Goal: Task Accomplishment & Management: Manage account settings

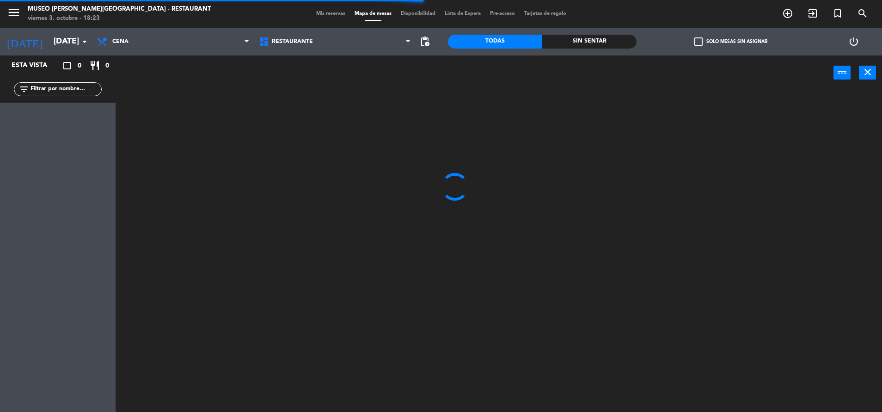
click at [56, 85] on input "text" at bounding box center [66, 89] width 72 height 10
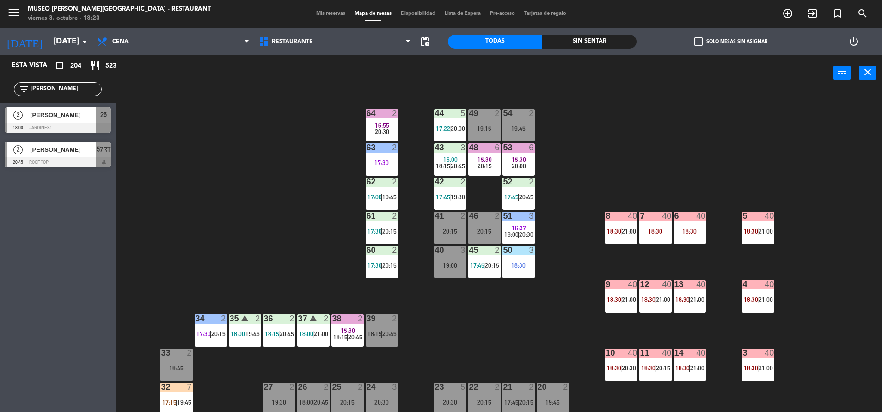
type input "[PERSON_NAME]"
click at [90, 126] on div at bounding box center [58, 127] width 106 height 10
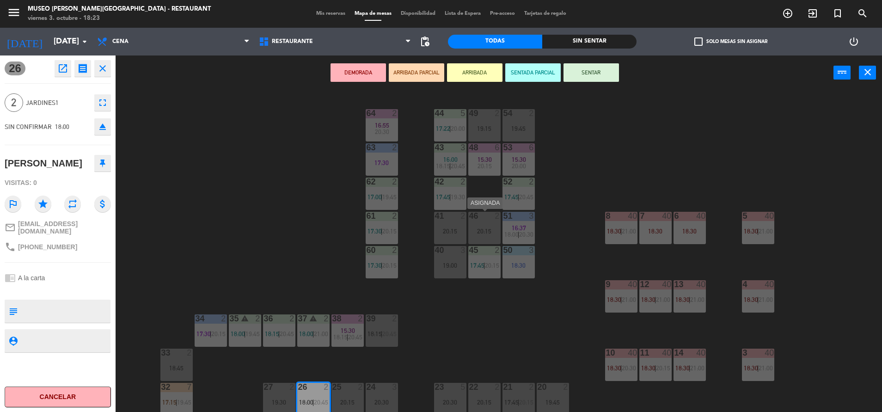
click at [483, 223] on div "46 2 20:15" at bounding box center [484, 228] width 32 height 32
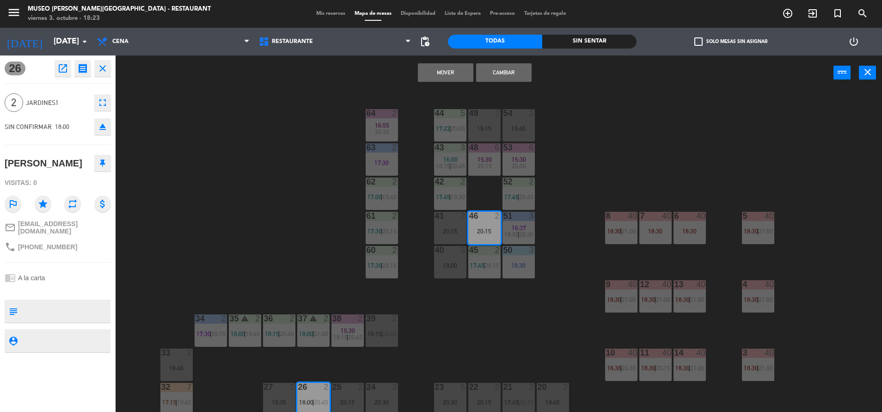
click at [447, 66] on button "Mover" at bounding box center [445, 72] width 55 height 18
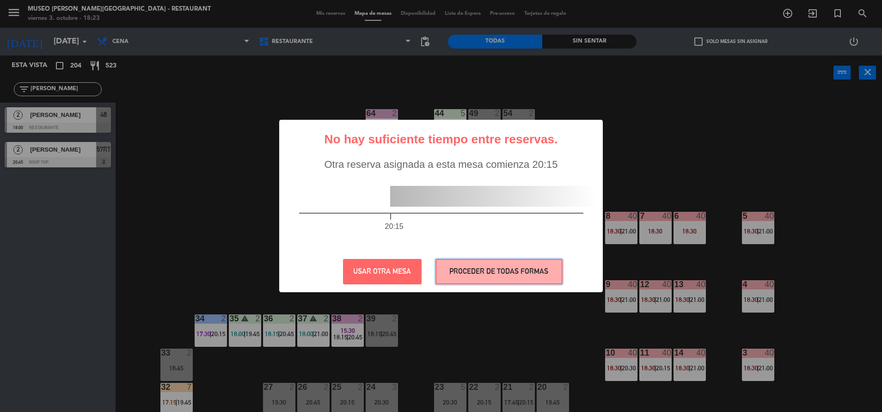
click at [478, 266] on button "PROCEDER DE TODAS FORMAS" at bounding box center [498, 271] width 127 height 25
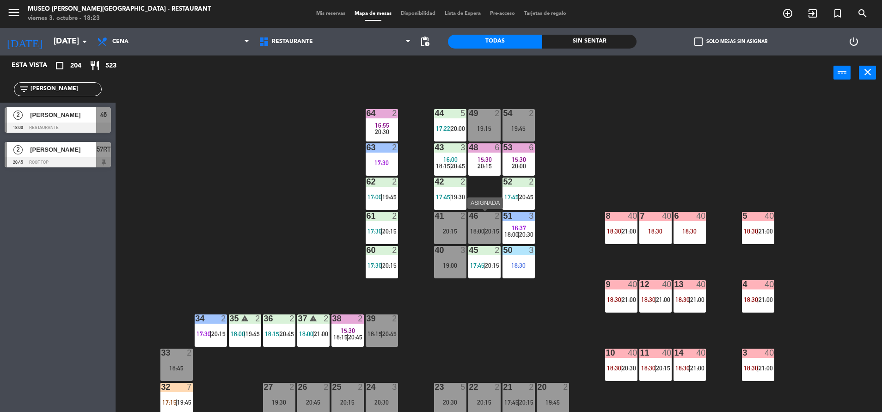
click at [471, 237] on div "46 2 18:00 | 20:15" at bounding box center [484, 228] width 32 height 32
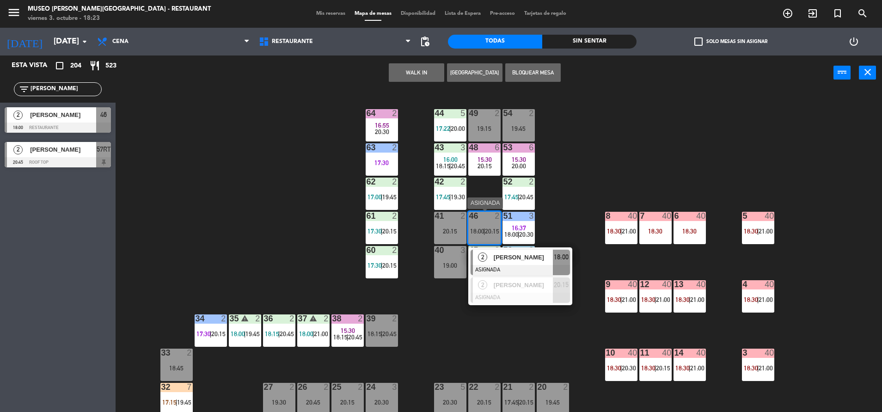
click at [490, 263] on div "2" at bounding box center [483, 257] width 20 height 15
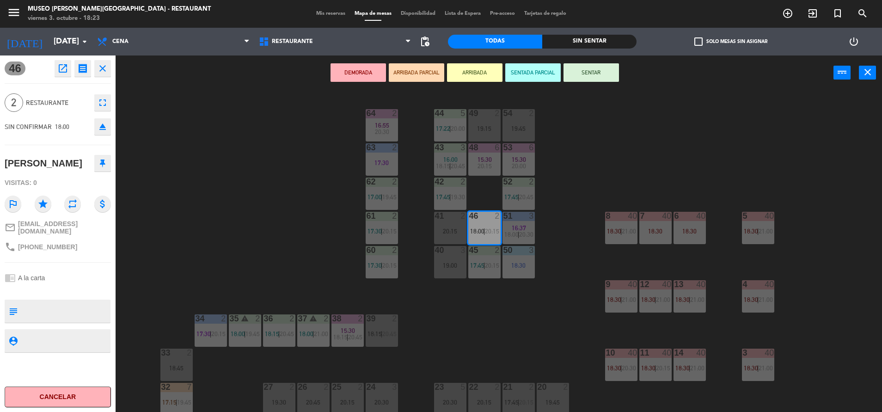
click at [21, 304] on div "subject" at bounding box center [13, 311] width 17 height 23
click at [35, 306] on textarea at bounding box center [65, 310] width 88 height 19
type textarea "m46"
click at [68, 262] on hr at bounding box center [58, 262] width 106 height 0
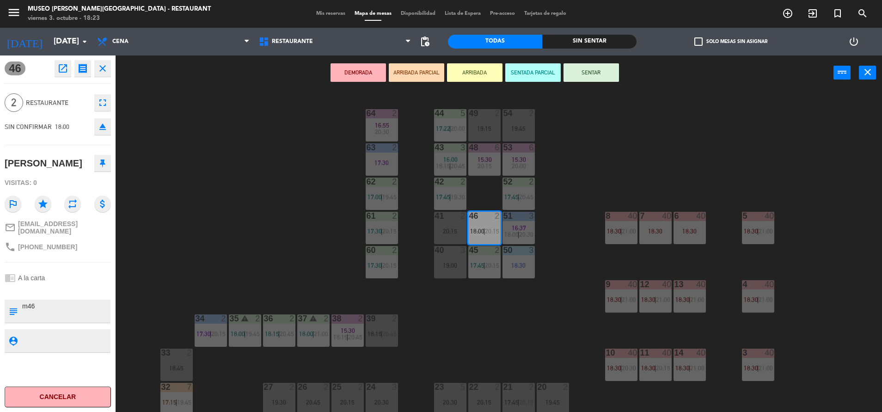
click at [575, 74] on button "SENTAR" at bounding box center [590, 72] width 55 height 18
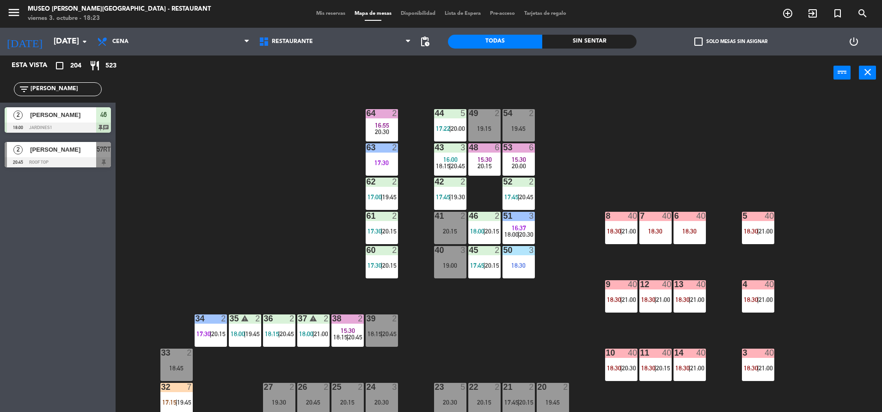
click at [477, 214] on div at bounding box center [484, 216] width 15 height 8
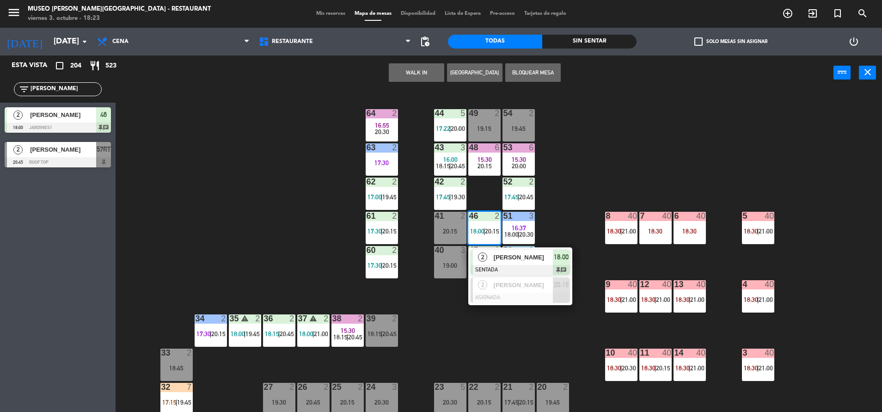
click at [477, 243] on div "46 2 18:00 | 20:15" at bounding box center [484, 228] width 32 height 32
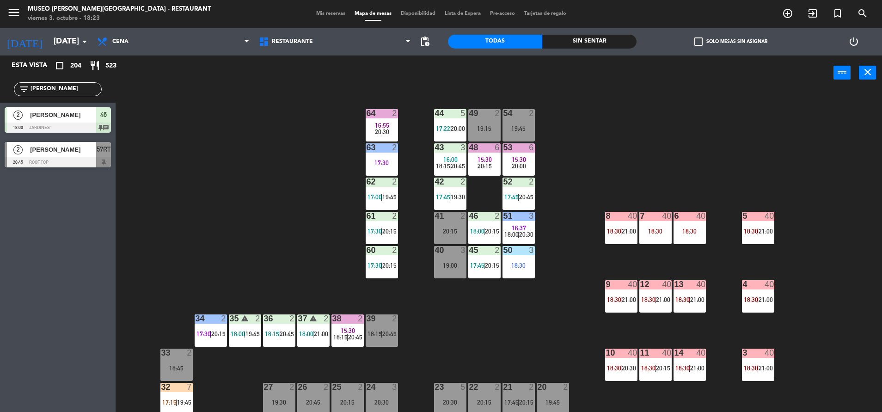
click at [477, 243] on div "46 2 18:00 | 20:15" at bounding box center [484, 228] width 32 height 32
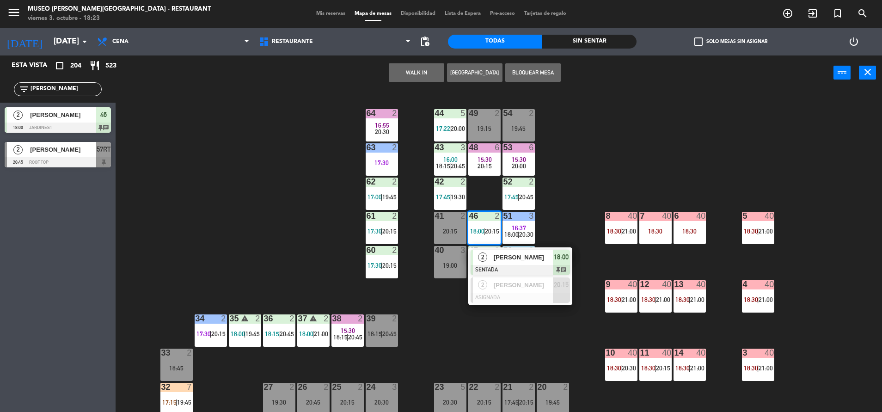
click at [513, 270] on div at bounding box center [520, 270] width 99 height 10
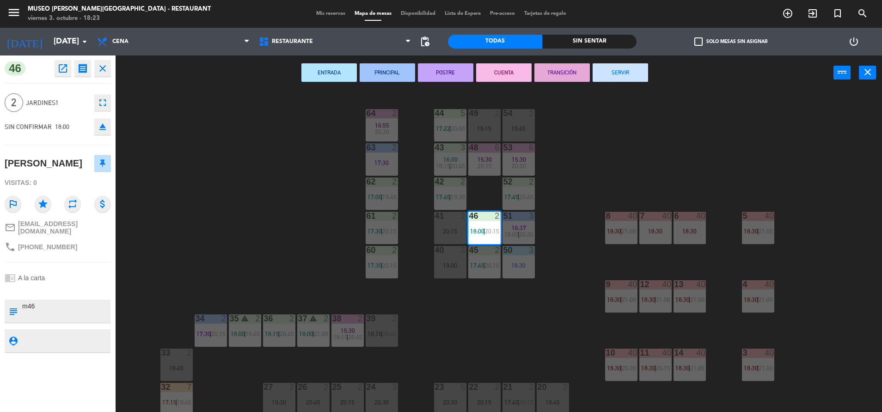
click at [37, 306] on textarea at bounding box center [65, 310] width 88 height 19
type textarea "m46 llegó 18:23"
click at [68, 262] on div "46 open_in_new receipt 6:00 PM [DATE] 2 personas [PERSON_NAME] 46 EXPERIENCE A …" at bounding box center [58, 233] width 116 height 356
click at [338, 238] on div "44 5 17:22 | 20:00 49 2 19:15 54 2 19:45 64 2 16:55 20:30 48 6 15:30 20:15 53 6…" at bounding box center [503, 253] width 758 height 322
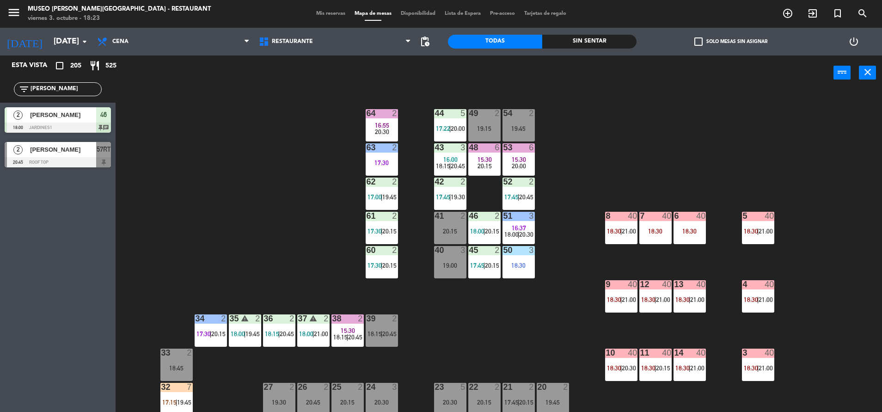
click at [486, 230] on span "20:15" at bounding box center [492, 230] width 14 height 7
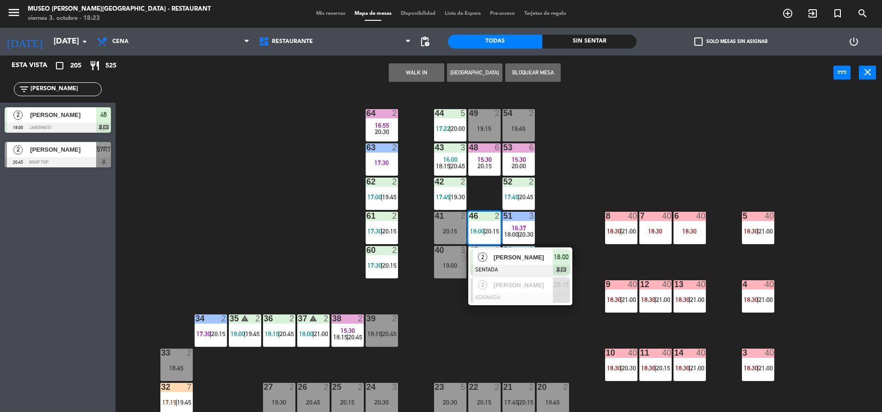
click at [508, 242] on div "51 3 16:37 18:00 | 20:30" at bounding box center [518, 228] width 32 height 32
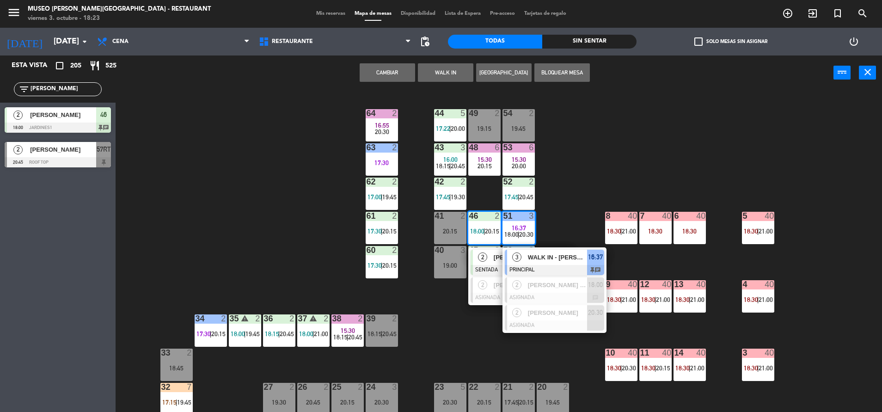
click at [258, 183] on div "44 5 17:22 | 20:00 49 2 19:15 54 2 19:45 64 2 16:55 20:30 48 6 15:30 20:15 53 6…" at bounding box center [503, 253] width 758 height 322
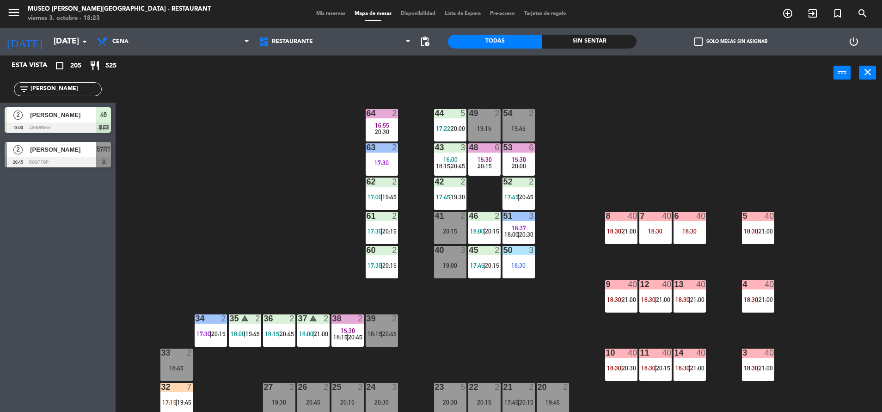
click at [388, 106] on div "44 5 17:22 | 20:00 49 2 19:15 54 2 19:45 64 2 16:55 20:30 48 6 15:30 20:15 53 6…" at bounding box center [503, 253] width 758 height 322
click at [390, 120] on div "64 2 16:55 20:30" at bounding box center [382, 125] width 32 height 32
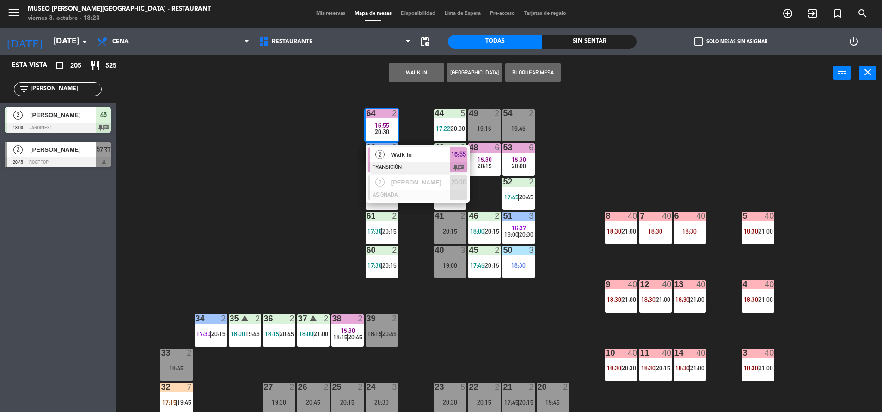
click at [434, 157] on span "Walk In" at bounding box center [420, 155] width 59 height 10
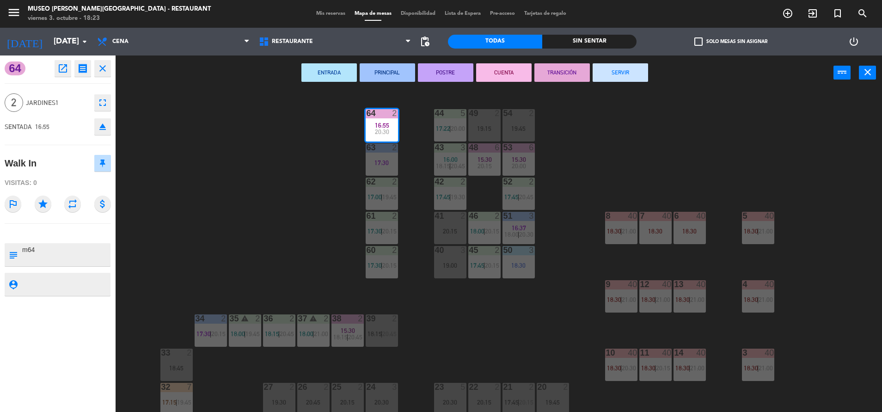
click at [642, 74] on button "SERVIR" at bounding box center [620, 72] width 55 height 18
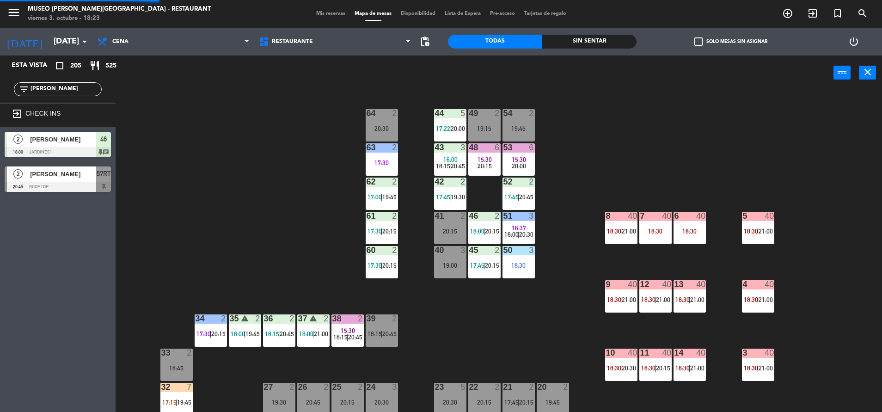
click at [532, 159] on div "15:30" at bounding box center [518, 159] width 32 height 6
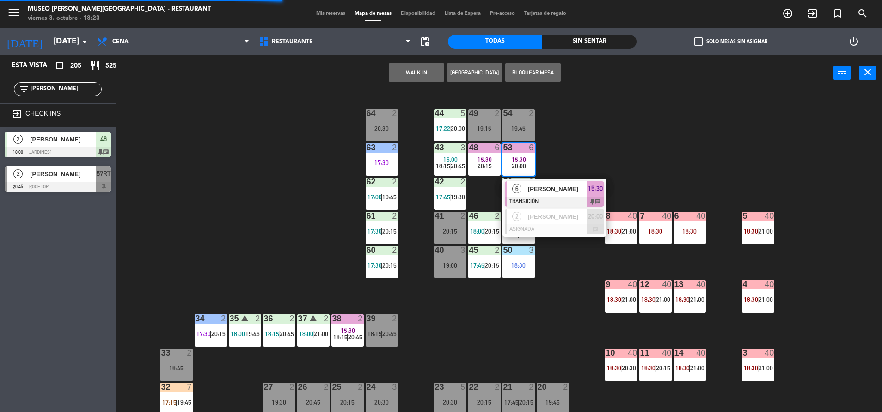
click at [565, 186] on span "[PERSON_NAME]" at bounding box center [557, 189] width 59 height 10
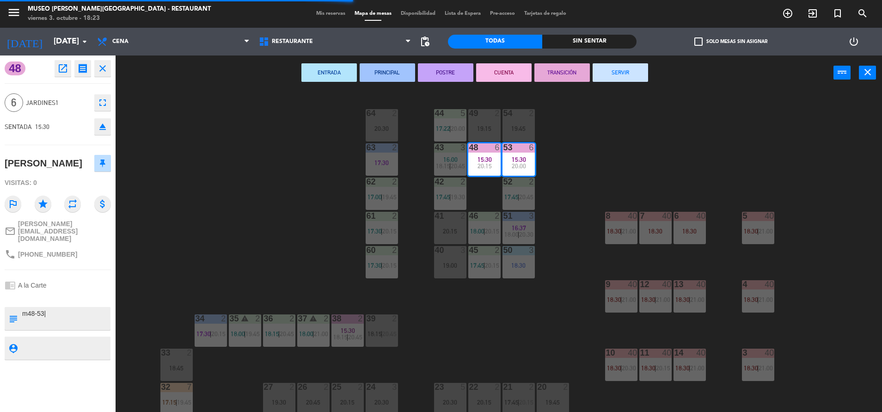
click at [618, 74] on button "SERVIR" at bounding box center [620, 72] width 55 height 18
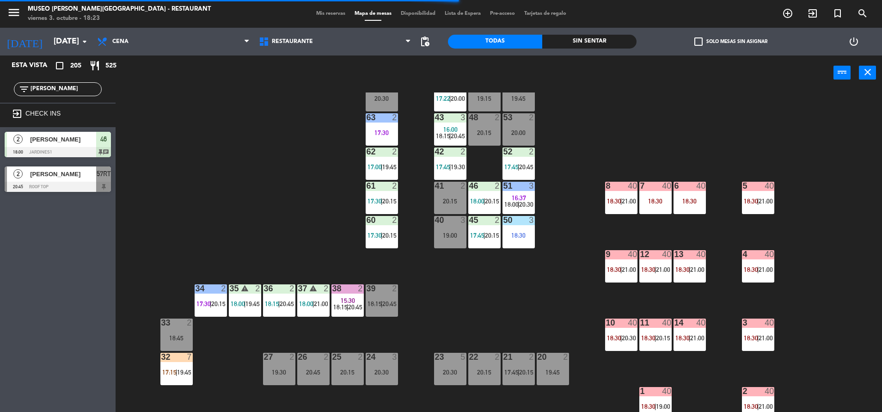
scroll to position [33, 0]
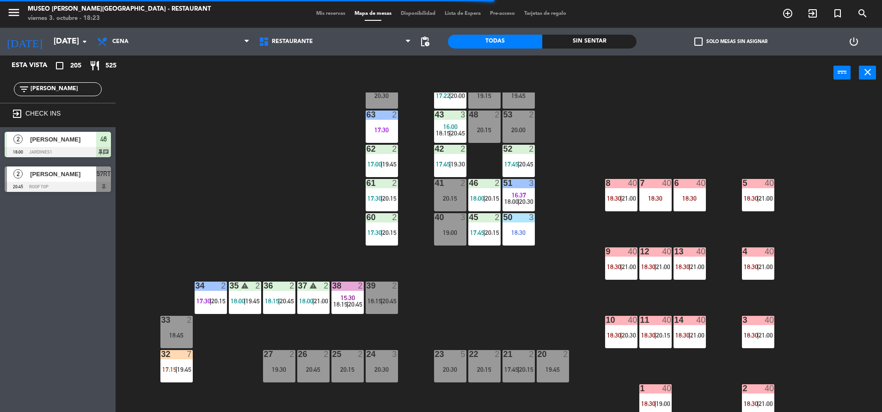
click at [175, 361] on div "32 7 17:15 | 19:45" at bounding box center [176, 366] width 32 height 32
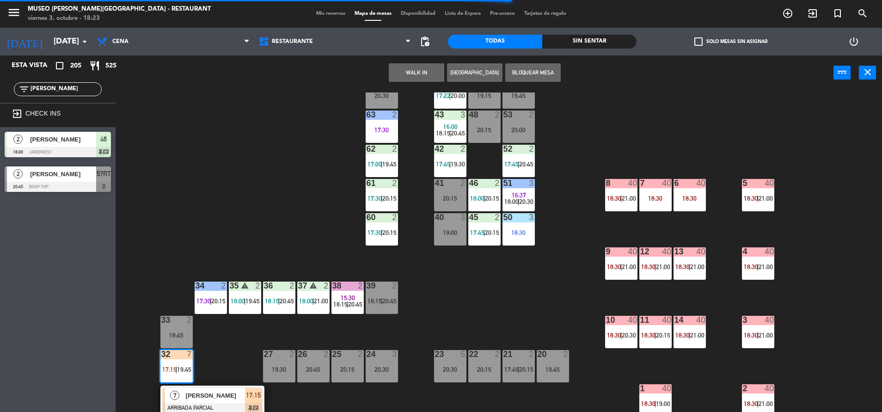
click at [214, 393] on span "[PERSON_NAME]" at bounding box center [215, 396] width 59 height 10
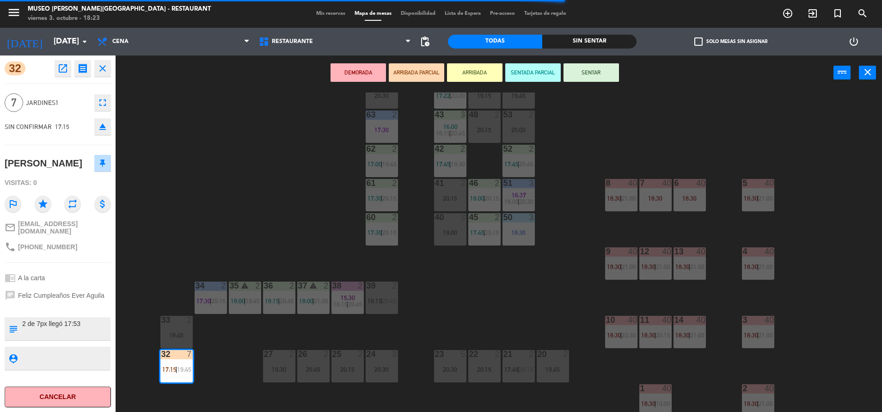
scroll to position [0, 0]
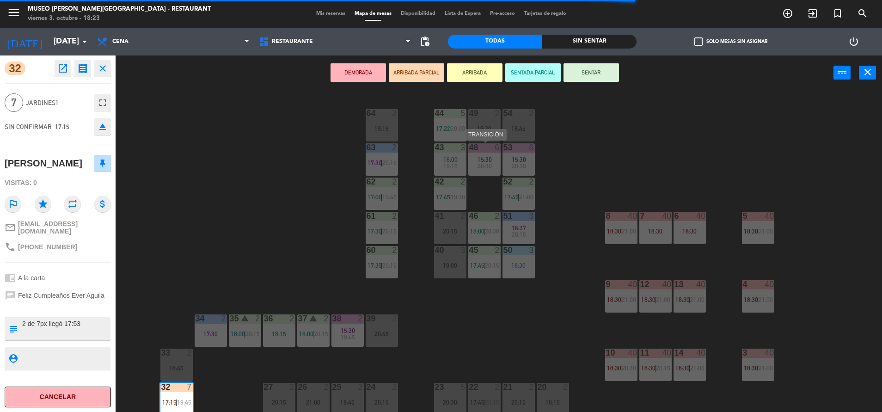
click at [498, 163] on div "20:30" at bounding box center [484, 166] width 32 height 6
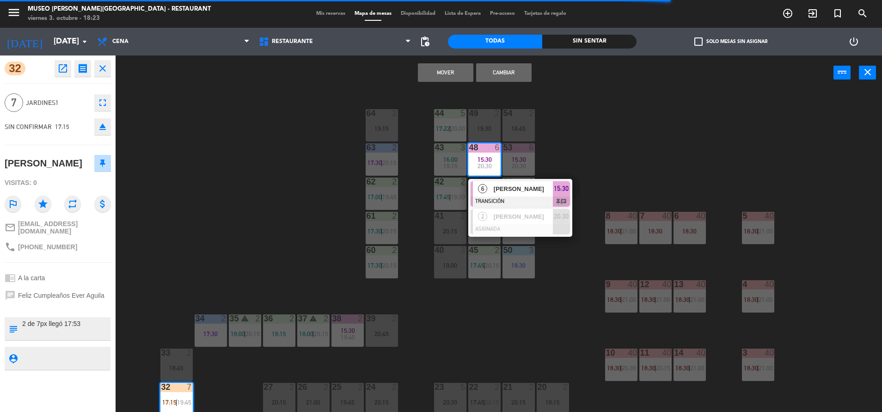
click at [571, 157] on div "44 5 17:22 | 20:00 49 2 19:30 54 2 18:45 64 2 19:15 48 6 15:30 20:30 6 [PERSON_…" at bounding box center [503, 253] width 758 height 322
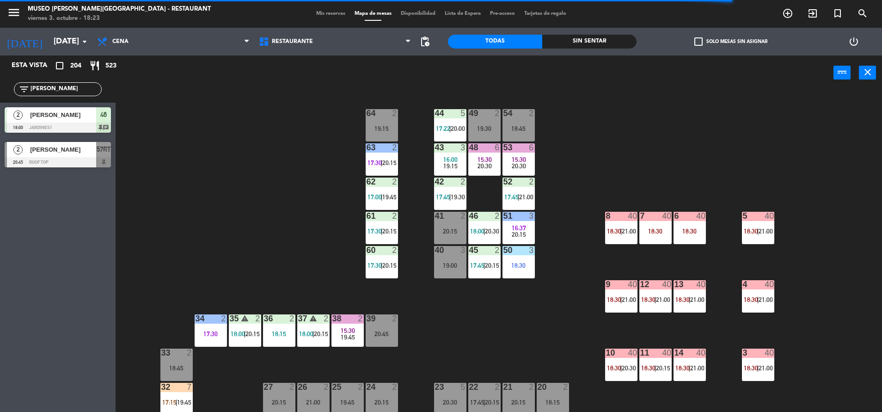
click at [515, 159] on span "15:30" at bounding box center [519, 159] width 14 height 7
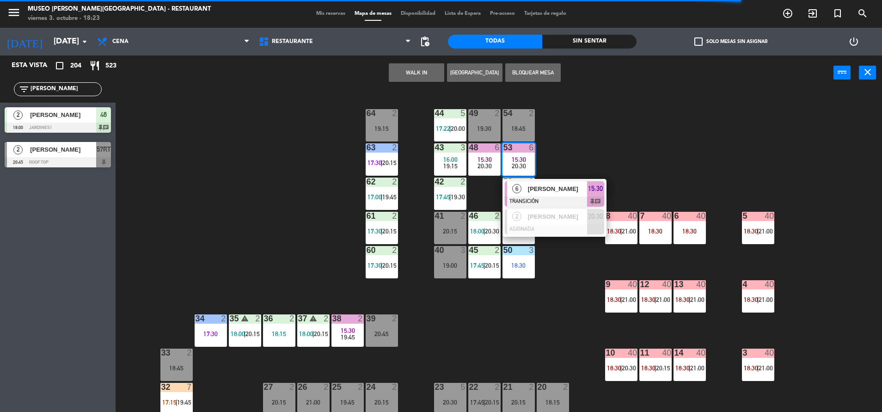
click at [596, 146] on div "44 5 17:22 | 20:00 49 2 19:30 54 2 18:45 64 2 19:15 48 6 15:30 20:30 53 6 15:30…" at bounding box center [503, 253] width 758 height 322
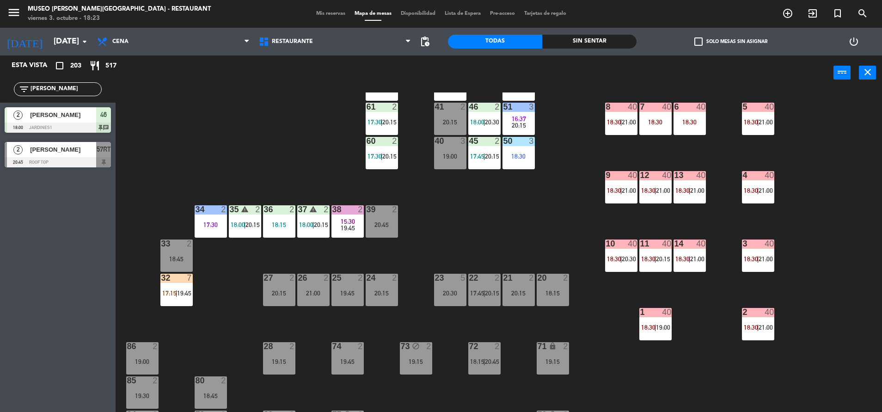
scroll to position [124, 0]
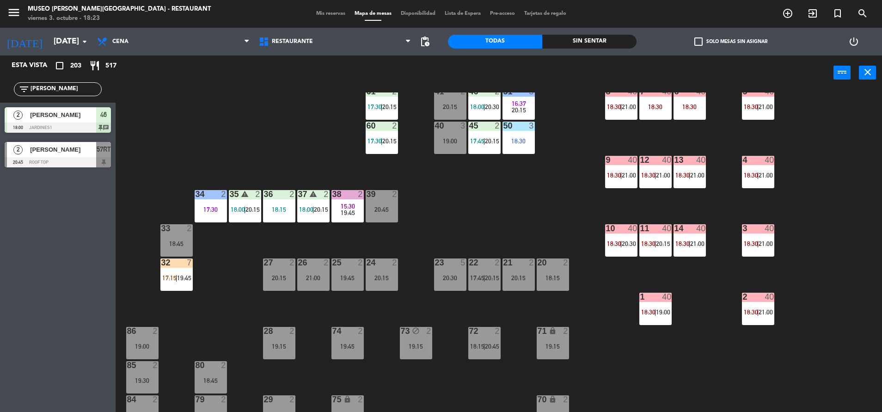
click at [178, 299] on div "44 5 17:22 | 20:00 49 2 19:30 54 2 18:45 64 2 19:15 48 2 20:30 53 2 20:30 63 2 …" at bounding box center [503, 253] width 758 height 322
click at [168, 281] on span "17:15" at bounding box center [169, 277] width 14 height 7
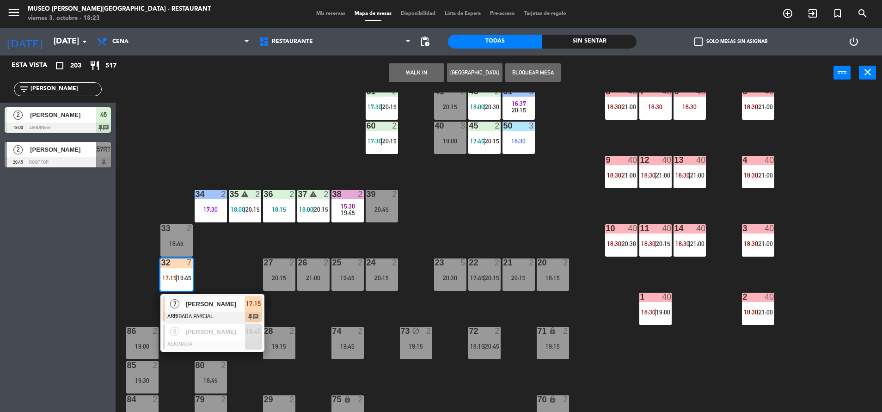
click at [200, 300] on span "[PERSON_NAME]" at bounding box center [215, 304] width 59 height 10
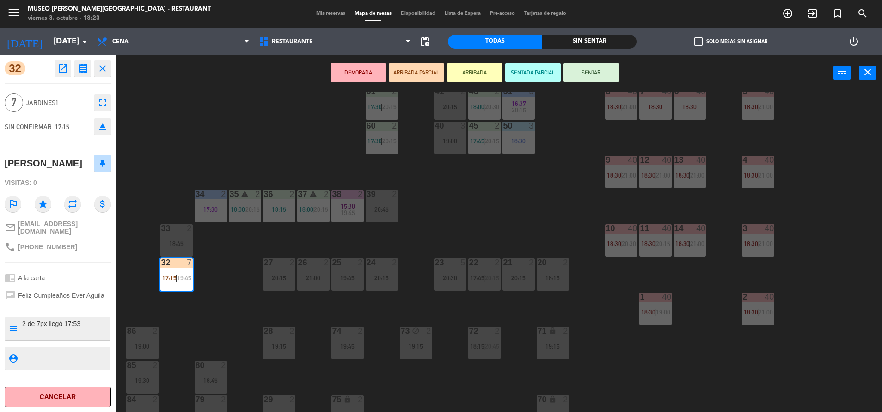
scroll to position [0, 0]
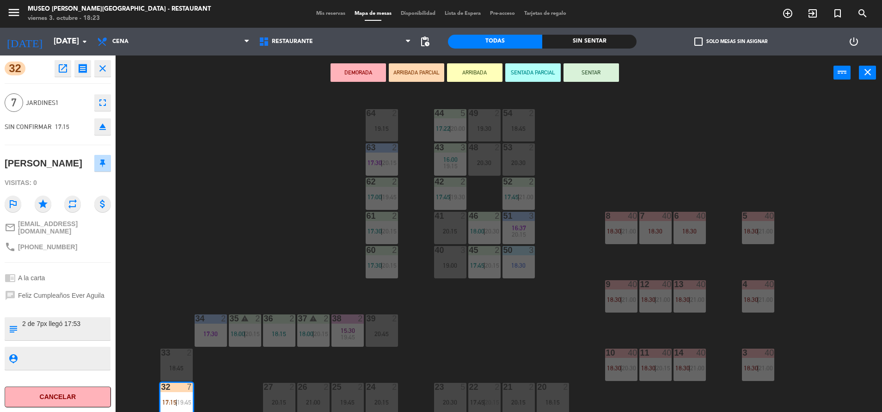
click at [518, 159] on div "53 2 20:30" at bounding box center [518, 159] width 32 height 32
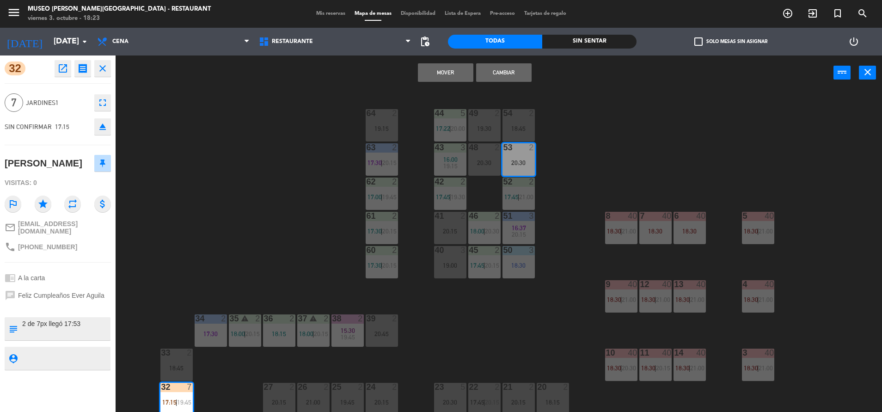
click at [485, 160] on div "20:30" at bounding box center [484, 162] width 32 height 6
click at [440, 75] on button "Mover y Unir" at bounding box center [445, 72] width 55 height 18
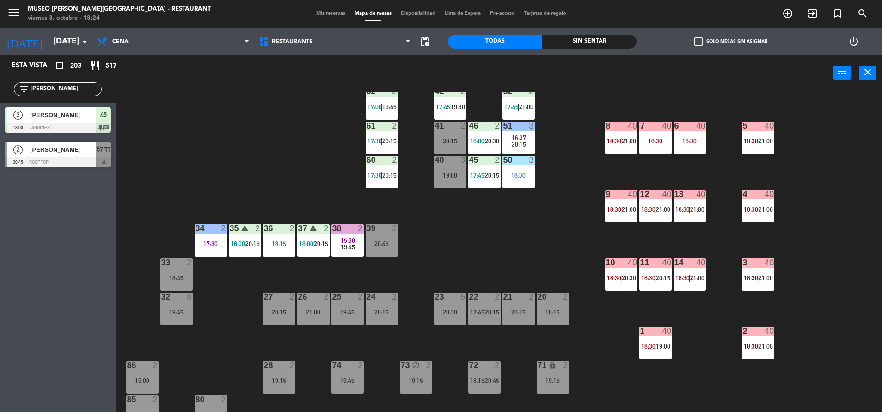
scroll to position [97, 0]
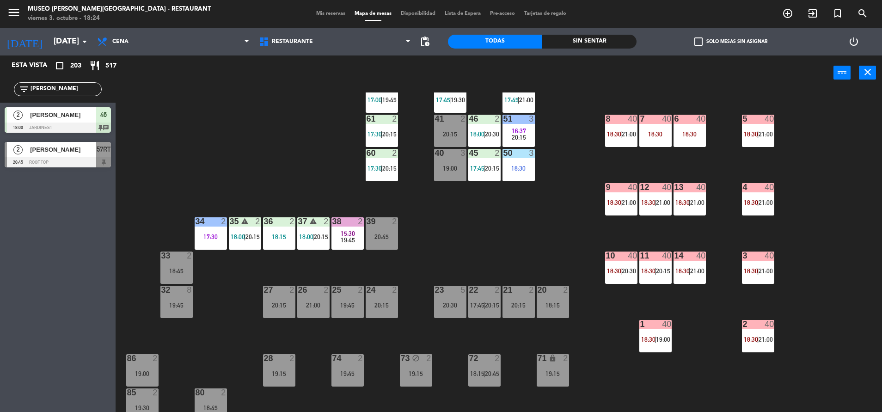
click at [169, 297] on div "32 8 19:45" at bounding box center [176, 302] width 32 height 32
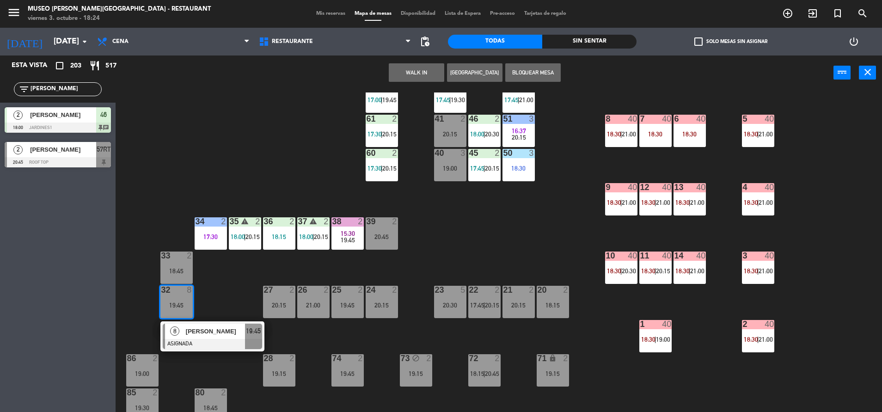
click at [212, 341] on div at bounding box center [212, 344] width 99 height 10
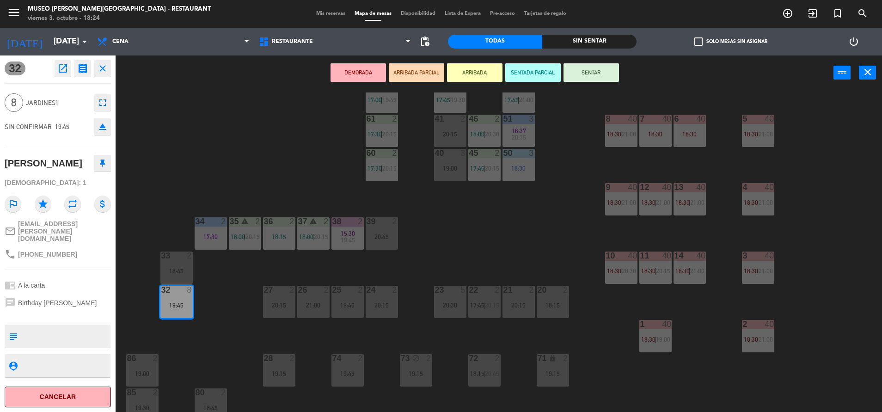
click at [212, 341] on div "44 5 17:22 | 20:00 49 2 19:30 54 2 18:45 64 2 19:15 48 7 17:15 | 20:30 53 7 17:…" at bounding box center [503, 253] width 758 height 322
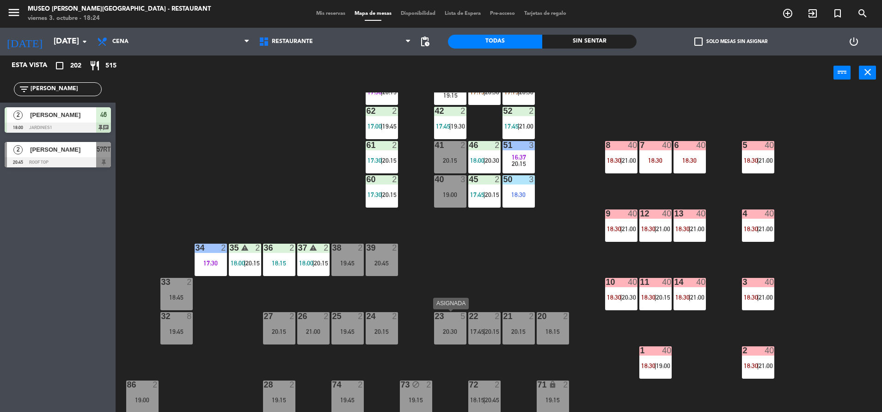
scroll to position [0, 0]
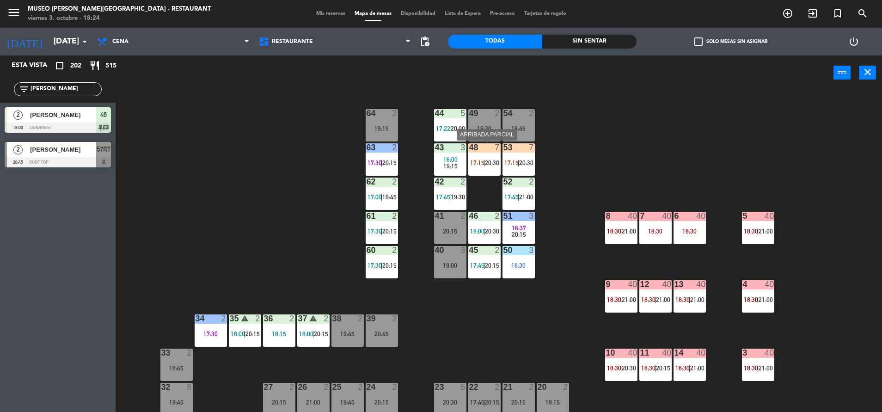
click at [484, 161] on span "|" at bounding box center [484, 162] width 2 height 7
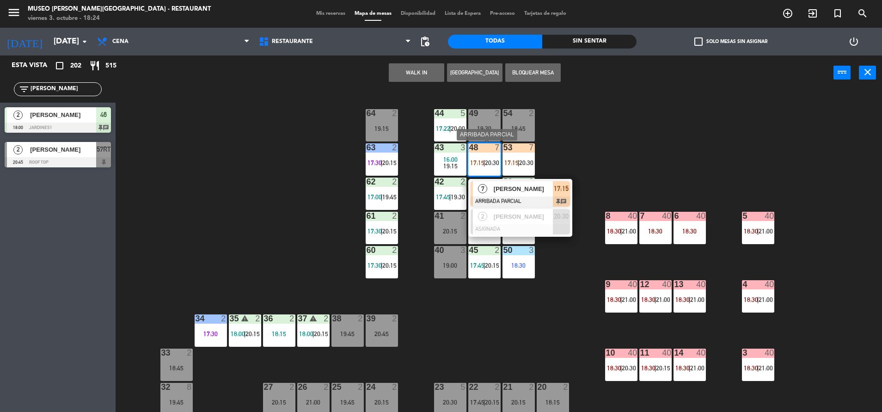
click at [528, 188] on span "[PERSON_NAME]" at bounding box center [523, 189] width 59 height 10
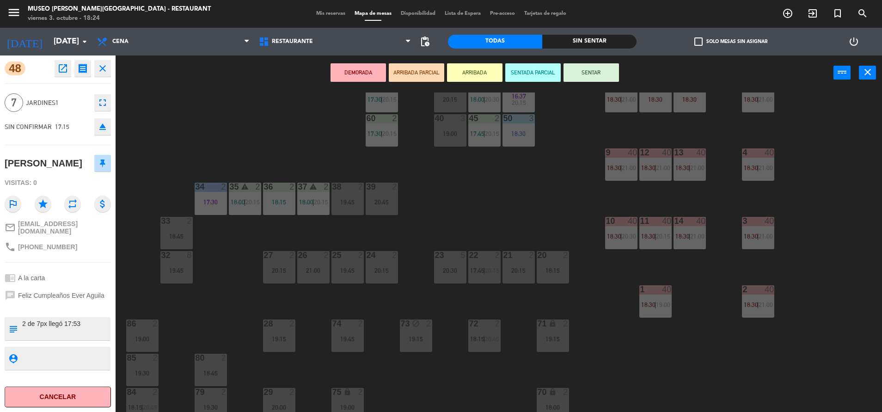
scroll to position [136, 0]
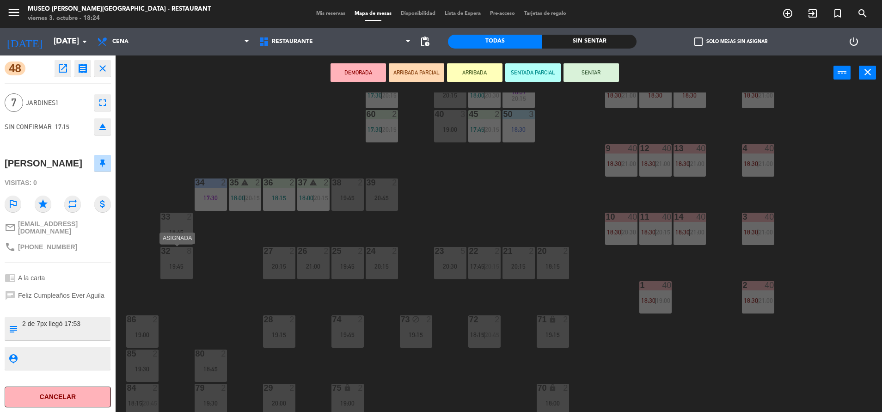
click at [181, 255] on div "32 8" at bounding box center [176, 251] width 32 height 9
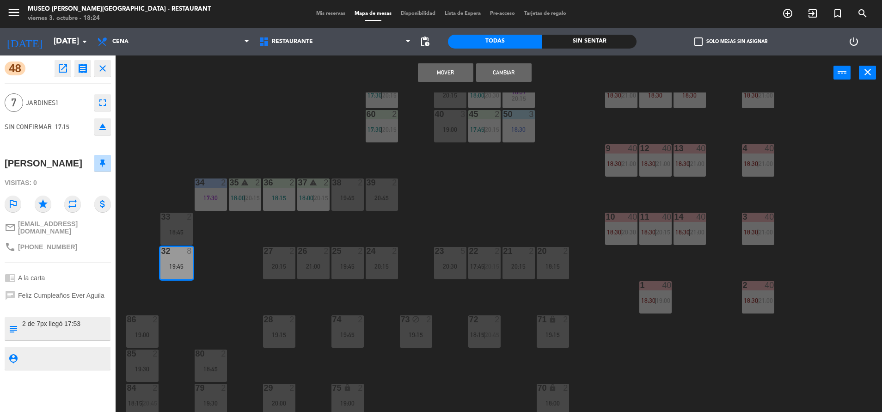
click at [422, 76] on button "Mover" at bounding box center [445, 72] width 55 height 18
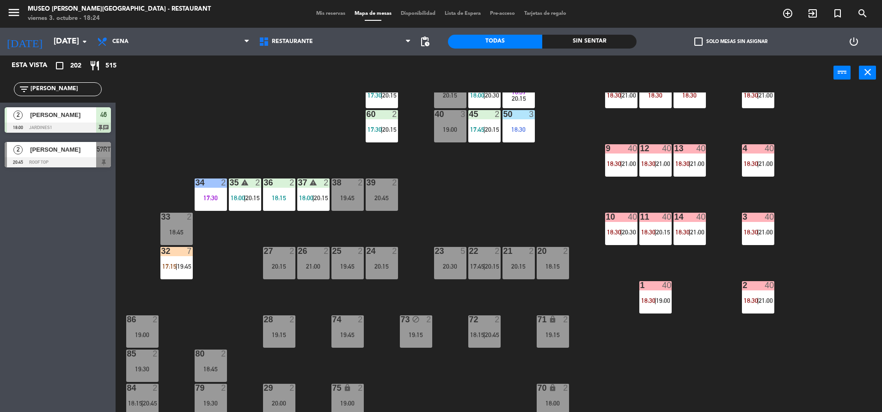
scroll to position [0, 0]
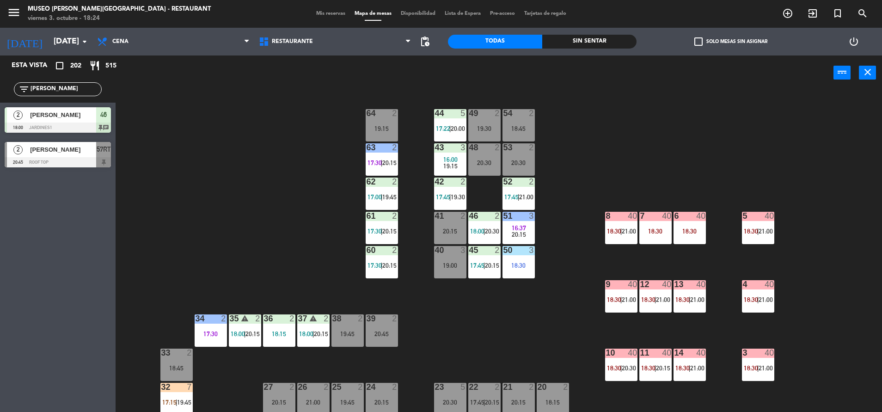
click at [447, 154] on div "43 3 16:00 19:15" at bounding box center [450, 159] width 32 height 32
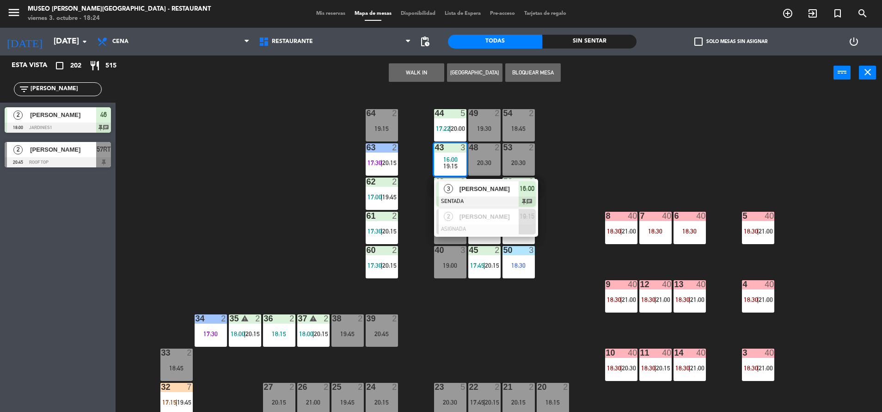
click at [508, 196] on div at bounding box center [485, 201] width 99 height 10
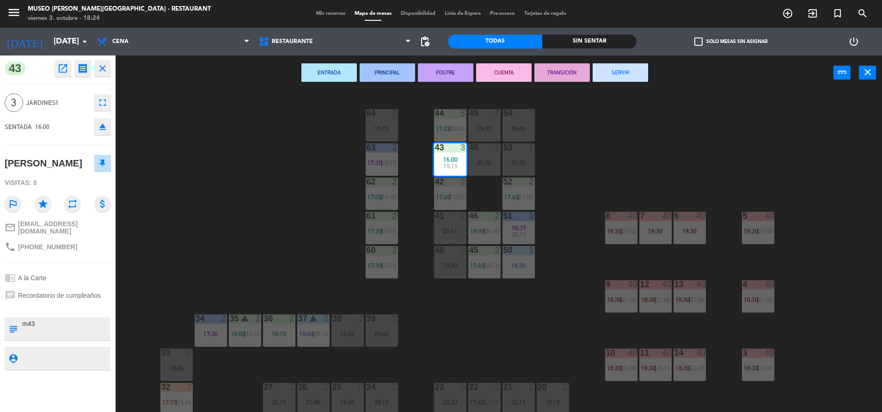
click at [611, 70] on button "SERVIR" at bounding box center [620, 72] width 55 height 18
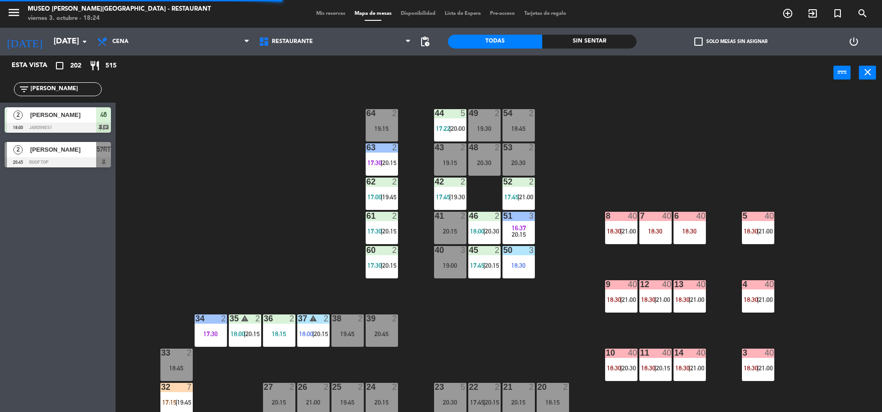
scroll to position [161, 0]
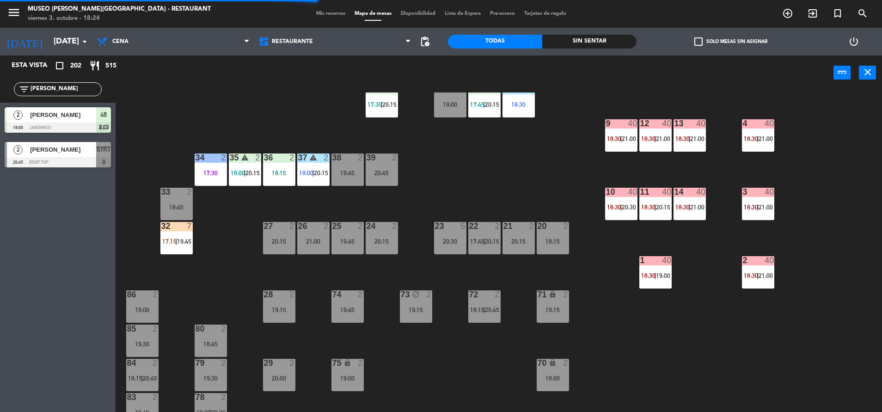
click at [178, 235] on div "32 7 17:15 | 19:45" at bounding box center [176, 238] width 32 height 32
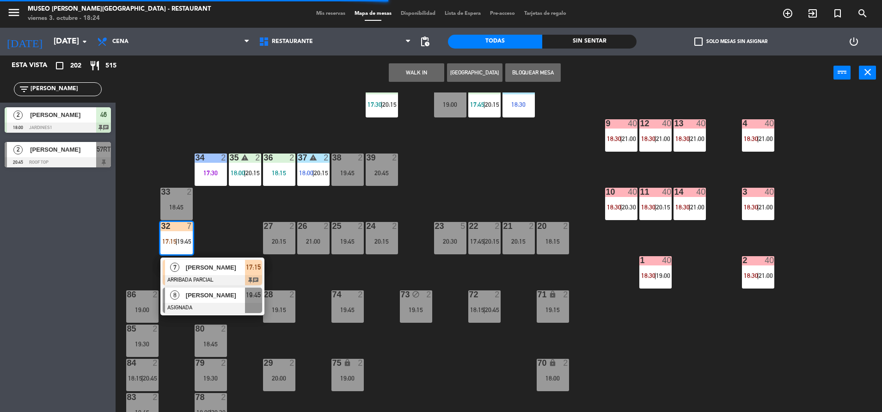
click at [213, 308] on div at bounding box center [212, 308] width 99 height 10
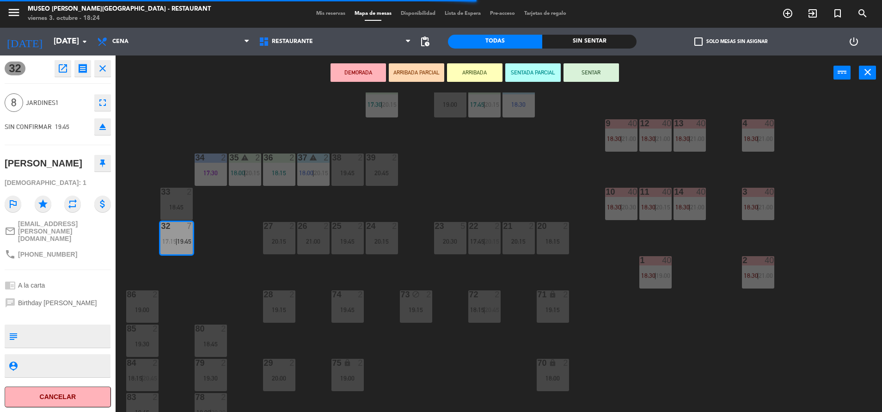
scroll to position [0, 0]
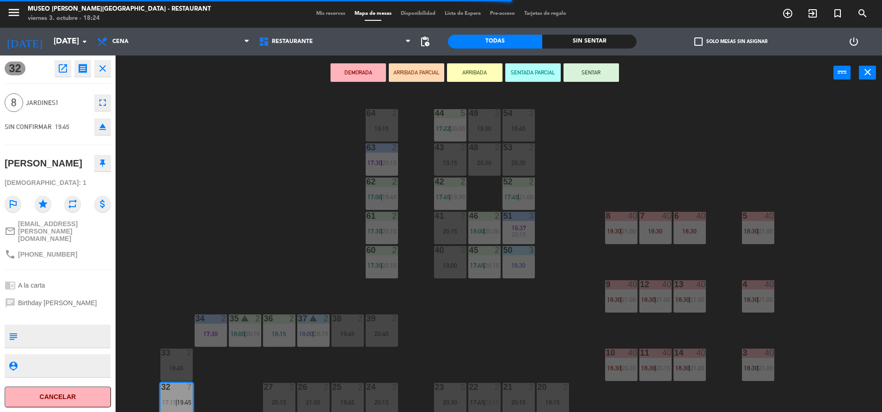
click at [514, 151] on div at bounding box center [518, 147] width 15 height 8
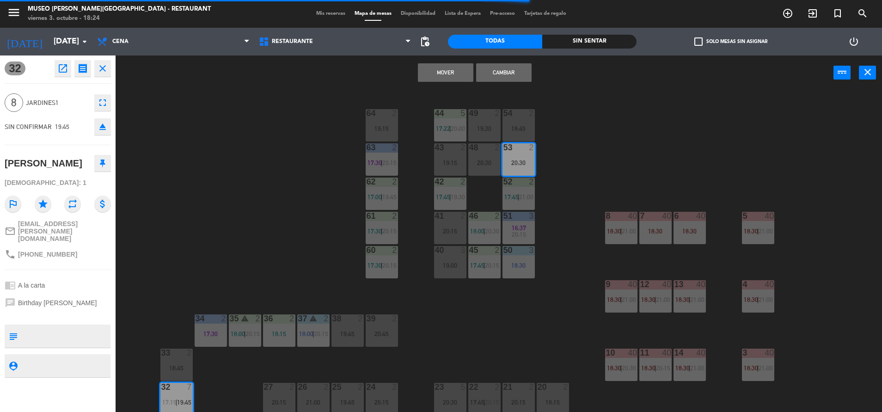
click at [481, 153] on div "48 2 20:30" at bounding box center [484, 159] width 32 height 32
click at [435, 80] on button "Mover y Unir" at bounding box center [445, 72] width 55 height 18
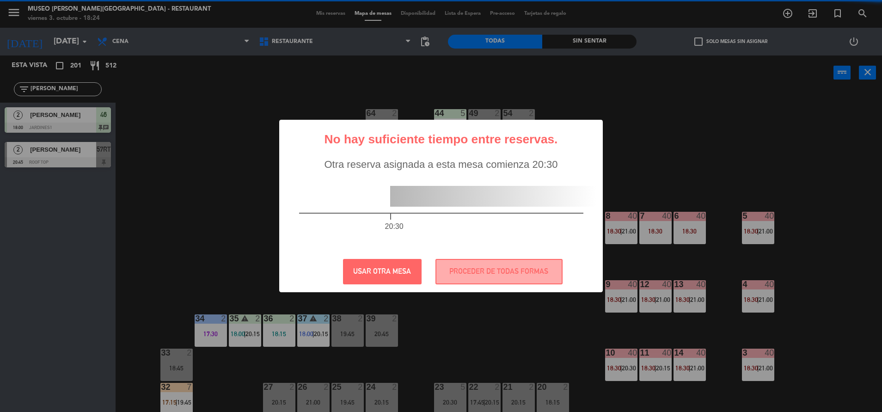
click at [482, 251] on div "20:30" at bounding box center [441, 211] width 321 height 80
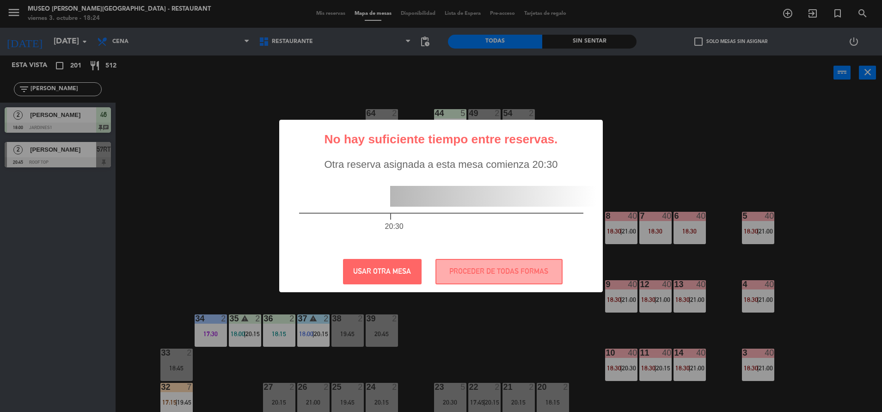
click at [475, 257] on div "? ! i No hay suficiente tiempo entre reservas. × Otra reserva asignada a esta m…" at bounding box center [441, 206] width 324 height 173
click at [474, 257] on div "? ! i No hay suficiente tiempo entre reservas. × Otra reserva asignada a esta m…" at bounding box center [441, 206] width 324 height 173
drag, startPoint x: 474, startPoint y: 257, endPoint x: 471, endPoint y: 263, distance: 6.0
click at [471, 263] on button "PROCEDER DE TODAS FORMAS" at bounding box center [498, 271] width 127 height 25
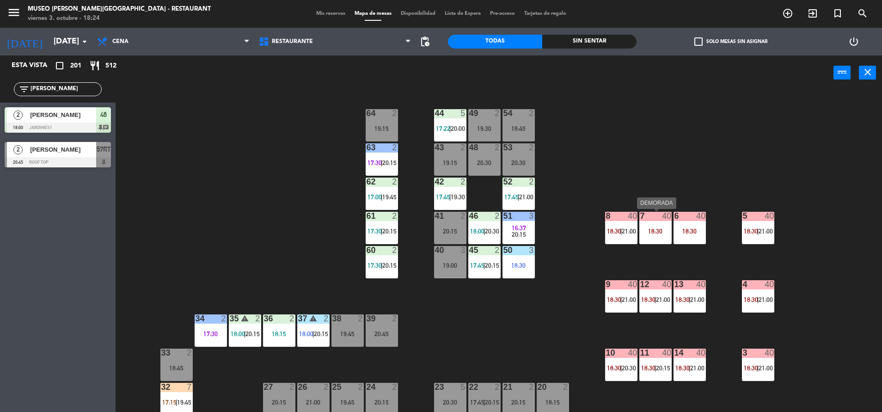
click at [656, 234] on div "18:30" at bounding box center [655, 231] width 32 height 6
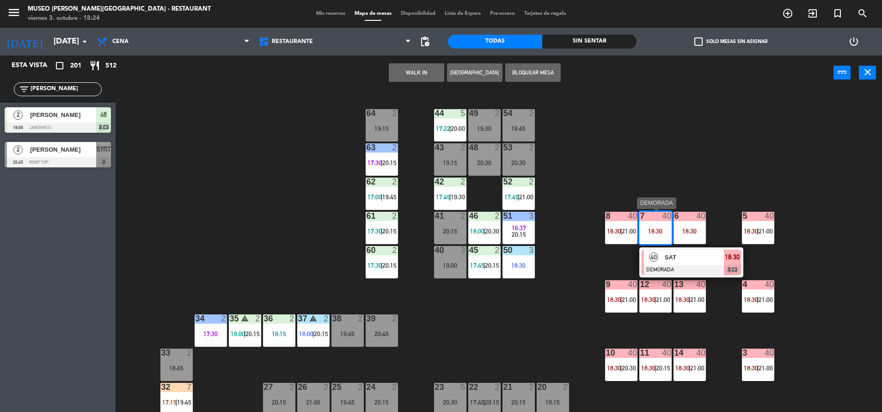
click at [697, 259] on span "SAT" at bounding box center [694, 257] width 59 height 10
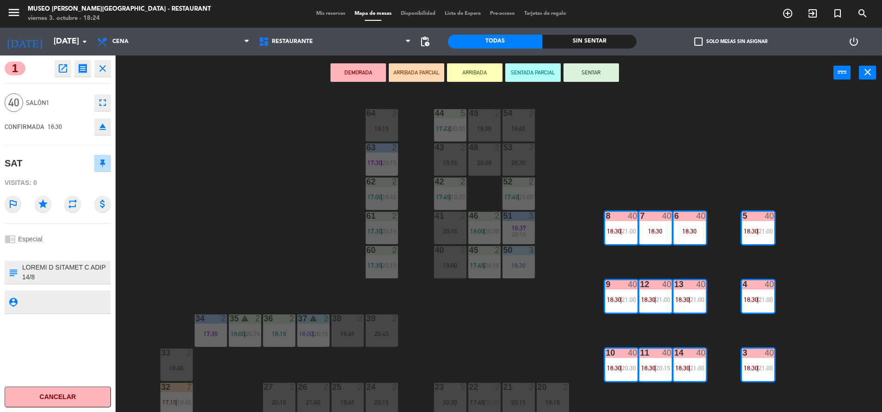
click at [586, 73] on button "SENTAR" at bounding box center [590, 72] width 55 height 18
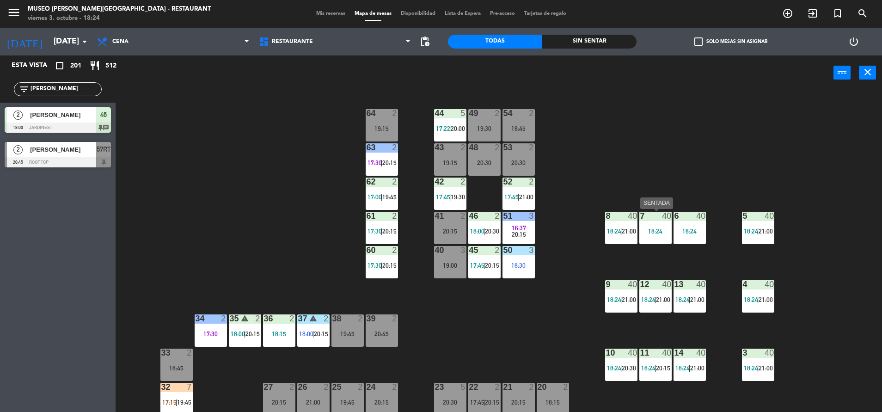
click at [648, 215] on div at bounding box center [655, 216] width 15 height 8
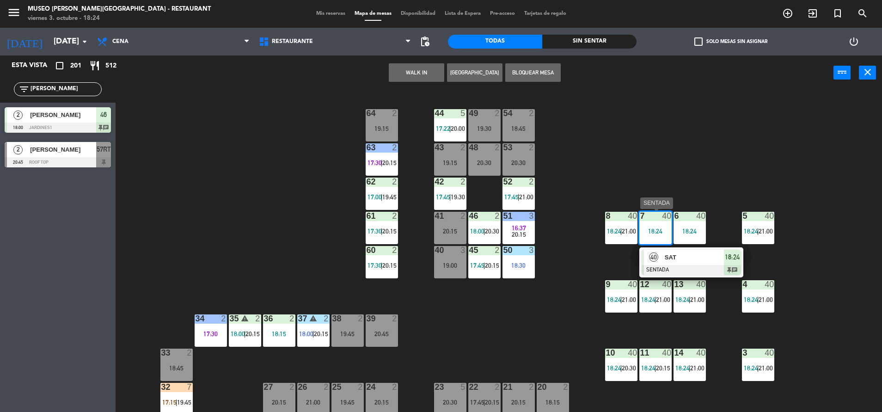
click at [685, 254] on span "SAT" at bounding box center [694, 257] width 59 height 10
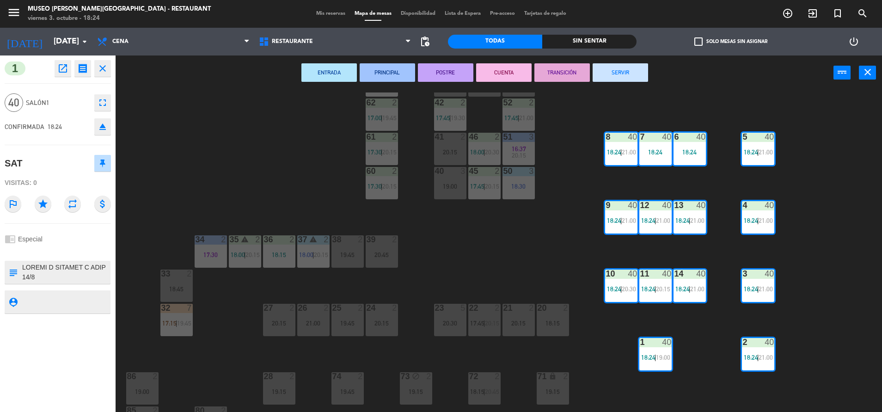
scroll to position [80, 0]
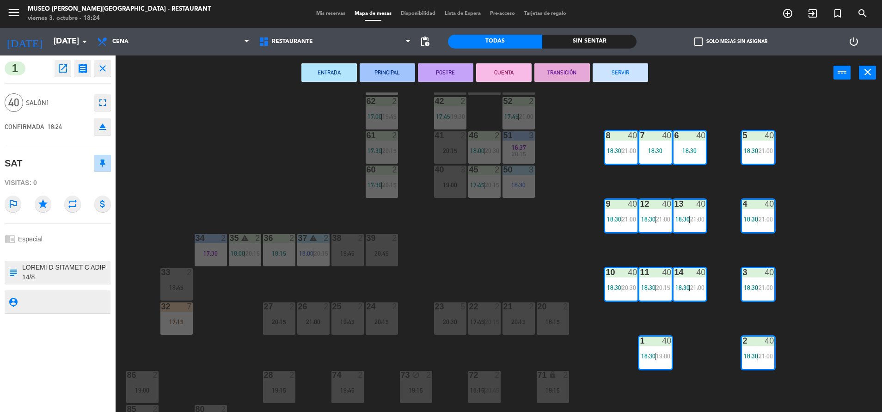
click at [101, 123] on icon "eject" at bounding box center [102, 126] width 11 height 11
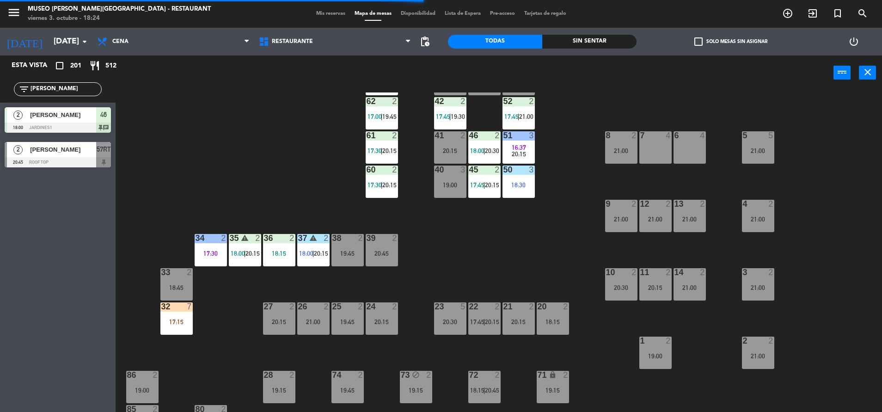
drag, startPoint x: 66, startPoint y: 92, endPoint x: -3, endPoint y: 118, distance: 73.5
click at [0, 118] on html "close × Museo [PERSON_NAME] Café - Restaurant × chrome_reader_mode Listado de R…" at bounding box center [441, 206] width 882 height 412
type input "sat"
click at [373, 144] on div "61 2 17:30 | 20:15" at bounding box center [382, 147] width 32 height 32
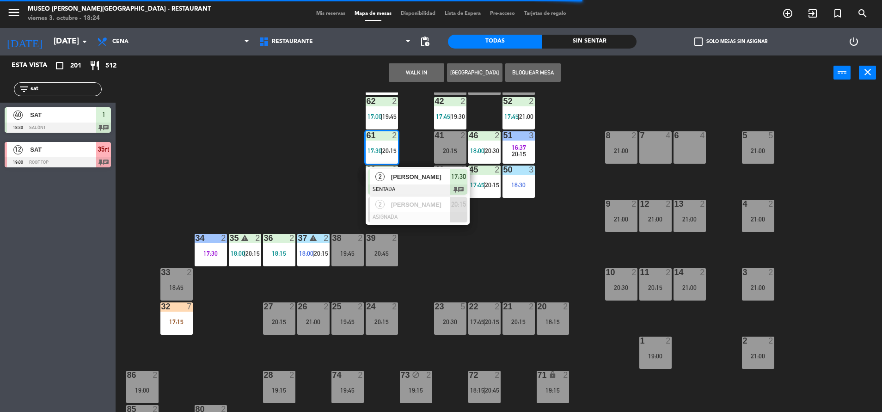
click at [279, 163] on div "44 5 17:22 | 20:00 49 2 19:30 54 2 18:45 64 2 19:15 48 warning 8 19:45 | 20:30 …" at bounding box center [503, 253] width 758 height 322
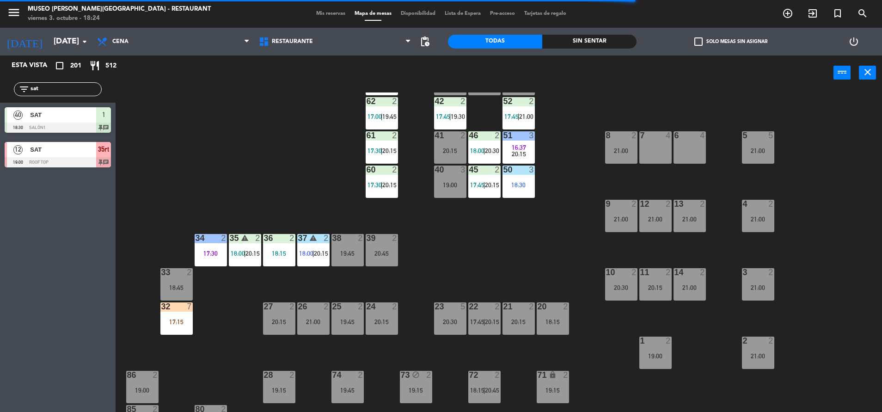
click at [108, 127] on div at bounding box center [58, 127] width 106 height 10
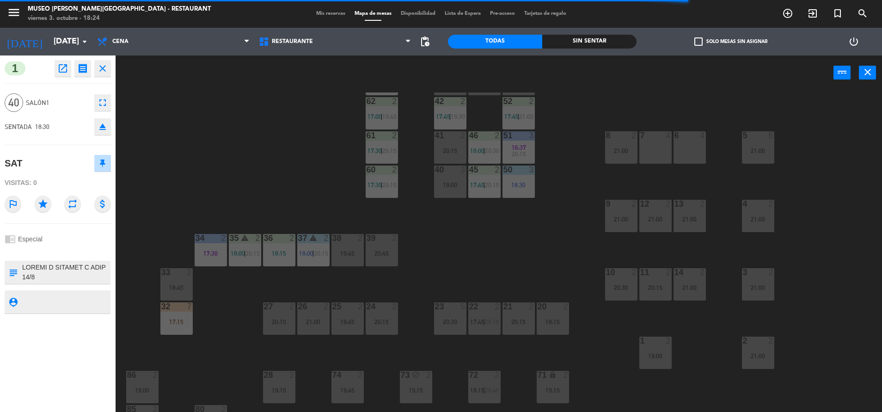
click at [104, 128] on icon "eject" at bounding box center [102, 126] width 11 height 11
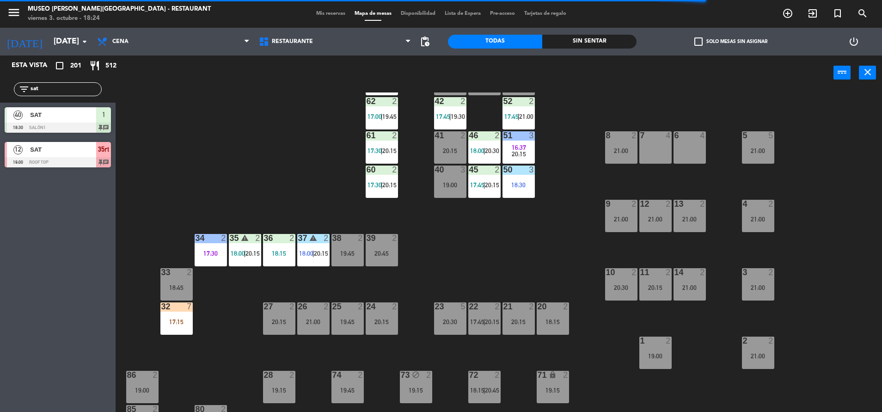
click at [200, 128] on div "44 5 17:22 | 20:00 49 2 19:30 54 2 18:45 64 2 19:15 48 warning 8 19:45 | 20:30 …" at bounding box center [503, 253] width 758 height 322
click at [91, 118] on span "SAT" at bounding box center [63, 115] width 66 height 10
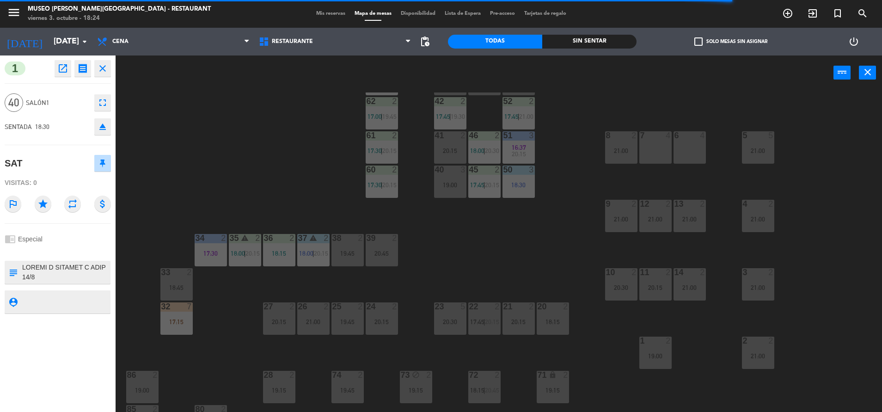
click at [108, 119] on button "eject" at bounding box center [102, 126] width 17 height 17
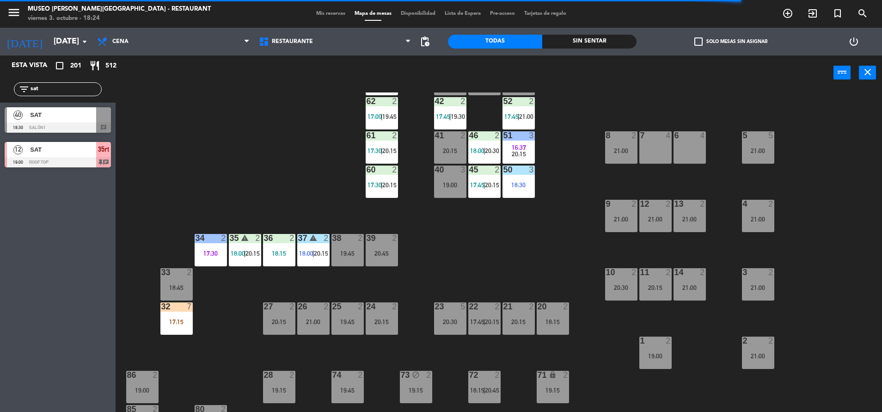
click at [230, 169] on div "44 5 17:22 | 20:00 49 2 19:30 54 2 18:45 64 2 19:15 48 warning 8 19:45 | 20:30 …" at bounding box center [503, 253] width 758 height 322
click at [107, 133] on div "40 SAT 18:30 Salón1 chat" at bounding box center [58, 120] width 116 height 35
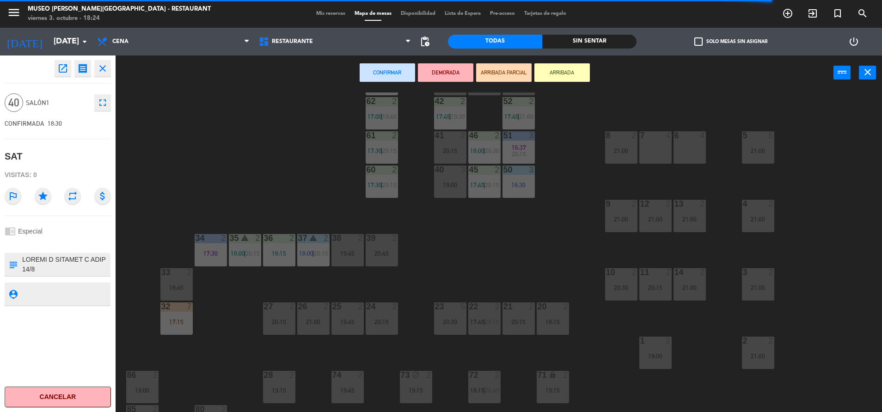
click at [632, 151] on div "21:00" at bounding box center [621, 150] width 32 height 6
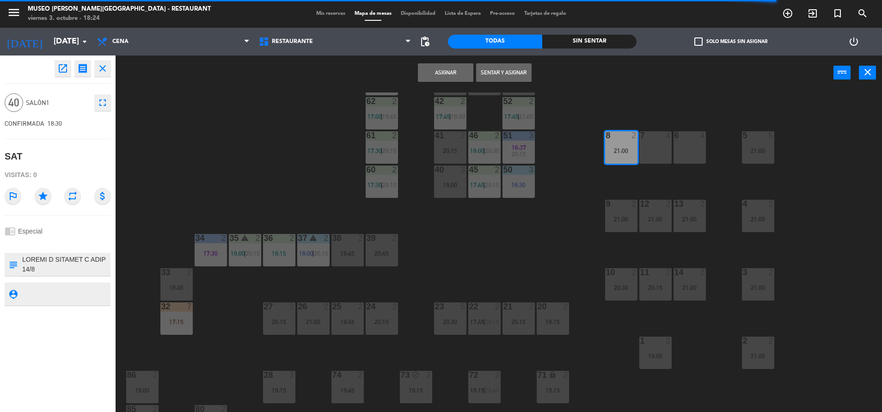
click at [650, 149] on div "7 4" at bounding box center [655, 147] width 32 height 32
click at [705, 146] on div "6 4" at bounding box center [689, 147] width 32 height 32
click at [762, 144] on div "5 5 21:00" at bounding box center [758, 147] width 32 height 32
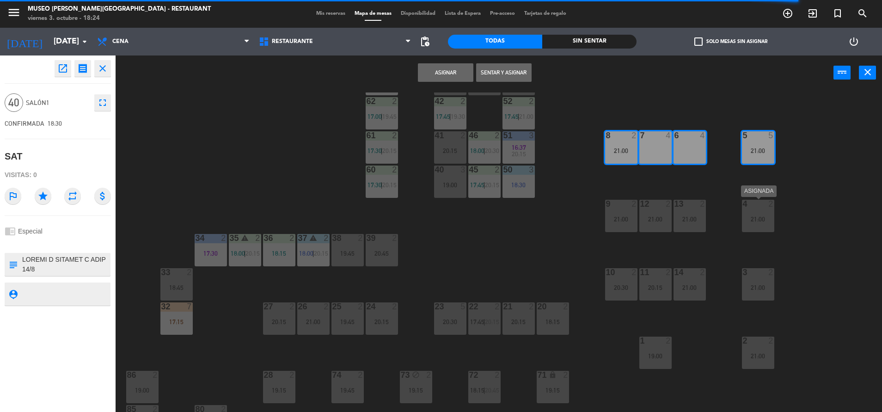
click at [764, 223] on div "4 2 21:00" at bounding box center [758, 216] width 32 height 32
click at [763, 273] on div at bounding box center [757, 272] width 15 height 8
click at [765, 334] on div "44 5 17:22 | 20:00 49 2 19:30 54 2 18:45 64 2 19:15 48 warning 8 19:45 | 20:30 …" at bounding box center [503, 253] width 758 height 322
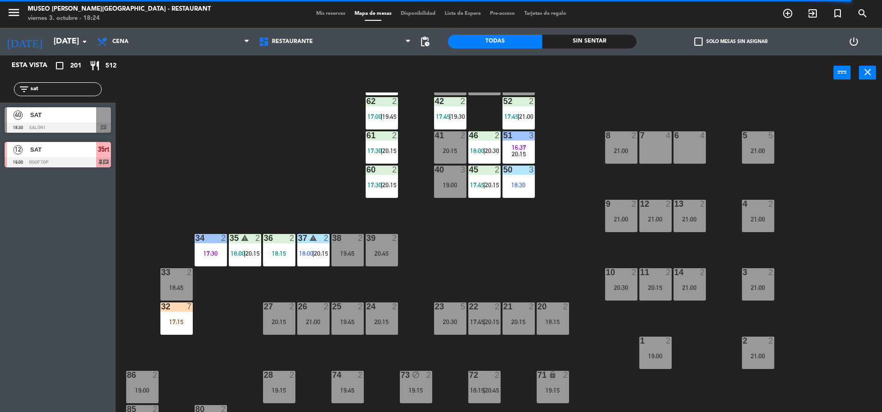
click at [648, 337] on div at bounding box center [655, 340] width 15 height 8
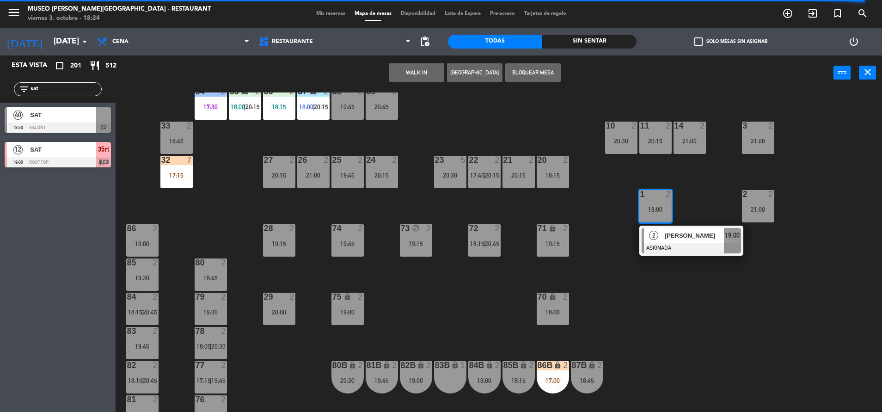
scroll to position [239, 0]
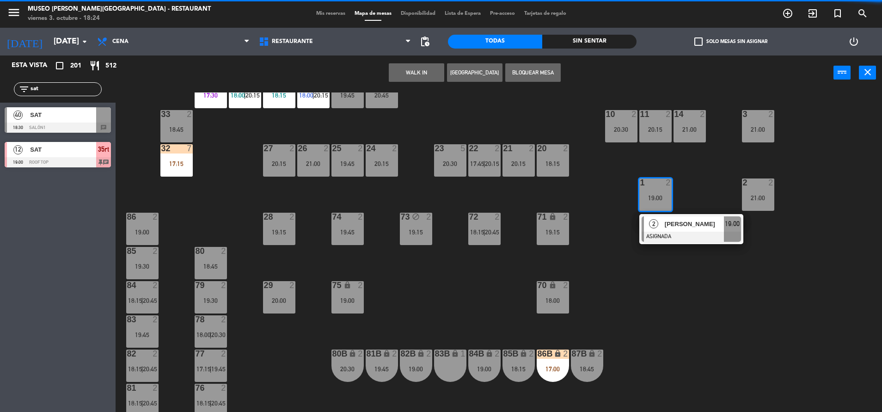
click at [448, 353] on div "lock" at bounding box center [449, 353] width 15 height 9
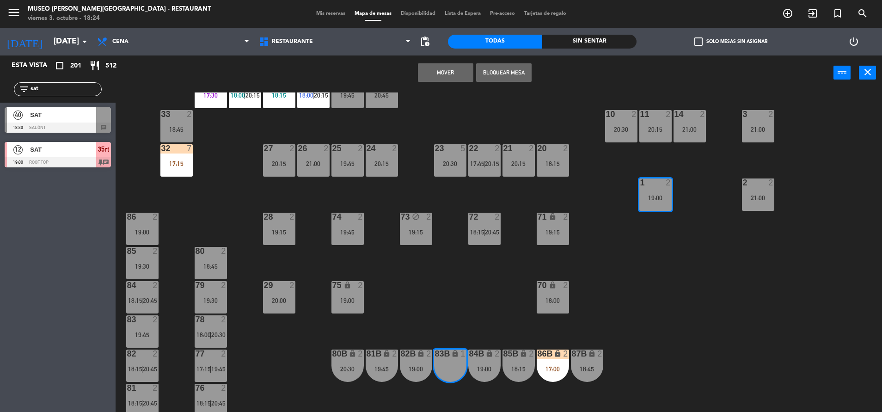
click at [457, 68] on button "Mover" at bounding box center [445, 72] width 55 height 18
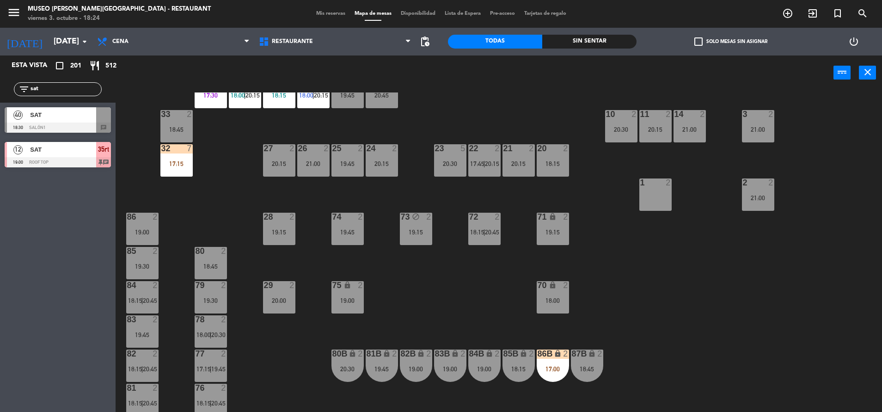
scroll to position [76, 0]
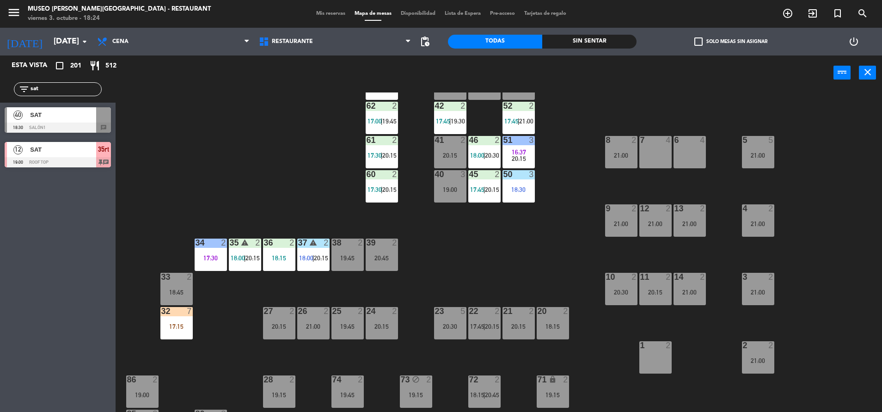
click at [83, 124] on div at bounding box center [58, 127] width 106 height 10
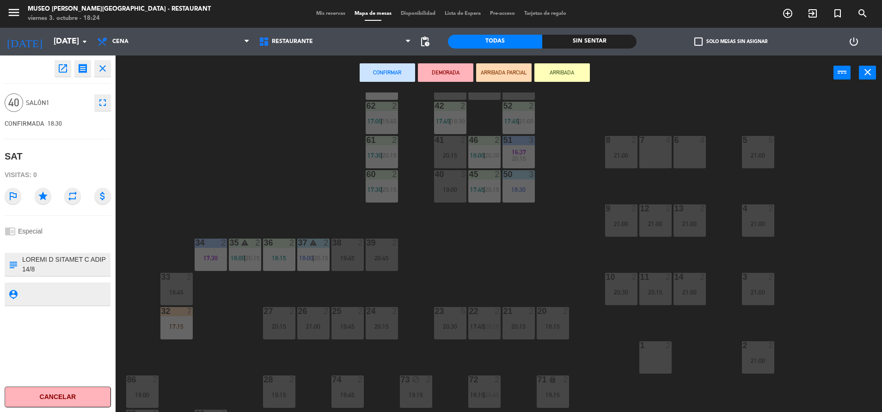
click at [627, 156] on div "21:00" at bounding box center [621, 155] width 32 height 6
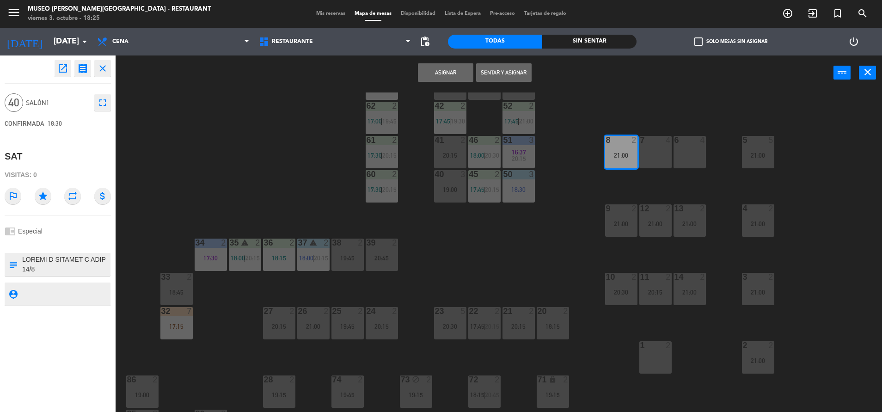
click at [658, 158] on div "7 4" at bounding box center [655, 152] width 32 height 32
click at [697, 150] on div "6 4" at bounding box center [689, 152] width 32 height 32
click at [771, 158] on div "21:00" at bounding box center [758, 155] width 32 height 6
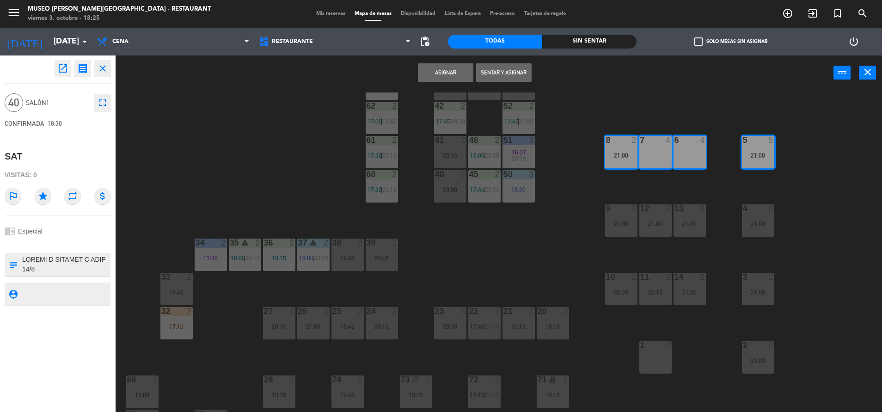
click at [765, 224] on div "21:00" at bounding box center [758, 223] width 32 height 6
click at [762, 295] on div "21:00" at bounding box center [758, 292] width 32 height 6
click at [764, 366] on div "2 2 21:00" at bounding box center [758, 357] width 32 height 32
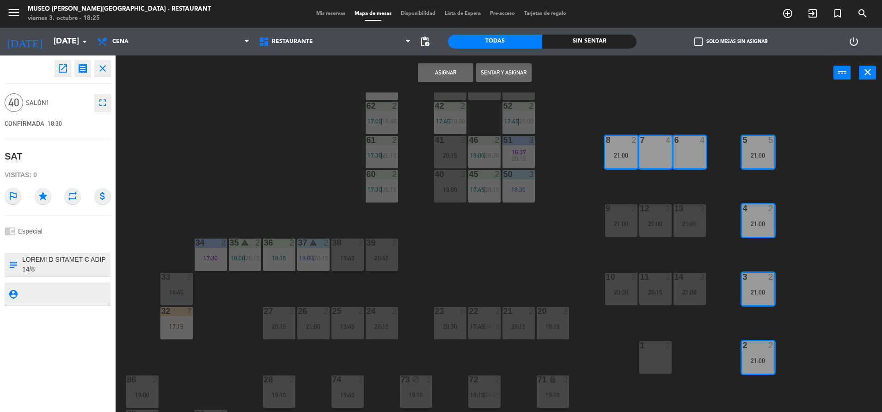
click at [641, 360] on div "1 2" at bounding box center [655, 357] width 32 height 32
click at [630, 292] on div "20:30" at bounding box center [621, 292] width 32 height 6
click at [619, 226] on div "21:00" at bounding box center [621, 223] width 32 height 6
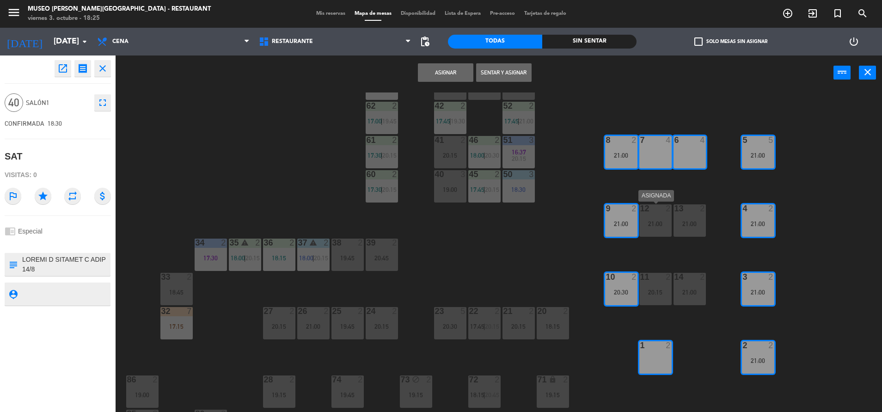
click at [642, 228] on div "12 2 21:00" at bounding box center [655, 220] width 32 height 32
click at [684, 224] on div "21:00" at bounding box center [689, 223] width 32 height 6
click at [425, 76] on button "Asignar" at bounding box center [445, 72] width 55 height 18
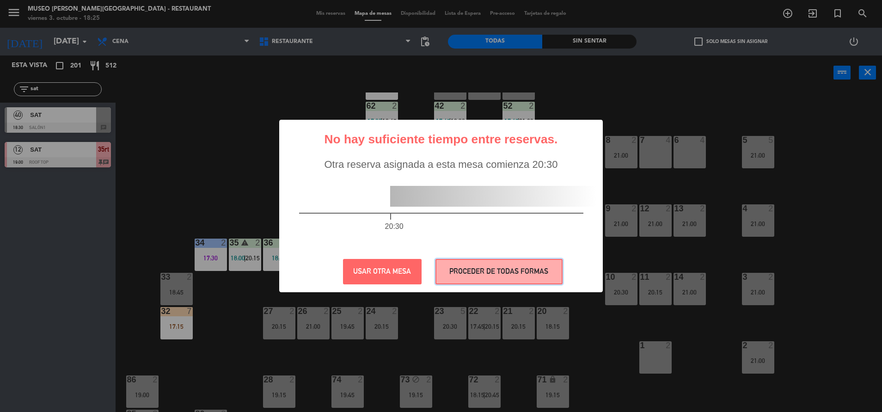
click at [543, 272] on button "PROCEDER DE TODAS FORMAS" at bounding box center [498, 271] width 127 height 25
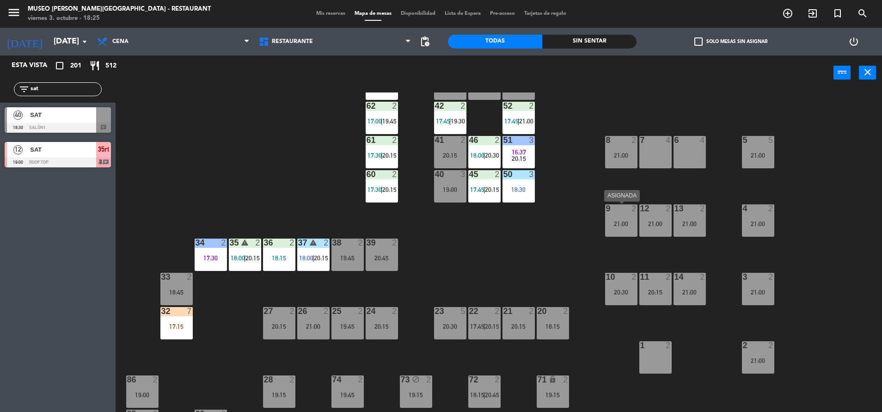
click at [612, 232] on div "9 2 21:00" at bounding box center [621, 220] width 32 height 32
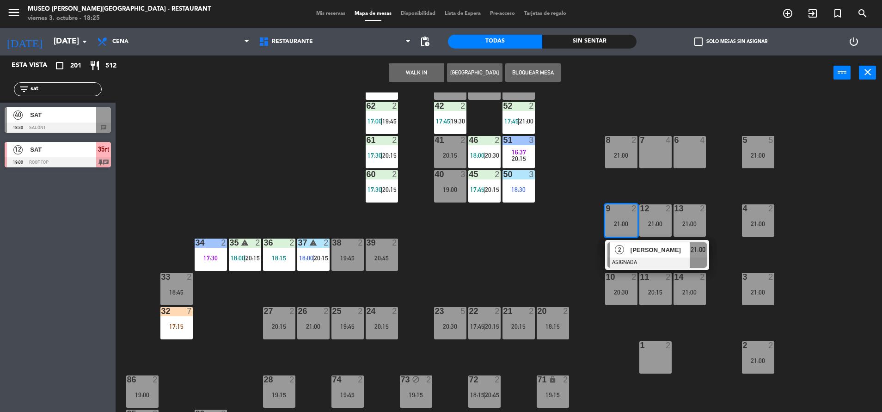
click at [525, 263] on div "44 5 17:22 | 20:00 49 2 19:30 54 2 18:45 64 2 19:15 48 warning 8 19:45 | 20:30 …" at bounding box center [503, 253] width 758 height 322
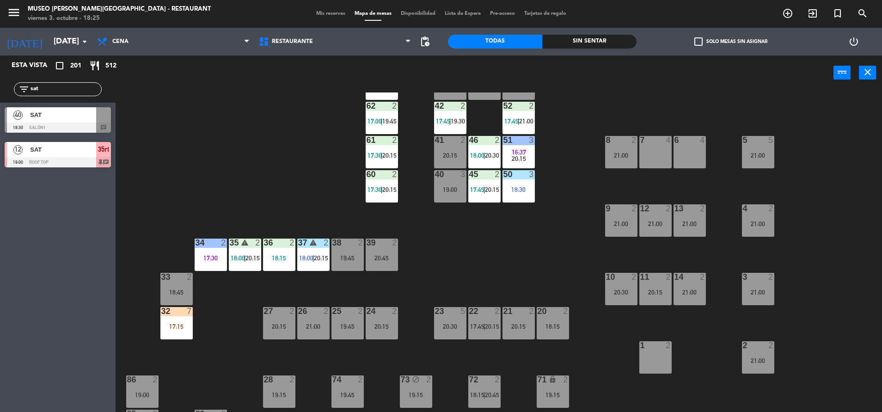
click at [107, 120] on div at bounding box center [103, 114] width 15 height 15
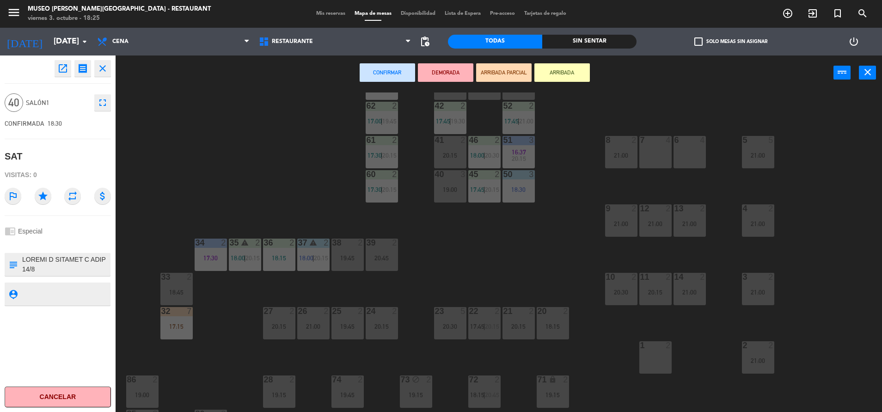
click at [50, 265] on textarea at bounding box center [65, 264] width 88 height 19
click at [91, 268] on textarea at bounding box center [65, 264] width 88 height 19
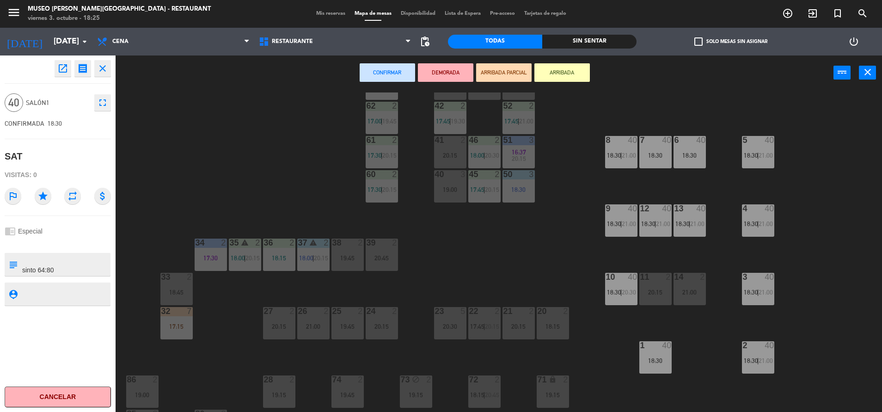
type textarea "LOREMI D SITAMET C ADIP 89/7 ELITSED DOEIUSM T INCI (73/79) UTLABOR ET 69669/25…"
click at [69, 237] on div "chrome_reader_mode Especial" at bounding box center [58, 231] width 106 height 18
click at [501, 272] on div "44 5 17:22 | 20:00 49 2 19:30 54 2 18:45 64 2 19:15 48 warning 8 19:45 | 20:30 …" at bounding box center [503, 253] width 758 height 322
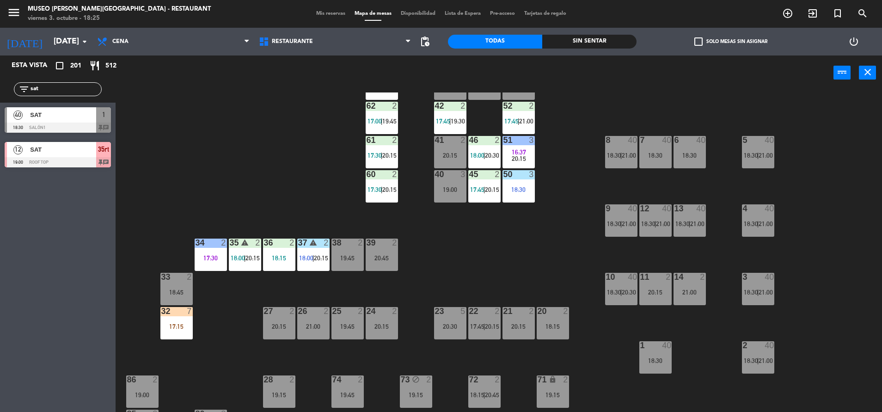
click at [98, 132] on div at bounding box center [58, 127] width 106 height 10
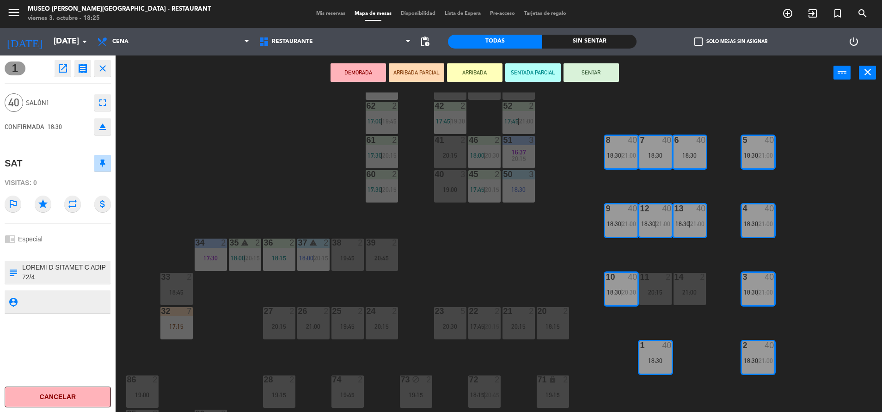
click at [593, 79] on button "SENTAR" at bounding box center [590, 72] width 55 height 18
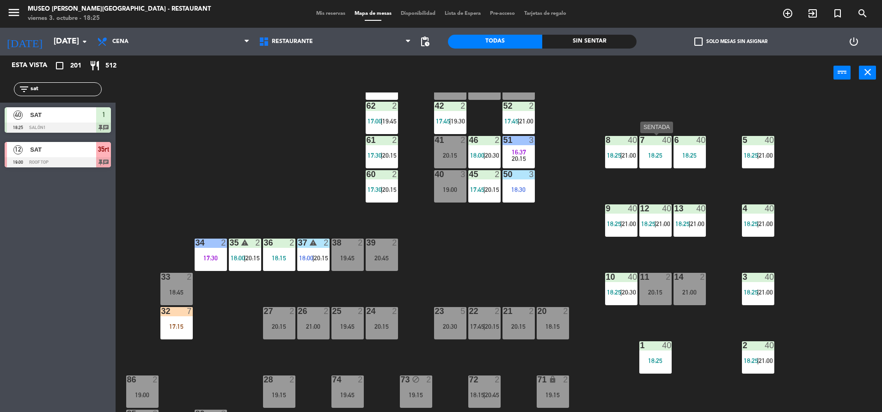
click at [657, 159] on div "18:25" at bounding box center [655, 155] width 32 height 6
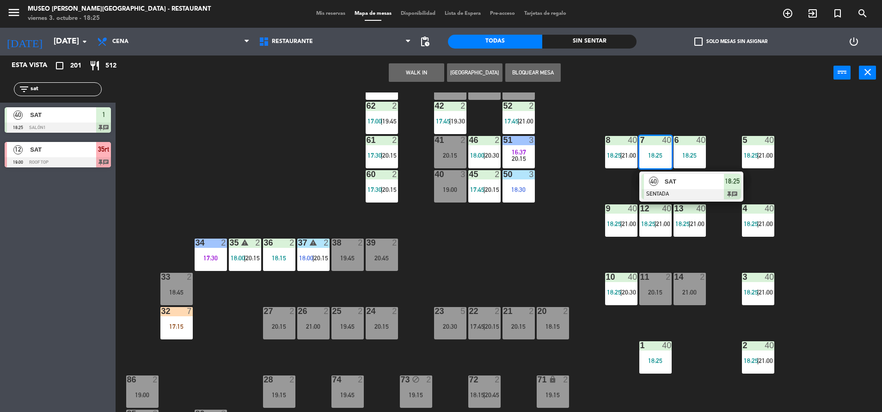
click at [674, 180] on span "SAT" at bounding box center [694, 182] width 59 height 10
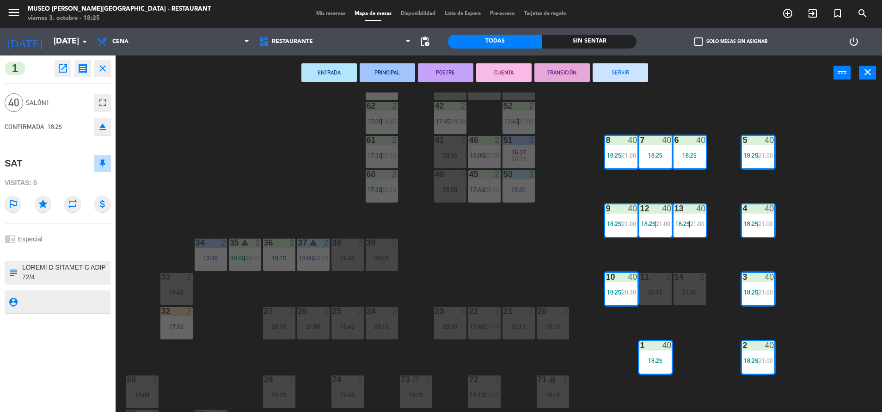
click at [75, 273] on textarea at bounding box center [65, 272] width 88 height 19
click at [193, 182] on div "44 5 17:22 | 20:00 49 2 19:30 54 2 18:45 64 2 19:15 48 warning 8 19:45 | 20:30 …" at bounding box center [503, 253] width 758 height 322
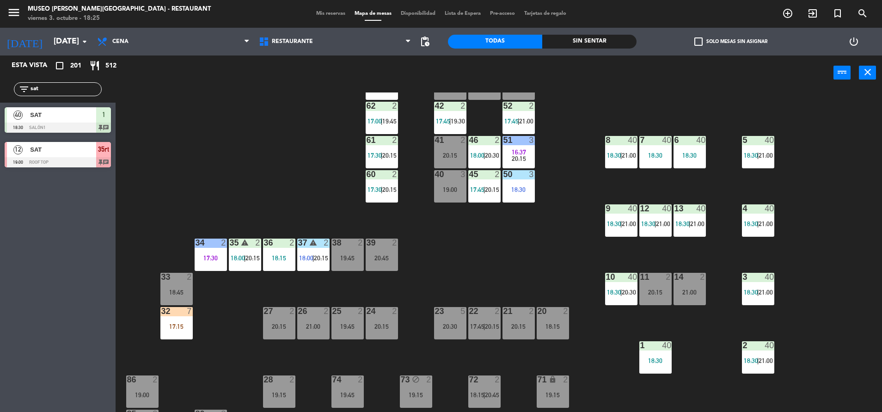
click at [625, 155] on span "21:00" at bounding box center [629, 155] width 14 height 7
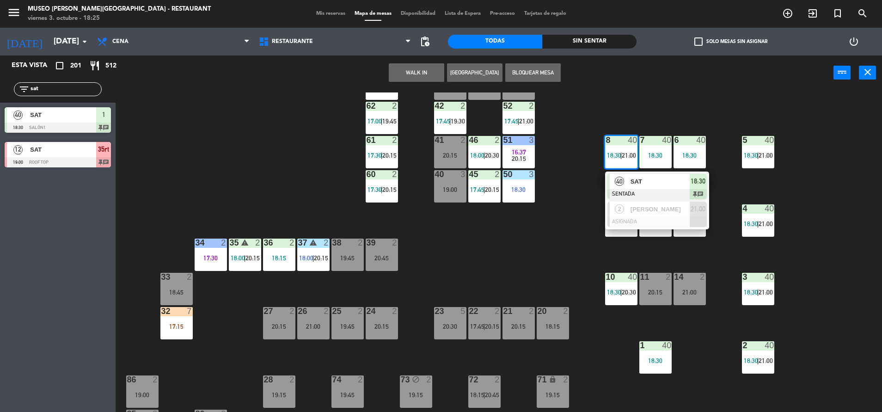
click at [637, 180] on span "SAT" at bounding box center [659, 182] width 59 height 10
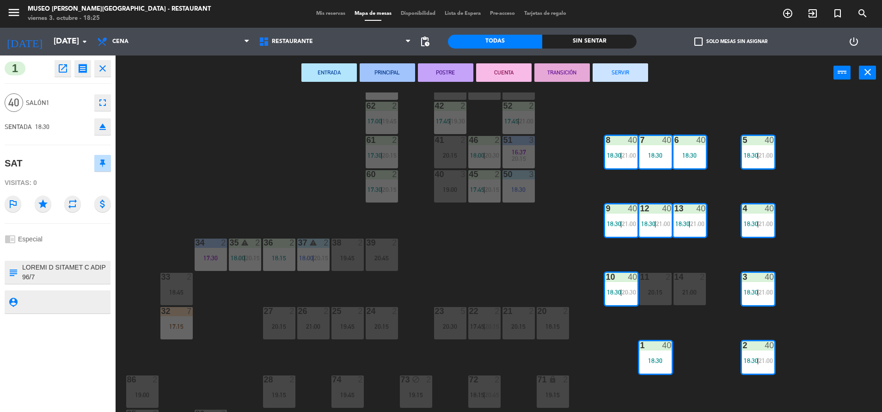
click at [23, 267] on textarea at bounding box center [65, 272] width 88 height 19
type textarea "lorem ip| DOLORS A CONSECT A ELIT 90/5 SEDDOEI TEMPORI U LABO (55/65) ETDOLOR M…"
click at [57, 146] on div "1 open_in_new receipt 6:30 PM [DATE] personas SAT Mesa 1+2+3+4+5+6+7+8+9+10+12+…" at bounding box center [58, 233] width 116 height 356
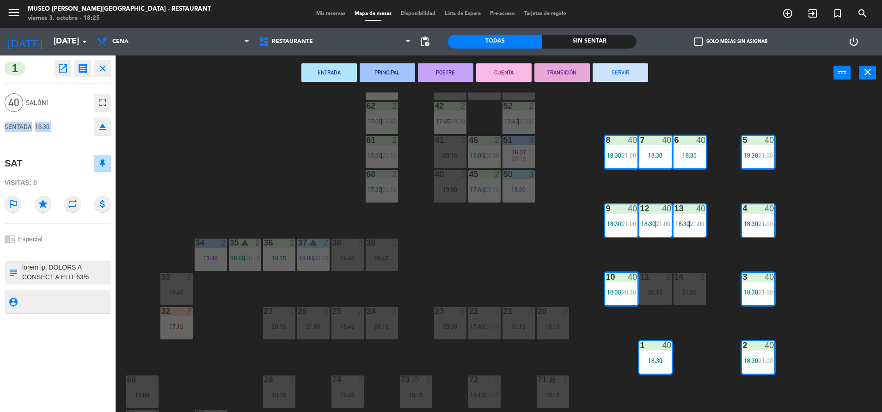
click at [57, 146] on div "1 open_in_new receipt 6:30 PM [DATE] personas SAT Mesa 1+2+3+4+5+6+7+8+9+10+12+…" at bounding box center [58, 233] width 116 height 356
click at [57, 135] on div "SENTADA 18:30 eject" at bounding box center [58, 126] width 106 height 23
click at [456, 230] on div "44 5 17:22 | 20:00 49 2 19:30 54 2 18:45 64 2 19:15 48 warning 8 19:45 | 20:30 …" at bounding box center [503, 253] width 758 height 322
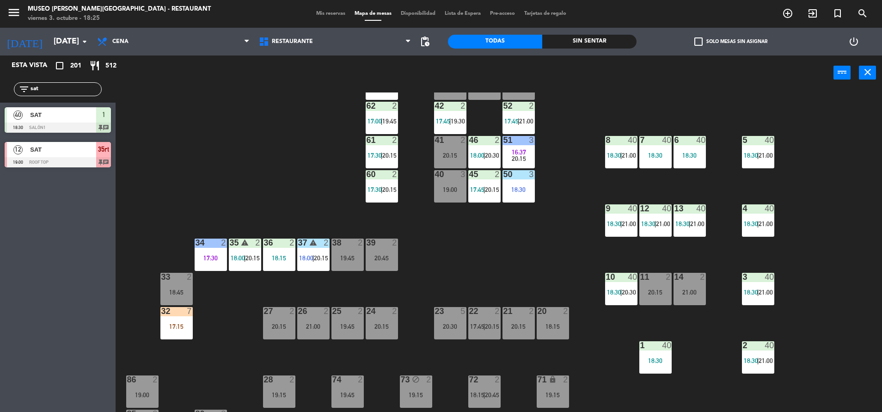
click at [456, 230] on div "44 5 17:22 | 20:00 49 2 19:30 54 2 18:45 64 2 19:15 48 warning 8 19:45 | 20:30 …" at bounding box center [503, 253] width 758 height 322
click at [606, 141] on div "8" at bounding box center [606, 140] width 0 height 8
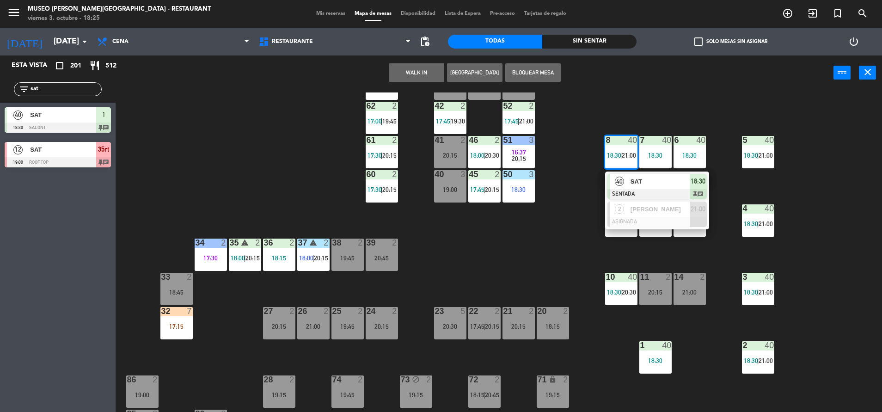
click at [641, 183] on span "SAT" at bounding box center [659, 182] width 59 height 10
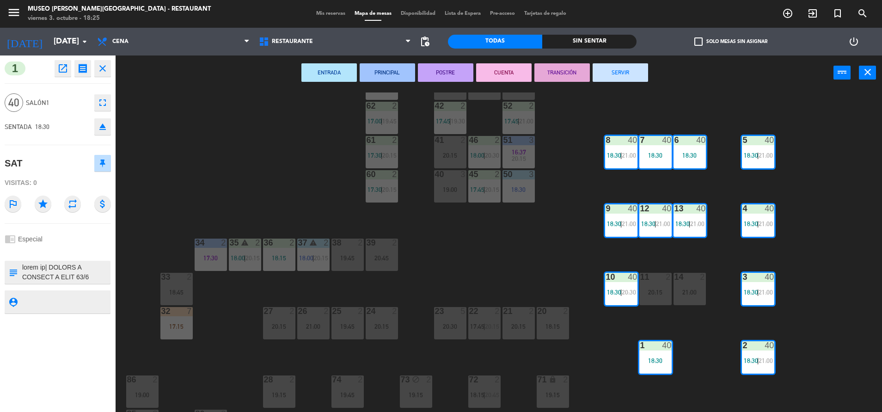
click at [532, 231] on div "44 5 17:22 | 20:00 49 2 19:30 54 2 18:45 64 2 19:15 48 warning 8 19:45 | 20:30 …" at bounding box center [503, 253] width 758 height 322
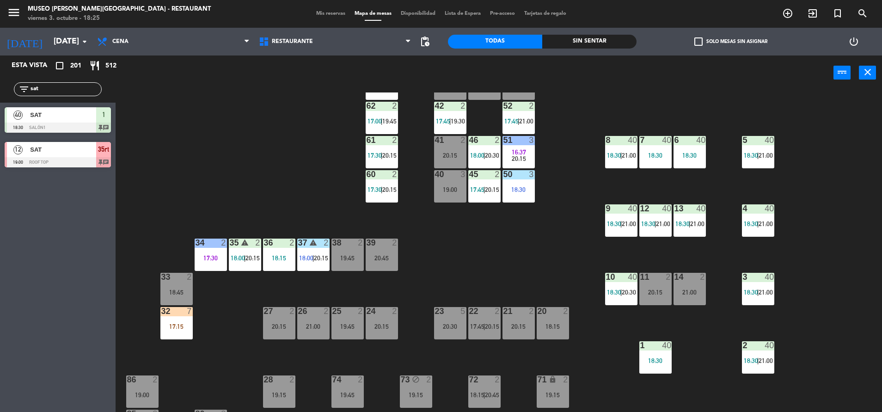
scroll to position [0, 0]
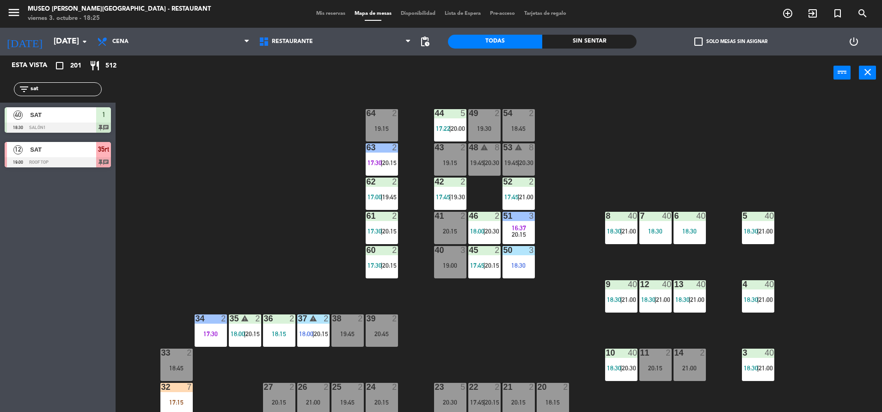
click at [509, 163] on span "19:45" at bounding box center [511, 162] width 14 height 7
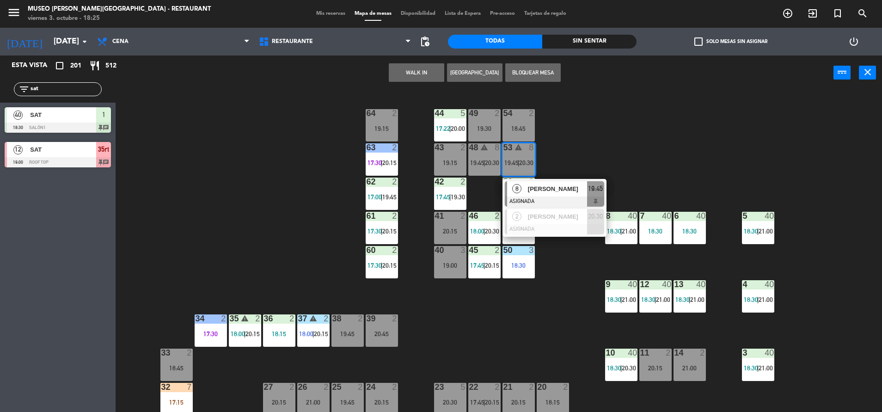
click at [544, 196] on div "[PERSON_NAME]" at bounding box center [557, 188] width 60 height 15
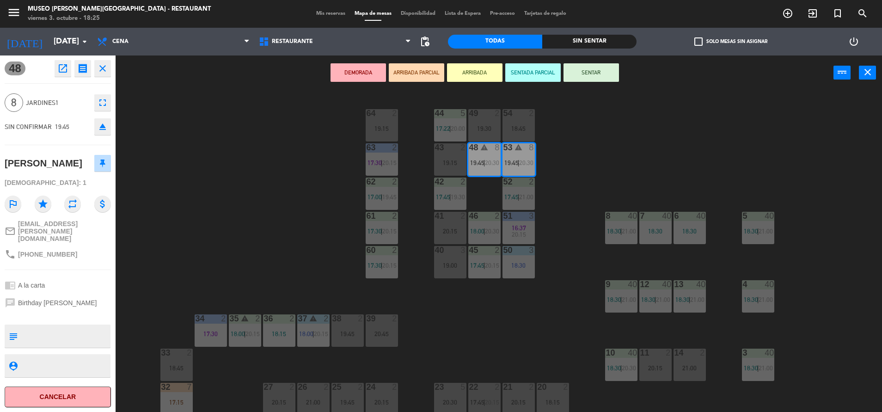
click at [364, 75] on button "DEMORADA" at bounding box center [357, 72] width 55 height 18
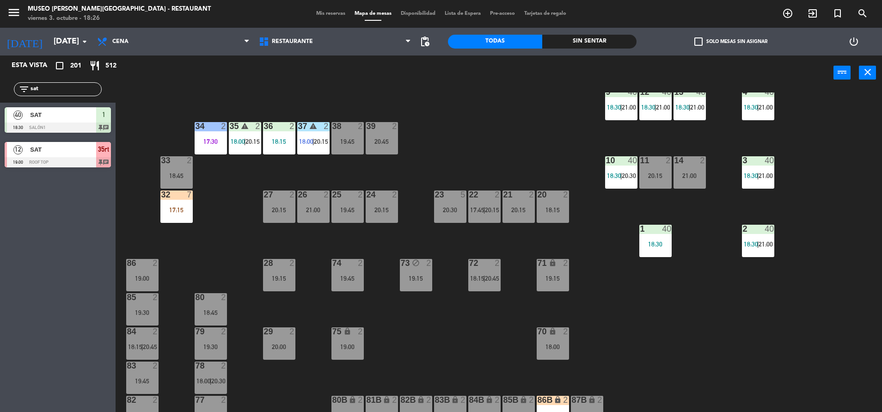
scroll to position [194, 0]
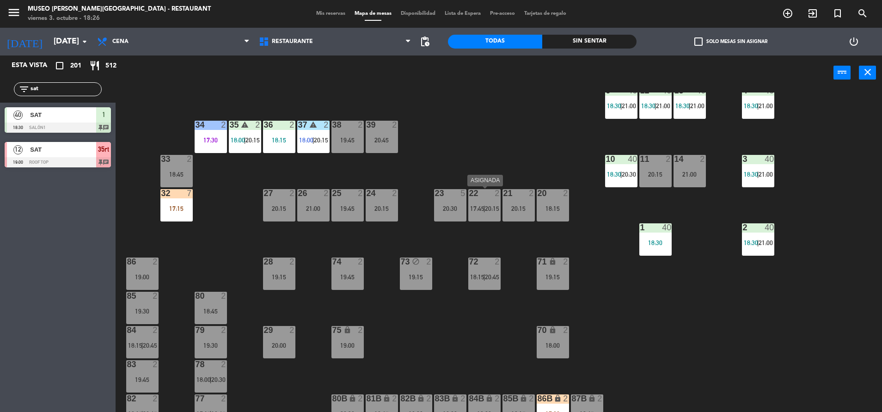
click at [488, 220] on div "22 2 17:45 | 20:15" at bounding box center [484, 205] width 32 height 32
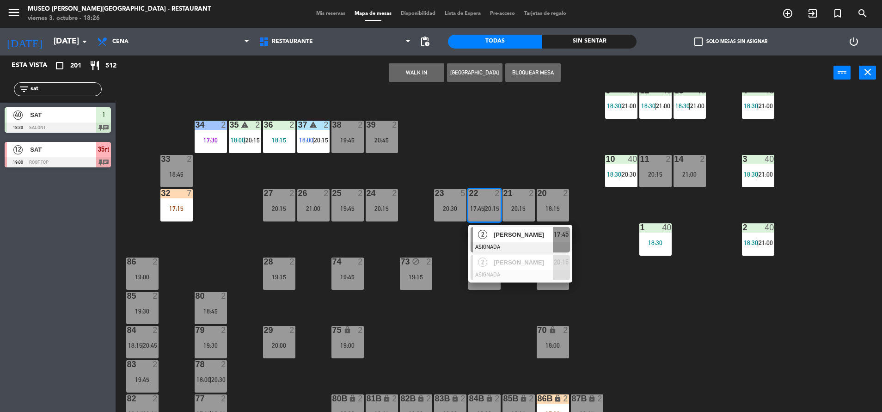
click at [493, 231] on div "[PERSON_NAME]" at bounding box center [523, 234] width 60 height 15
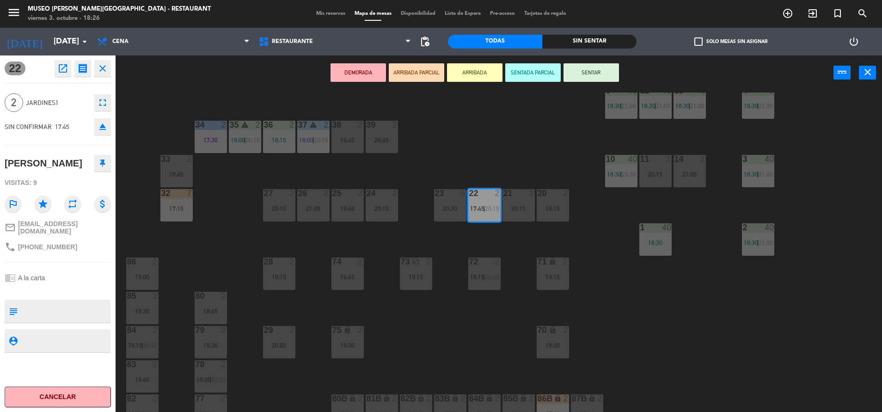
click at [60, 66] on icon "open_in_new" at bounding box center [62, 68] width 11 height 11
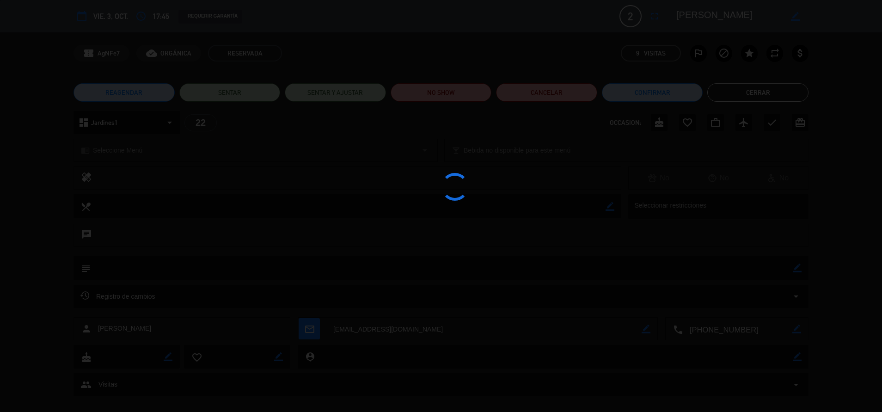
click at [452, 95] on div at bounding box center [441, 206] width 882 height 412
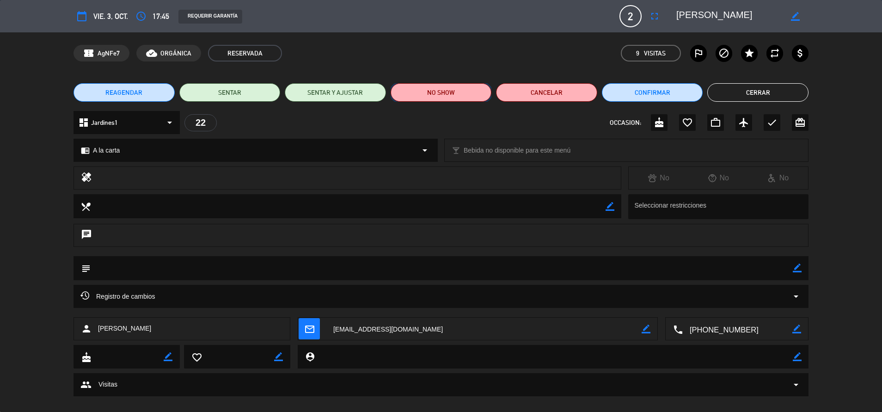
click at [453, 91] on button "NO SHOW" at bounding box center [441, 92] width 101 height 18
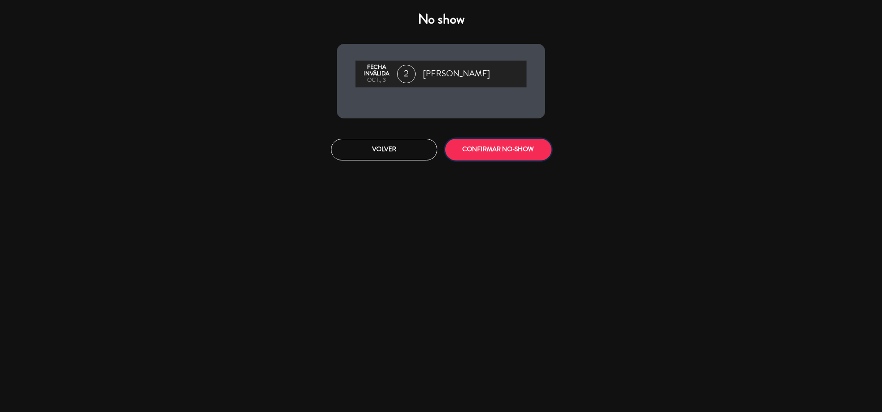
click at [501, 141] on button "CONFIRMAR NO-SHOW" at bounding box center [498, 150] width 106 height 22
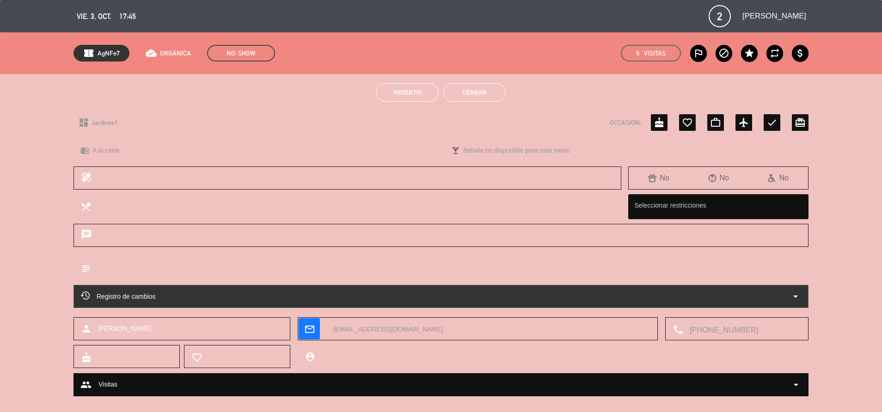
click at [474, 85] on button "Cerrar" at bounding box center [474, 92] width 62 height 18
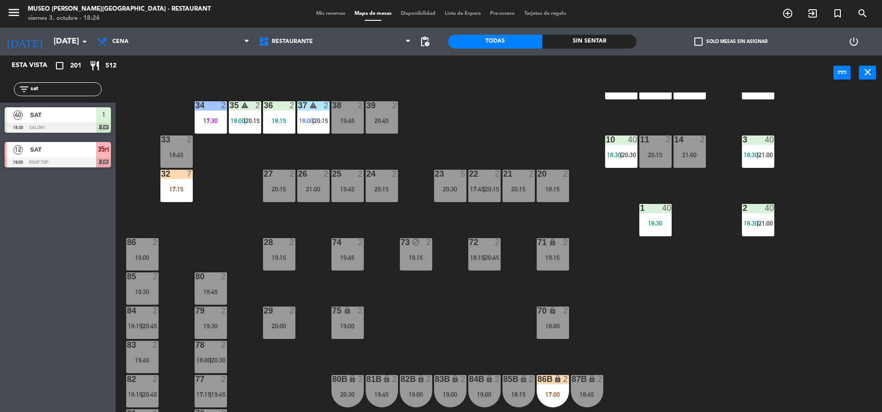
scroll to position [216, 0]
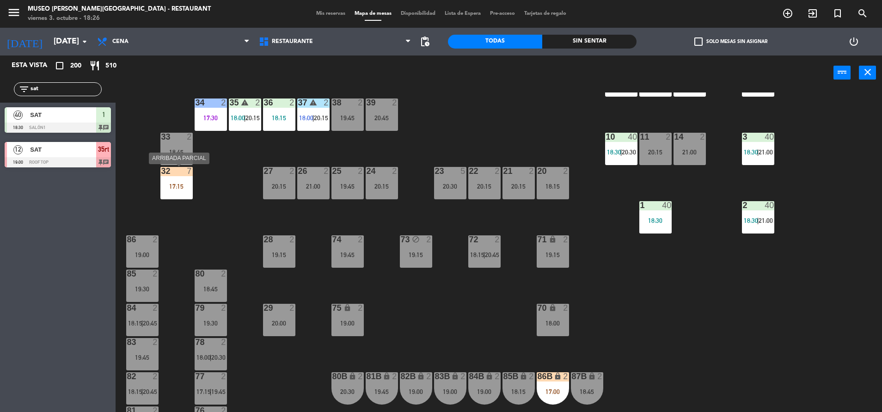
click at [183, 179] on div "32 7 17:15" at bounding box center [176, 183] width 32 height 32
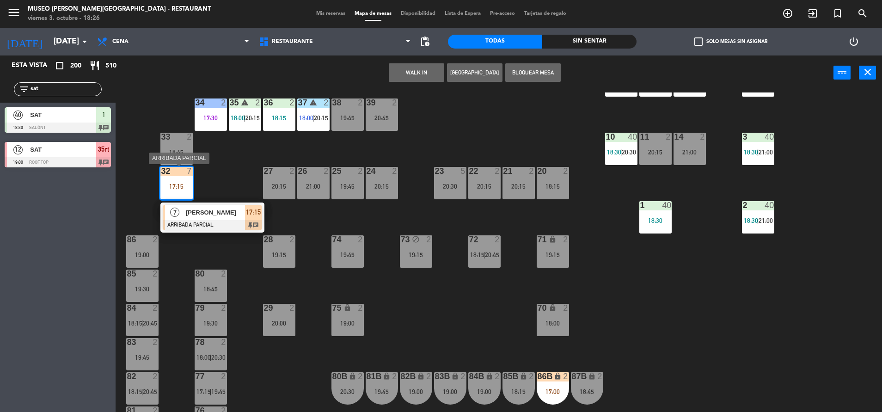
click at [216, 217] on span "[PERSON_NAME]" at bounding box center [215, 213] width 59 height 10
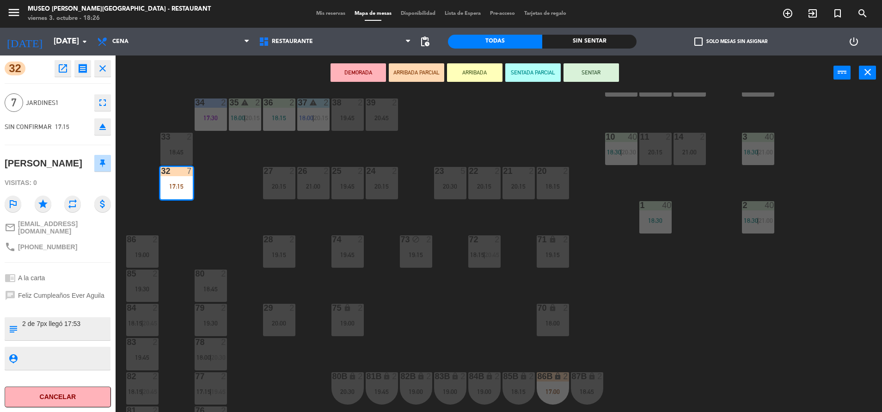
click at [227, 226] on div "44 5 17:22 | 20:00 49 2 19:30 54 2 18:45 64 2 19:15 48 warning 8 19:45 | 20:30 …" at bounding box center [503, 253] width 758 height 322
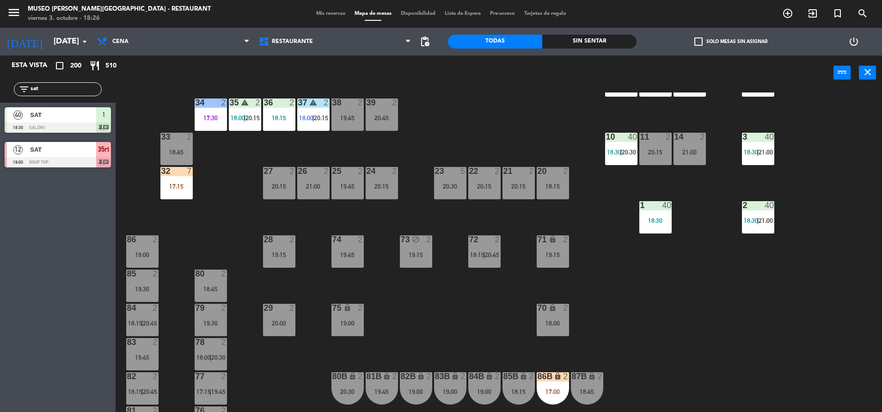
click at [192, 195] on div "32 7 17:15" at bounding box center [176, 183] width 32 height 32
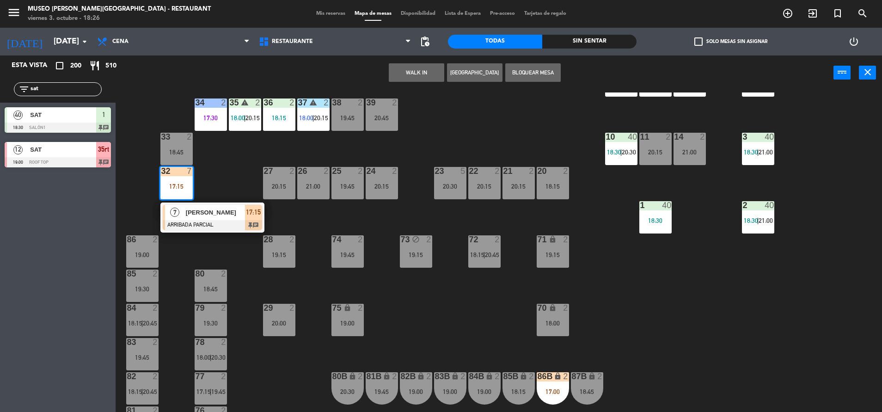
click at [209, 212] on span "[PERSON_NAME]" at bounding box center [215, 213] width 59 height 10
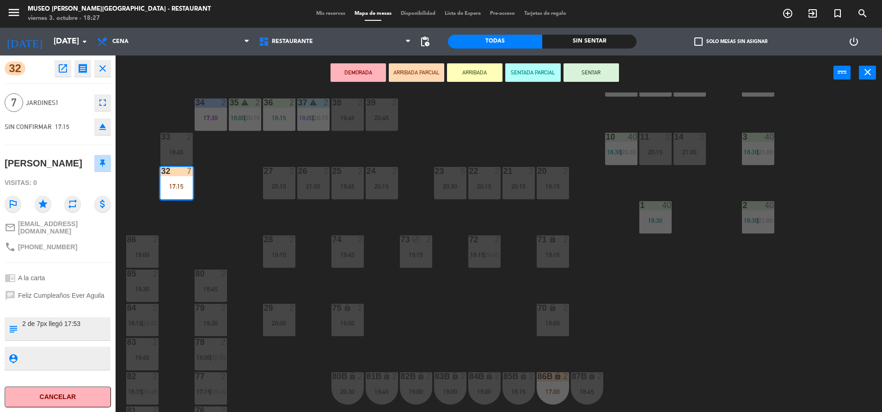
click at [463, 299] on div "44 5 17:22 | 20:00 49 2 19:30 54 2 18:45 64 2 19:15 48 warning 8 19:45 | 20:30 …" at bounding box center [503, 253] width 758 height 322
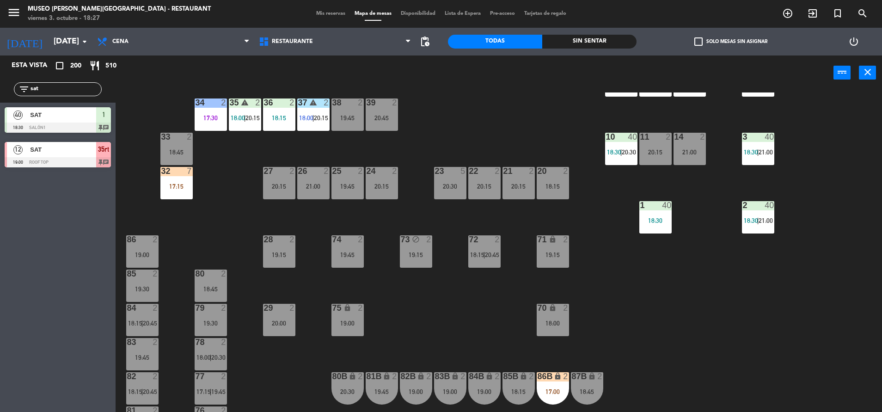
scroll to position [0, 0]
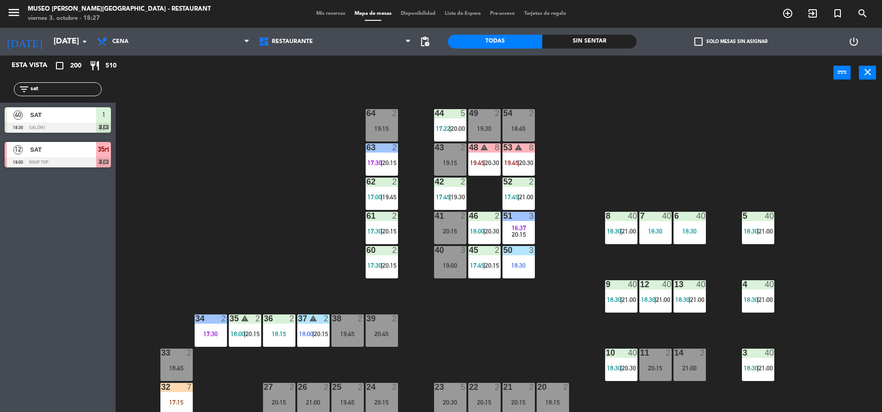
drag, startPoint x: 46, startPoint y: 92, endPoint x: -3, endPoint y: 75, distance: 51.5
click at [0, 75] on html "close × Museo [PERSON_NAME] Café - Restaurant × chrome_reader_mode Listado de R…" at bounding box center [441, 206] width 882 height 412
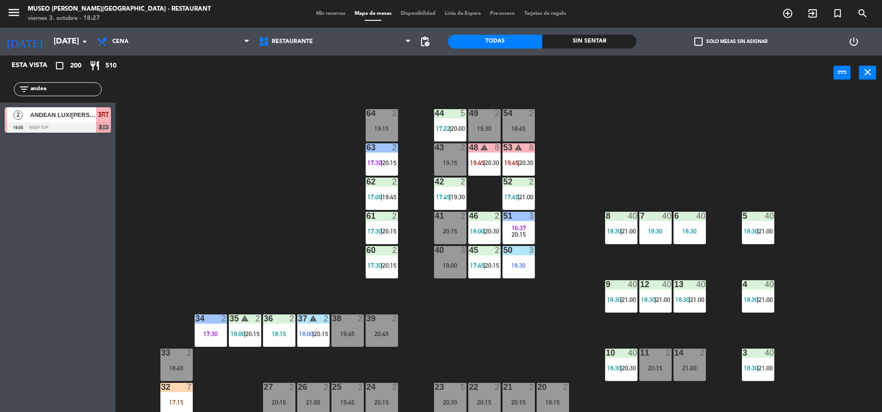
type input "andea"
click at [47, 115] on span "ANDEAN LUX/[PERSON_NAME] X 2" at bounding box center [63, 115] width 66 height 10
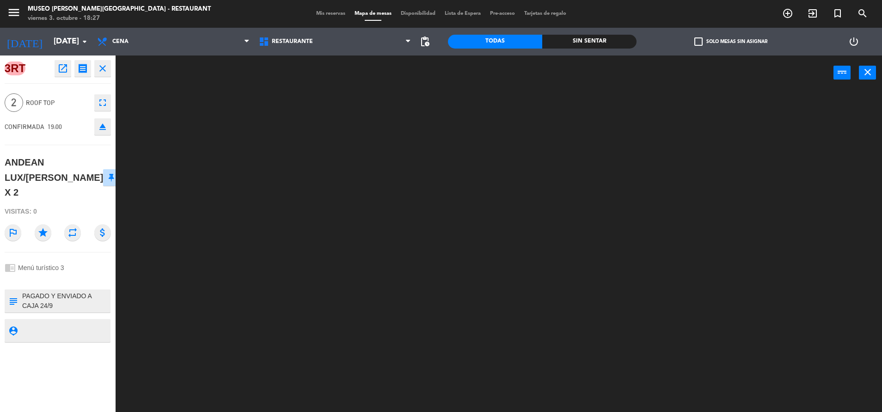
click at [66, 59] on div "3RT open_in_new receipt 7:00 PM [DATE] 2 personas ANDEAN LUX/[PERSON_NAME] X 2 …" at bounding box center [58, 233] width 116 height 356
click at [66, 65] on icon "open_in_new" at bounding box center [62, 68] width 11 height 11
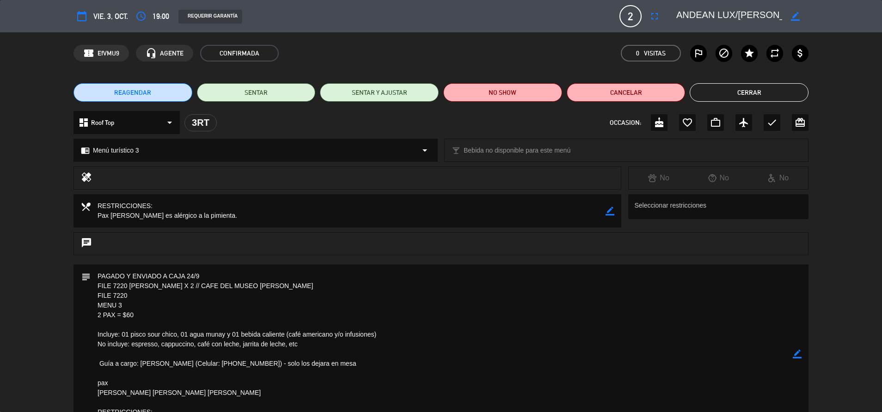
click at [716, 90] on button "Cerrar" at bounding box center [749, 92] width 119 height 18
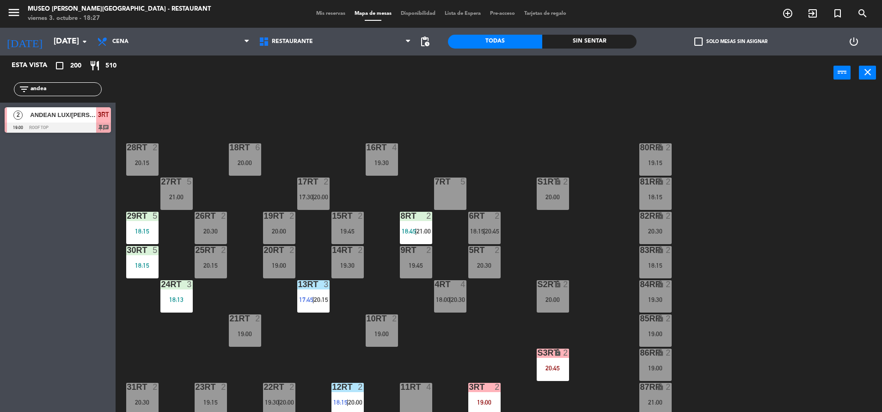
click at [89, 114] on span "ANDEAN LUX/[PERSON_NAME] X 2" at bounding box center [63, 115] width 66 height 10
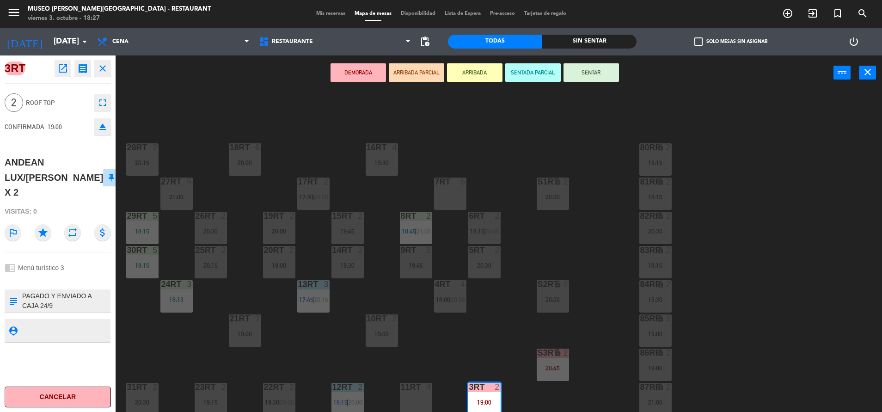
click at [421, 74] on button "ARRIBADA PARCIAL" at bounding box center [416, 72] width 55 height 18
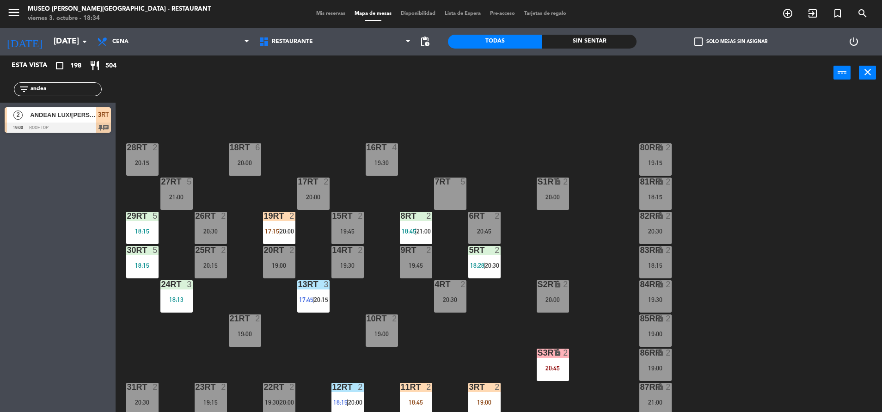
drag, startPoint x: 70, startPoint y: 87, endPoint x: -3, endPoint y: 125, distance: 82.1
click at [0, 125] on html "close × Museo [PERSON_NAME] Café - Restaurant × chrome_reader_mode Listado de R…" at bounding box center [441, 206] width 882 height 412
type input "[PERSON_NAME]"
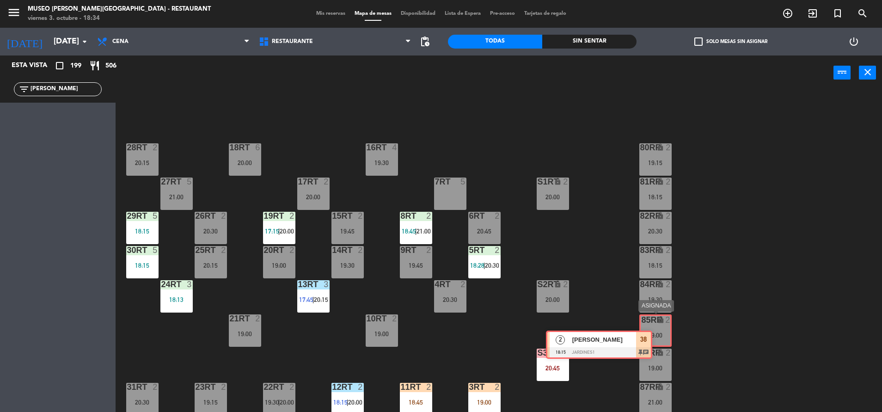
drag, startPoint x: 99, startPoint y: 117, endPoint x: 629, endPoint y: 319, distance: 567.3
click at [629, 319] on div "Esta vista crop_square 199 restaurant 506 filter_list [PERSON_NAME] 2 [PERSON_N…" at bounding box center [441, 234] width 882 height 359
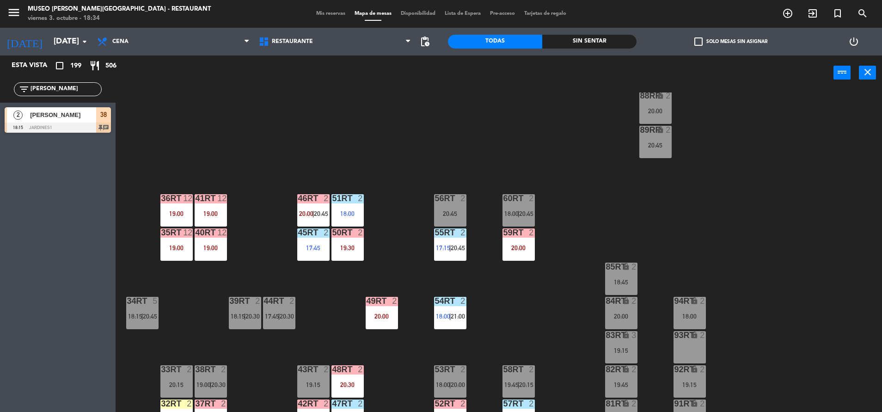
scroll to position [335, 0]
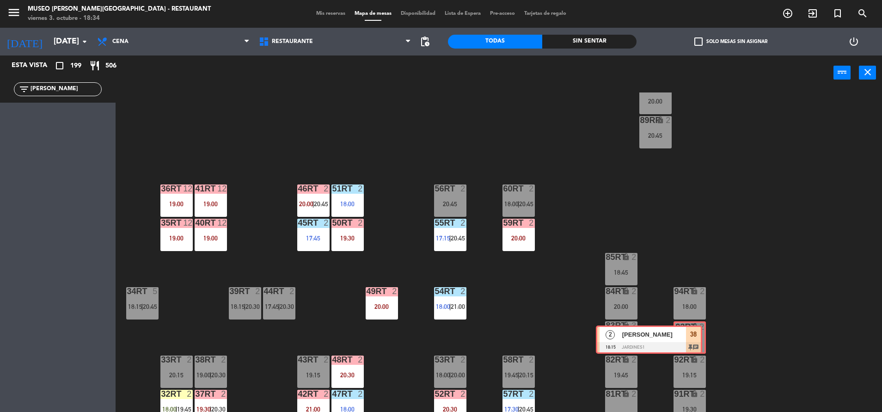
drag, startPoint x: 103, startPoint y: 127, endPoint x: 688, endPoint y: 339, distance: 622.9
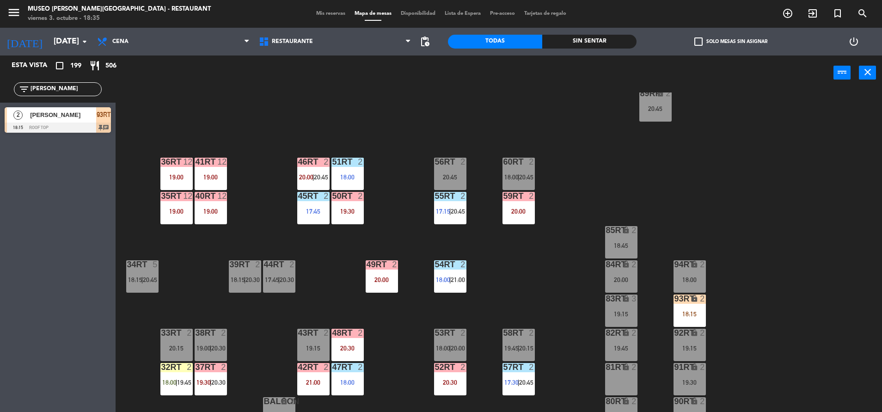
scroll to position [377, 0]
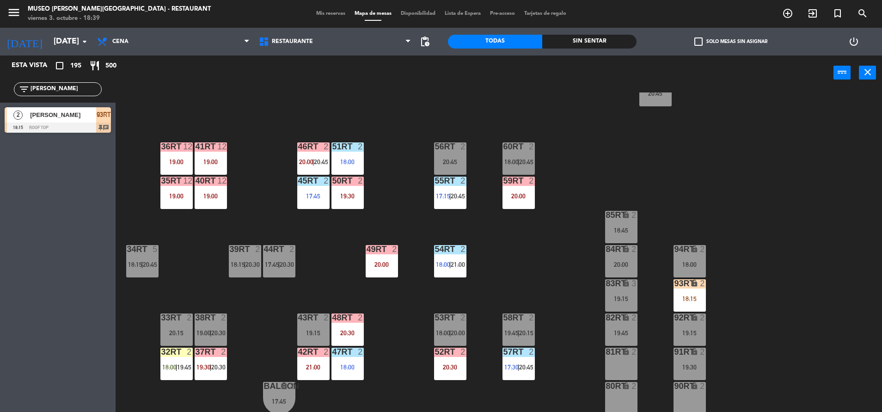
click at [396, 181] on div "18RT 6 20:00 16RT 4 19:30 28RT 2 20:15 80RR lock 2 19:15 27RT 5 21:00 7RT 5 S1R…" at bounding box center [503, 253] width 758 height 322
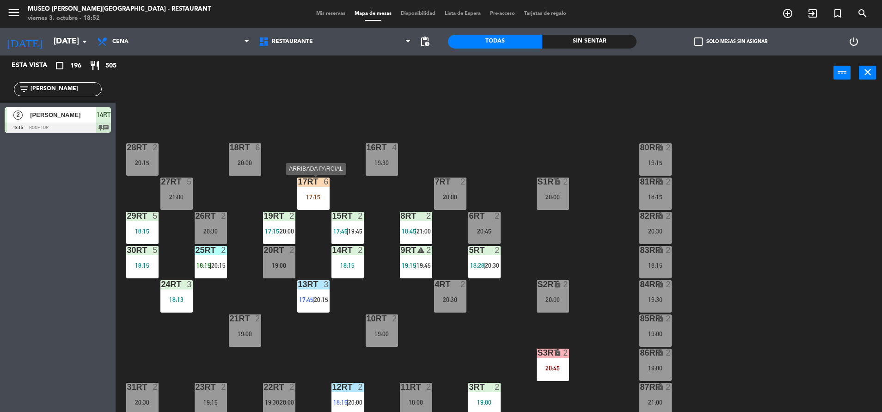
click at [325, 186] on div "17RT 6" at bounding box center [313, 181] width 32 height 9
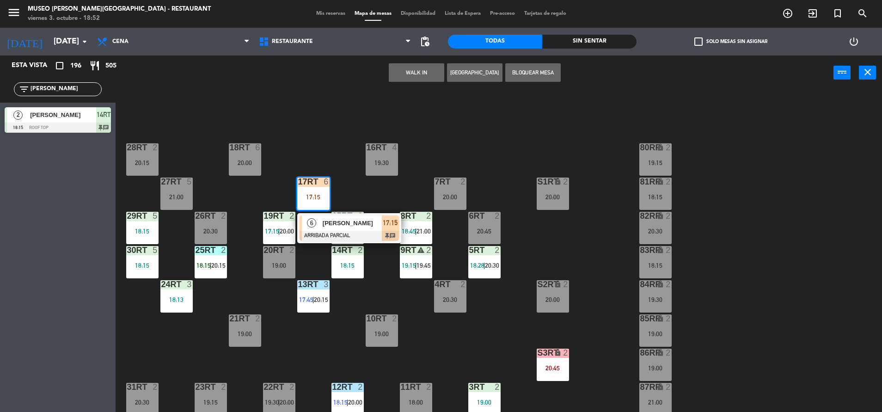
click at [341, 212] on div at bounding box center [347, 216] width 15 height 8
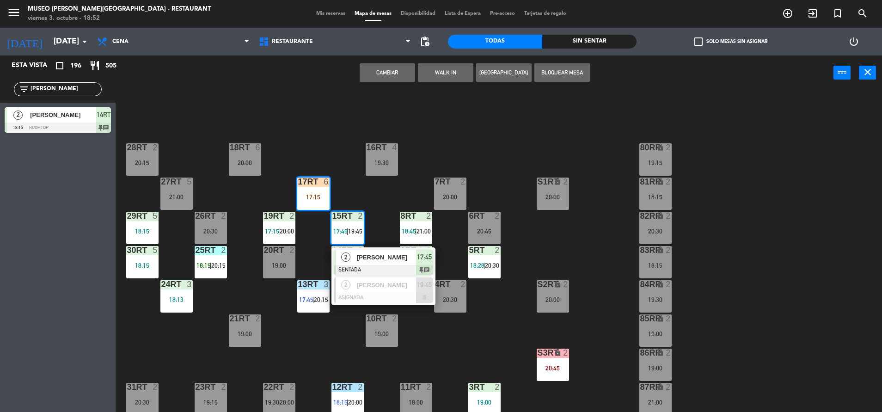
click at [302, 127] on div "18RT 6 20:00 16RT 4 19:30 28RT 2 20:15 80RR lock 2 19:15 27RT 5 21:00 7RT 2 20:…" at bounding box center [503, 253] width 758 height 322
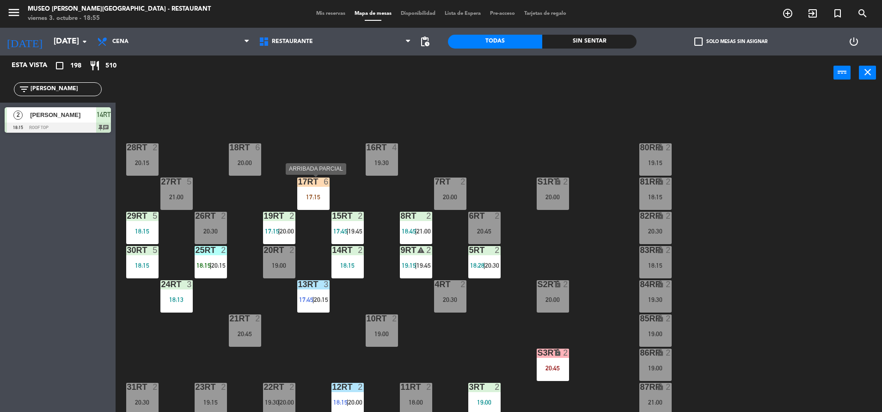
click at [310, 202] on div "17RT 6 17:15" at bounding box center [313, 193] width 32 height 32
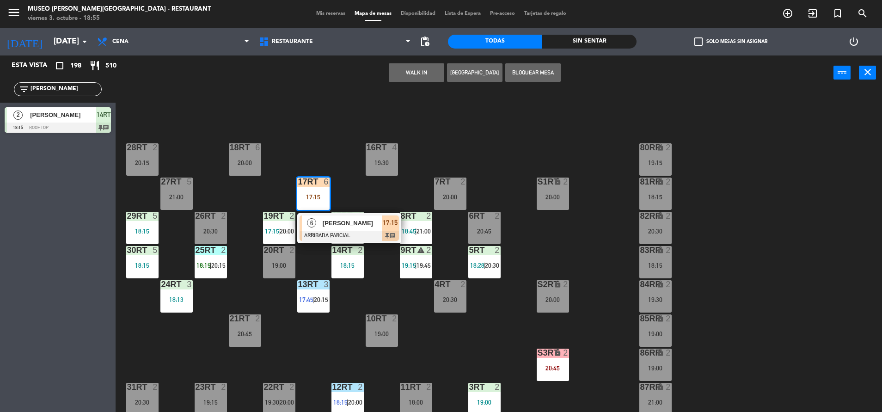
click at [360, 238] on div at bounding box center [349, 236] width 99 height 10
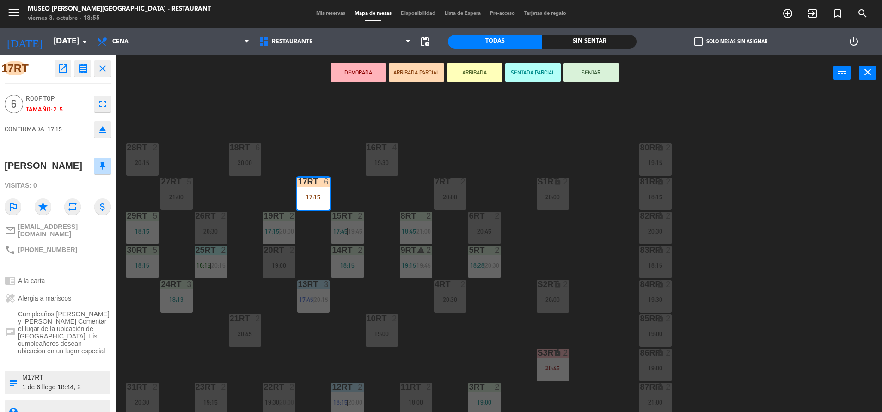
click at [287, 123] on div "18RT 6 20:00 16RT 4 19:30 28RT 2 20:15 80RR lock 2 19:15 27RT 5 21:00 7RT 2 20:…" at bounding box center [503, 253] width 758 height 322
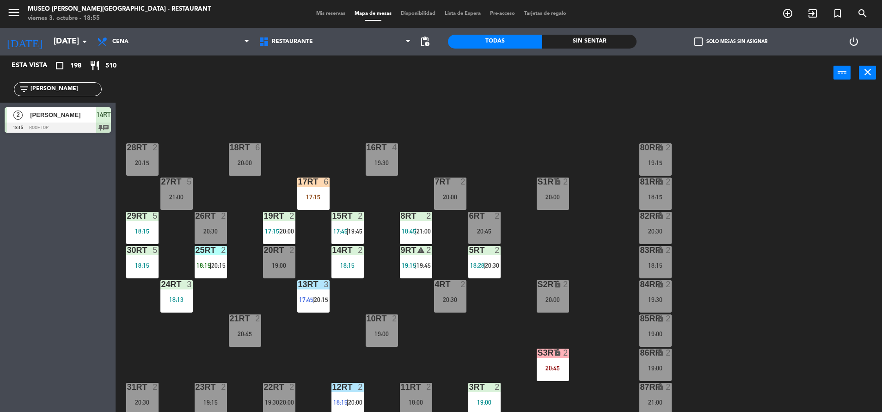
click at [299, 194] on div "17:15" at bounding box center [313, 197] width 32 height 6
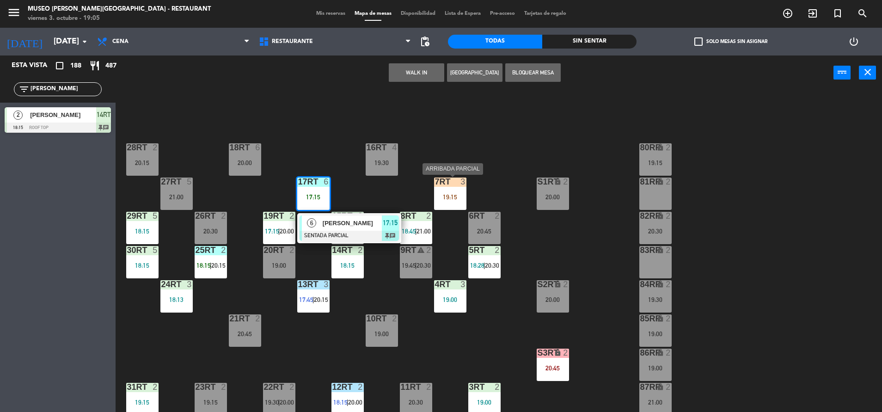
click at [449, 194] on div "19:15" at bounding box center [450, 197] width 32 height 6
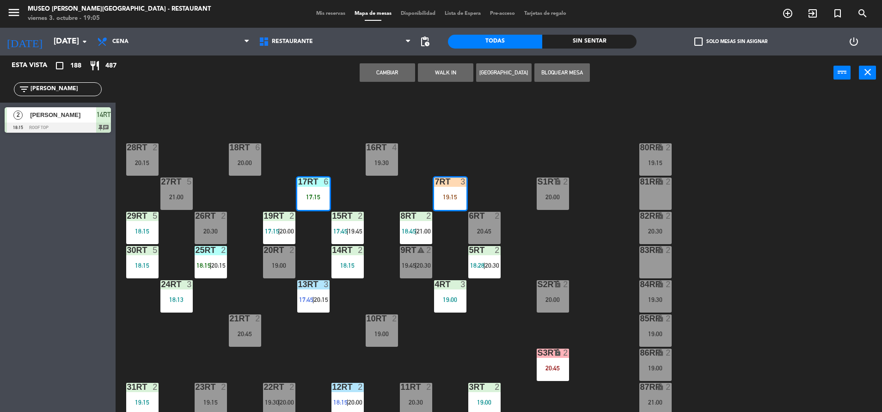
click at [488, 154] on div "18RT 6 20:00 16RT 4 19:30 28RT 2 20:15 80RR lock 2 19:15 27RT 5 21:00 7RT 3 19:…" at bounding box center [503, 253] width 758 height 322
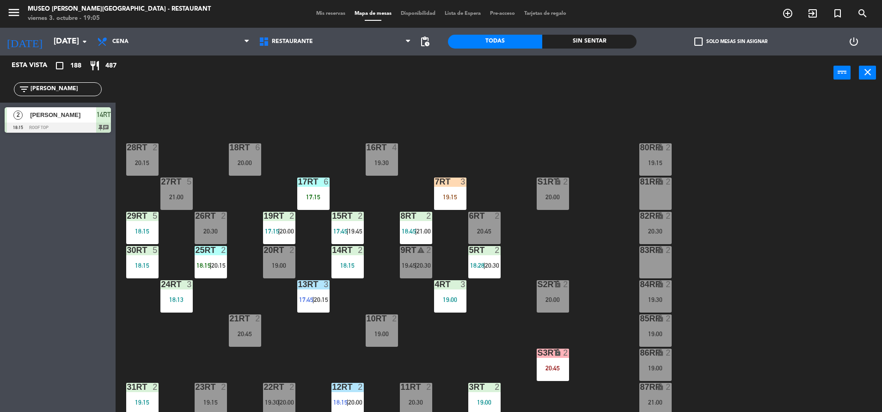
click at [306, 193] on div "17:15" at bounding box center [313, 196] width 32 height 7
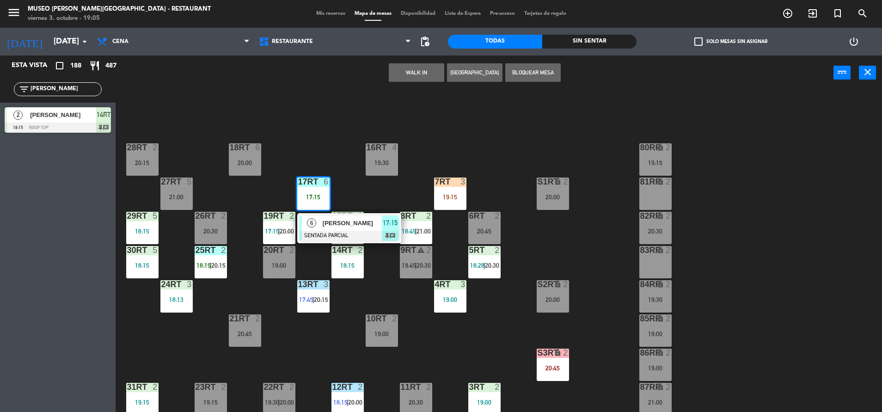
click at [355, 220] on span "[PERSON_NAME]" at bounding box center [352, 223] width 59 height 10
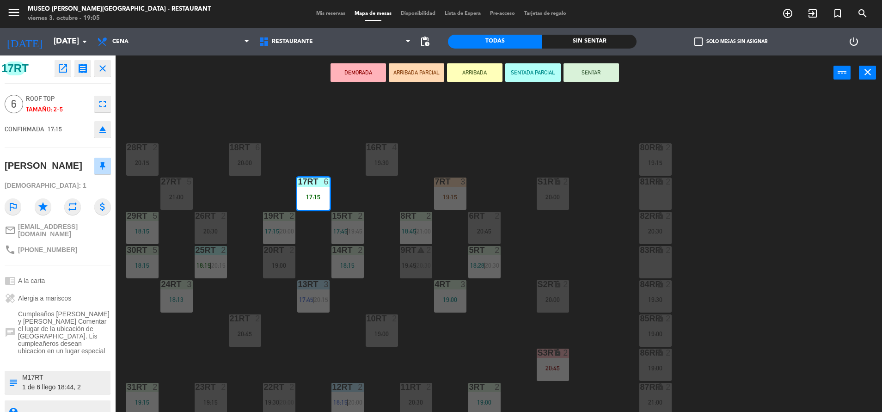
click at [422, 161] on div "18RT 6 20:00 16RT 4 19:30 28RT 2 20:15 80RR lock 2 19:15 27RT 5 21:00 7RT 3 19:…" at bounding box center [503, 253] width 758 height 322
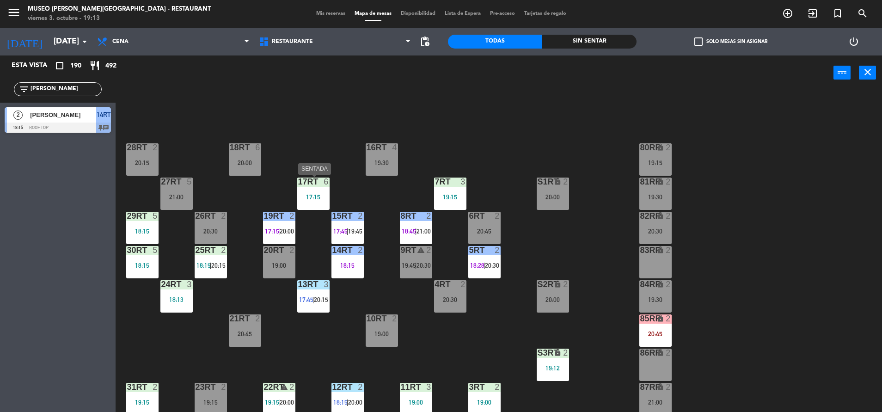
click at [315, 187] on div "17RT 6 17:15" at bounding box center [313, 193] width 32 height 32
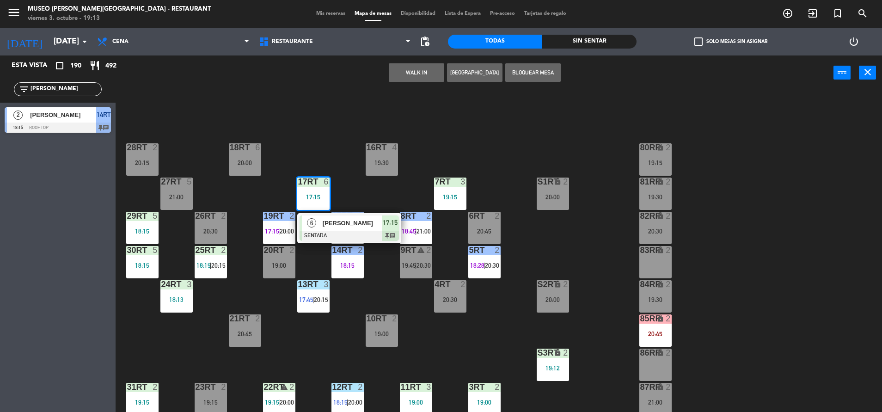
click at [317, 160] on div "18RT 6 20:00 16RT 4 19:30 28RT 2 20:15 80RR lock 2 19:15 27RT 5 21:00 7RT 3 19:…" at bounding box center [503, 253] width 758 height 322
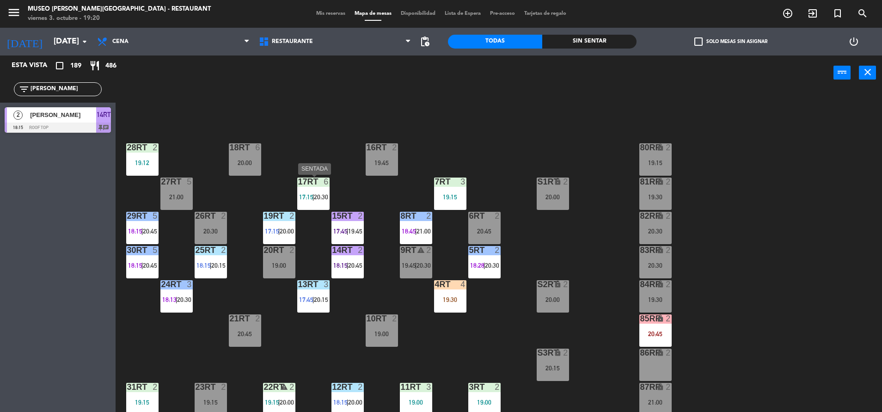
click at [317, 188] on div "17RT 6 17:15 | 20:30" at bounding box center [313, 193] width 32 height 32
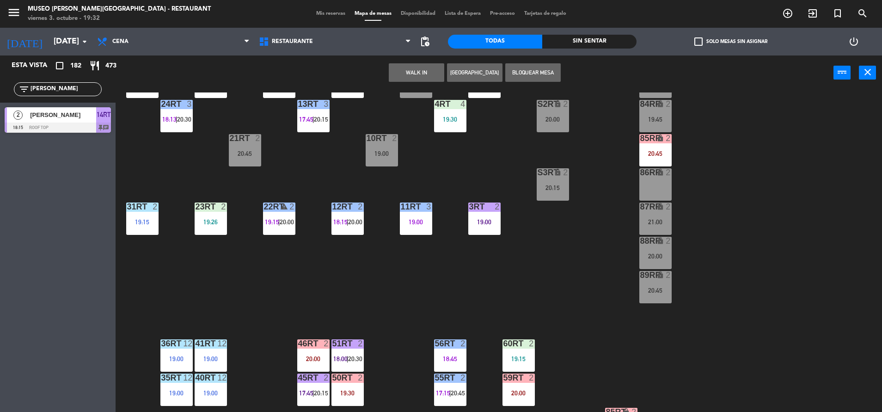
scroll to position [377, 0]
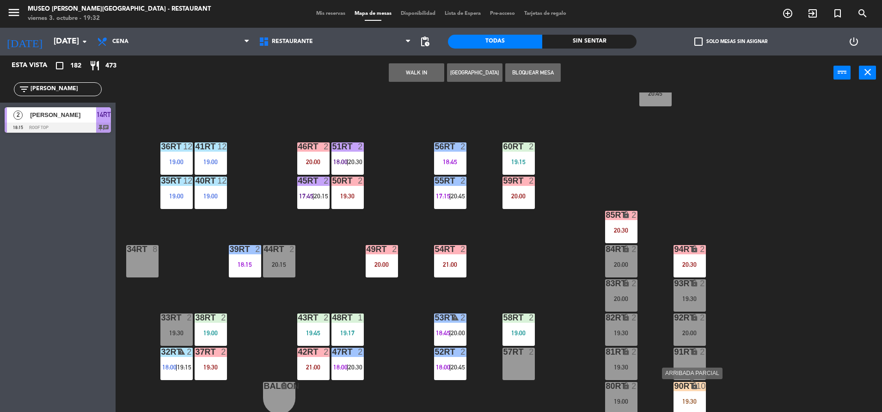
click at [693, 404] on div "19:30" at bounding box center [689, 401] width 32 height 6
click at [693, 409] on div "90RT lock 10 19:30" at bounding box center [689, 398] width 32 height 32
click at [689, 384] on div "lock" at bounding box center [689, 386] width 15 height 9
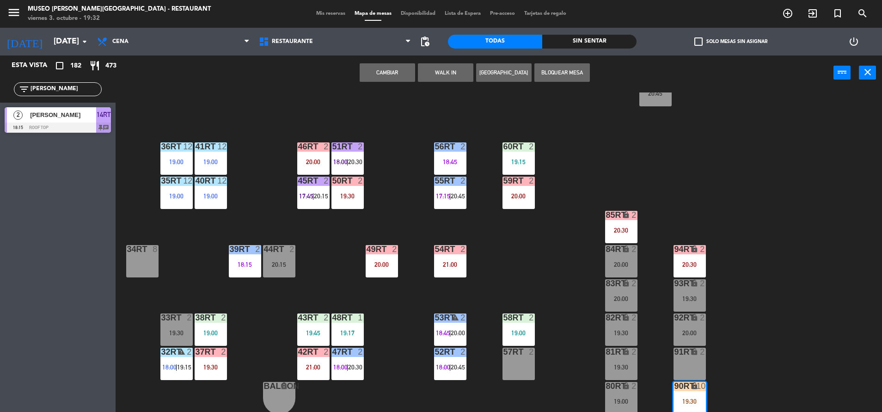
click at [688, 367] on div "91RT lock 2" at bounding box center [689, 364] width 32 height 32
click at [404, 80] on button "Cambiar" at bounding box center [387, 72] width 55 height 18
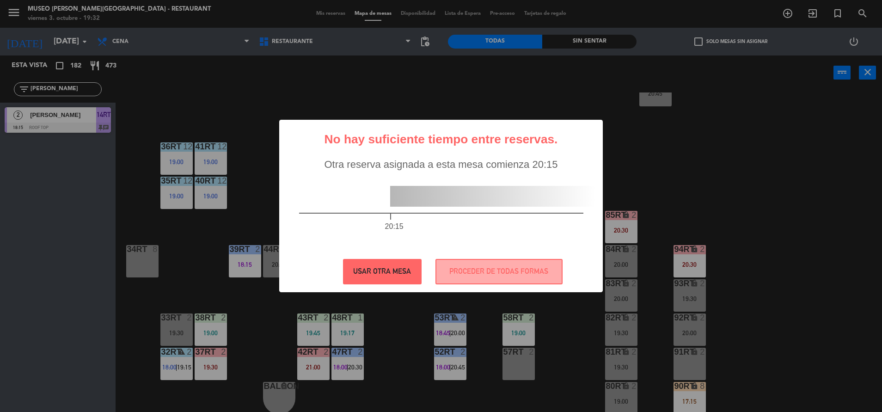
click at [409, 260] on button "USAR OTRA MESA" at bounding box center [382, 271] width 79 height 25
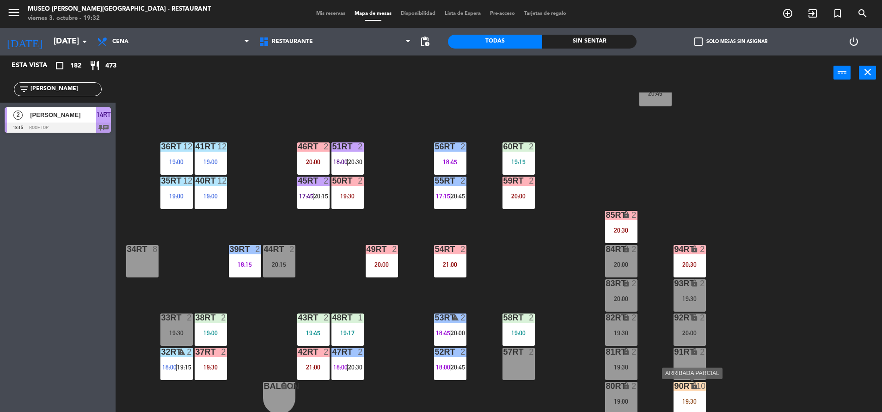
click at [684, 409] on div "90RT lock 10 19:30" at bounding box center [689, 398] width 32 height 32
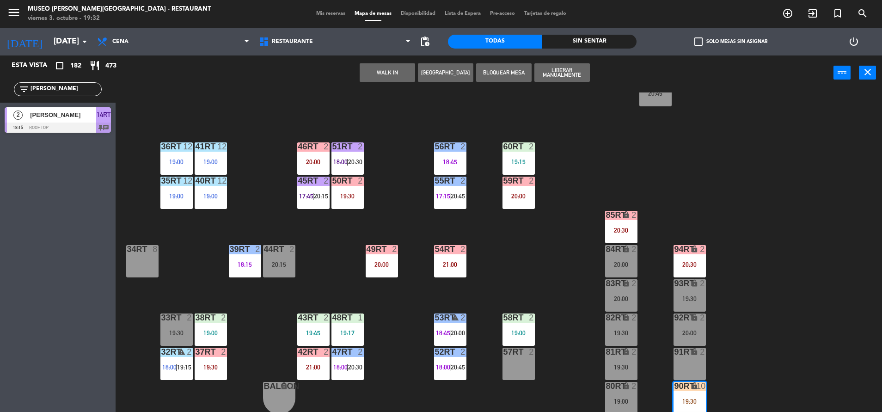
click at [688, 358] on div "91RT lock 2" at bounding box center [689, 364] width 32 height 32
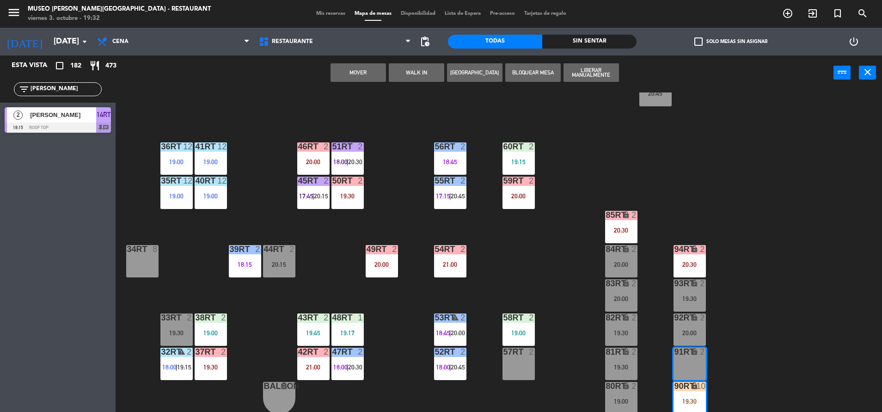
click at [357, 76] on button "Mover" at bounding box center [357, 72] width 55 height 18
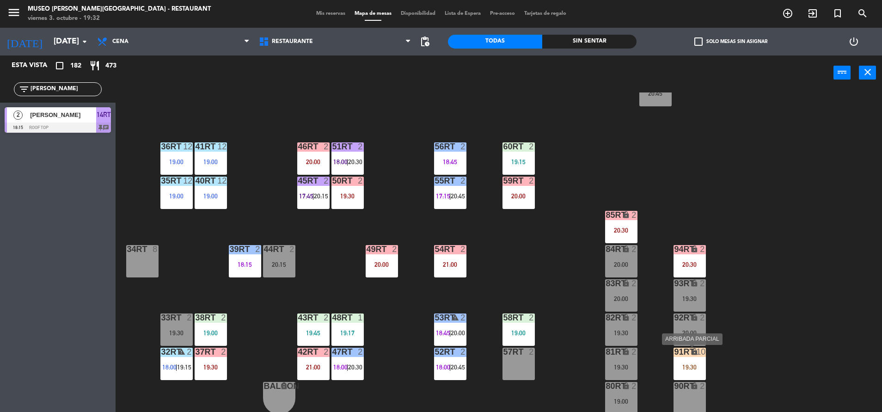
click at [685, 369] on div "19:30" at bounding box center [689, 367] width 32 height 6
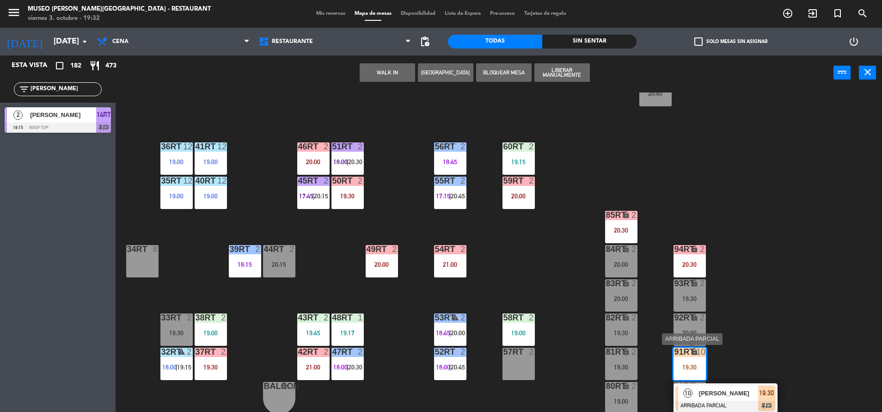
click at [727, 387] on div "[PERSON_NAME]" at bounding box center [728, 392] width 60 height 15
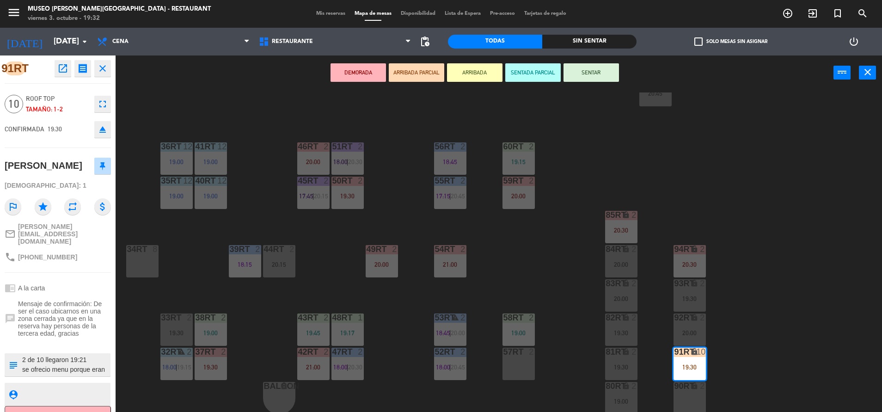
click at [77, 362] on textarea at bounding box center [65, 364] width 88 height 19
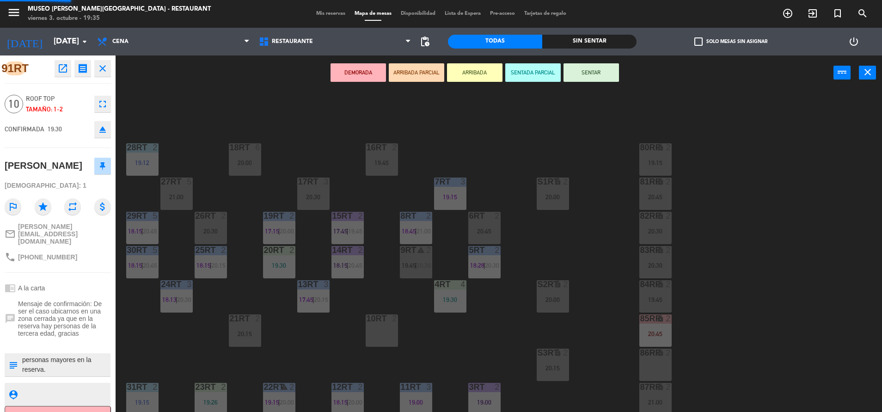
click at [400, 97] on div "18RT 6 20:00 16RT 2 19:45 28RT 2 19:12 80RR lock 2 19:15 27RT 5 21:00 7RT 3 19:…" at bounding box center [503, 253] width 758 height 322
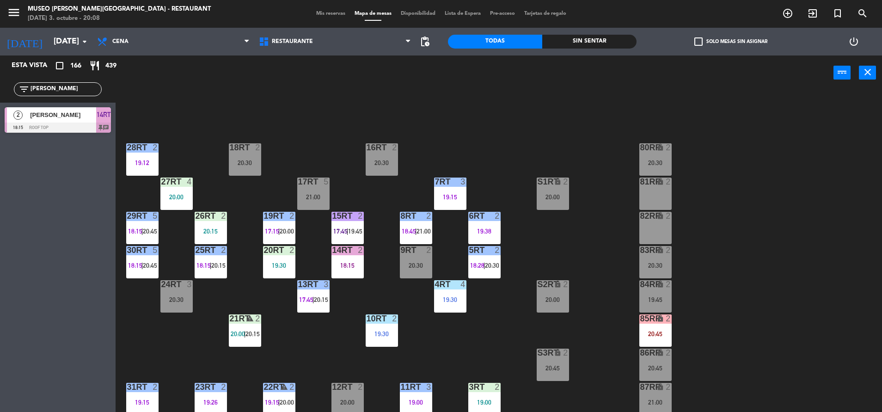
scroll to position [377, 0]
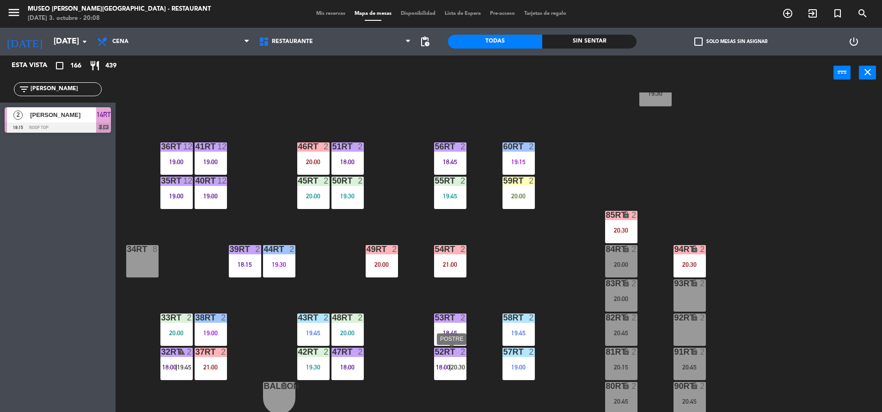
click at [452, 368] on span "20:30" at bounding box center [458, 366] width 14 height 7
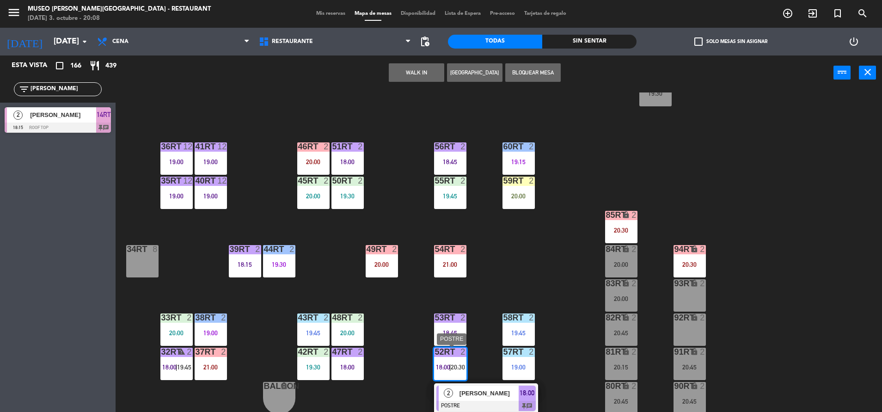
scroll to position [404, 0]
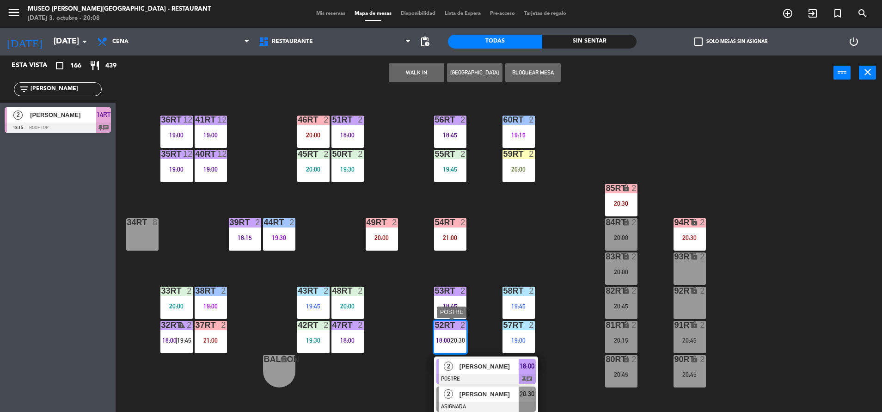
click at [487, 398] on span "[PERSON_NAME]" at bounding box center [488, 394] width 59 height 10
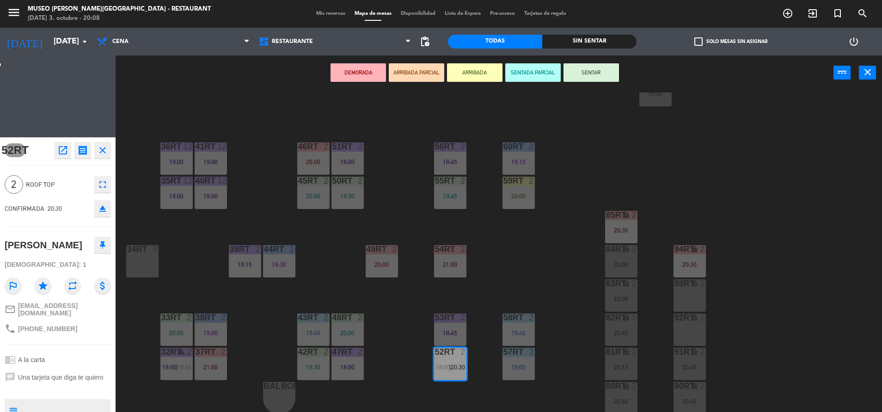
scroll to position [377, 0]
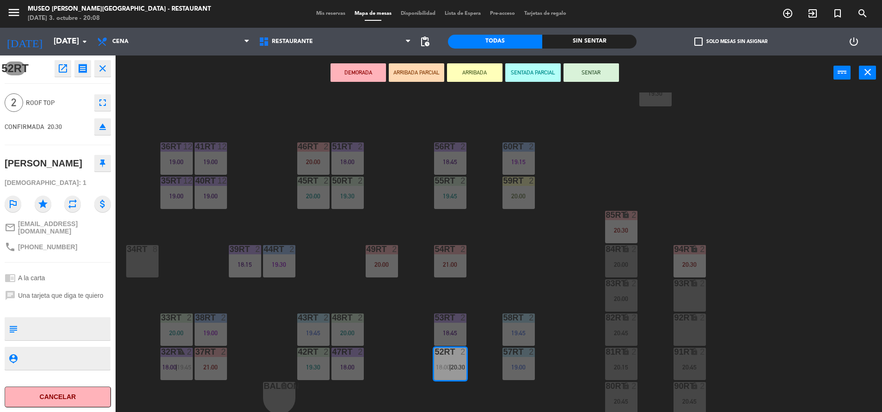
click at [483, 394] on div "18RT 2 20:30 16RT 2 20:30 28RT 2 19:12 80RR lock 2 20:30 27RT 4 20:00 7RT 3 19:…" at bounding box center [503, 253] width 758 height 322
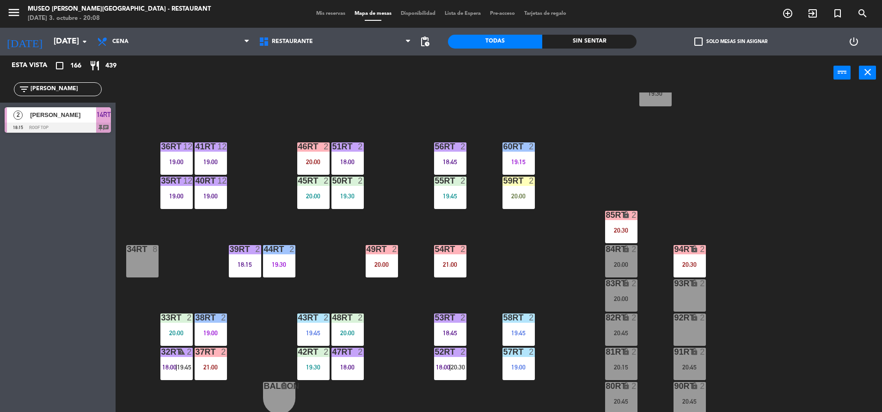
click at [452, 256] on div "54RT 2 21:00" at bounding box center [450, 261] width 32 height 32
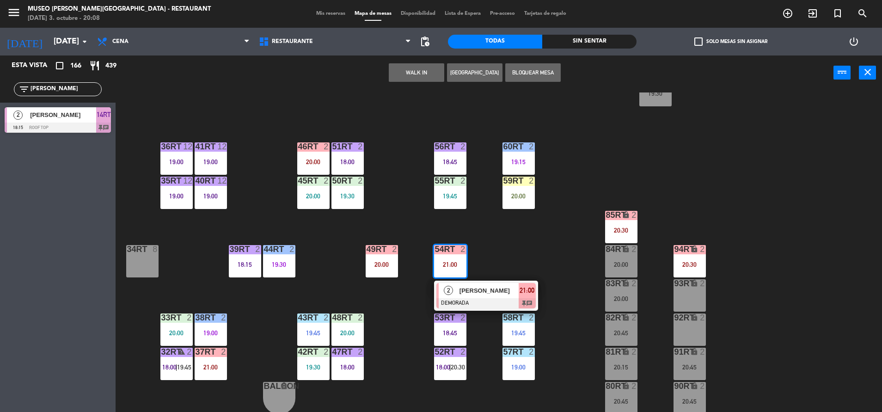
click at [505, 308] on div at bounding box center [485, 303] width 99 height 10
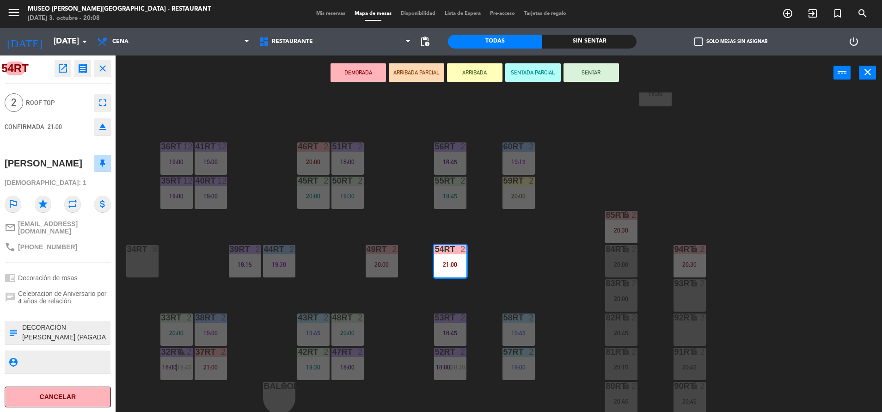
click at [520, 275] on div "18RT 2 20:30 16RT 2 20:30 28RT 2 19:12 80RR lock 2 20:30 27RT 4 20:00 7RT 3 19:…" at bounding box center [503, 253] width 758 height 322
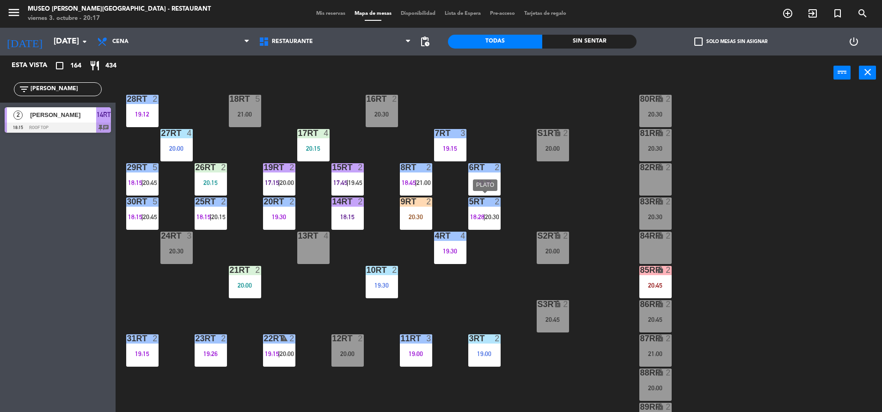
scroll to position [52, 0]
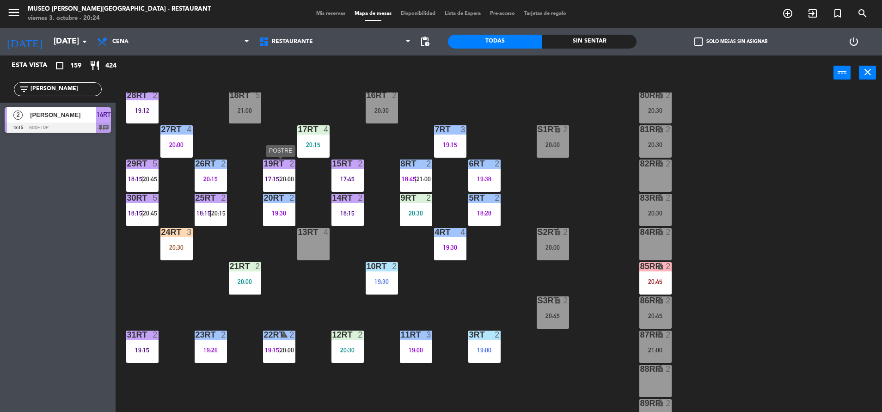
click at [289, 186] on div "19RT 2 17:15 | 20:00" at bounding box center [279, 175] width 32 height 32
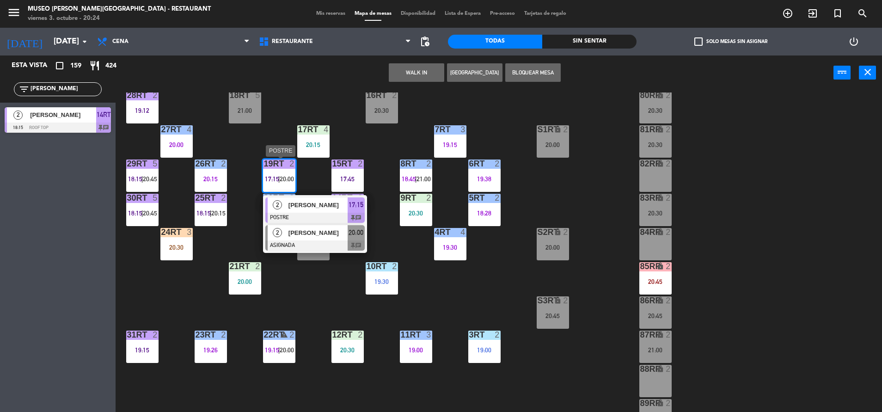
click at [339, 248] on div at bounding box center [314, 245] width 99 height 10
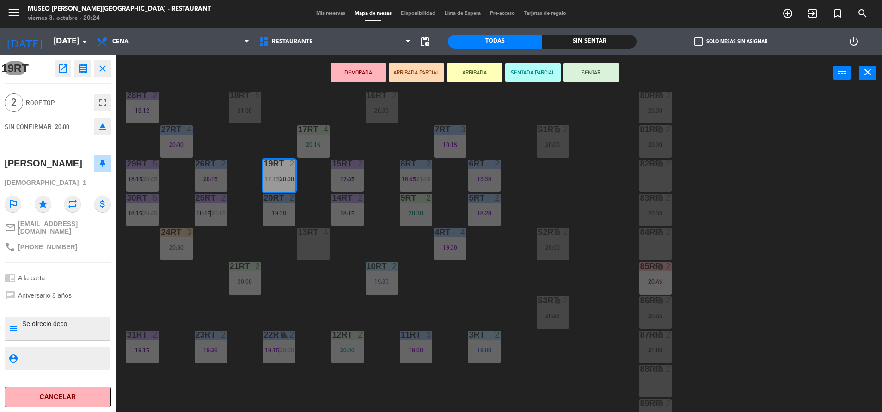
click at [61, 68] on icon "open_in_new" at bounding box center [62, 68] width 11 height 11
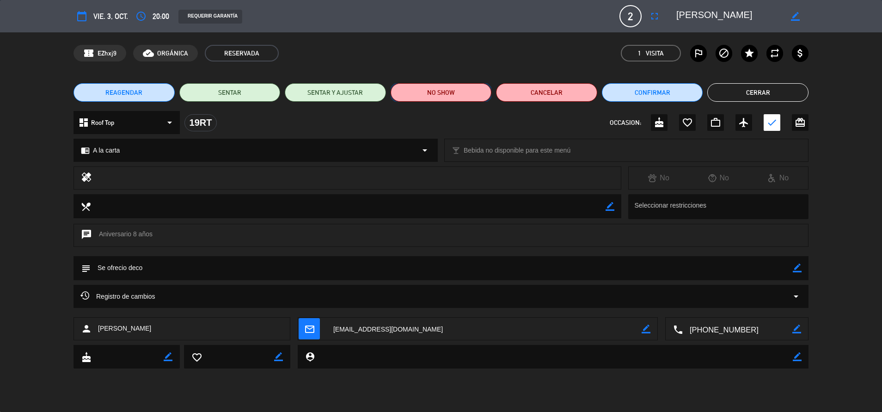
click at [433, 96] on button "NO SHOW" at bounding box center [441, 92] width 101 height 18
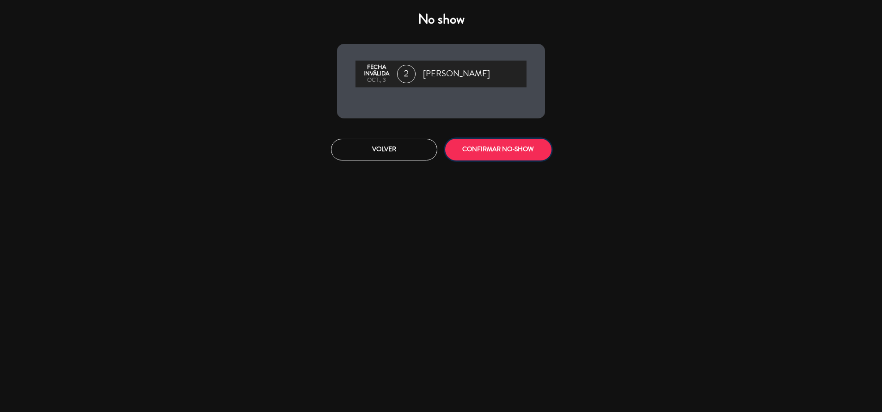
click at [490, 156] on button "CONFIRMAR NO-SHOW" at bounding box center [498, 150] width 106 height 22
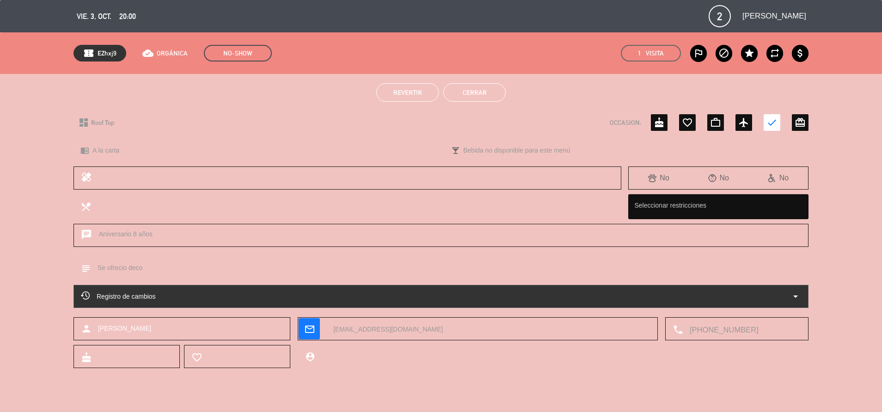
click at [460, 92] on button "Cerrar" at bounding box center [474, 92] width 62 height 18
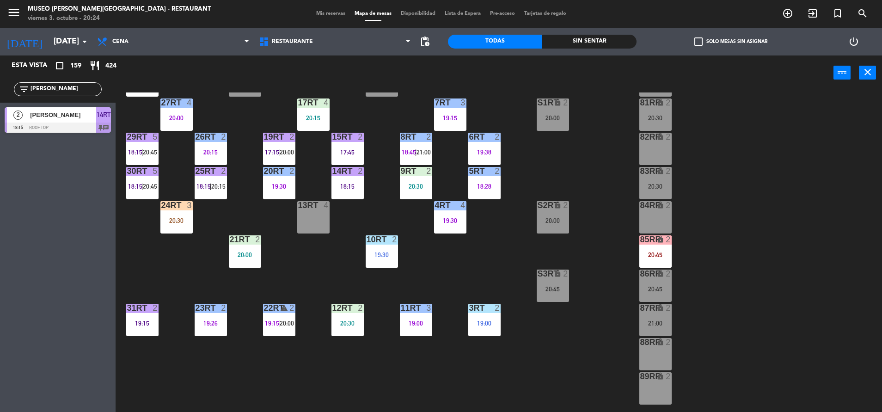
scroll to position [80, 0]
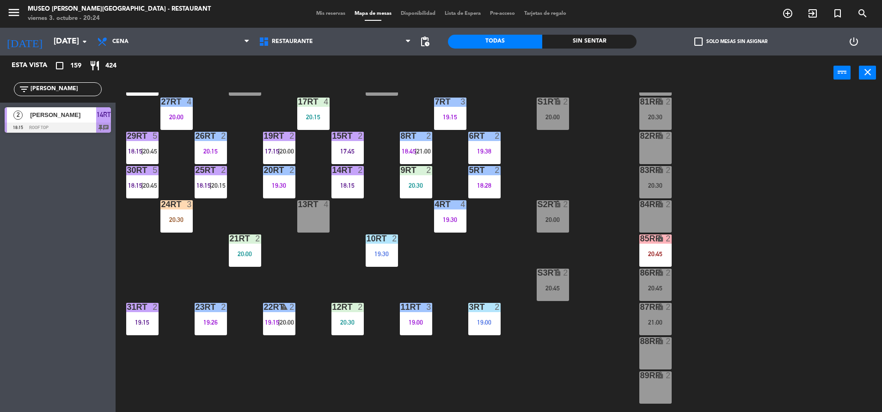
click at [565, 216] on div "20:00" at bounding box center [553, 219] width 32 height 7
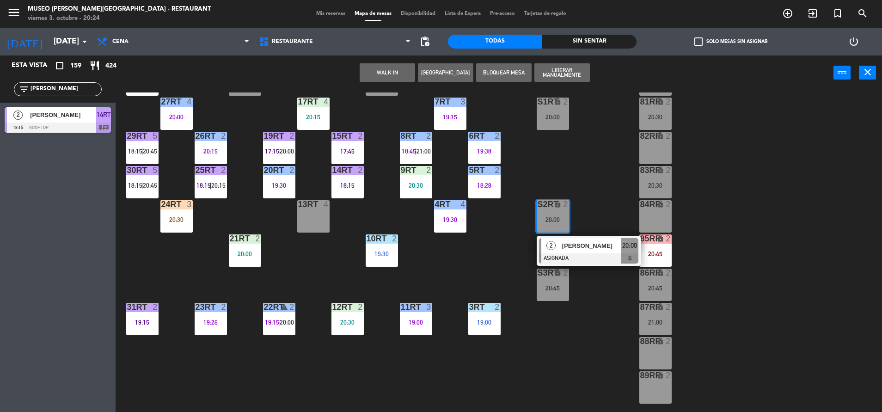
click at [580, 240] on div "[PERSON_NAME]" at bounding box center [591, 245] width 60 height 15
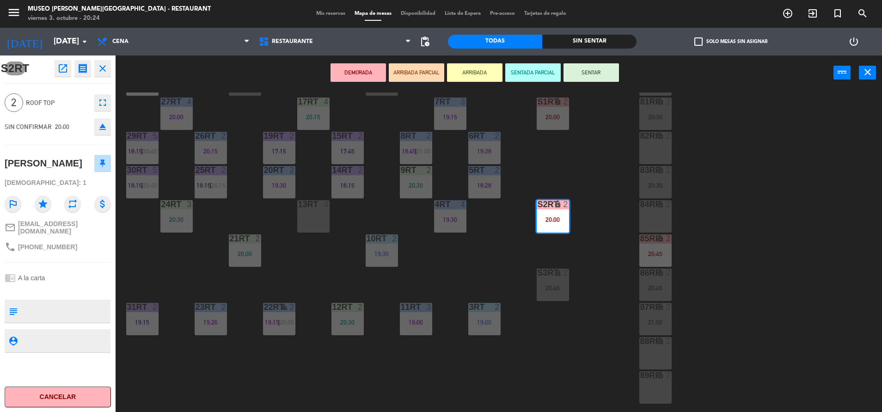
click at [69, 69] on button "open_in_new" at bounding box center [63, 68] width 17 height 17
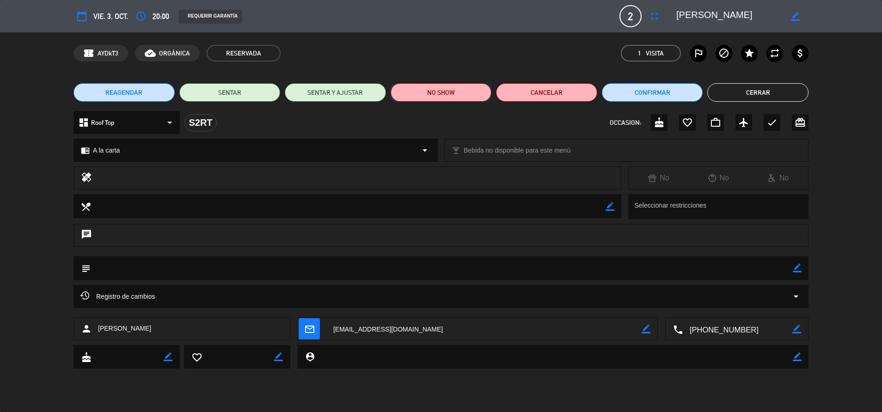
click at [472, 99] on button "NO SHOW" at bounding box center [441, 92] width 101 height 18
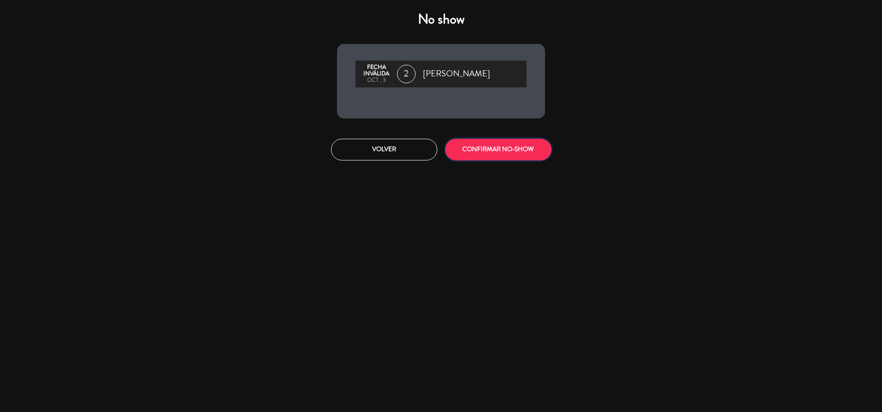
click at [501, 150] on button "CONFIRMAR NO-SHOW" at bounding box center [498, 150] width 106 height 22
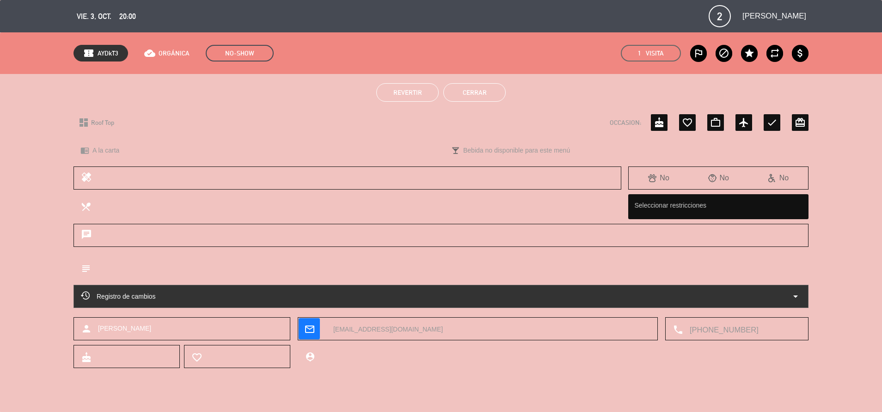
click at [472, 86] on button "Cerrar" at bounding box center [474, 92] width 62 height 18
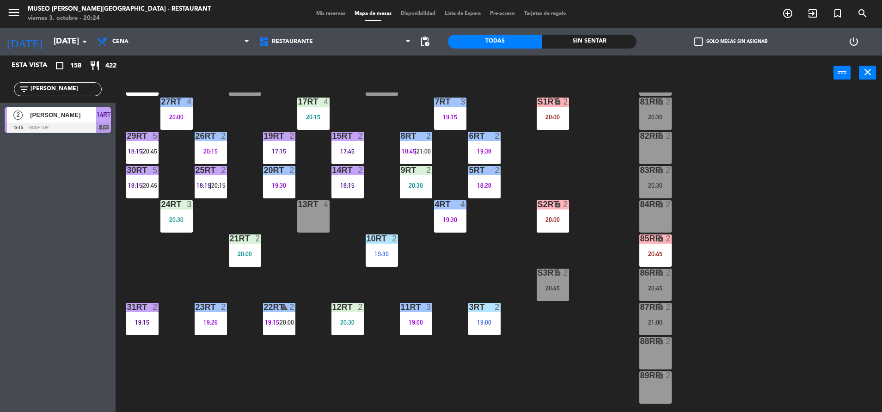
click at [555, 106] on div "lock" at bounding box center [552, 102] width 15 height 9
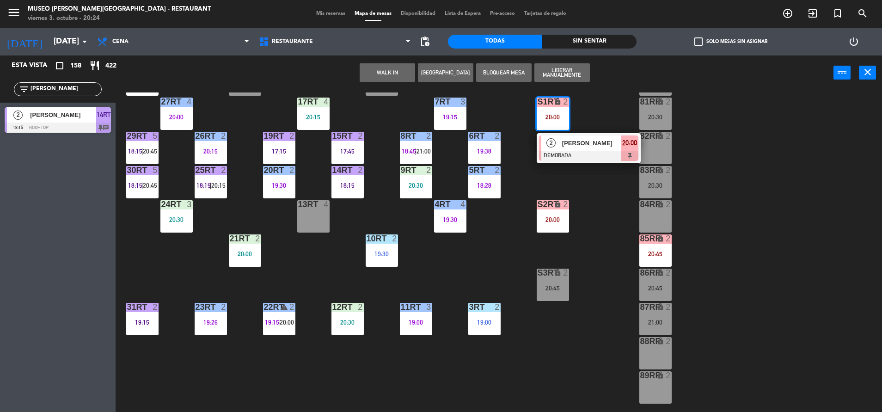
click at [581, 136] on div "[PERSON_NAME]" at bounding box center [591, 142] width 60 height 15
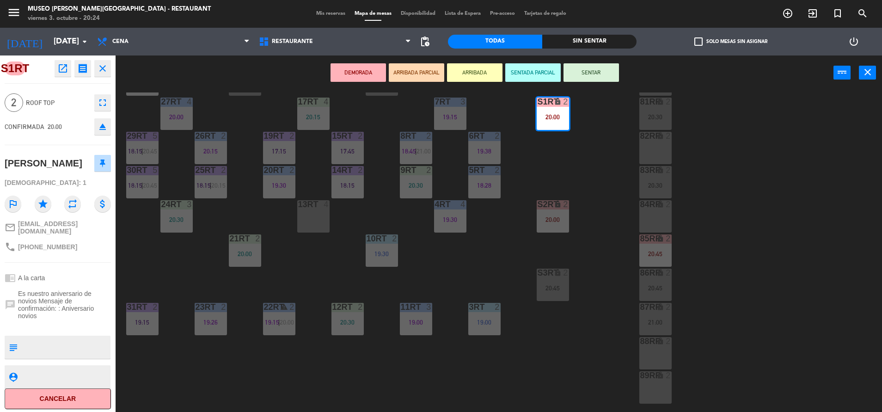
click at [58, 72] on icon "open_in_new" at bounding box center [62, 68] width 11 height 11
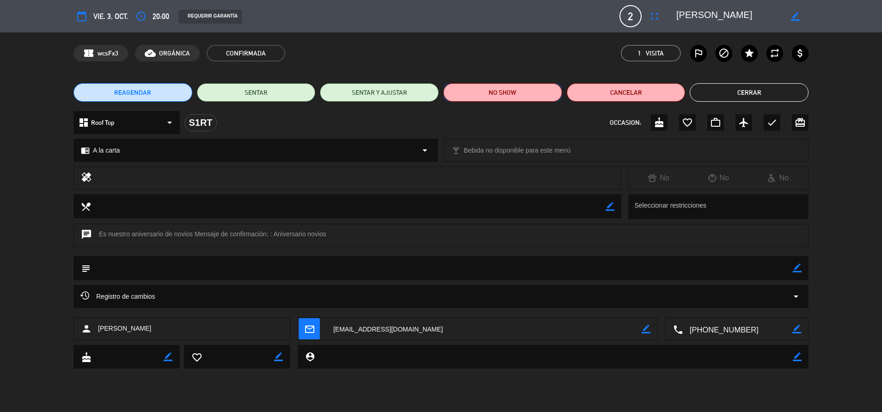
click at [471, 92] on button "NO SHOW" at bounding box center [502, 92] width 119 height 18
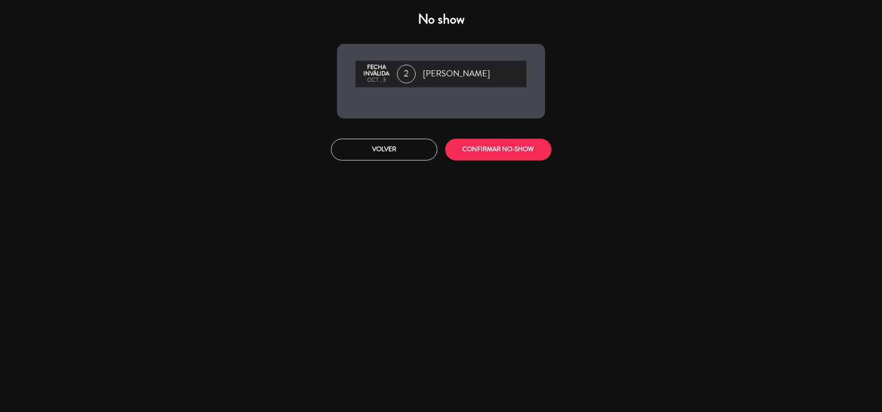
click at [531, 163] on div "Volver CONFIRMAR NO-SHOW" at bounding box center [441, 149] width 222 height 35
click at [517, 156] on button "CONFIRMAR NO-SHOW" at bounding box center [498, 150] width 106 height 22
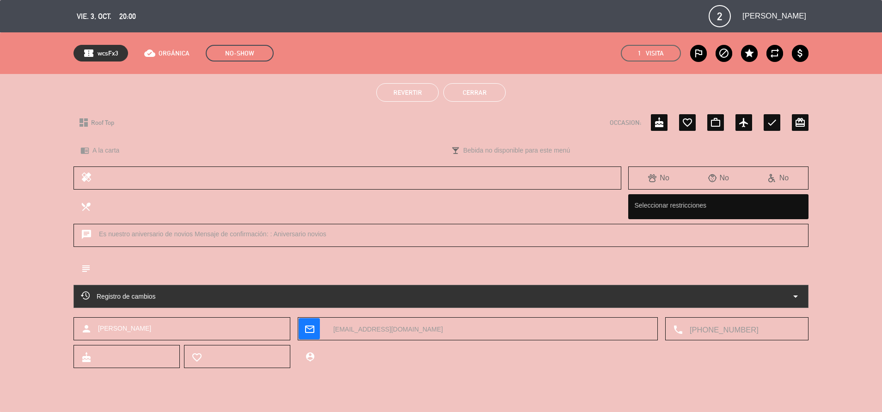
click at [474, 92] on button "Cerrar" at bounding box center [474, 92] width 62 height 18
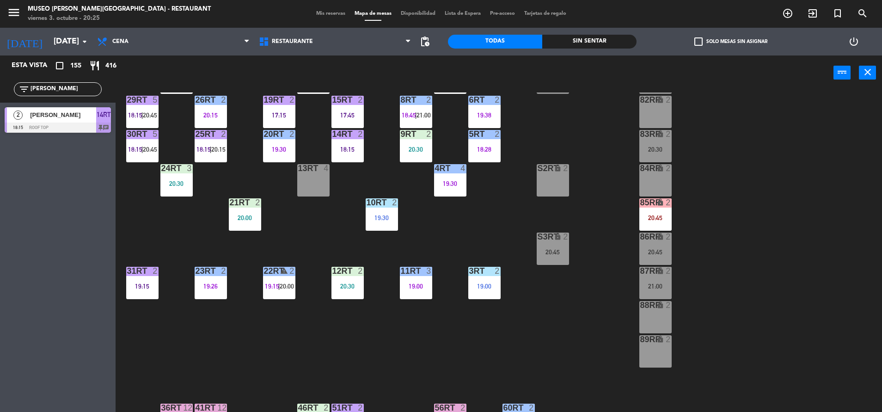
scroll to position [377, 0]
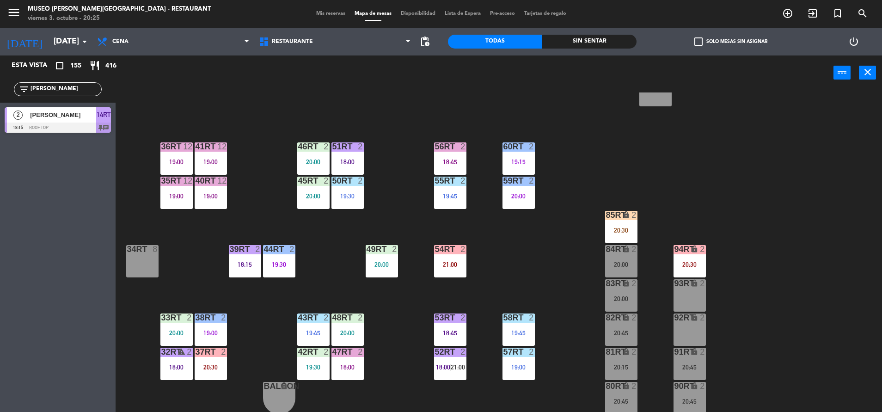
click at [625, 265] on div "20:00" at bounding box center [621, 264] width 32 height 6
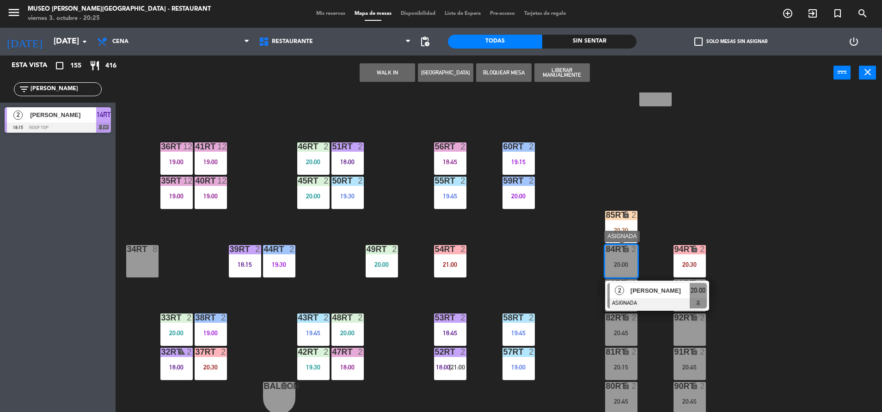
click at [647, 292] on span "[PERSON_NAME]" at bounding box center [659, 291] width 59 height 10
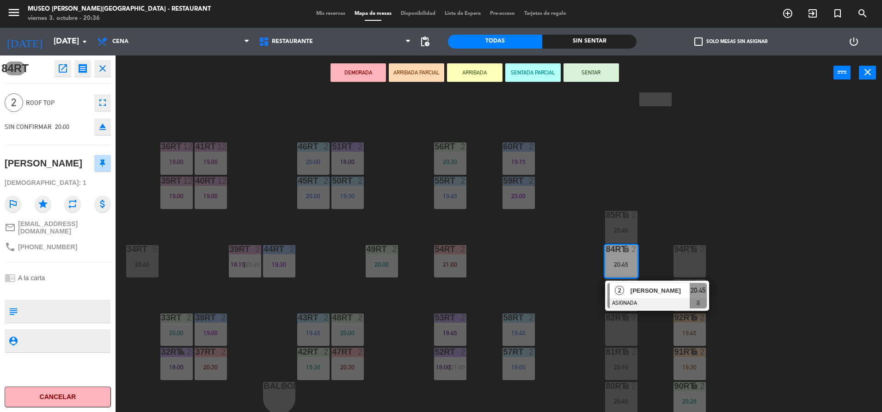
click at [516, 264] on div "18RT 5 21:00 16RT 3 19:45 28RT 2 19:12 80RR lock 2 20:30 27RT 4 20:00 7RT 3 19:…" at bounding box center [503, 253] width 758 height 322
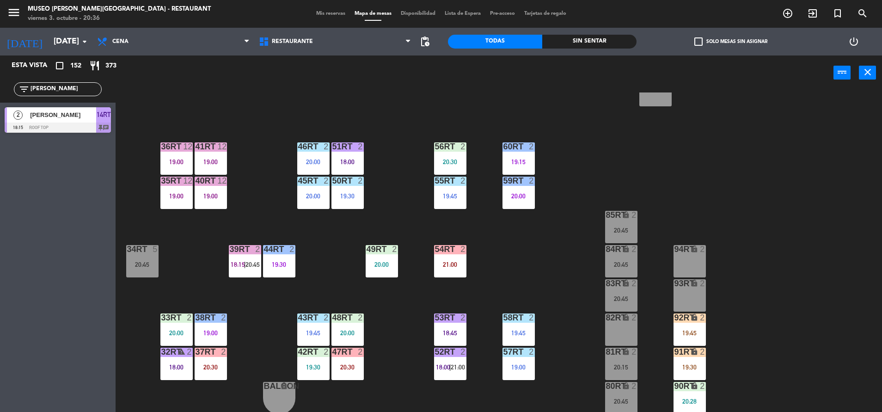
click at [244, 270] on div "39rt 2 18:15 | 20:45" at bounding box center [245, 261] width 32 height 32
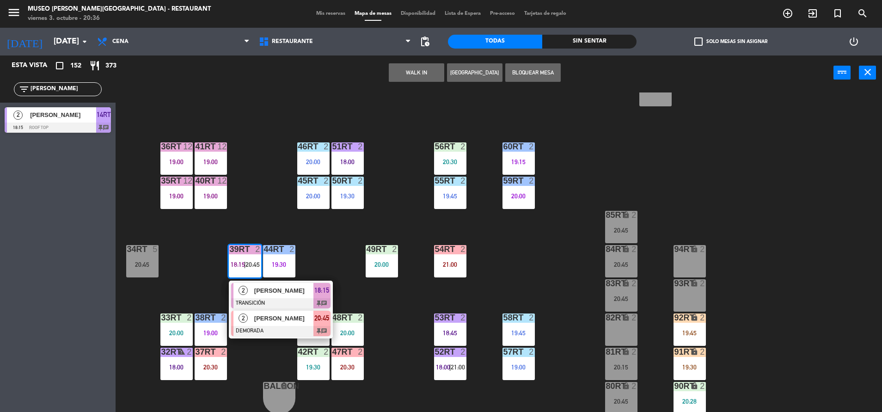
click at [250, 331] on div at bounding box center [280, 331] width 99 height 10
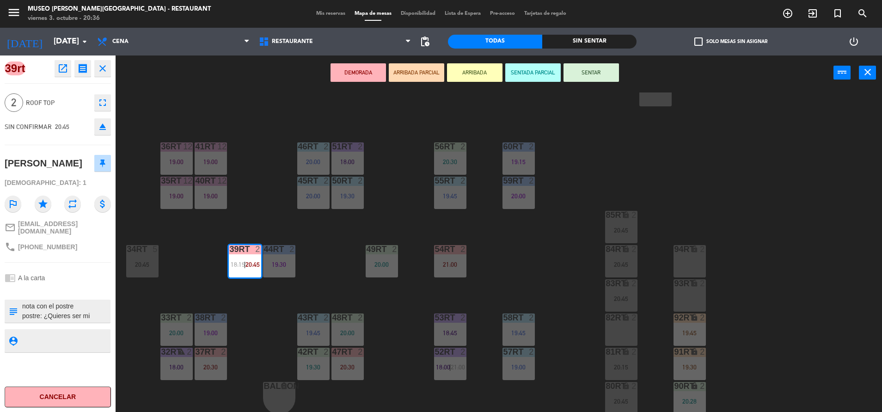
click at [310, 239] on div "18RT 5 21:00 16RT 3 19:45 28RT 2 19:12 80RR lock 2 20:30 27RT 4 20:00 7RT 3 19:…" at bounding box center [503, 253] width 758 height 322
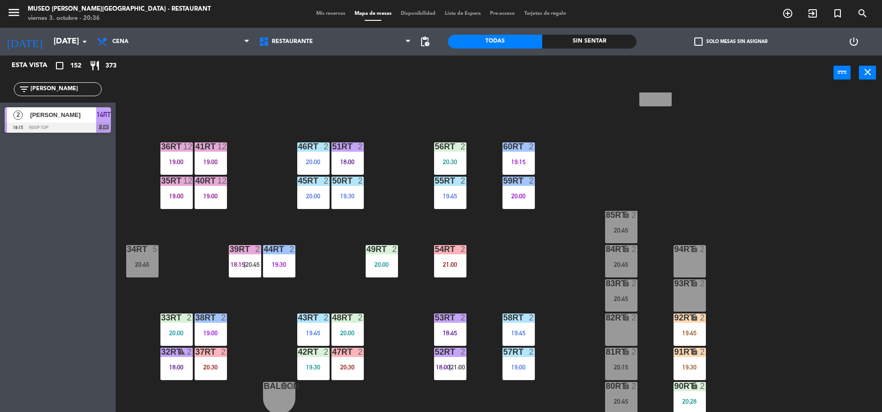
click at [444, 270] on div "54RT 2 21:00" at bounding box center [450, 261] width 32 height 32
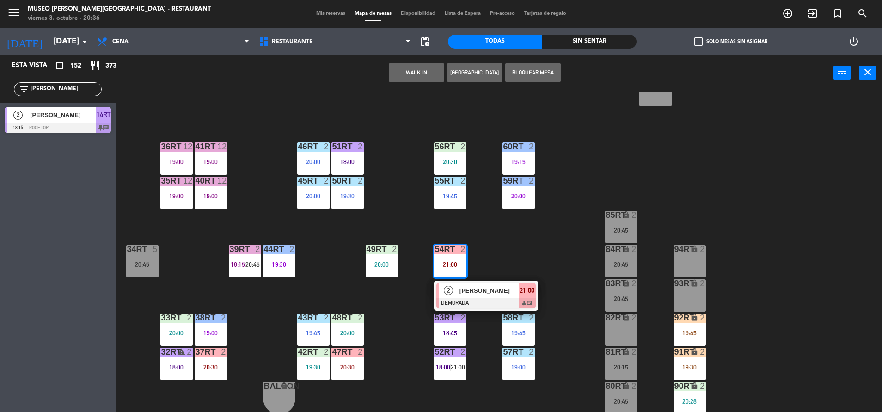
click at [452, 308] on div "2 [PERSON_NAME] DEMORADA 21:00 chat" at bounding box center [486, 296] width 104 height 30
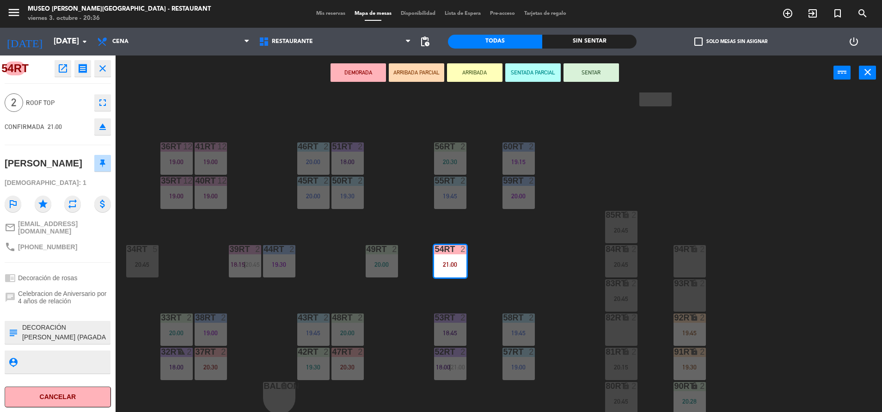
click at [402, 302] on div "18RT 5 21:00 16RT 3 19:45 28RT 2 19:12 80RR lock 2 20:30 27RT 4 20:00 7RT 3 19:…" at bounding box center [503, 253] width 758 height 322
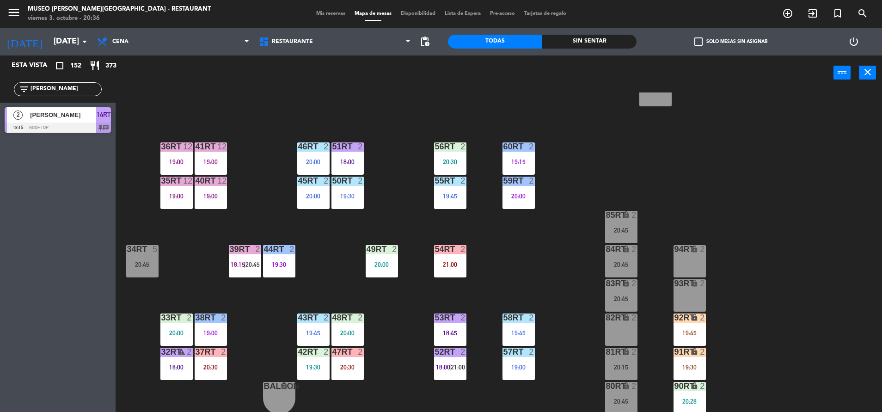
scroll to position [0, 0]
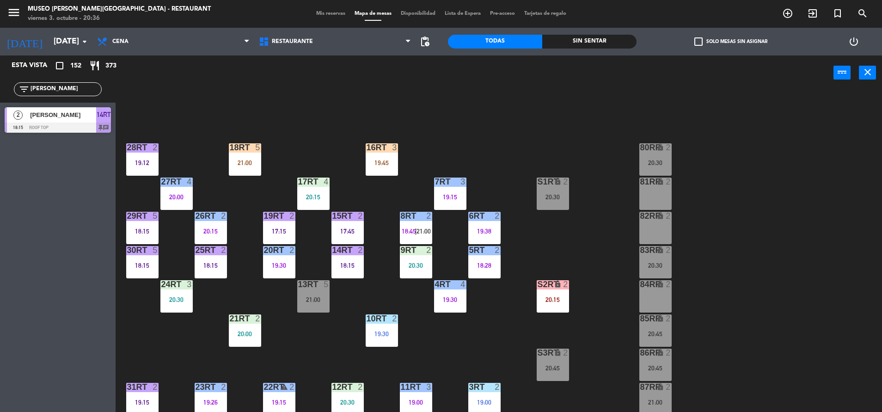
click at [569, 309] on div "18RT 5 21:00 16RT 3 19:45 28RT 2 19:12 80RR lock 2 20:30 27RT 4 20:00 7RT 3 19:…" at bounding box center [503, 253] width 758 height 322
click at [552, 293] on div "S2RT lock 2 20:15" at bounding box center [553, 296] width 32 height 32
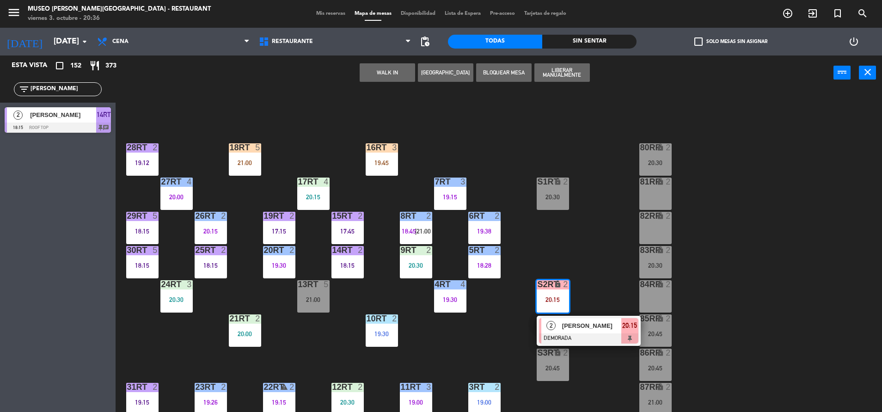
click at [566, 321] on span "[PERSON_NAME]" at bounding box center [591, 326] width 59 height 10
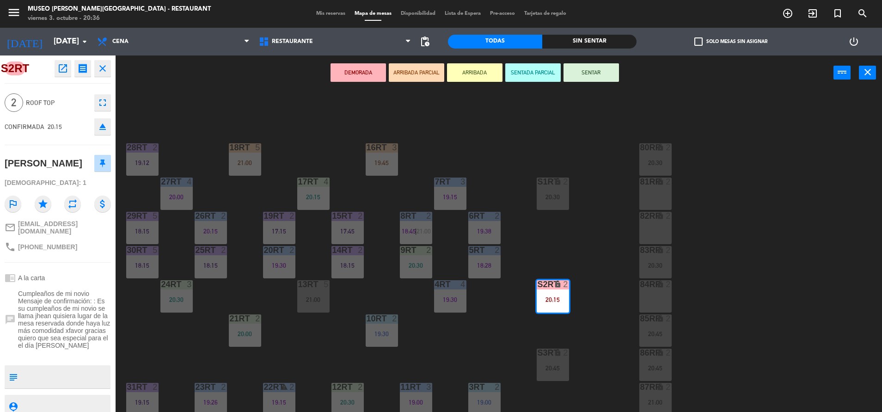
click at [505, 322] on div "18RT 5 21:00 16RT 3 19:45 28RT 2 19:12 80RR lock 2 20:30 27RT 4 20:00 7RT 3 19:…" at bounding box center [503, 253] width 758 height 322
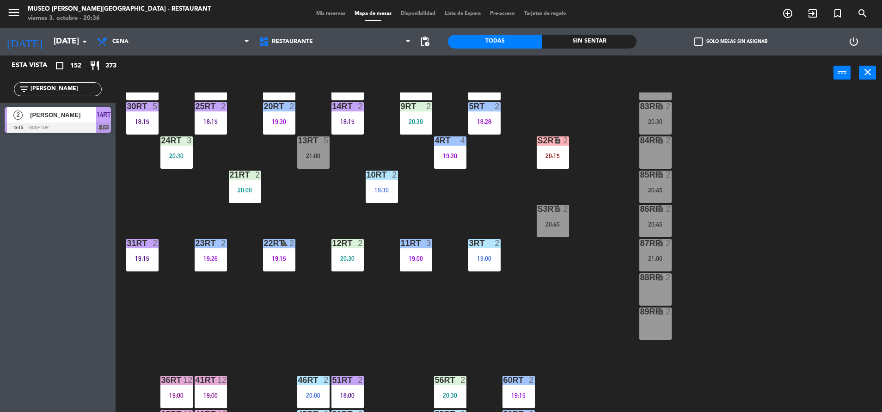
scroll to position [377, 0]
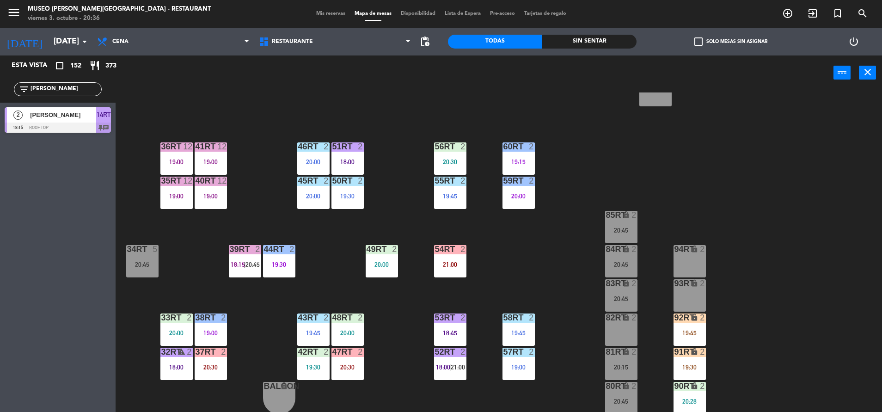
click at [489, 236] on div "18RT 5 21:00 16RT 3 19:45 28RT 2 19:12 80RR lock 2 20:30 27RT 4 20:00 7RT 3 19:…" at bounding box center [503, 253] width 758 height 322
click at [444, 266] on div "21:00" at bounding box center [450, 264] width 32 height 6
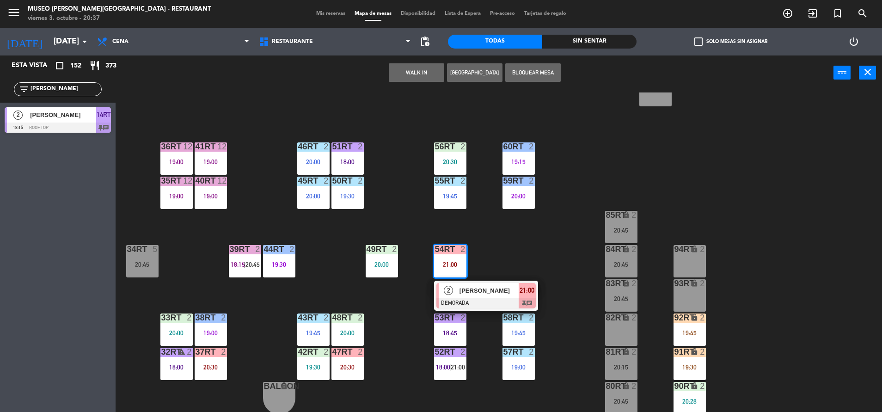
click at [446, 292] on span "2" at bounding box center [448, 290] width 9 height 9
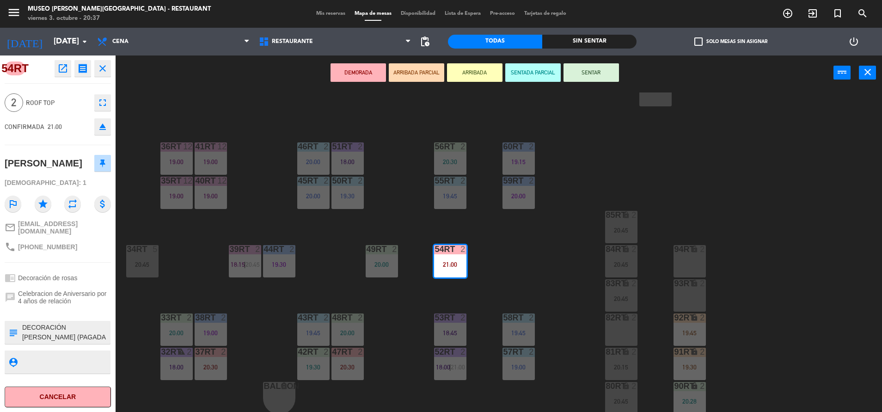
click at [422, 291] on div "18RT 5 21:00 16RT 3 19:45 28RT 2 19:12 80RR lock 2 20:30 27RT 4 20:00 7RT 3 19:…" at bounding box center [503, 253] width 758 height 322
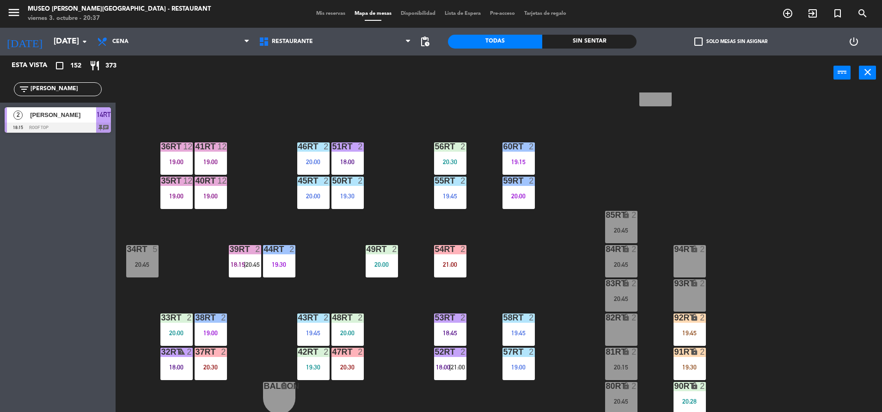
click at [448, 379] on div "52RT 2 18:00 | 21:00" at bounding box center [450, 364] width 32 height 32
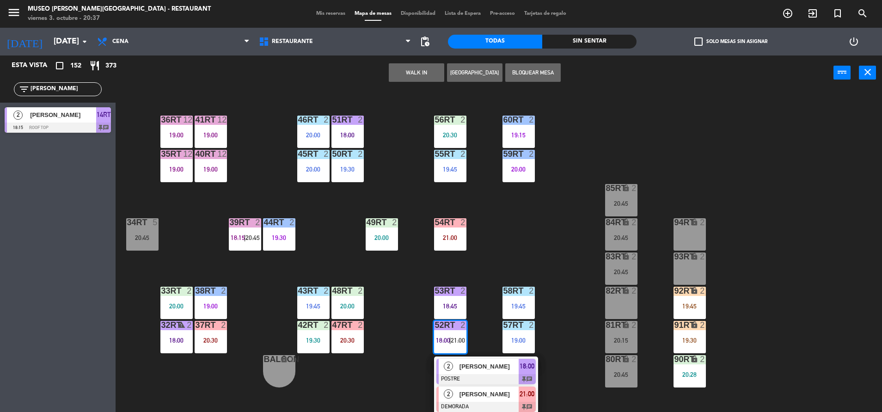
click at [459, 391] on span "[PERSON_NAME]" at bounding box center [488, 394] width 59 height 10
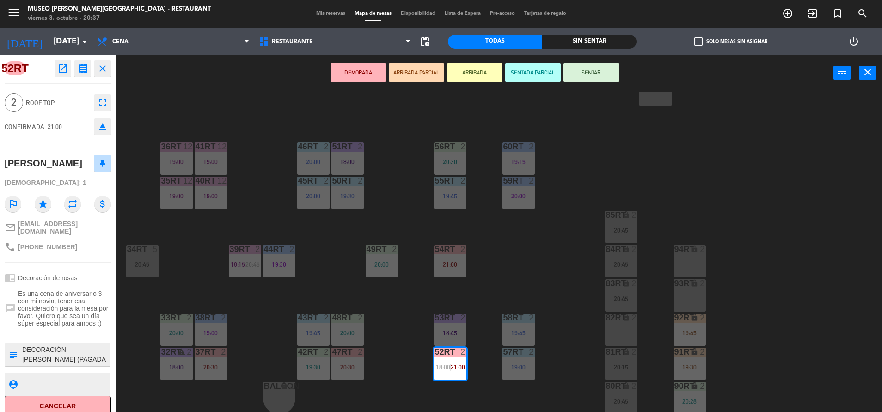
click at [412, 337] on div "18RT 5 21:00 16RT 3 19:45 28RT 2 19:12 80RR lock 2 20:30 27RT 4 20:00 7RT 3 19:…" at bounding box center [503, 253] width 758 height 322
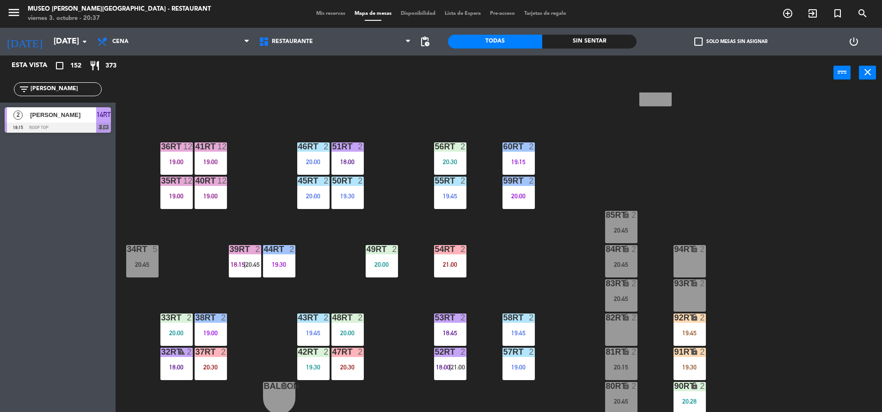
click at [212, 370] on div "20:30" at bounding box center [211, 367] width 32 height 6
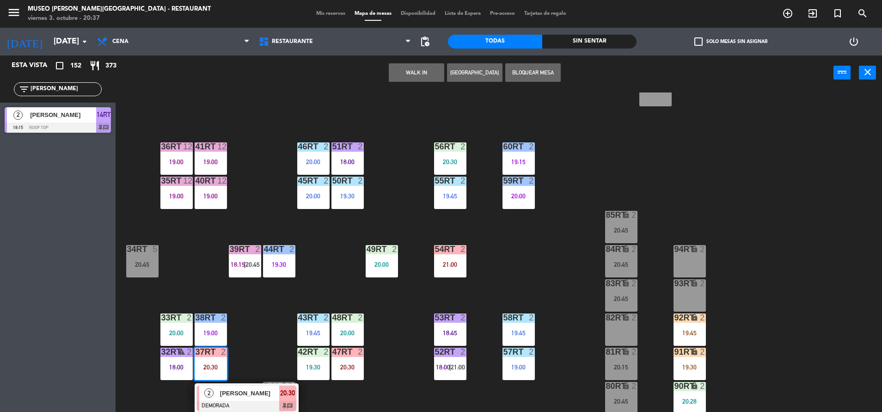
click at [226, 399] on div "[PERSON_NAME]" at bounding box center [249, 392] width 60 height 15
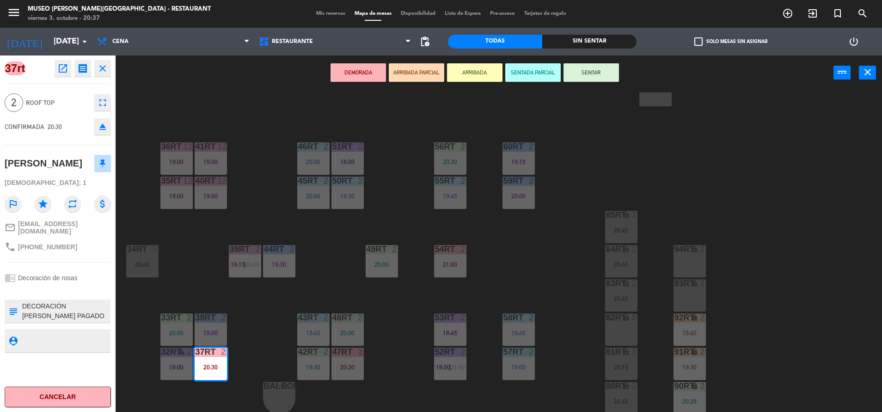
click at [263, 347] on div "18RT 5 21:00 16RT 3 19:45 28RT 2 19:12 80RR lock 2 20:30 27RT 4 20:00 7RT 3 19:…" at bounding box center [503, 253] width 758 height 322
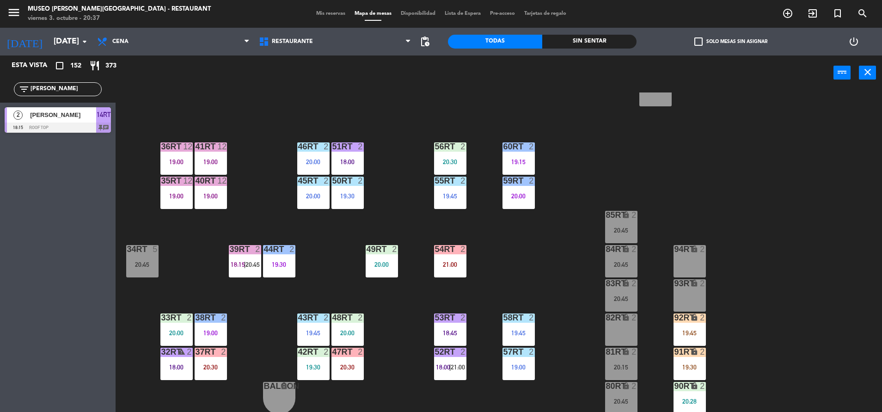
click at [212, 377] on div "37rt 2 20:30" at bounding box center [211, 364] width 32 height 32
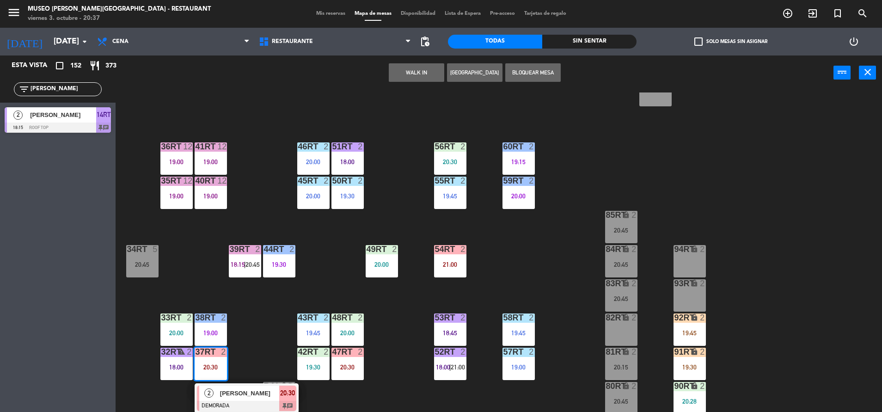
click at [220, 400] on div "[PERSON_NAME]" at bounding box center [249, 392] width 60 height 15
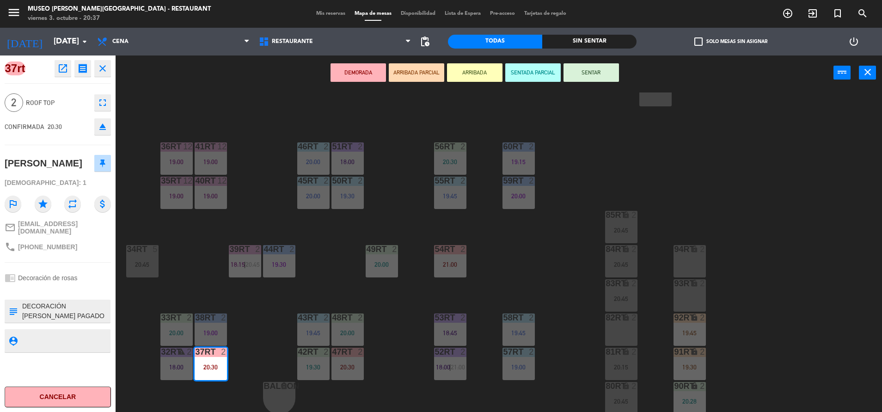
click at [231, 385] on div "18RT 5 21:00 16RT 3 19:45 28RT 2 19:12 80RR lock 2 20:30 27RT 4 20:00 7RT 3 19:…" at bounding box center [503, 253] width 758 height 322
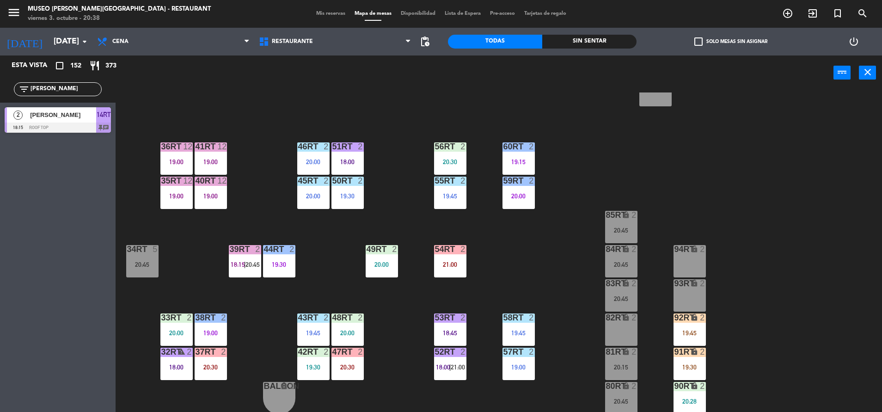
click at [430, 334] on div "18RT 5 21:00 16RT 3 19:45 28RT 2 19:12 80RR lock 2 20:30 27RT 4 20:00 7RT 3 19:…" at bounding box center [503, 253] width 758 height 322
click at [438, 361] on div "52RT 2 18:00 | 21:00" at bounding box center [450, 364] width 32 height 32
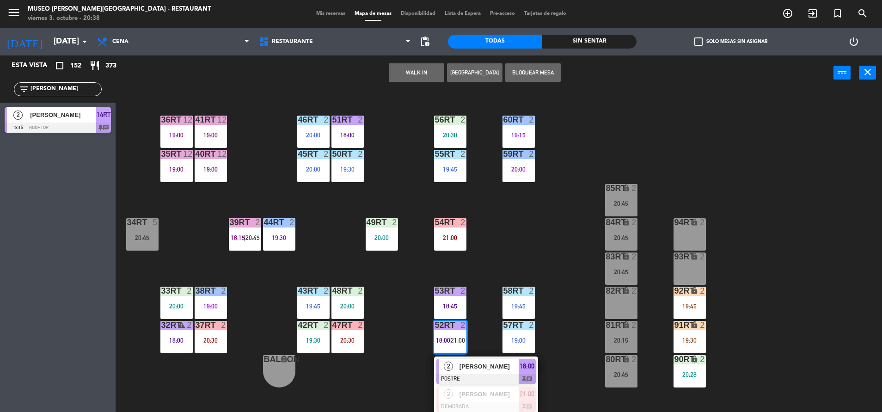
click at [466, 370] on span "[PERSON_NAME]" at bounding box center [488, 366] width 59 height 10
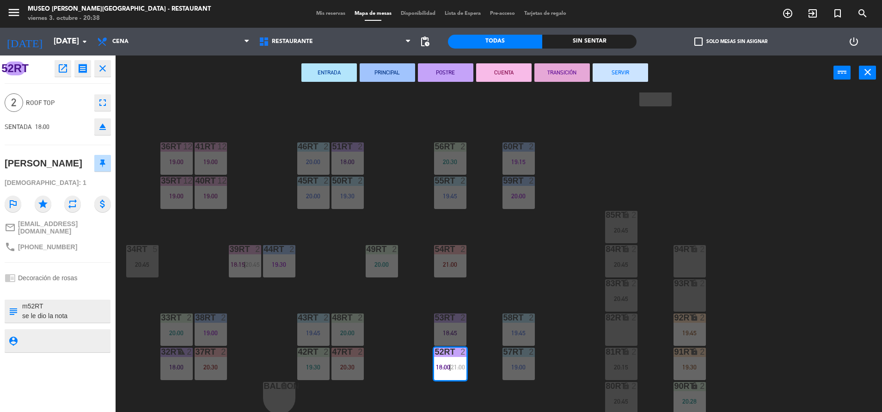
click at [487, 351] on div "18RT 5 21:00 16RT 3 19:45 28RT 2 19:12 80RR lock 2 20:30 27RT 4 20:00 7RT 3 19:…" at bounding box center [503, 253] width 758 height 322
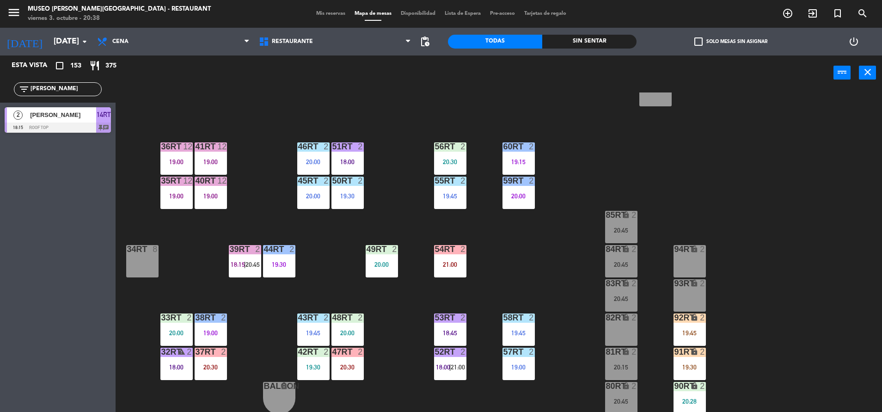
click at [487, 351] on div "18RT 5 21:00 16RT 3 19:45 28RT 2 19:12 80RR lock 2 20:30 27RT 4 20:00 7RT 3 19:…" at bounding box center [503, 253] width 758 height 322
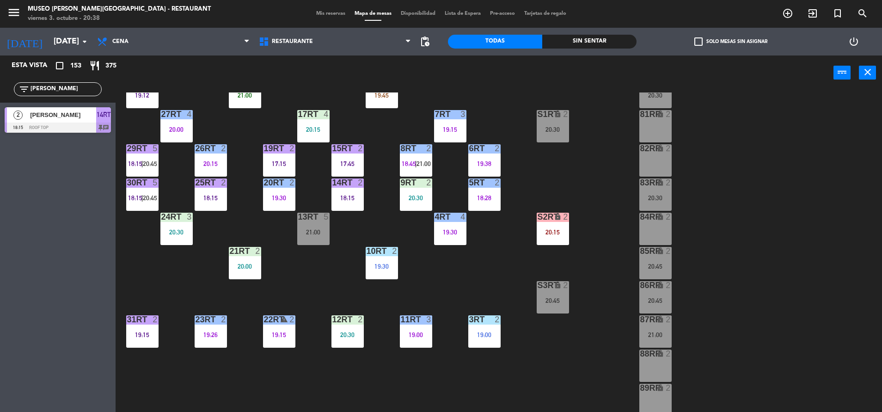
scroll to position [0, 0]
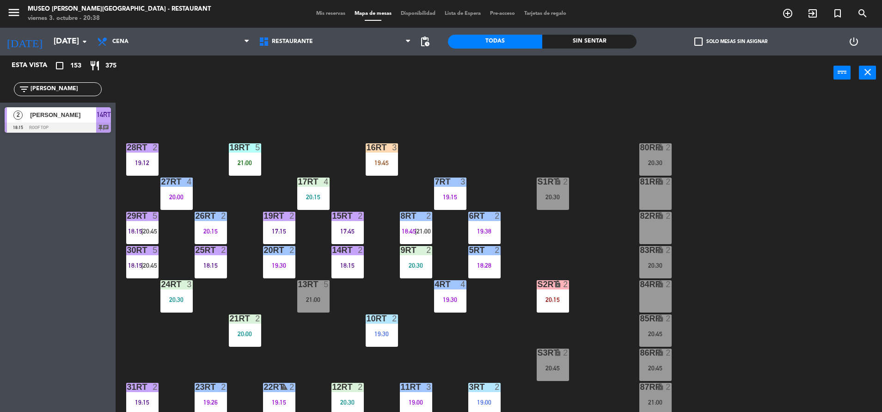
click at [378, 162] on div "19:45" at bounding box center [382, 162] width 32 height 6
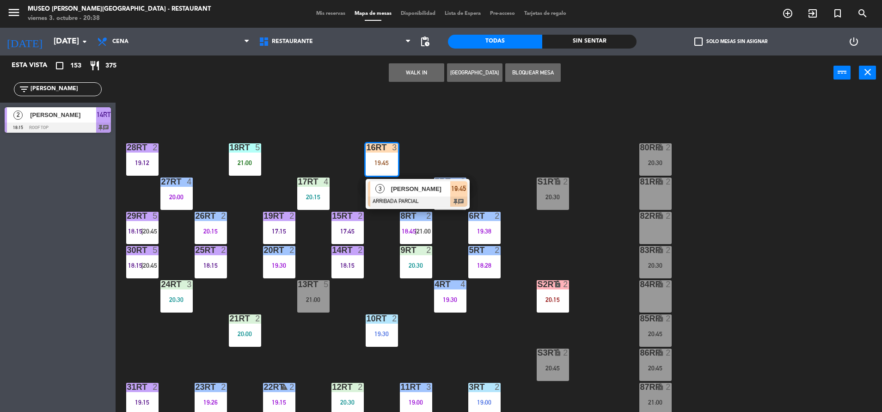
click at [382, 189] on span "3" at bounding box center [379, 188] width 9 height 9
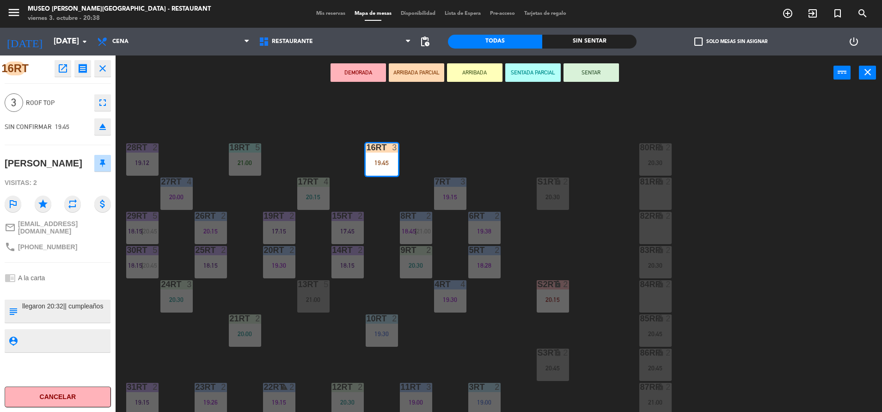
click at [382, 189] on div "18RT 5 21:00 16RT 3 19:45 28RT 2 19:12 80RR lock 2 20:30 27RT 4 20:00 7RT 3 19:…" at bounding box center [503, 253] width 758 height 322
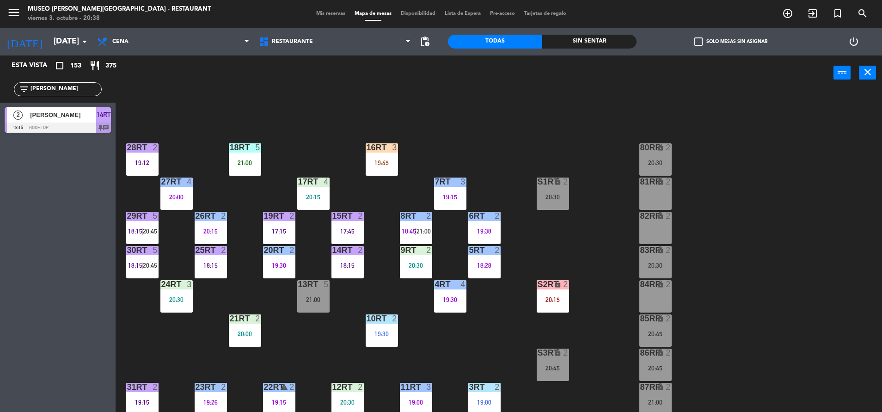
click at [383, 166] on div "19:45" at bounding box center [382, 162] width 32 height 6
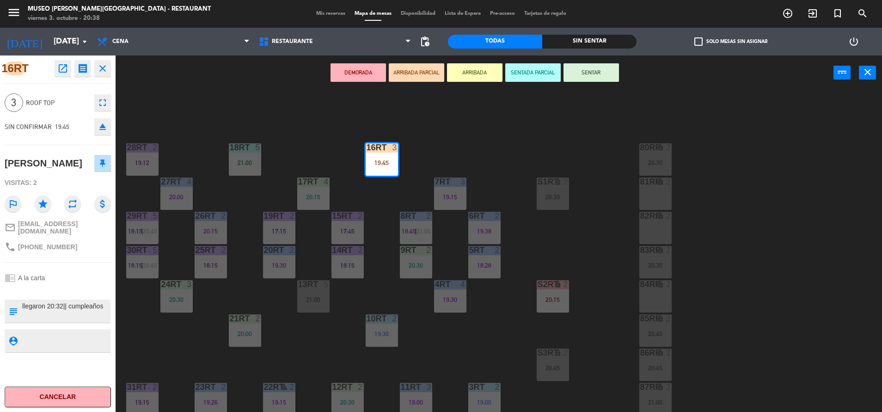
click at [387, 200] on div "18RT 5 21:00 16RT 3 19:45 28RT 2 19:12 80RR lock 2 20:30 27RT 4 20:00 7RT 3 19:…" at bounding box center [503, 253] width 758 height 322
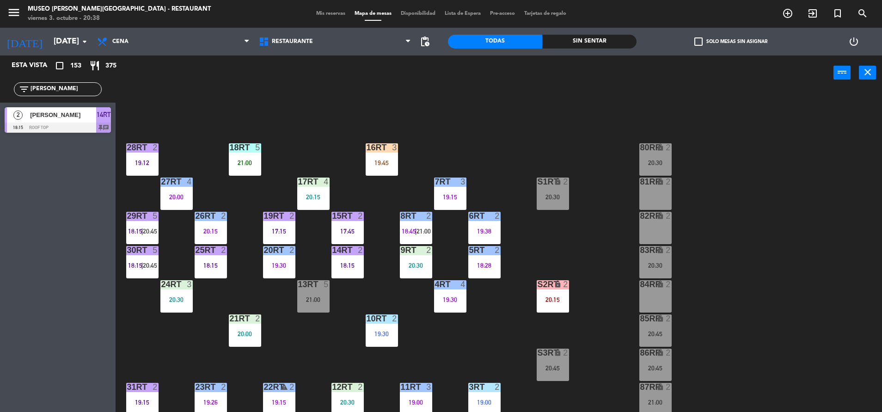
click at [383, 177] on div "18RT 5 21:00 16RT 3 19:45 28RT 2 19:12 80RR lock 2 20:30 27RT 4 20:00 7RT 3 19:…" at bounding box center [503, 253] width 758 height 322
click at [386, 206] on div "18RT 5 21:00 16RT 3 19:45 28RT 2 19:12 80RR lock 2 20:30 27RT 4 20:00 7RT 3 19:…" at bounding box center [503, 253] width 758 height 322
click at [431, 145] on div "18RT 5 21:00 16RT 3 19:45 28RT 2 19:12 80RR lock 2 20:30 27RT 4 20:00 7RT 3 19:…" at bounding box center [503, 253] width 758 height 322
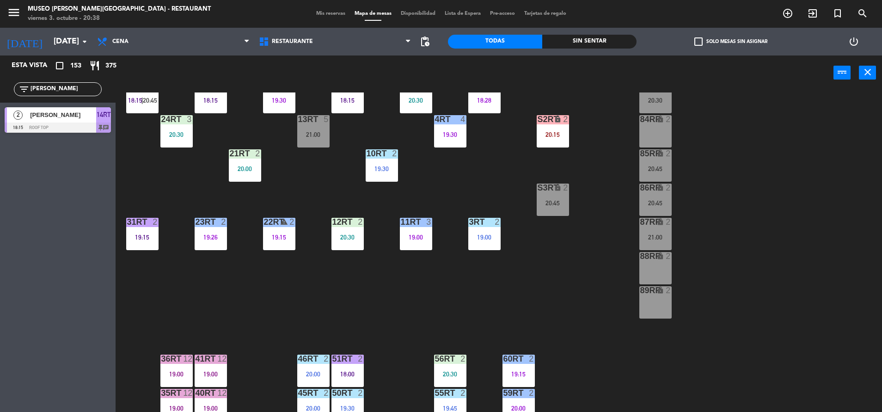
scroll to position [377, 0]
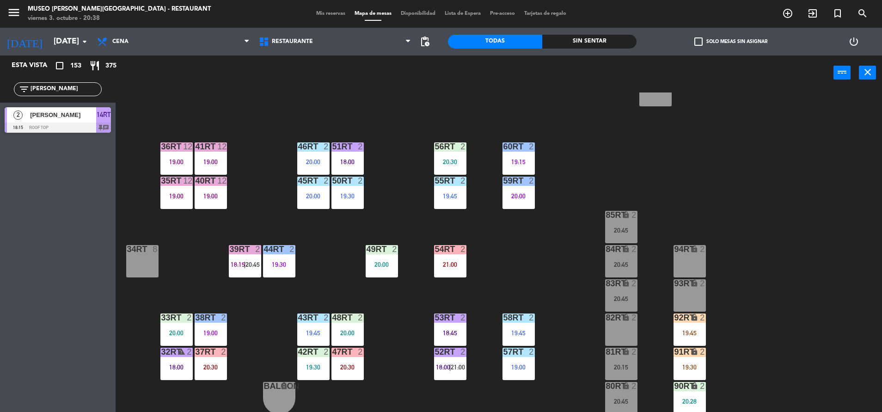
click at [400, 210] on div "18RT 5 21:00 16RT 3 19:45 28RT 2 19:12 80RR lock 2 20:30 27RT 4 20:00 7RT 3 19:…" at bounding box center [503, 253] width 758 height 322
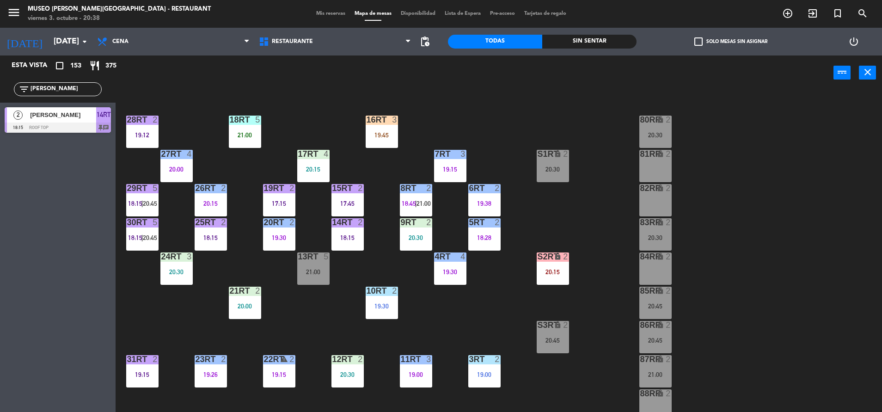
scroll to position [25, 0]
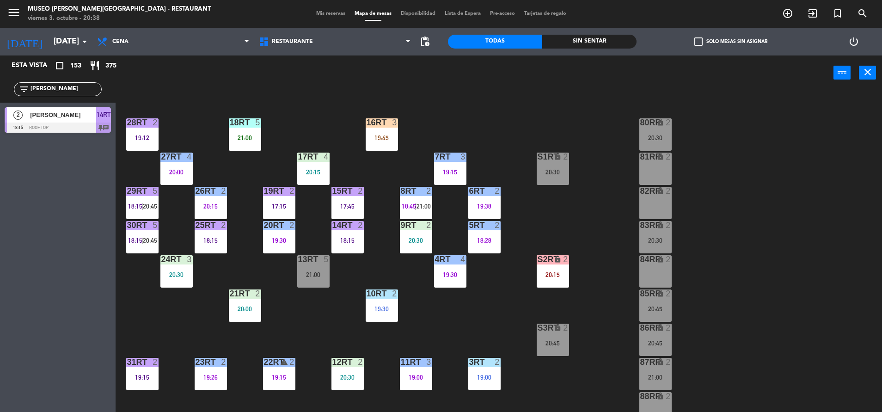
click at [314, 277] on div "21:00" at bounding box center [313, 274] width 32 height 6
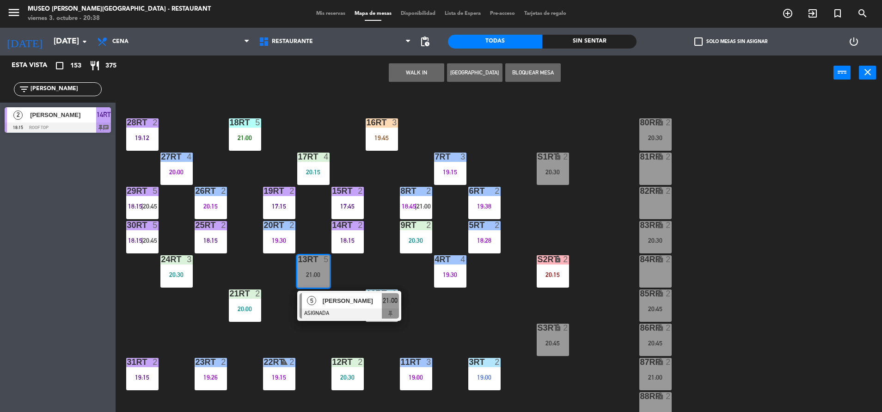
click at [318, 314] on div at bounding box center [349, 313] width 99 height 10
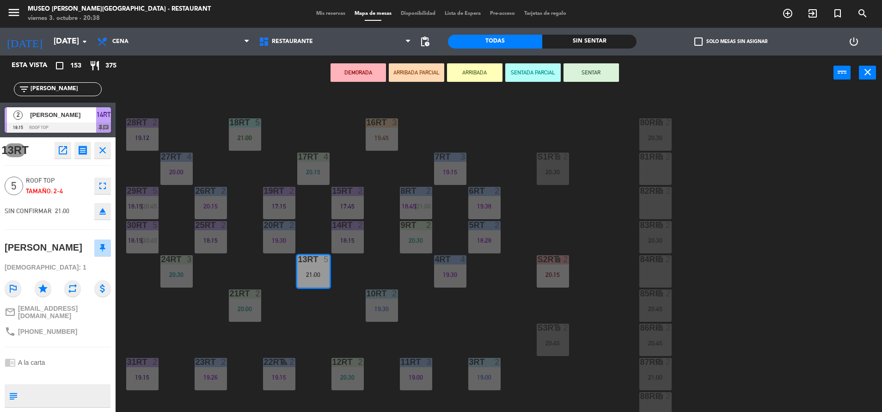
click at [318, 324] on div "18RT 5 21:00 16RT 3 19:45 28RT 2 19:12 80RR lock 2 20:30 27RT 4 20:00 7RT 3 19:…" at bounding box center [503, 253] width 758 height 322
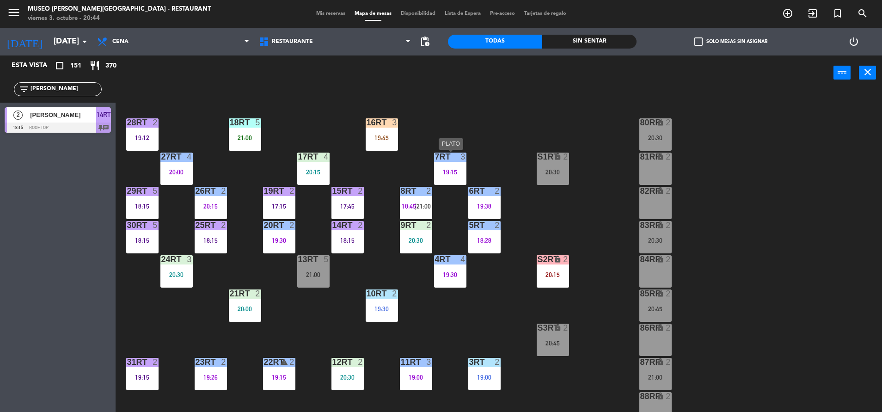
scroll to position [377, 0]
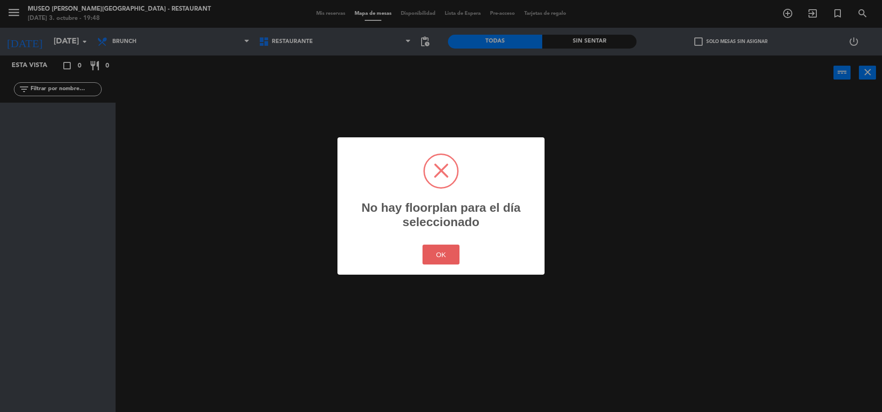
click at [440, 248] on button "OK" at bounding box center [440, 255] width 37 height 20
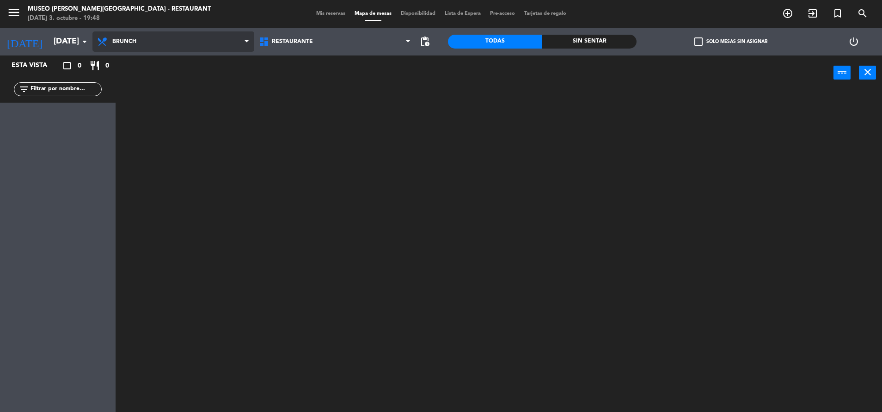
click at [178, 41] on span "Brunch" at bounding box center [173, 41] width 162 height 20
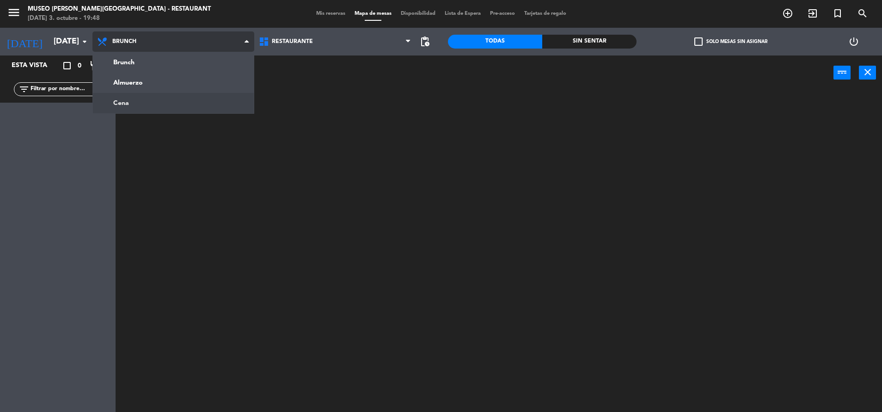
click at [182, 111] on ng-component "menu [GEOGRAPHIC_DATA][PERSON_NAME] - Restaurant [DATE] 3. octubre - 19:48 Mis …" at bounding box center [441, 207] width 882 height 414
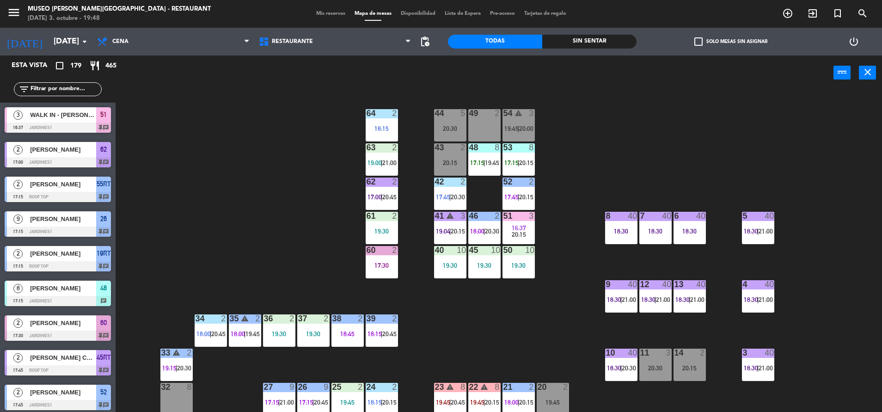
click at [49, 92] on input "text" at bounding box center [66, 89] width 72 height 10
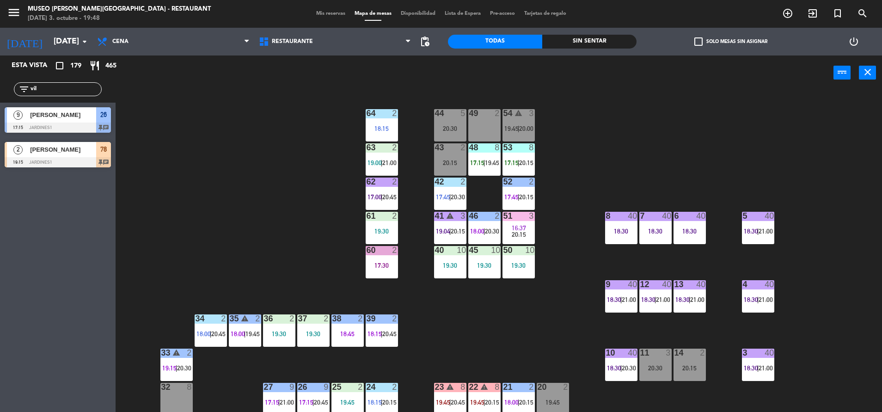
type input "vil"
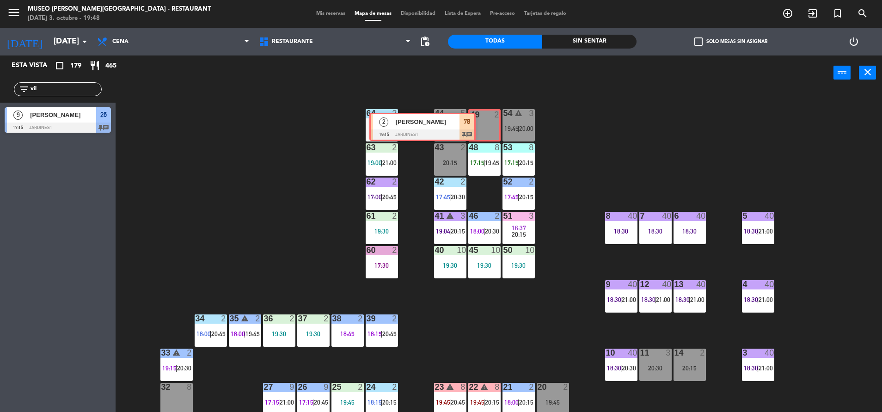
drag, startPoint x: 107, startPoint y: 153, endPoint x: 472, endPoint y: 124, distance: 366.3
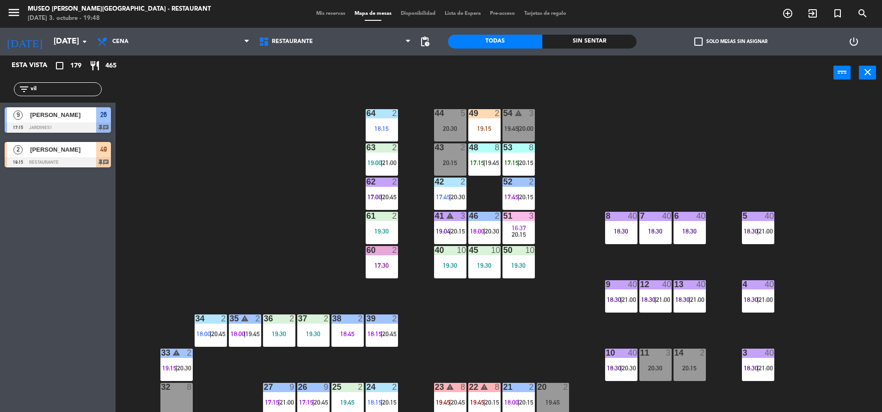
click at [472, 124] on div "49 2 19:15" at bounding box center [484, 125] width 32 height 32
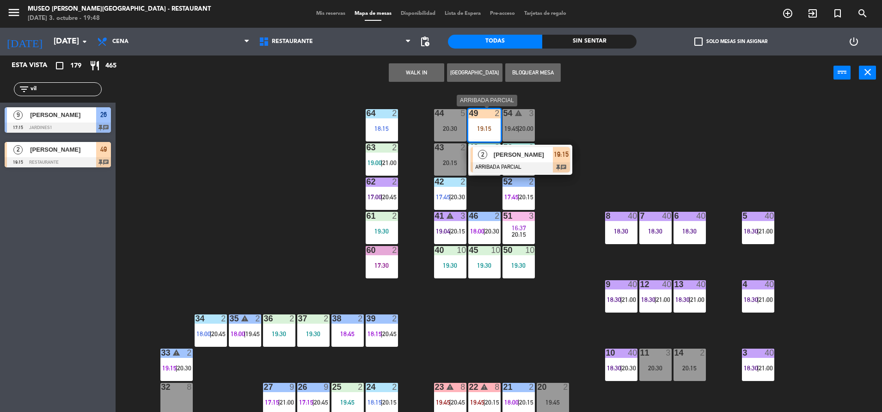
click at [503, 160] on div "[PERSON_NAME]" at bounding box center [523, 154] width 60 height 15
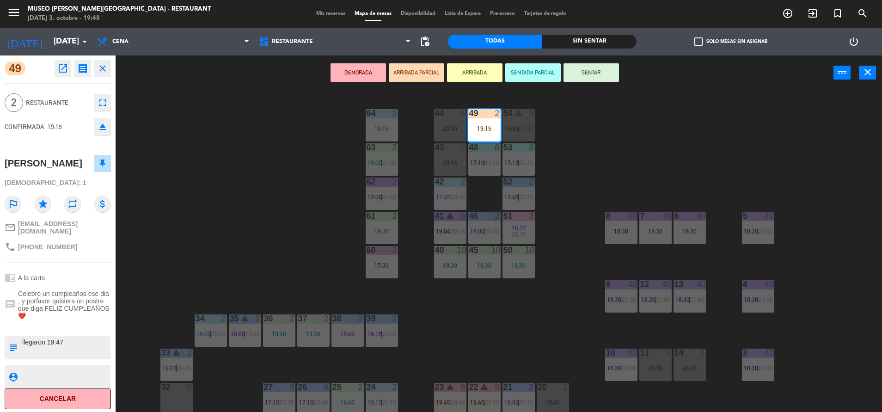
click at [63, 342] on textarea at bounding box center [65, 346] width 88 height 19
click at [266, 204] on div "44 5 20:30 49 2 19:15 54 warning 3 19:45 | 20:00 64 2 18:15 48 8 17:15 | 19:45 …" at bounding box center [503, 253] width 758 height 322
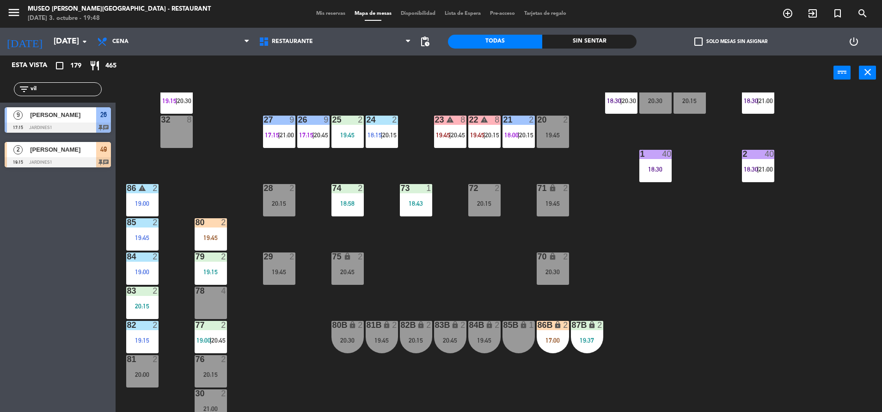
scroll to position [289, 0]
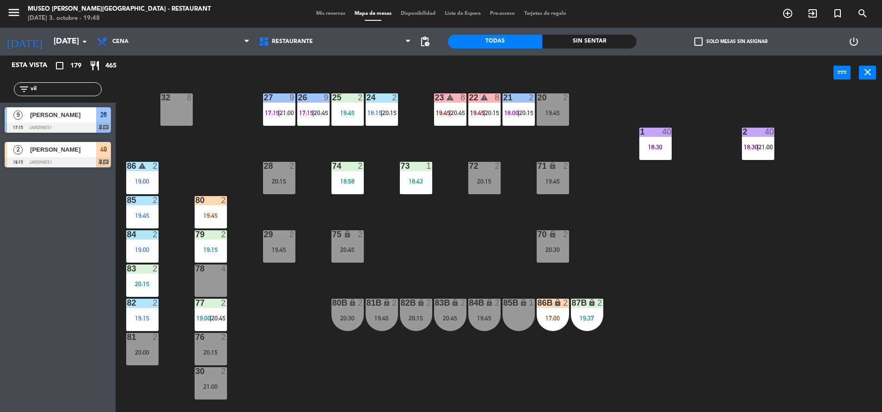
click at [227, 209] on div "44 5 20:30 49 2 19:15 54 warning 3 19:45 | 20:00 64 2 18:15 48 8 17:15 | 19:45 …" at bounding box center [503, 253] width 758 height 322
click at [203, 208] on div "80 2 19:45" at bounding box center [211, 212] width 32 height 32
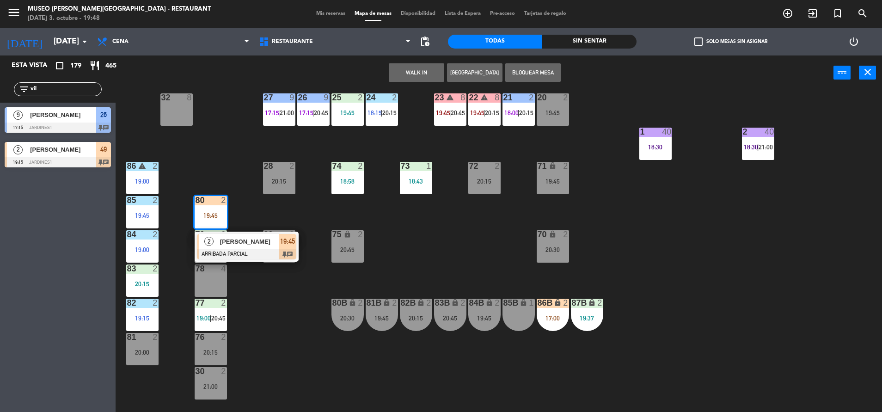
click at [253, 235] on div "[PERSON_NAME]" at bounding box center [249, 241] width 60 height 15
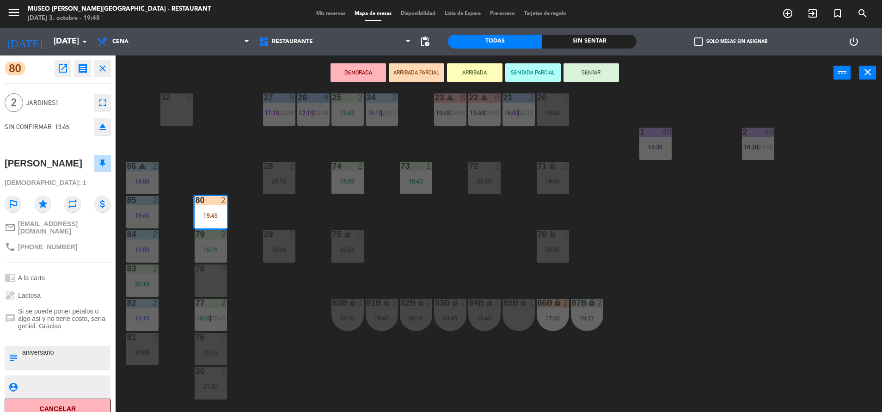
click at [73, 361] on textarea at bounding box center [65, 357] width 88 height 19
click at [255, 333] on div "44 5 20:30 49 2 19:15 54 warning 3 19:45 | 20:00 64 2 18:15 48 8 17:15 | 19:45 …" at bounding box center [503, 253] width 758 height 322
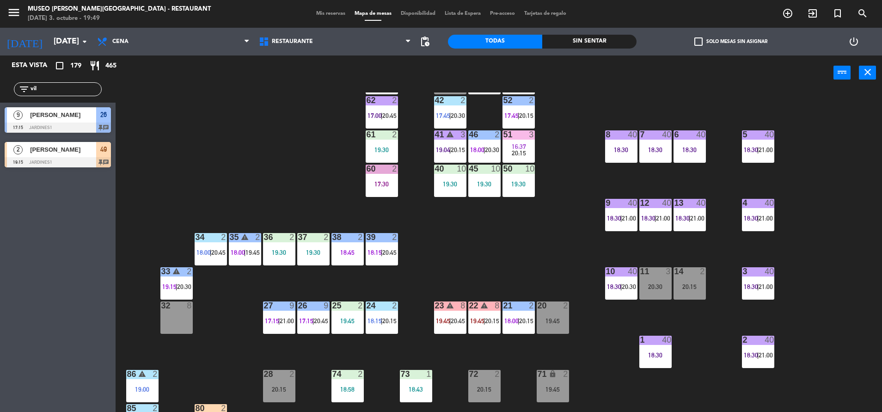
scroll to position [0, 0]
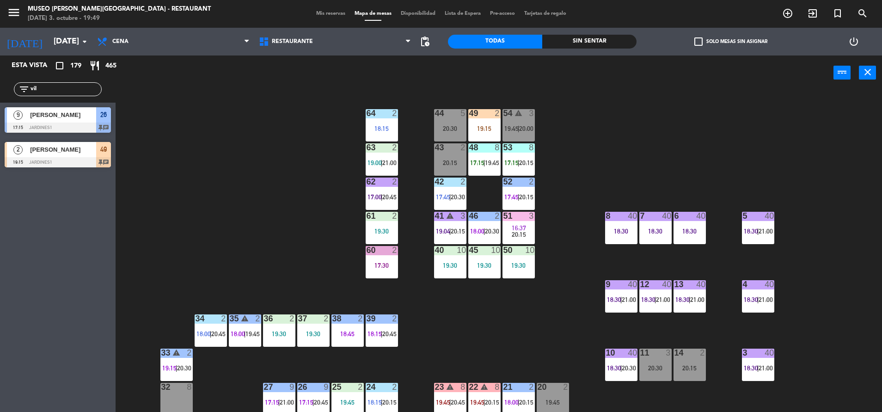
click at [488, 125] on div "19:15" at bounding box center [484, 128] width 32 height 6
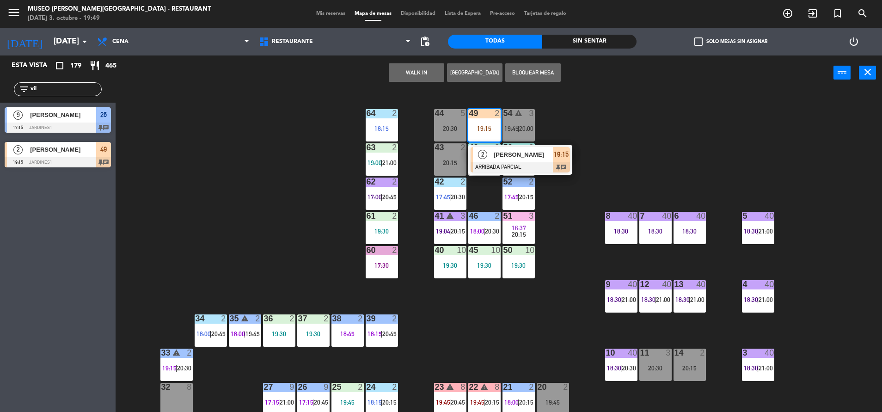
click at [520, 155] on span "[PERSON_NAME]" at bounding box center [523, 155] width 59 height 10
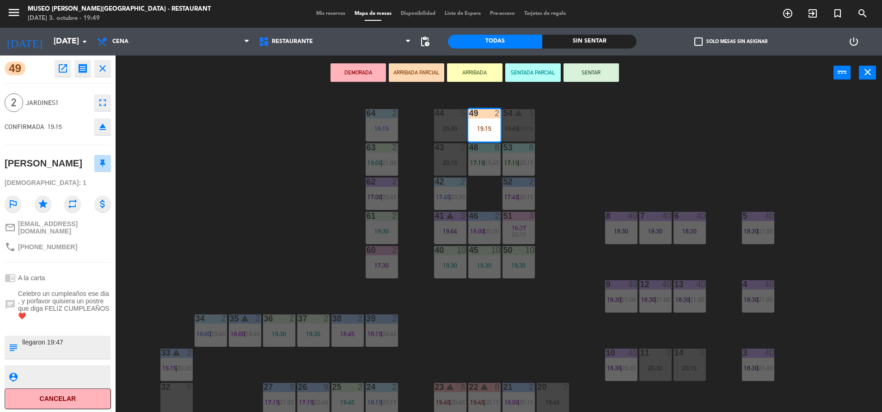
click at [44, 338] on textarea at bounding box center [65, 346] width 88 height 19
type textarea "m49| llegaron 19:47"
click at [55, 277] on div "chrome_reader_mode A la carta" at bounding box center [58, 278] width 106 height 18
click at [82, 295] on span "Celebro un cumpleaños ese dia , y porfavor quisiera un postre que diga FELIZ CU…" at bounding box center [64, 305] width 93 height 30
click at [189, 264] on div "44 5 20:30 49 2 19:15 54 warning 3 19:45 | 20:00 64 2 18:15 48 8 17:15 | 19:45 …" at bounding box center [503, 253] width 758 height 322
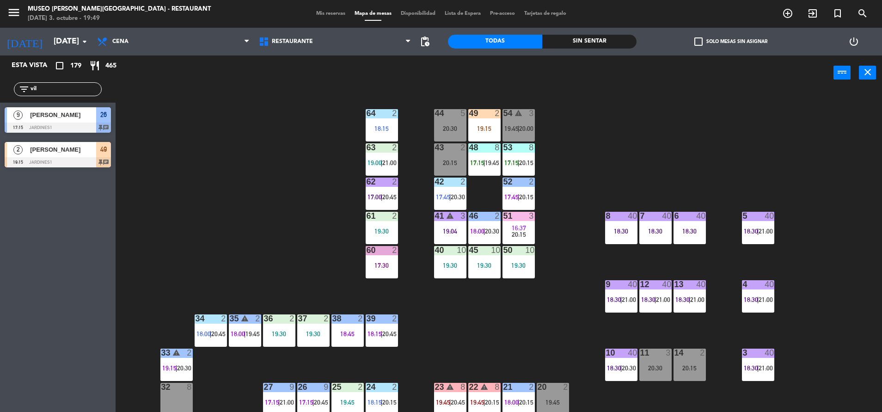
click at [477, 137] on div "49 2 19:15" at bounding box center [484, 125] width 32 height 32
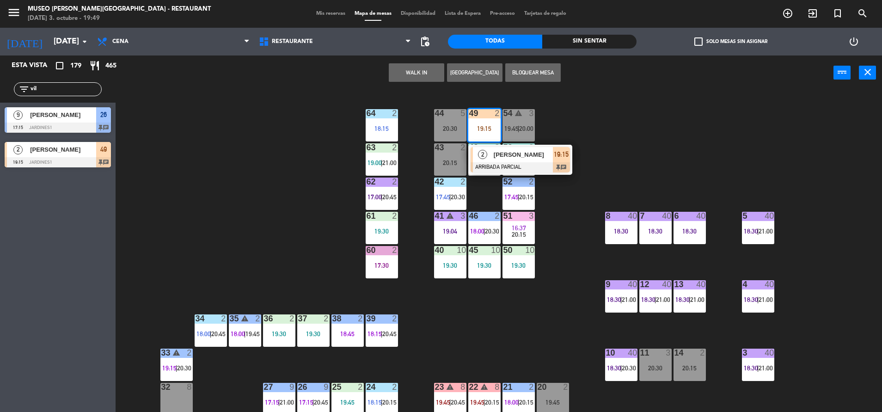
click at [504, 156] on span "[PERSON_NAME]" at bounding box center [523, 155] width 59 height 10
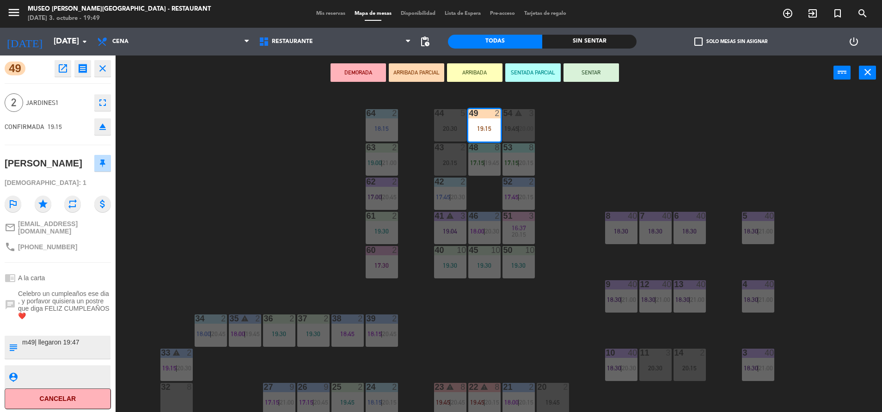
click at [599, 72] on button "SENTAR" at bounding box center [590, 72] width 55 height 18
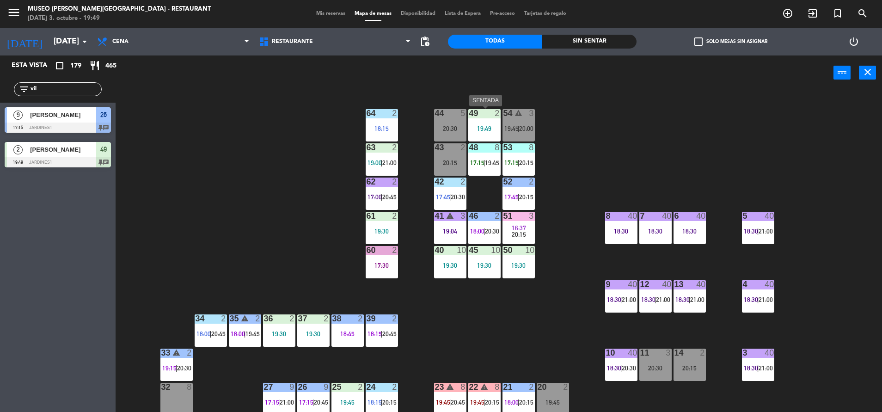
click at [491, 118] on div "49 2" at bounding box center [484, 113] width 32 height 9
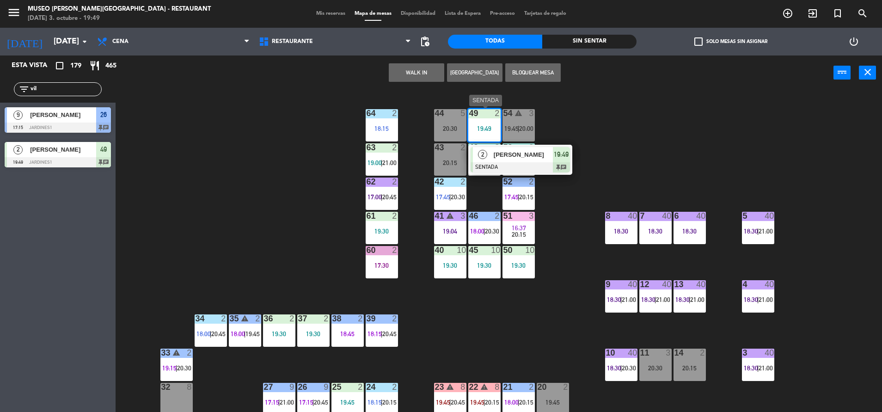
click at [540, 174] on div "2 sebastian Vilca SENTADA 19:49 chat" at bounding box center [520, 160] width 104 height 30
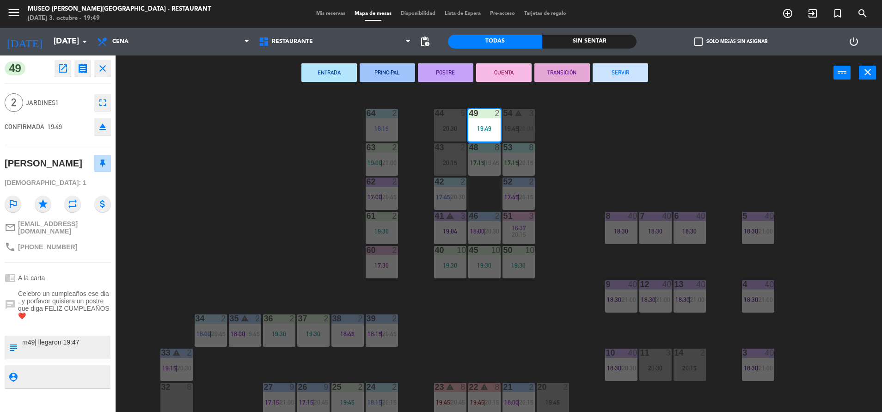
click at [259, 202] on div "44 5 20:30 49 2 19:49 54 warning 3 19:45 | 20:00 64 2 18:15 48 8 17:15 | 19:45 …" at bounding box center [503, 253] width 758 height 322
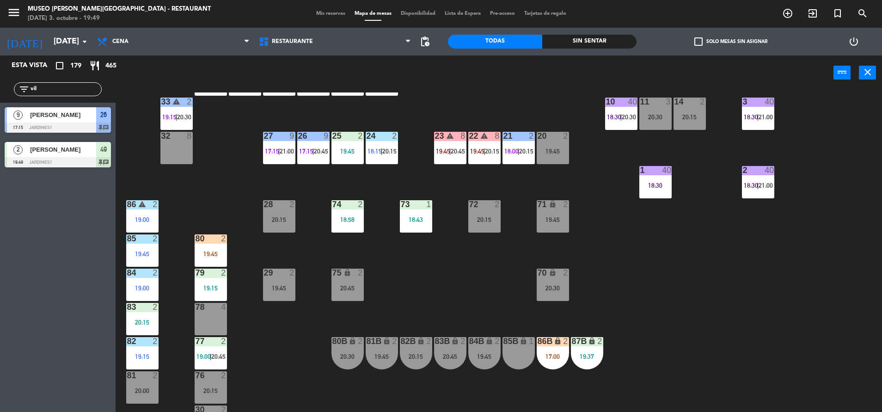
scroll to position [255, 0]
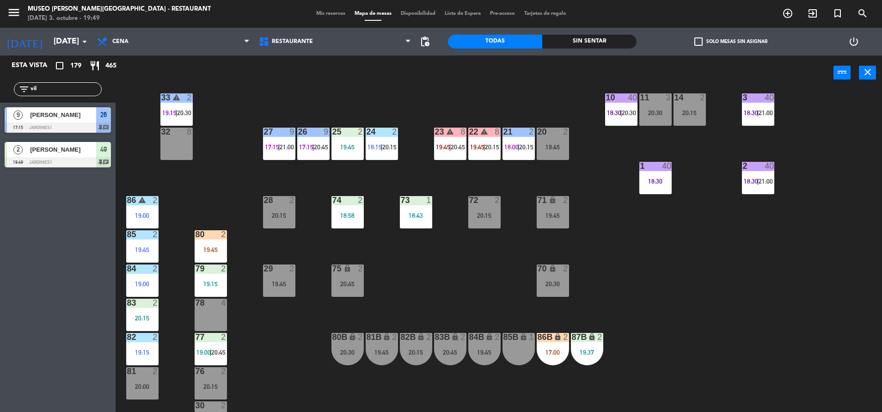
click at [214, 256] on div "80 2 19:45" at bounding box center [211, 246] width 32 height 32
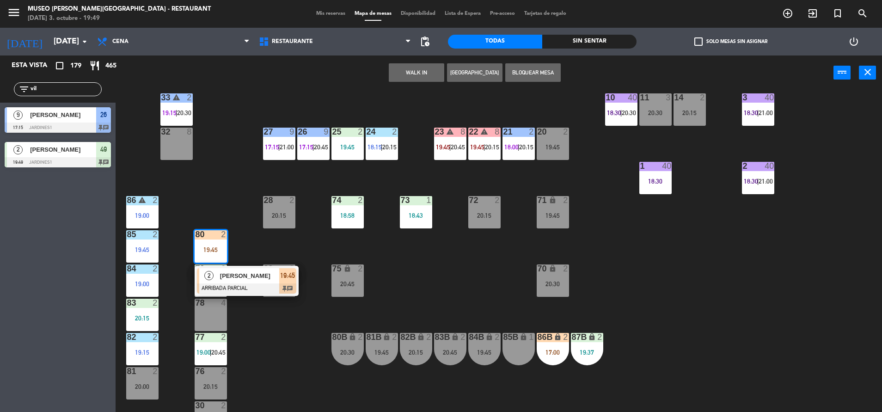
click at [250, 281] on div "[PERSON_NAME]" at bounding box center [249, 275] width 60 height 15
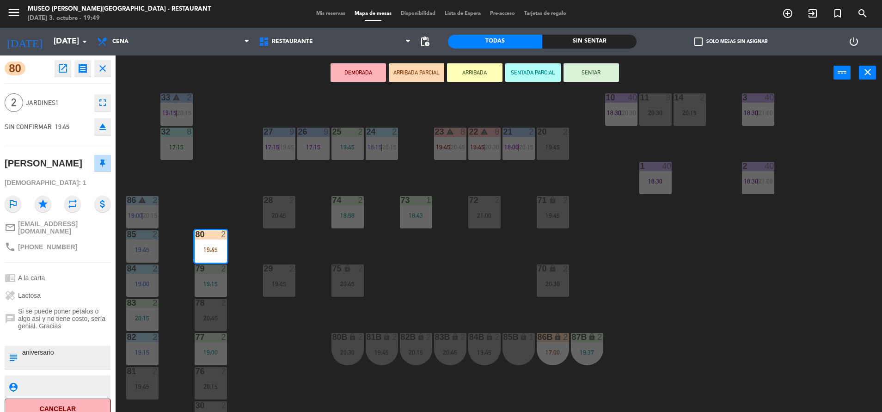
click at [64, 367] on textarea at bounding box center [65, 357] width 88 height 19
click at [110, 361] on div "subject" at bounding box center [58, 357] width 106 height 23
click at [83, 361] on textarea at bounding box center [65, 357] width 88 height 19
type textarea "m80| aniversario - info a Diana"
click at [82, 330] on span "Si se puede poner pétalos o algo asi y no tiene costo, sería genial. Gracias" at bounding box center [64, 318] width 93 height 22
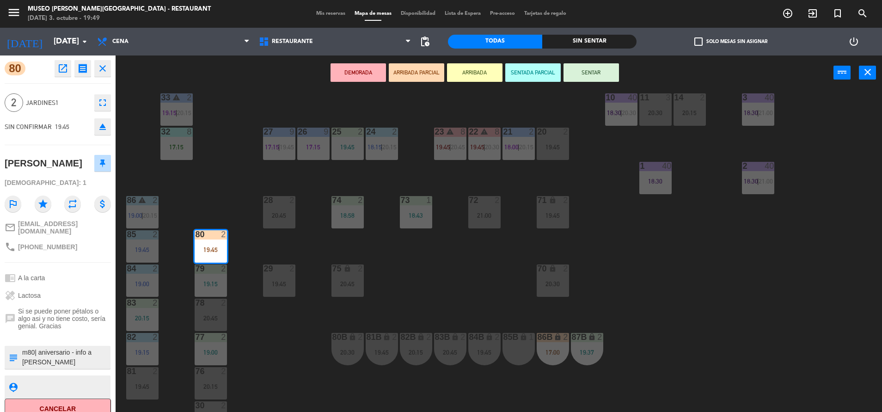
click at [73, 320] on span "Si se puede poner pétalos o algo asi y no tiene costo, sería genial. Gracias" at bounding box center [64, 318] width 93 height 22
click at [597, 61] on div "DEMORADA ARRIBADA PARCIAL ARRIBADA SENTADA PARCIAL SENTAR power_input close" at bounding box center [475, 72] width 718 height 35
click at [585, 81] on button "SENTAR" at bounding box center [590, 72] width 55 height 18
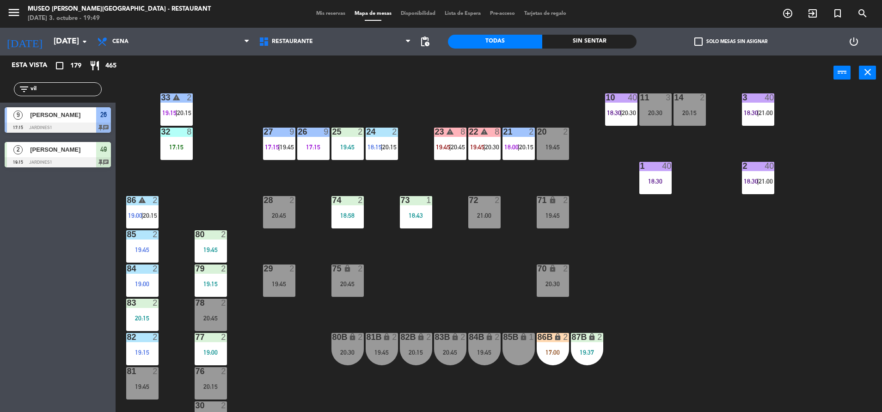
click at [210, 246] on div "19:45" at bounding box center [211, 249] width 32 height 6
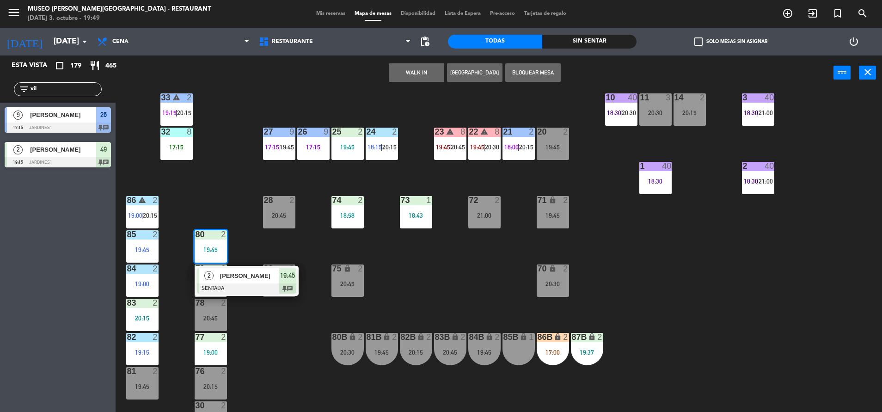
click at [261, 273] on span "[PERSON_NAME]" at bounding box center [249, 276] width 59 height 10
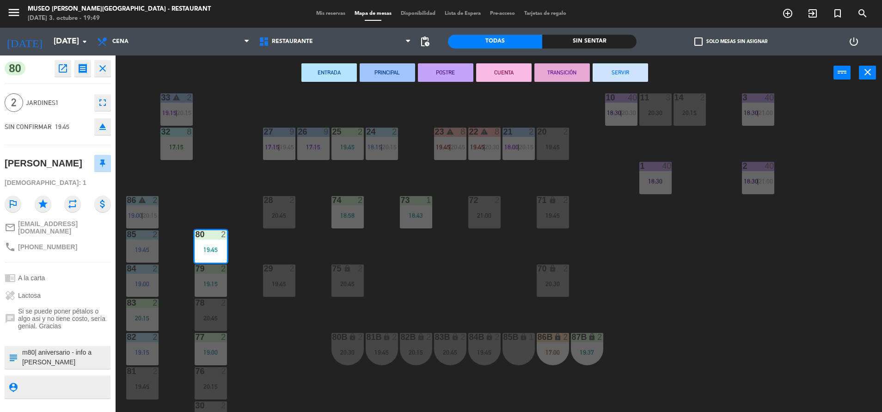
click at [264, 340] on div "44 5 20:30 49 2 19:15 54 warning 3 19:45 | 20:00 64 2 18:15 | 20:45 48 2 20:30 …" at bounding box center [503, 253] width 758 height 322
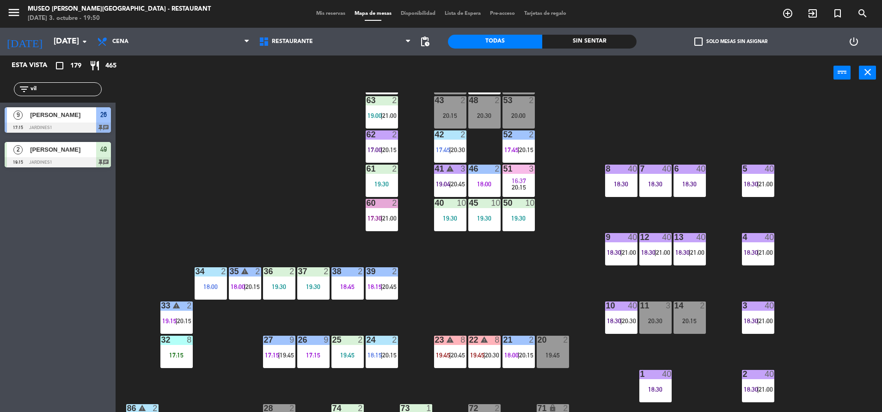
scroll to position [28, 0]
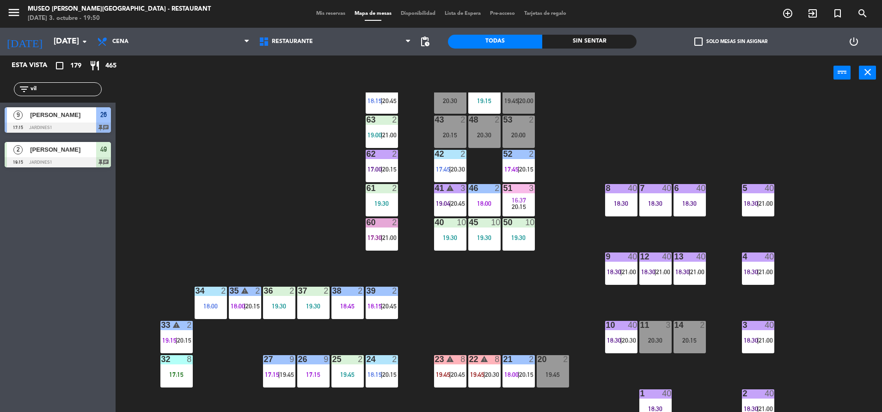
click at [370, 239] on span "17:30" at bounding box center [374, 237] width 14 height 7
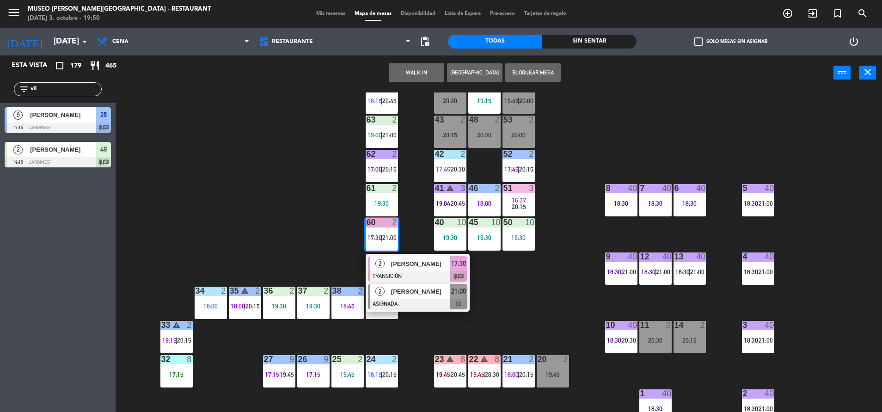
click at [392, 294] on span "[PERSON_NAME]" at bounding box center [420, 292] width 59 height 10
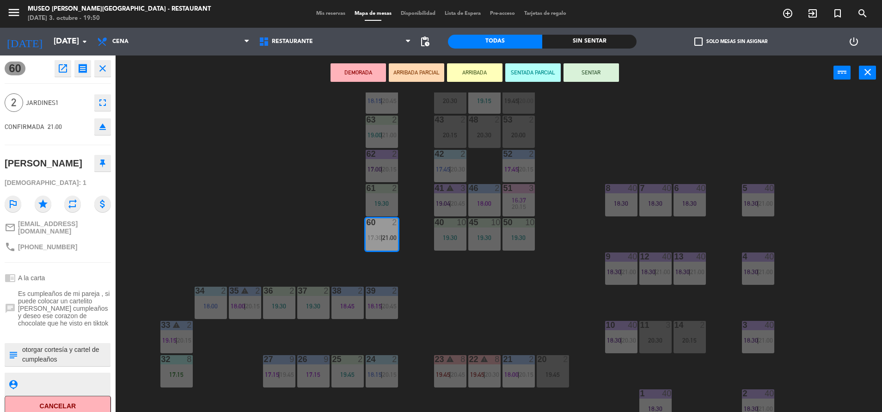
click at [309, 313] on div "37 2 19:30" at bounding box center [313, 303] width 32 height 32
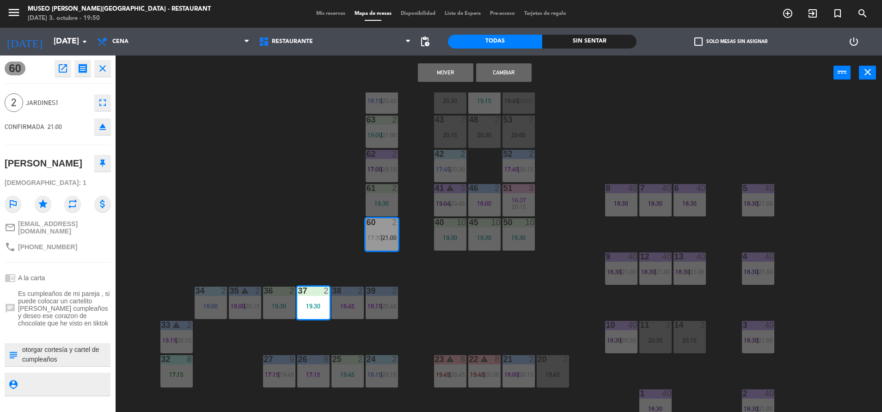
click at [434, 73] on button "Mover" at bounding box center [445, 72] width 55 height 18
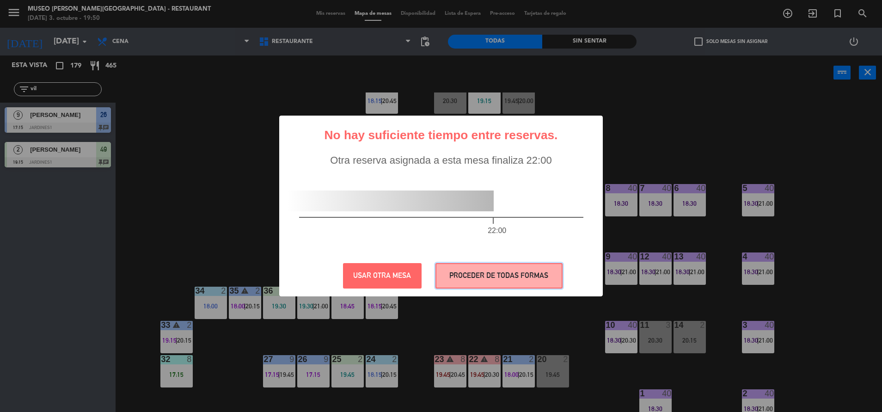
click at [468, 273] on button "PROCEDER DE TODAS FORMAS" at bounding box center [498, 275] width 127 height 25
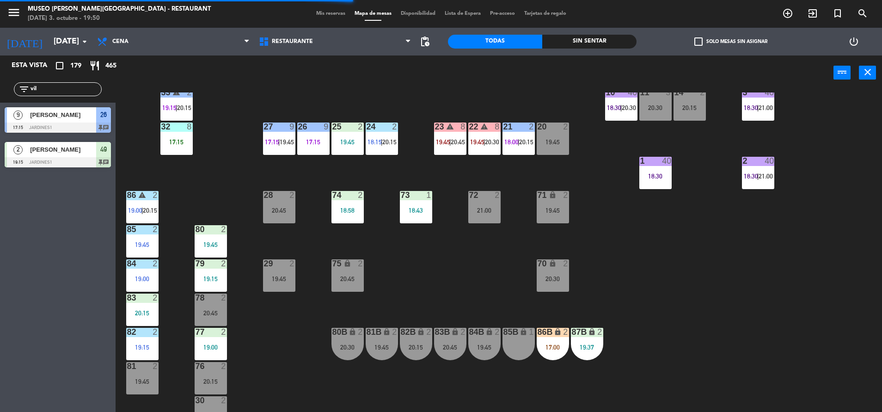
scroll to position [261, 0]
click at [417, 312] on div "44 5 20:30 49 2 19:15 54 warning 3 19:45 | 20:00 64 2 18:15 | 20:45 48 2 20:30 …" at bounding box center [503, 253] width 758 height 322
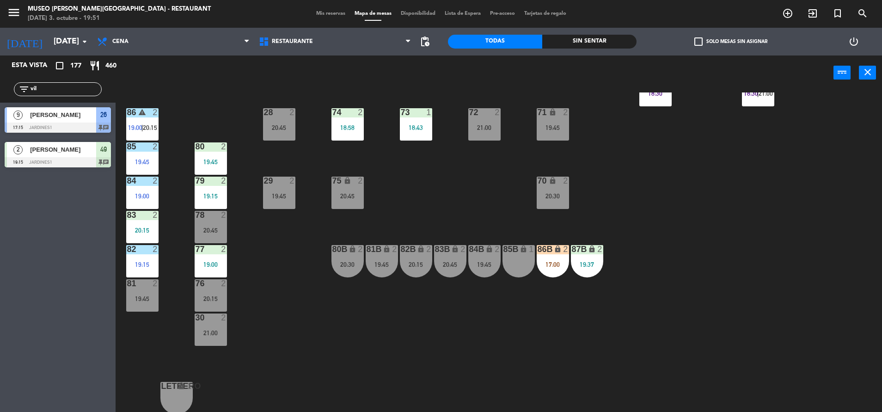
scroll to position [0, 0]
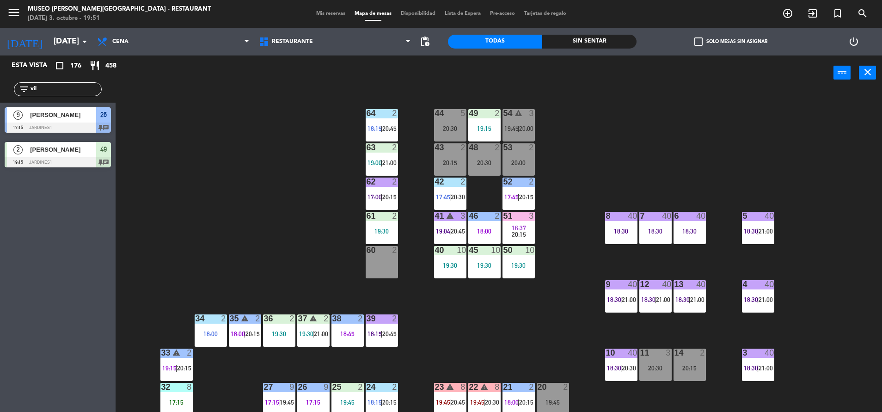
drag, startPoint x: 70, startPoint y: 87, endPoint x: 0, endPoint y: 150, distance: 93.9
click at [0, 150] on html "close × Museo Larco Café - Restaurant × chrome_reader_mode Listado de Reservas …" at bounding box center [441, 206] width 882 height 412
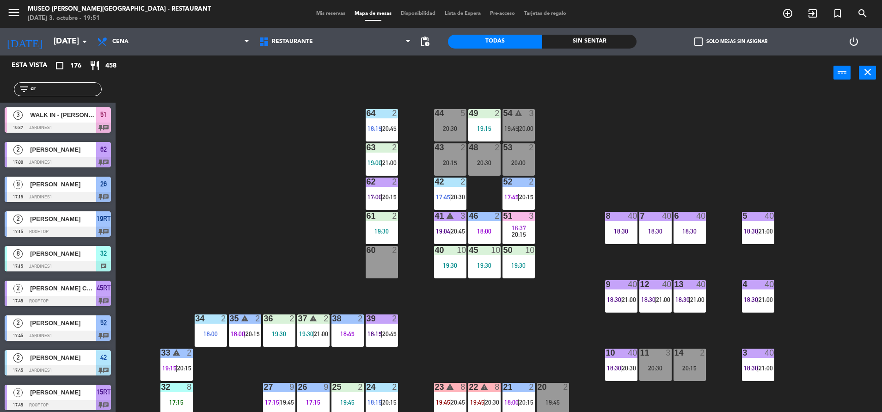
type input "c"
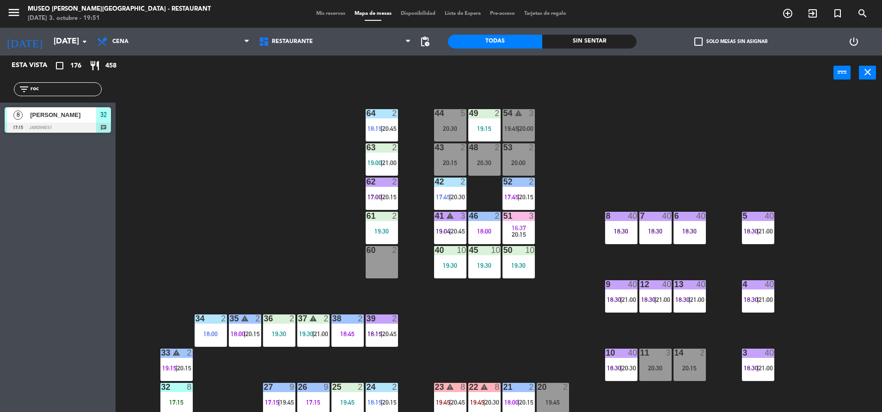
type input "roc"
click at [204, 272] on div "44 5 20:30 49 2 19:15 54 warning 3 19:45 | 20:00 64 2 18:15 | 20:45 48 2 20:30 …" at bounding box center [503, 253] width 758 height 322
click at [101, 119] on span "32" at bounding box center [103, 114] width 6 height 11
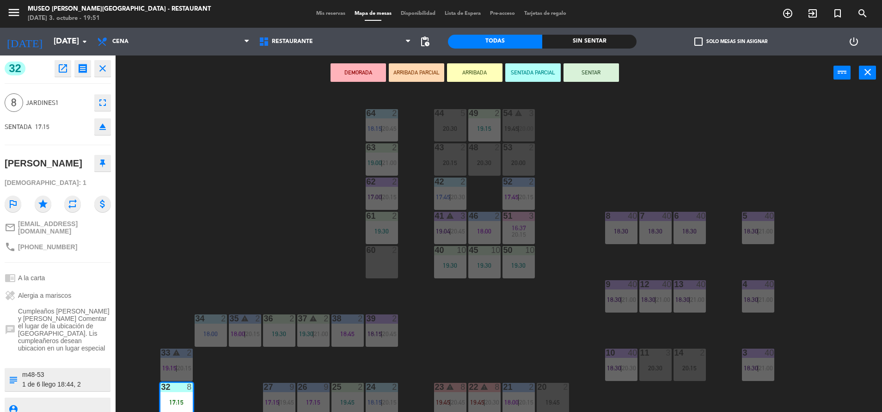
click at [527, 153] on div "53 2 20:00" at bounding box center [518, 159] width 32 height 32
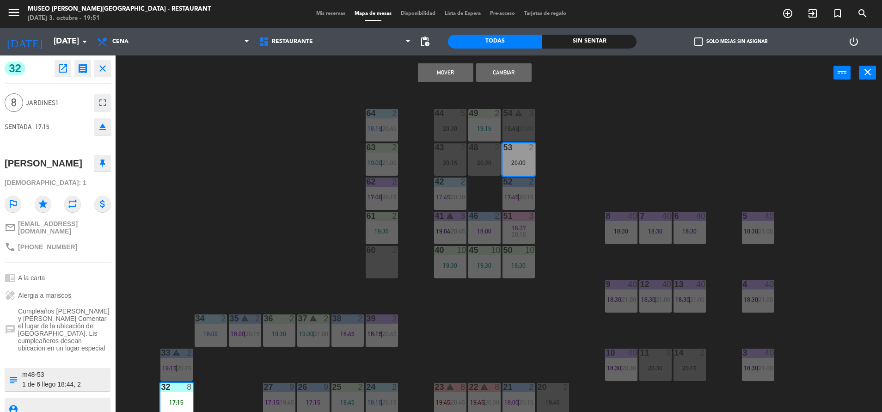
click at [495, 154] on div "48 2 20:30" at bounding box center [484, 159] width 32 height 32
click at [451, 77] on button "Mover y Unir" at bounding box center [445, 72] width 55 height 18
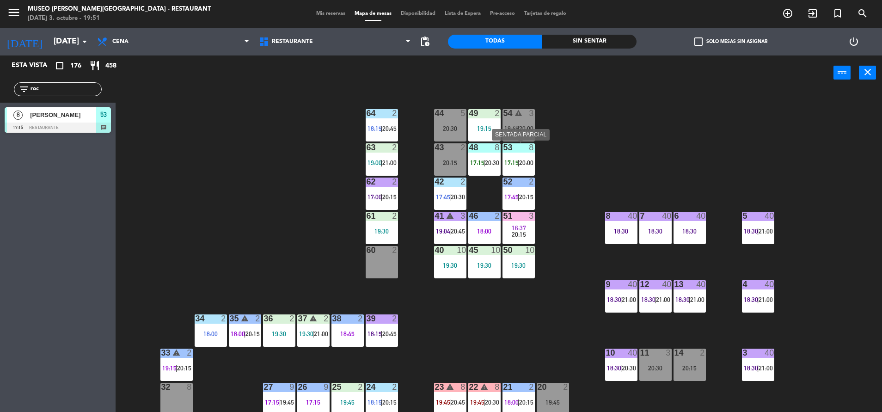
click at [540, 147] on div "8" at bounding box center [533, 147] width 15 height 8
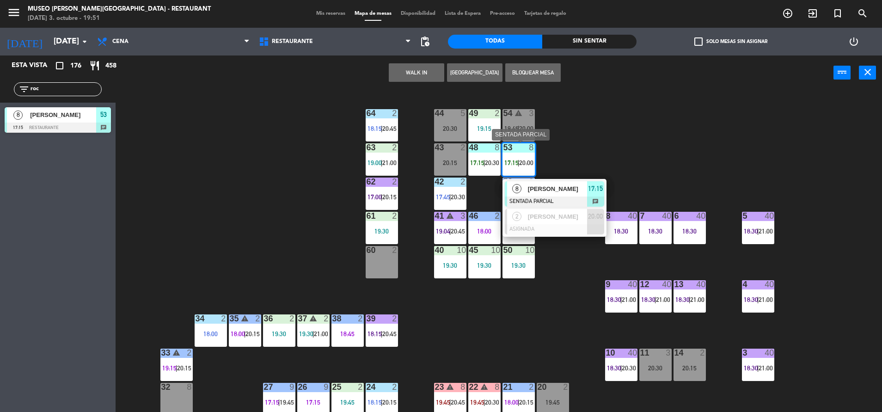
click at [556, 200] on div at bounding box center [554, 201] width 99 height 10
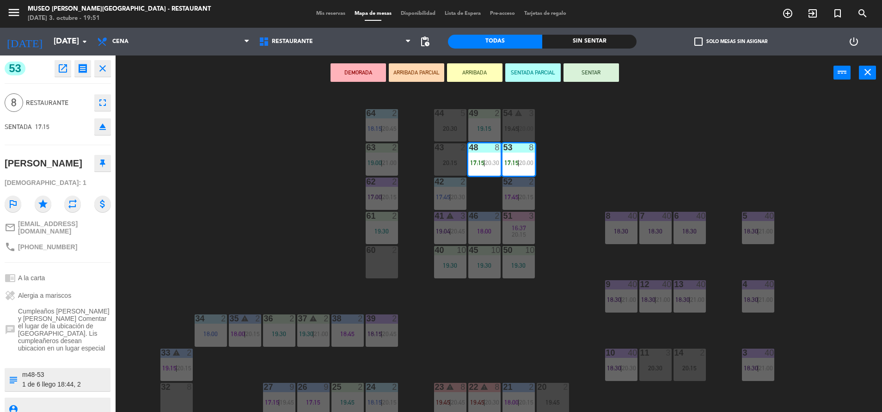
click at [286, 248] on div "44 5 20:30 49 2 19:15 54 warning 3 19:45 | 20:00 64 2 18:15 | 20:45 48 8 17:15 …" at bounding box center [503, 253] width 758 height 322
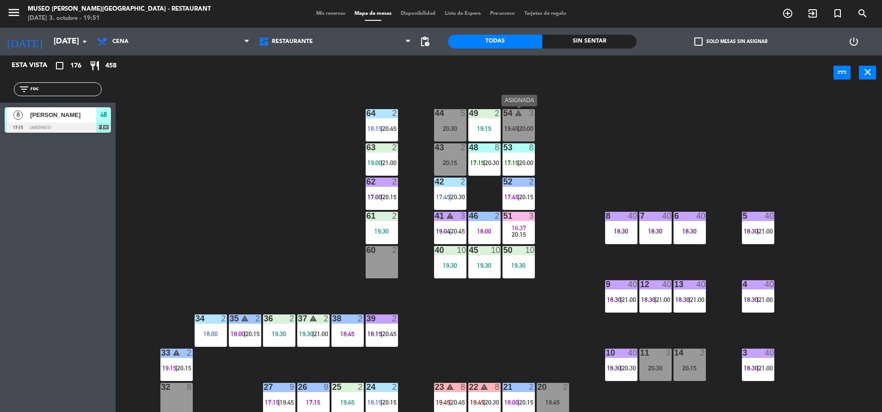
click at [522, 109] on div "warning" at bounding box center [518, 113] width 15 height 9
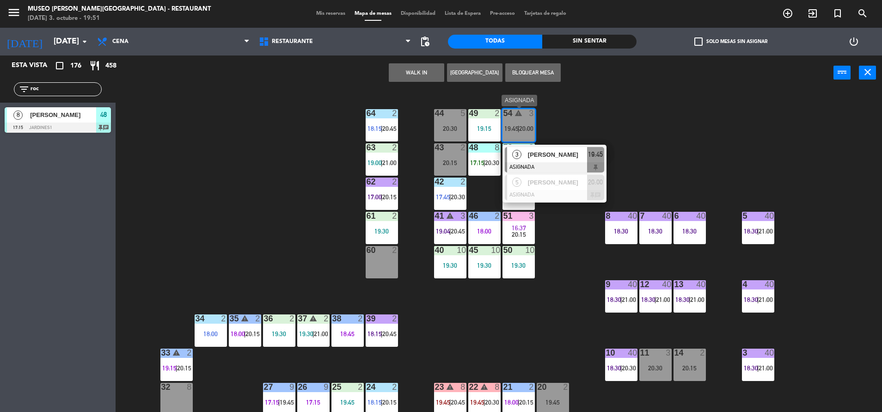
click at [562, 170] on div at bounding box center [554, 167] width 99 height 10
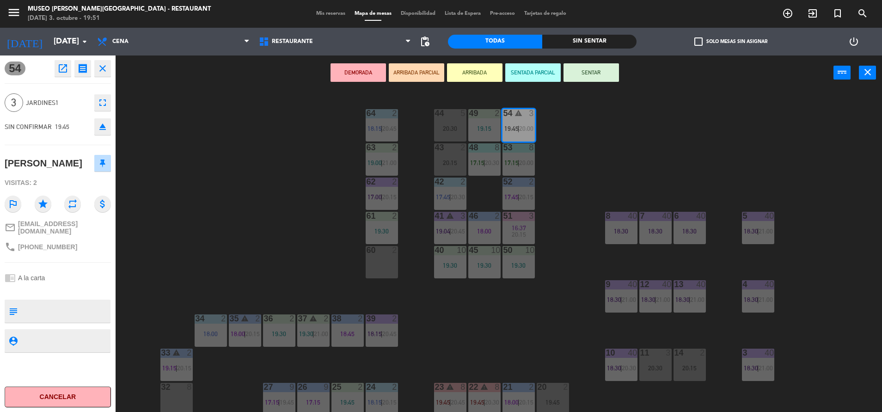
click at [355, 84] on div "DEMORADA ARRIBADA PARCIAL ARRIBADA SENTADA PARCIAL SENTAR power_input close" at bounding box center [475, 72] width 718 height 35
click at [368, 72] on button "DEMORADA" at bounding box center [357, 72] width 55 height 18
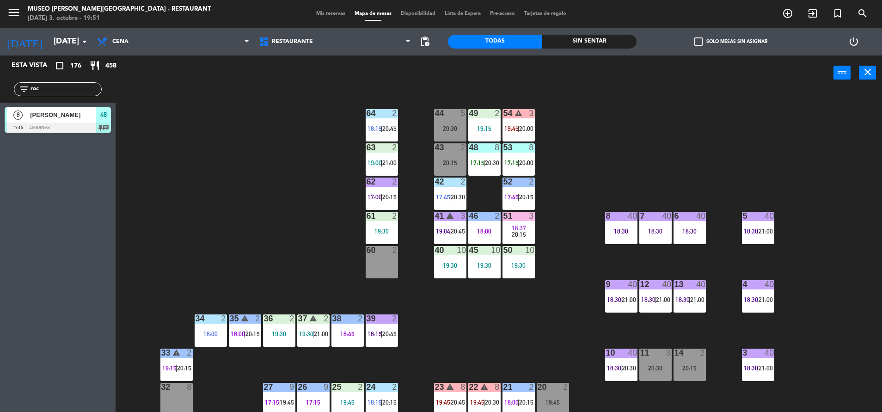
scroll to position [115, 0]
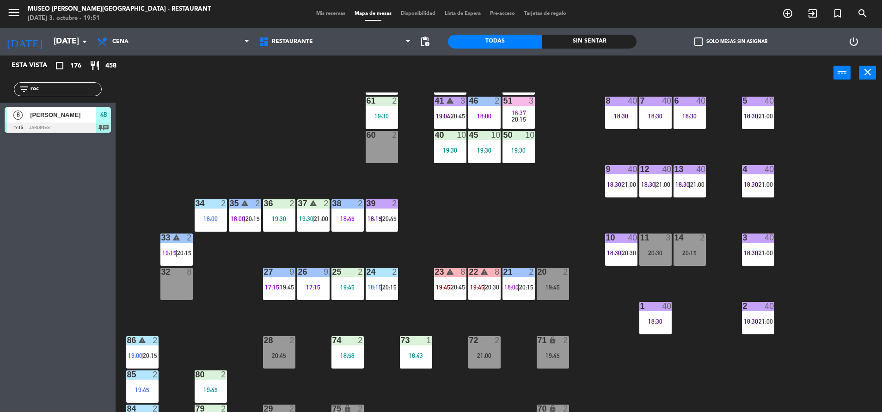
click at [563, 287] on div "19:45" at bounding box center [553, 287] width 32 height 6
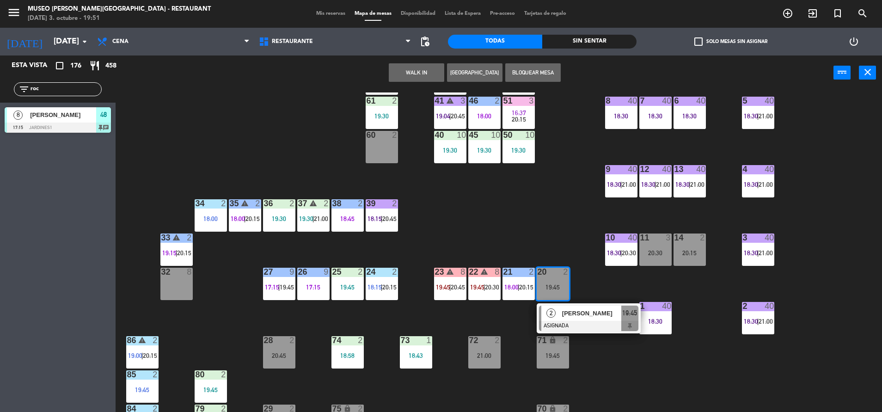
click at [591, 320] on div "[PERSON_NAME]" at bounding box center [591, 313] width 60 height 15
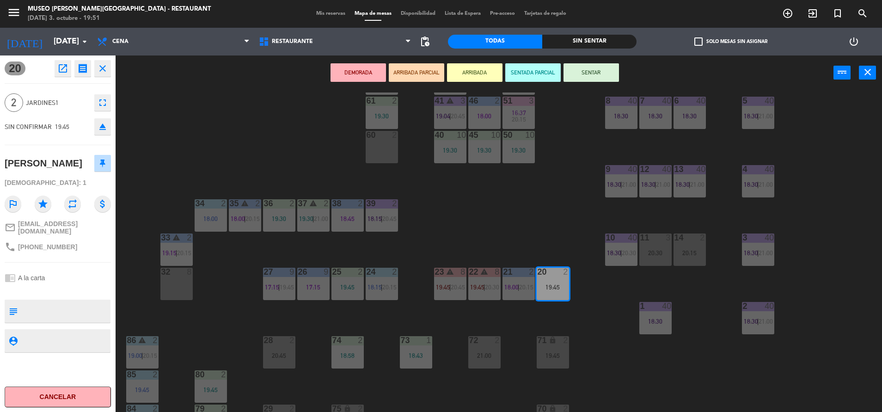
click at [351, 67] on button "DEMORADA" at bounding box center [357, 72] width 55 height 18
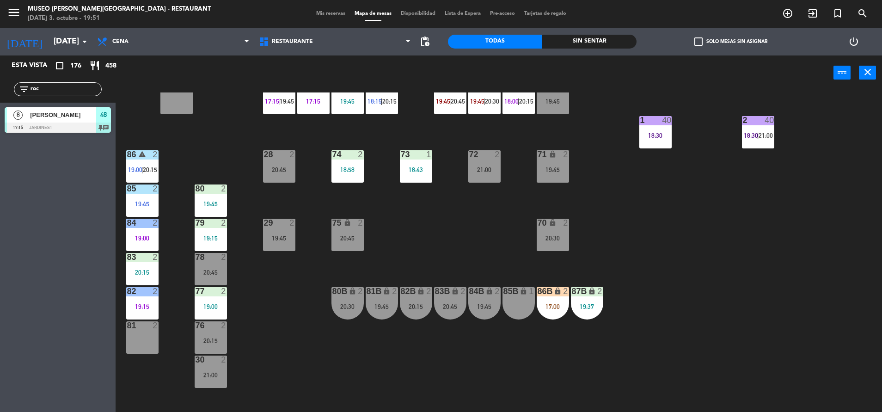
scroll to position [302, 0]
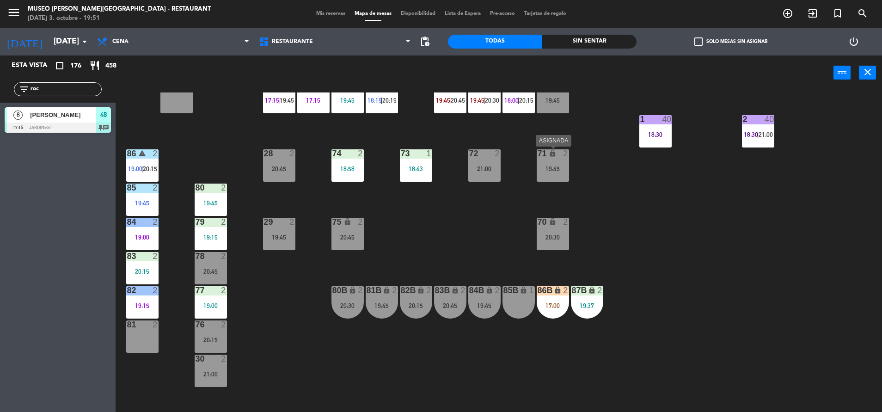
click at [541, 168] on div "19:45" at bounding box center [553, 168] width 32 height 6
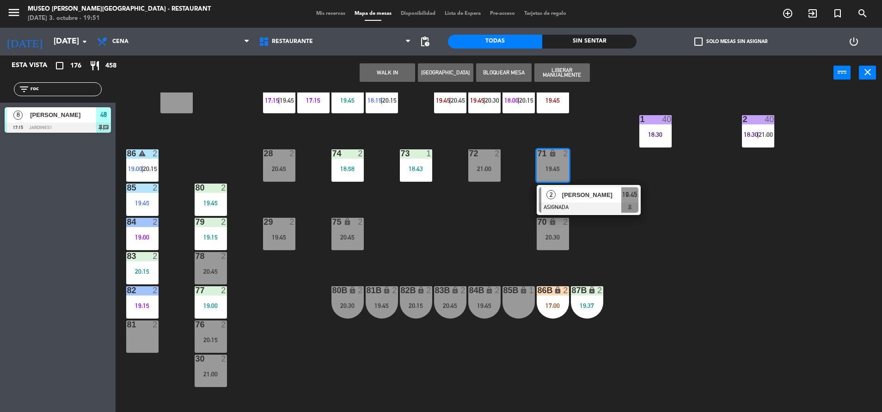
click at [138, 343] on div "81 2" at bounding box center [142, 336] width 32 height 32
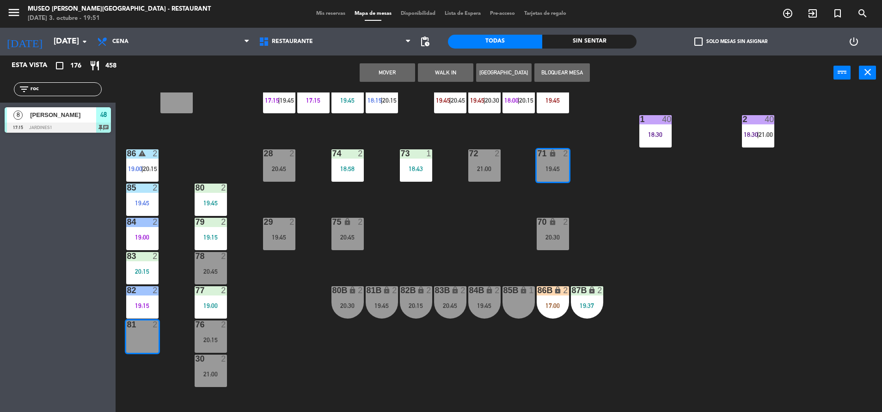
click at [392, 80] on button "Mover" at bounding box center [387, 72] width 55 height 18
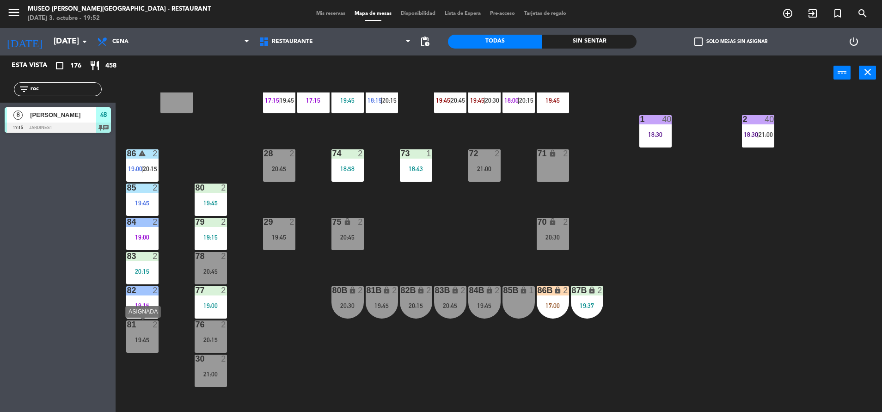
click at [155, 335] on div "81 2 19:45" at bounding box center [142, 336] width 32 height 32
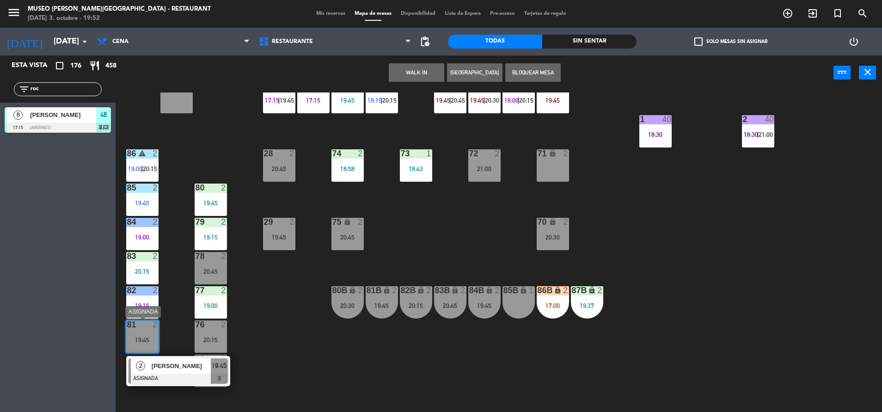
click at [184, 374] on div at bounding box center [177, 378] width 99 height 10
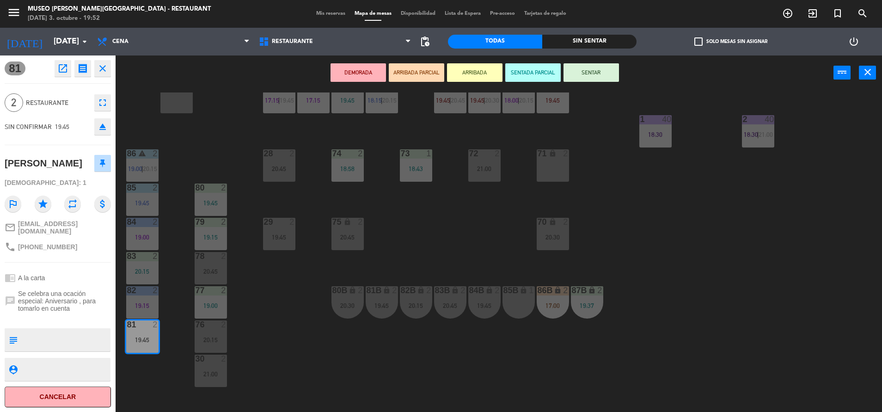
click at [349, 67] on button "DEMORADA" at bounding box center [357, 72] width 55 height 18
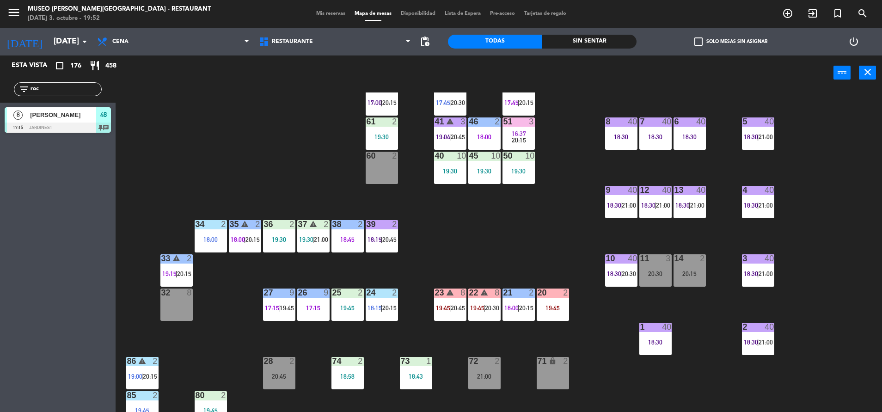
scroll to position [294, 0]
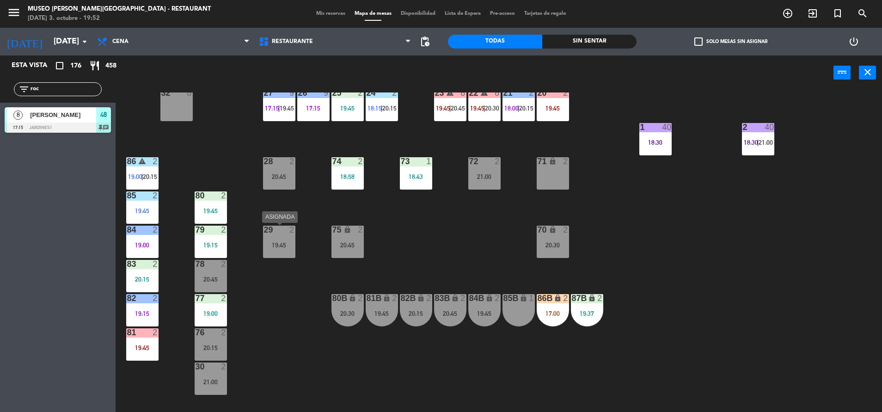
click at [282, 253] on div "29 2 19:45" at bounding box center [279, 242] width 32 height 32
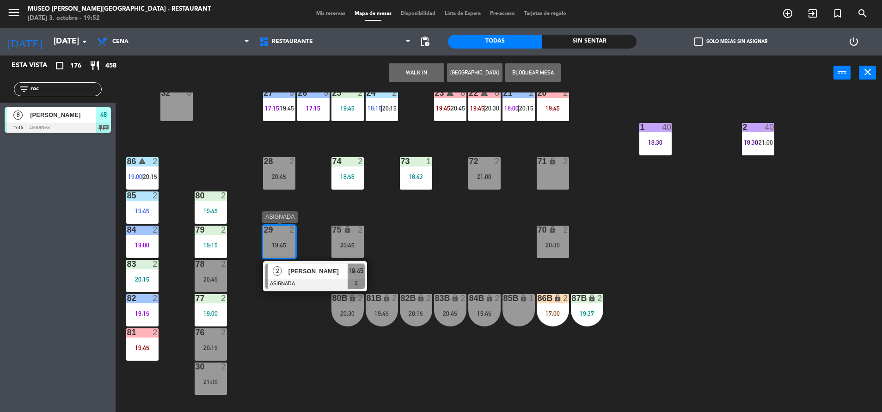
click at [315, 272] on span "Alfonso Zavaleta" at bounding box center [317, 271] width 59 height 10
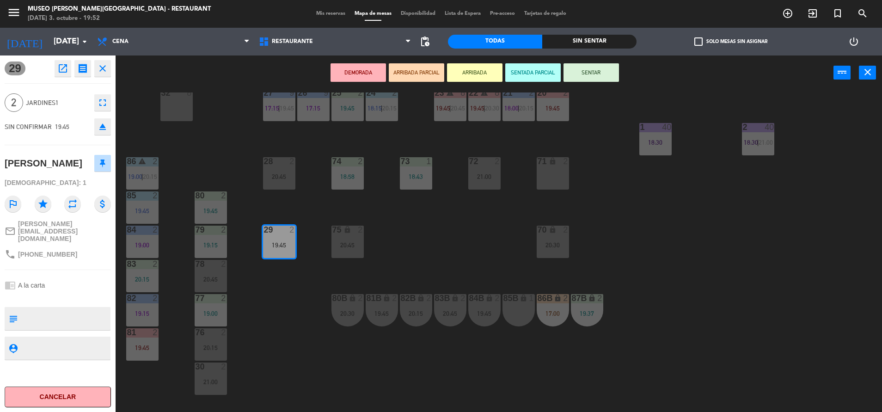
click at [364, 72] on button "DEMORADA" at bounding box center [357, 72] width 55 height 18
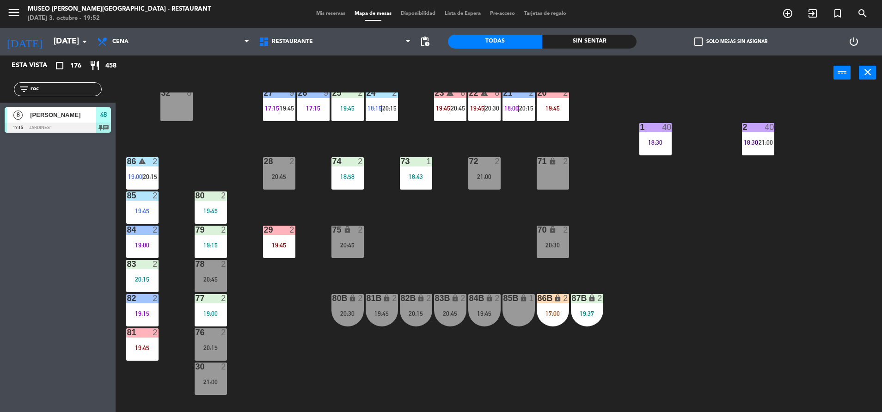
click at [374, 325] on div "81B lock 2 19:45" at bounding box center [382, 310] width 32 height 32
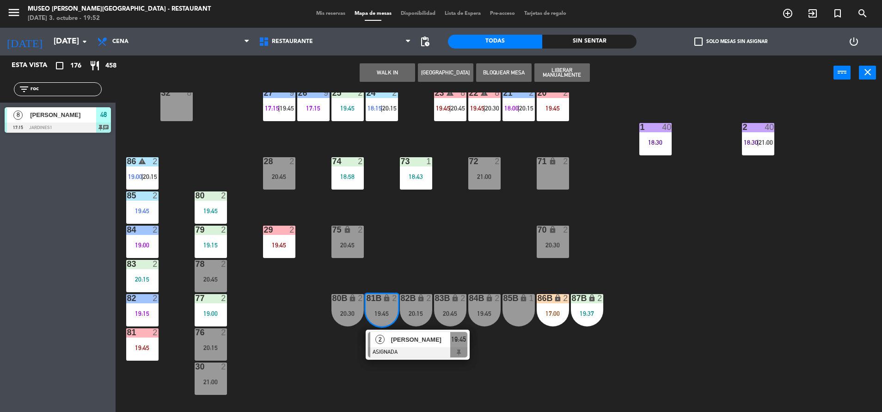
click at [412, 344] on div "[PERSON_NAME]" at bounding box center [420, 339] width 60 height 15
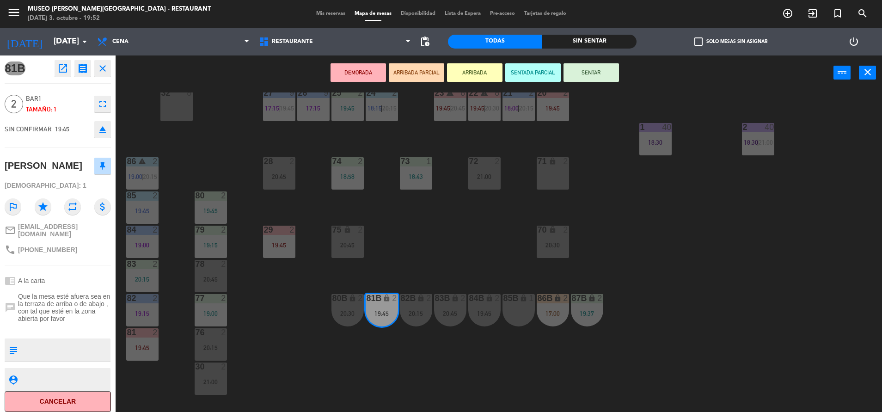
click at [355, 77] on button "DEMORADA" at bounding box center [357, 72] width 55 height 18
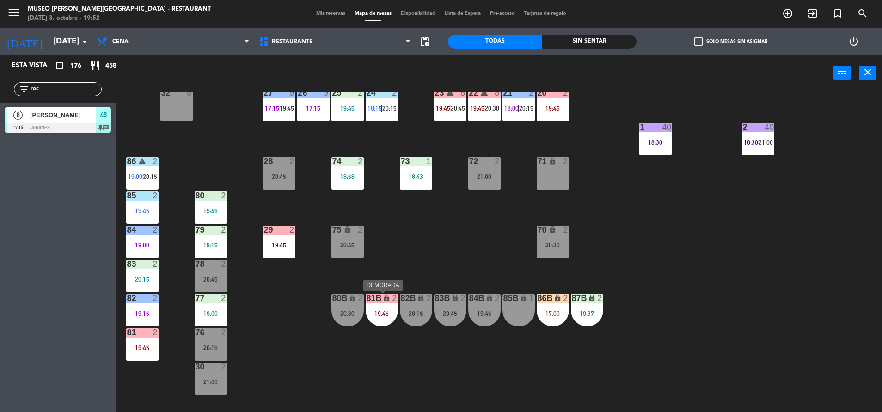
click at [381, 306] on div "81B lock 2 19:45" at bounding box center [382, 310] width 32 height 32
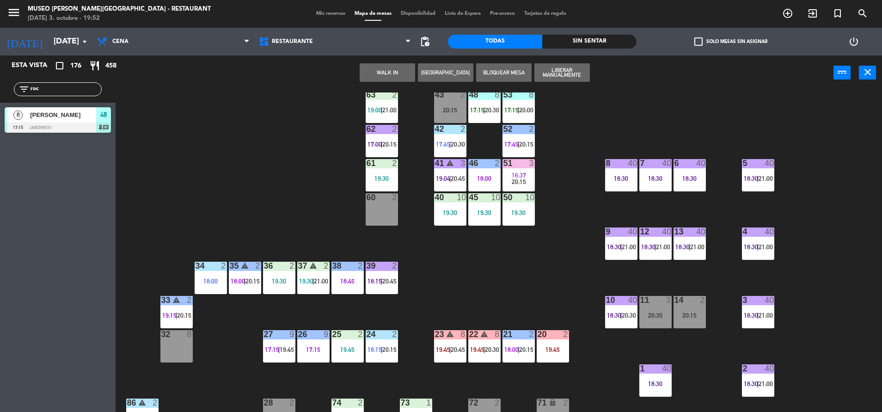
scroll to position [0, 0]
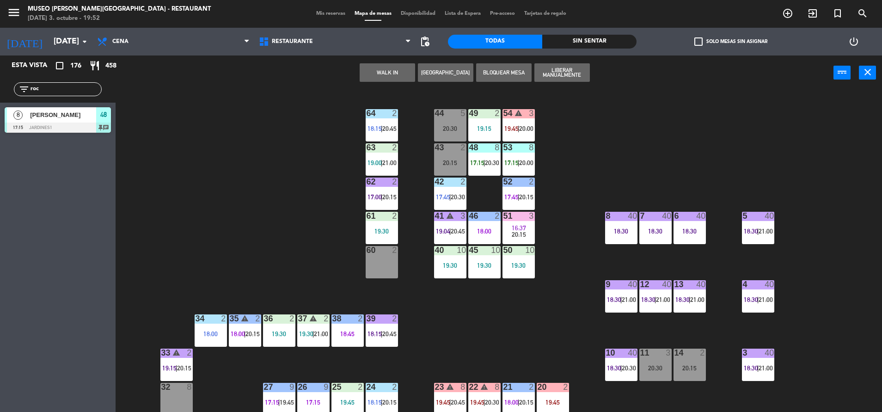
click at [375, 271] on div "60 2" at bounding box center [382, 262] width 32 height 32
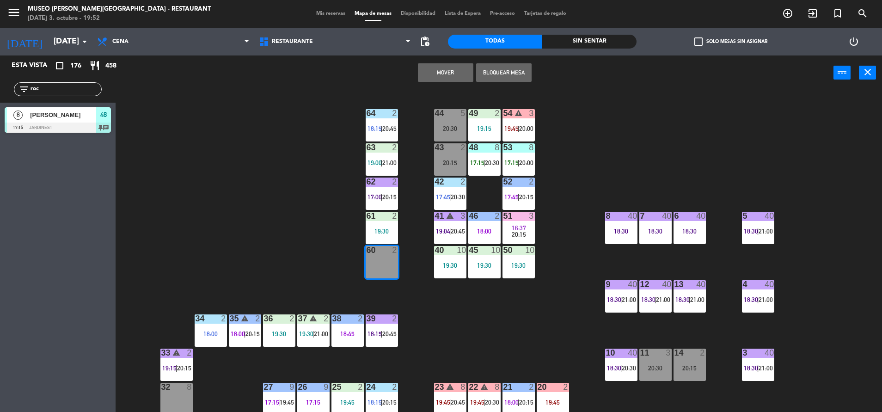
click at [437, 81] on button "Mover" at bounding box center [445, 72] width 55 height 18
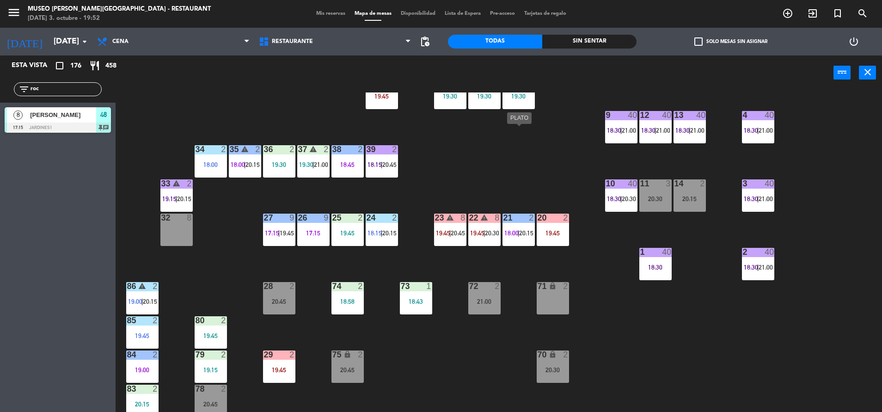
scroll to position [291, 0]
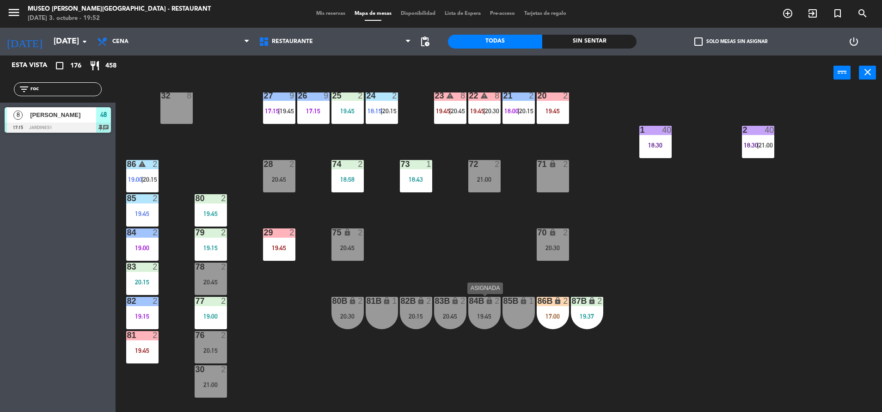
click at [496, 320] on div "84B lock 2 19:45" at bounding box center [484, 313] width 32 height 32
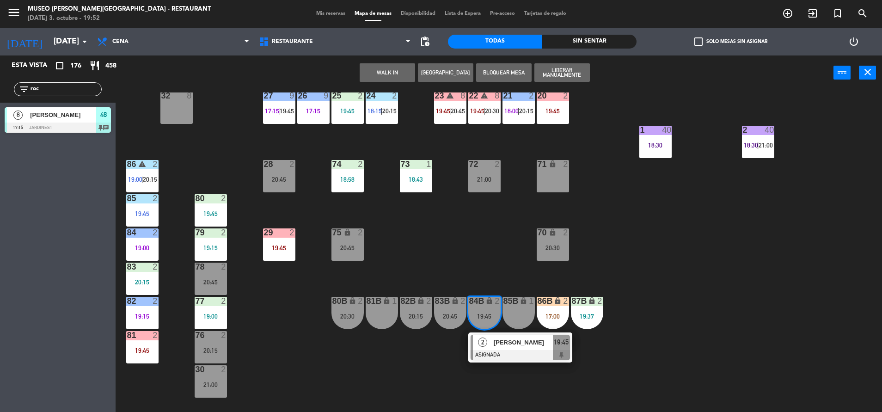
click at [543, 362] on div "44 5 20:30 49 2 19:15 54 warning 3 19:45 | 20:00 64 2 18:15 | 20:45 48 8 17:15 …" at bounding box center [503, 253] width 758 height 322
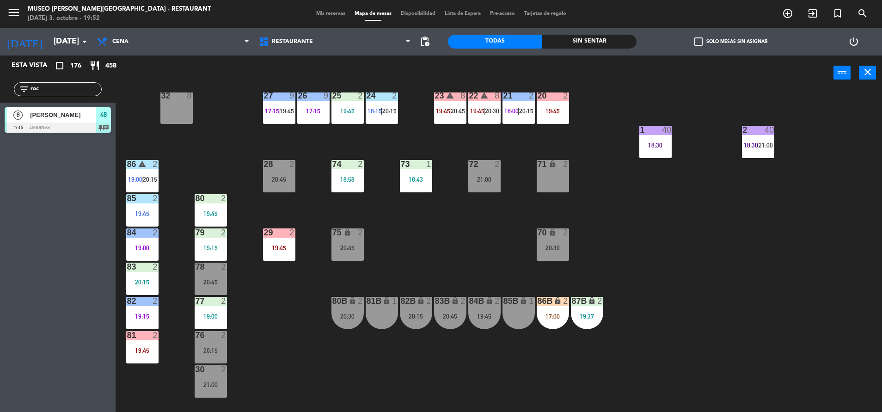
click at [477, 306] on div "84B lock 2 19:45" at bounding box center [484, 313] width 32 height 32
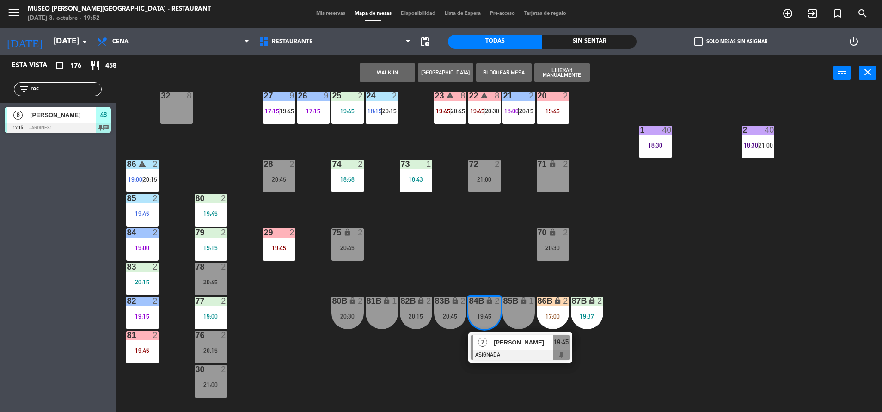
click at [503, 335] on div "[PERSON_NAME]" at bounding box center [523, 342] width 60 height 15
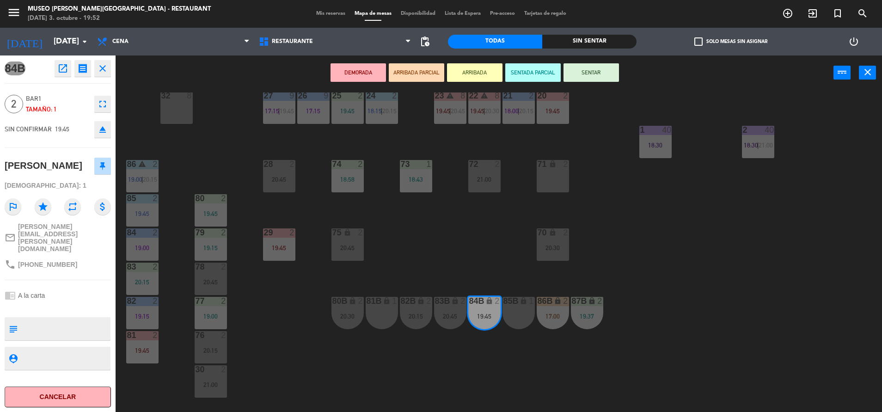
click at [350, 70] on button "DEMORADA" at bounding box center [357, 72] width 55 height 18
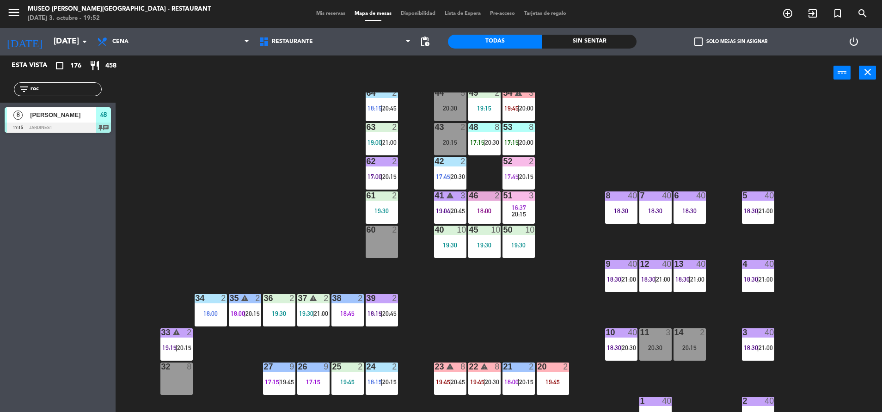
scroll to position [0, 0]
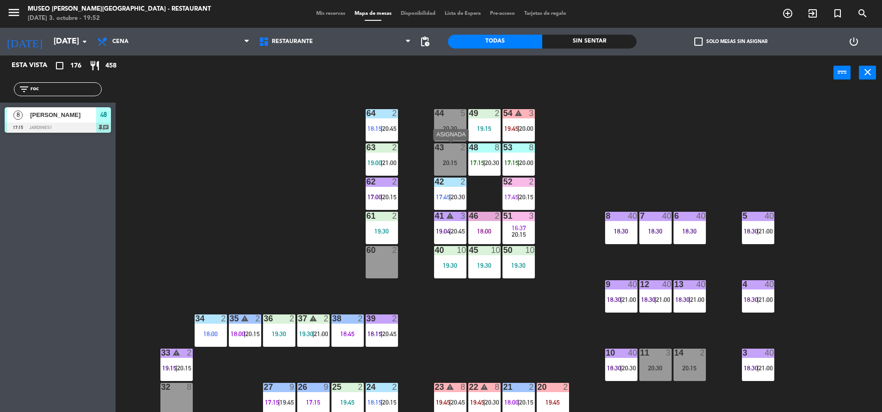
click at [448, 159] on div "20:15" at bounding box center [450, 162] width 32 height 6
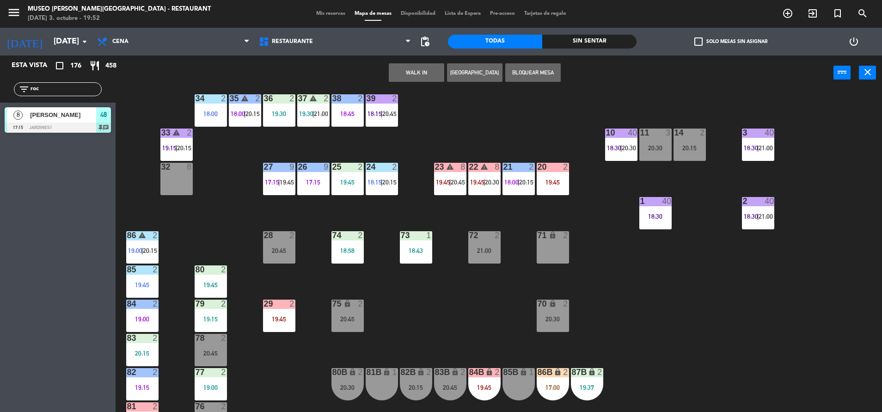
scroll to position [221, 0]
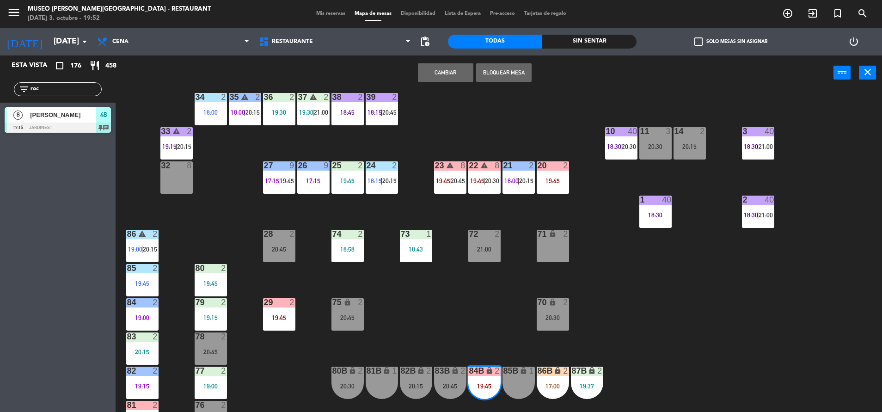
click at [454, 76] on button "Cambiar" at bounding box center [445, 72] width 55 height 18
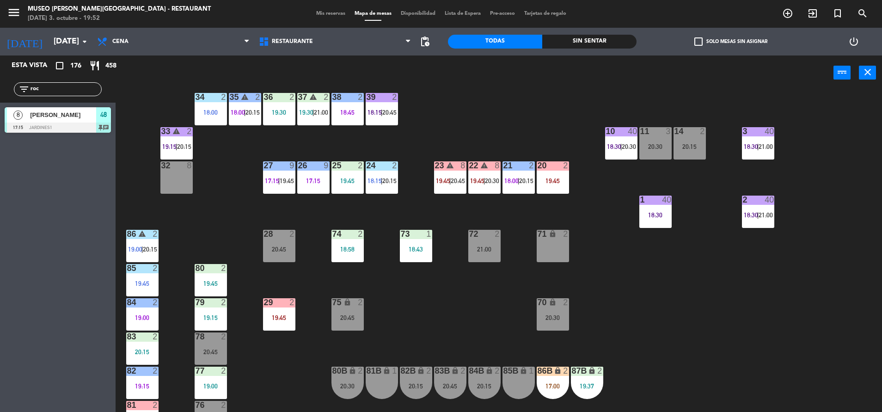
scroll to position [0, 0]
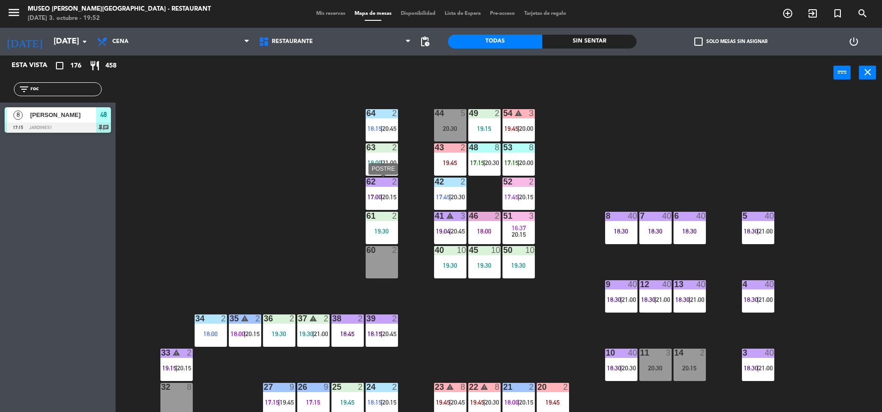
click at [387, 187] on div "62 2 17:00 | 20:15" at bounding box center [382, 193] width 32 height 32
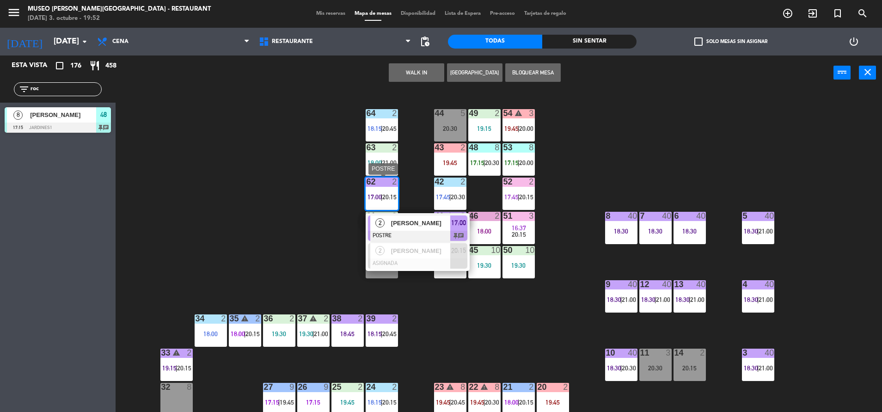
click at [408, 218] on span "[PERSON_NAME]" at bounding box center [420, 223] width 59 height 10
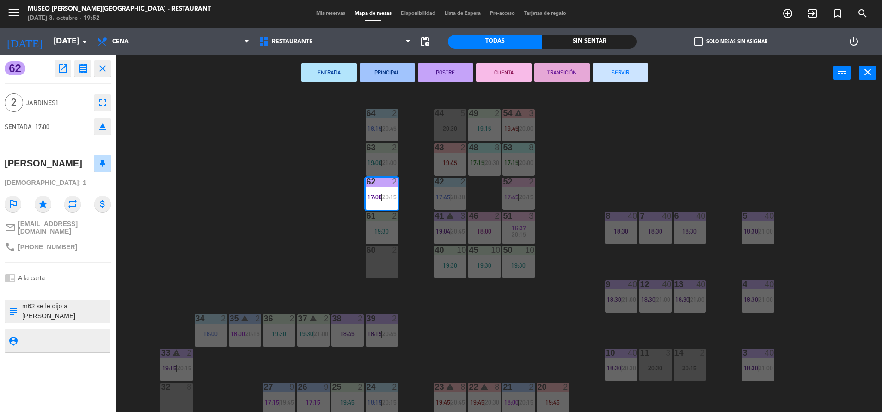
click at [558, 69] on button "TRANSICIÓN" at bounding box center [561, 72] width 55 height 18
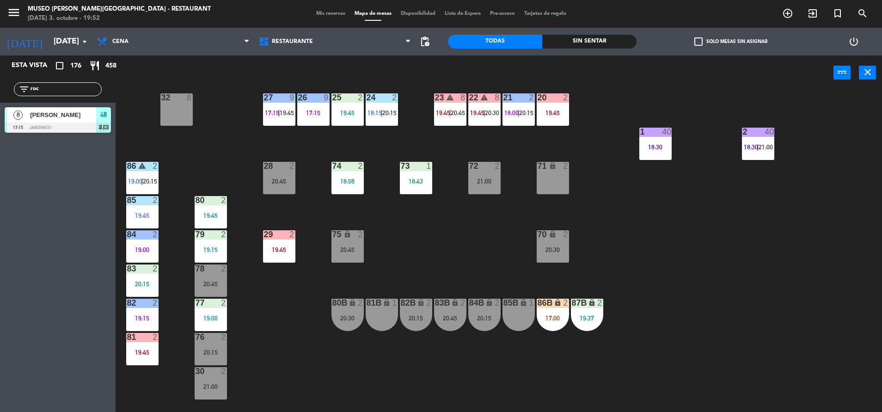
scroll to position [290, 0]
click at [278, 250] on div "19:45" at bounding box center [279, 249] width 32 height 6
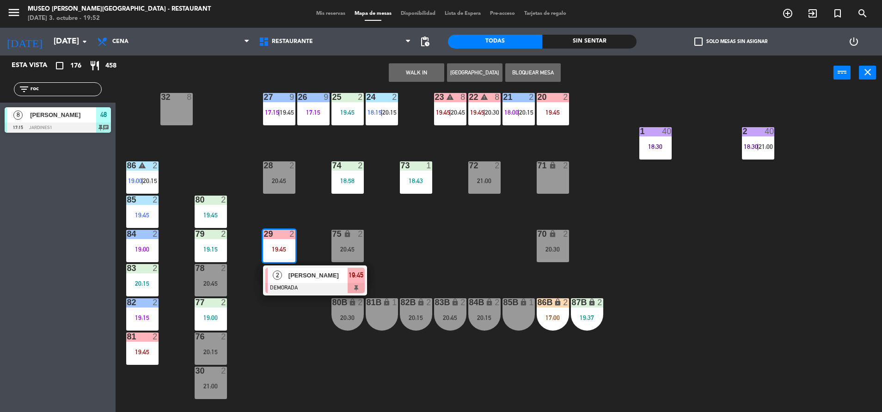
scroll to position [96, 0]
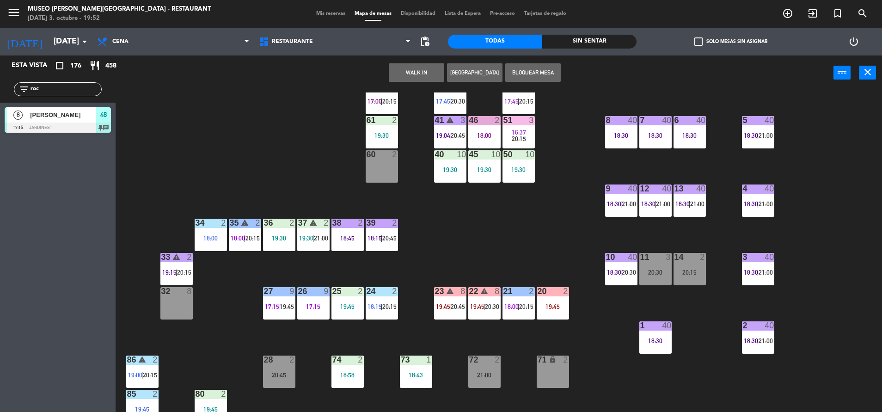
click at [397, 162] on div "60 2" at bounding box center [382, 166] width 32 height 32
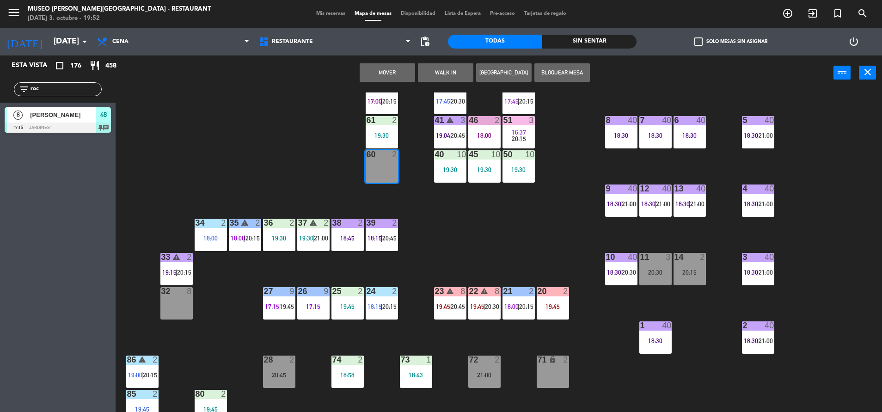
click at [384, 68] on button "Mover" at bounding box center [387, 72] width 55 height 18
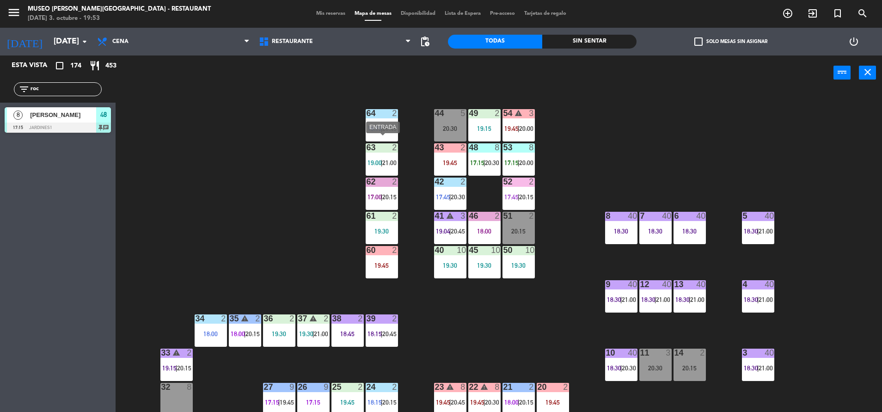
scroll to position [343, 0]
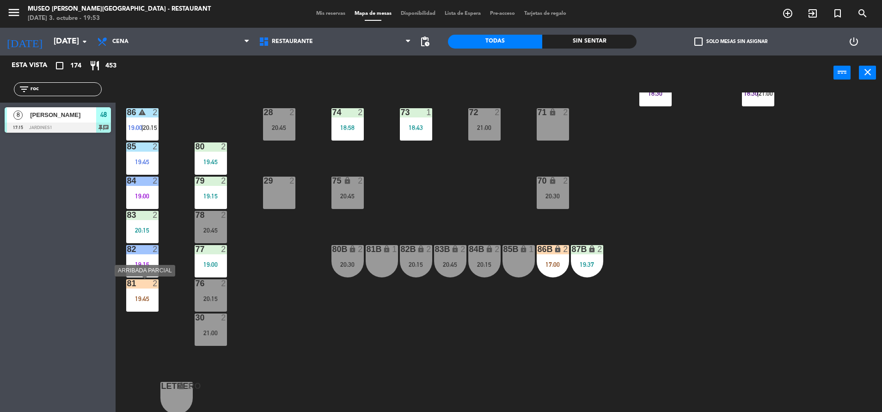
click at [145, 307] on div "81 2 19:45" at bounding box center [142, 295] width 32 height 32
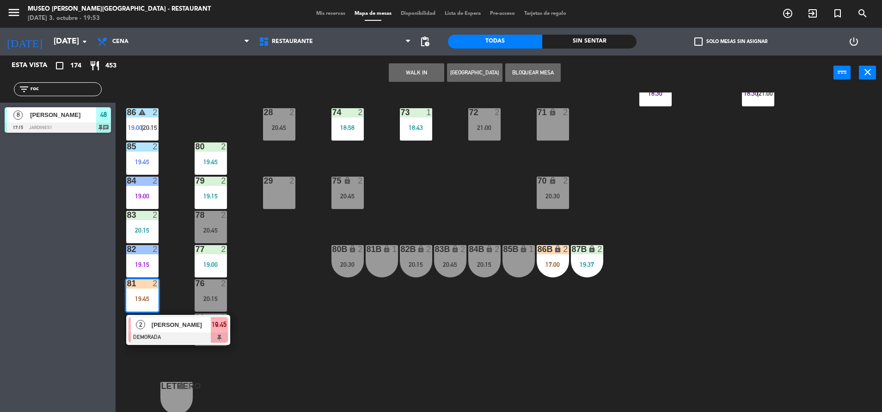
click at [188, 342] on div at bounding box center [177, 337] width 99 height 10
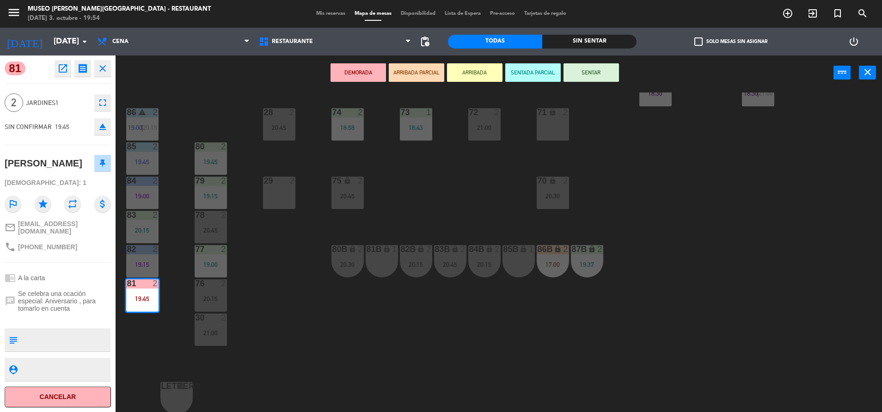
click at [409, 68] on button "ARRIBADA PARCIAL" at bounding box center [416, 72] width 55 height 18
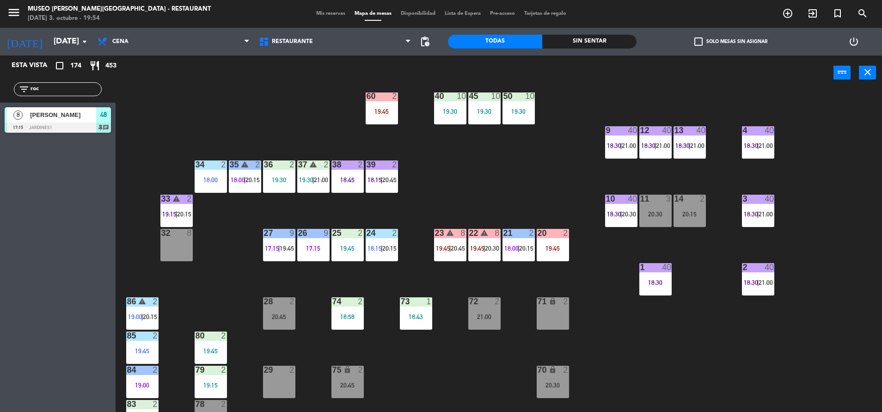
scroll to position [159, 0]
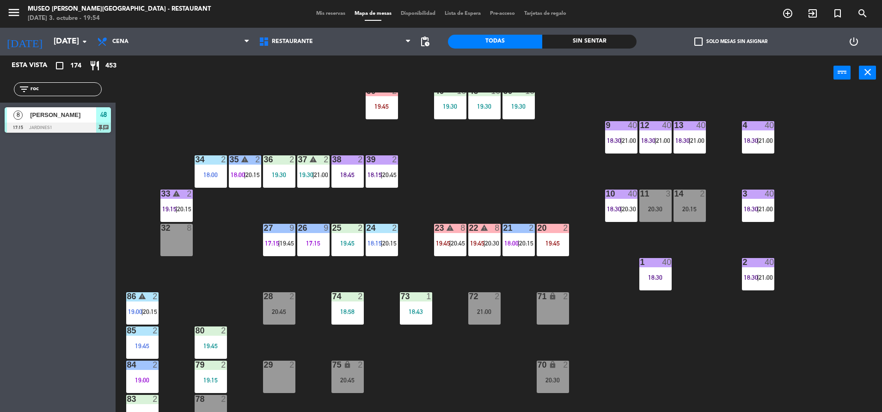
click at [554, 245] on div "19:45" at bounding box center [553, 243] width 32 height 6
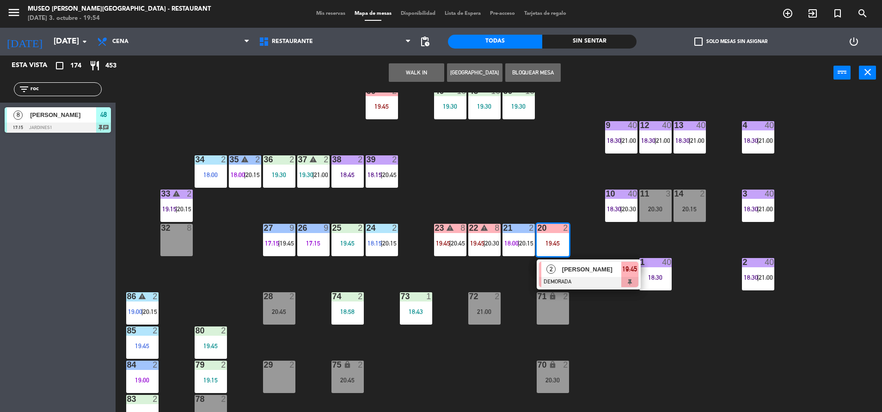
click at [603, 271] on span "[PERSON_NAME]" at bounding box center [591, 269] width 59 height 10
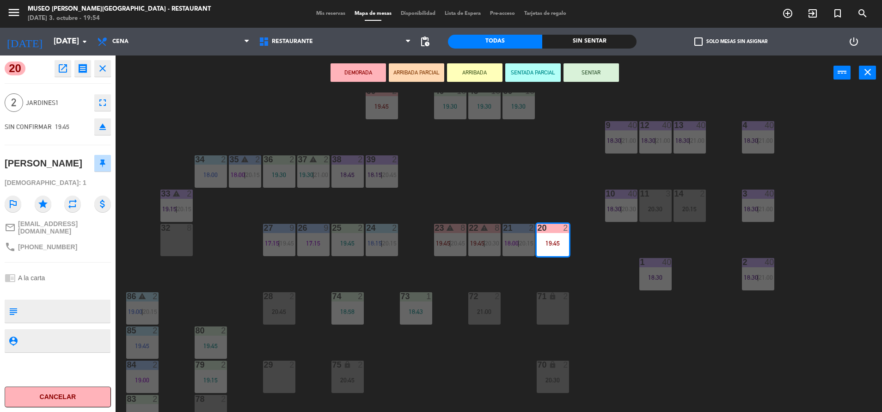
click at [498, 355] on div "44 5 20:30 49 2 19:15 54 warning 3 19:45 | 20:00 64 2 18:15 | 20:45 48 8 17:15 …" at bounding box center [503, 253] width 758 height 322
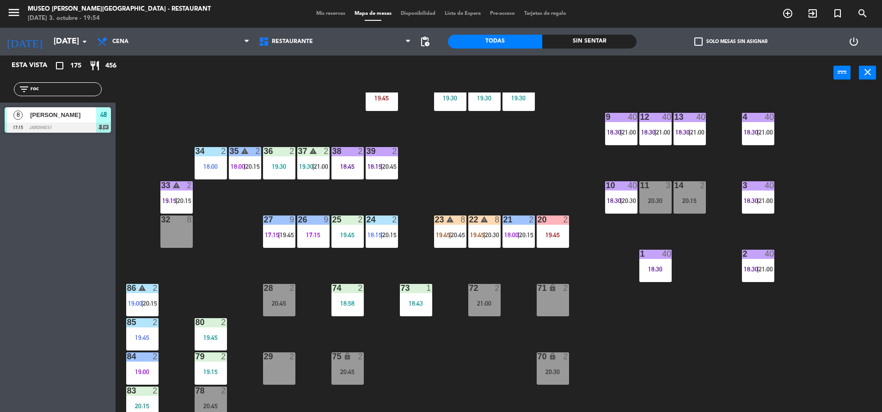
scroll to position [168, 0]
click at [478, 239] on div "22 warning 8 19:45 | 20:30" at bounding box center [484, 231] width 32 height 32
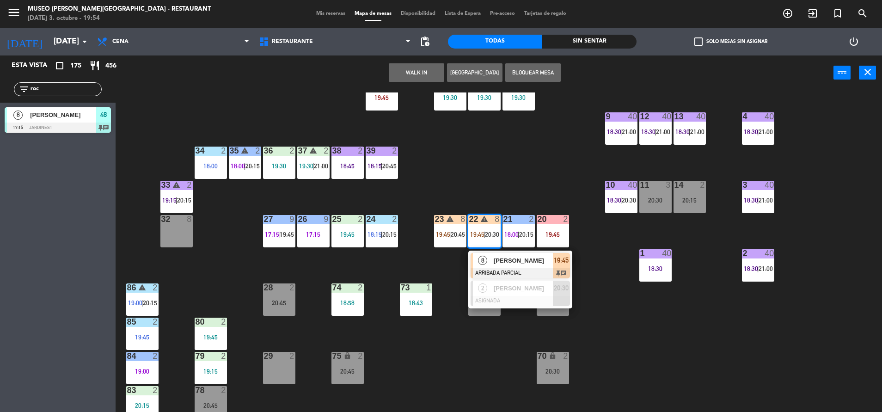
click at [523, 267] on div "[PERSON_NAME]" at bounding box center [523, 260] width 60 height 15
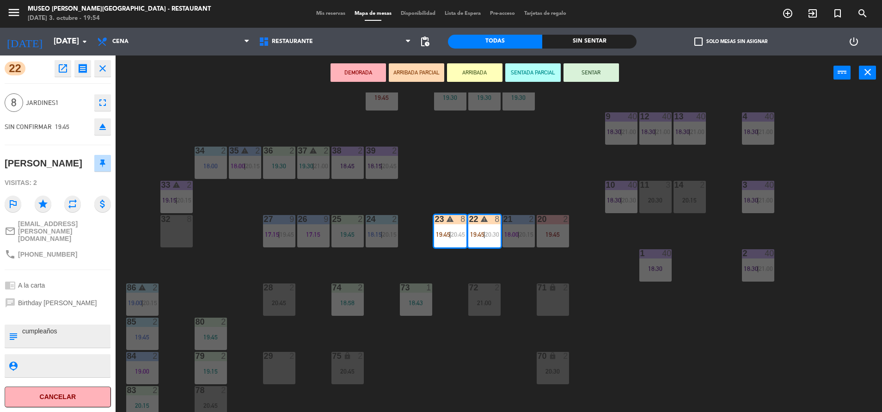
click at [77, 346] on textarea at bounding box center [65, 335] width 88 height 19
click at [29, 346] on textarea at bounding box center [65, 335] width 88 height 19
type textarea "m22-23| cumpleaños"
click at [55, 312] on div "chat Birthday Dina Valderrama" at bounding box center [58, 303] width 106 height 18
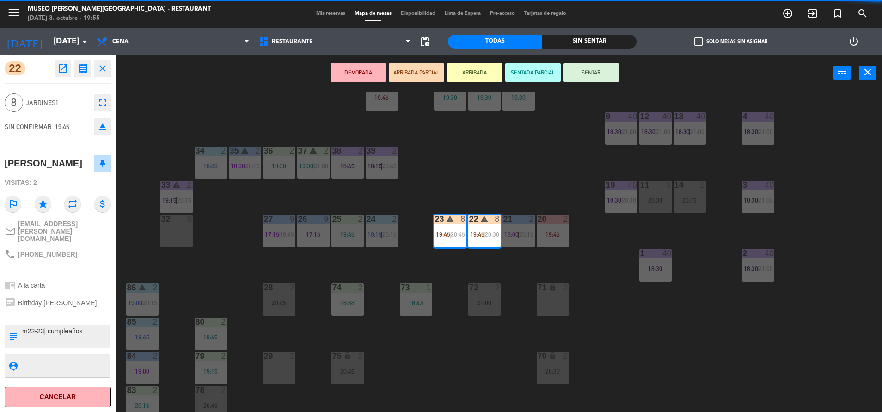
click at [583, 74] on button "SENTAR" at bounding box center [590, 72] width 55 height 18
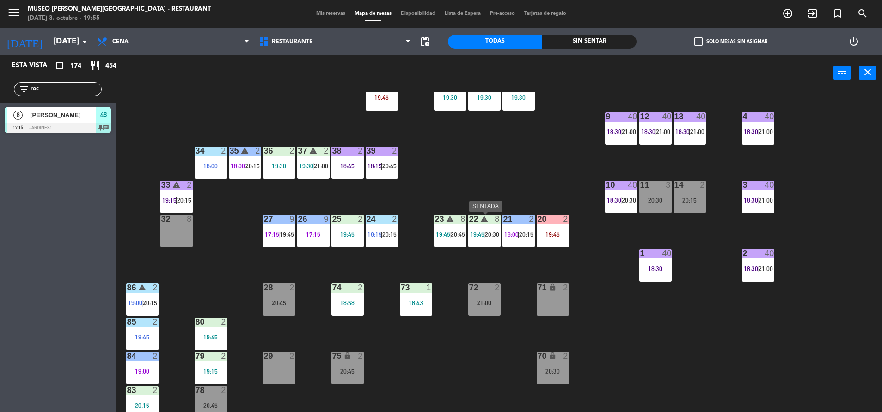
click at [484, 229] on div "22 warning 8 19:45 | 20:30" at bounding box center [484, 231] width 32 height 32
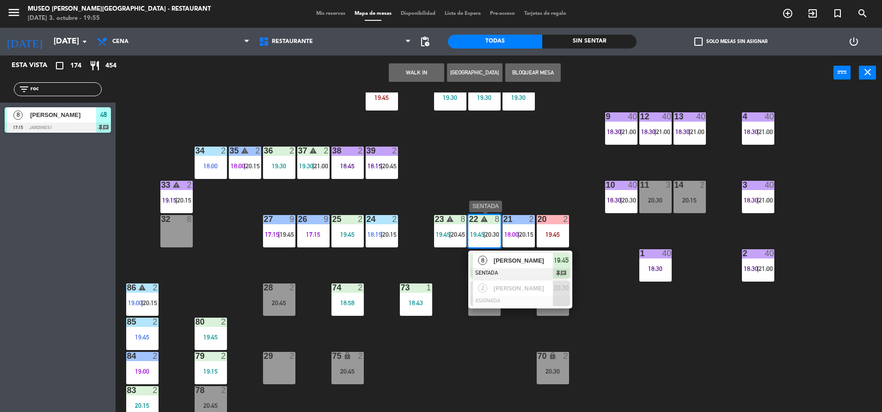
click at [536, 267] on div "[PERSON_NAME]" at bounding box center [523, 260] width 60 height 15
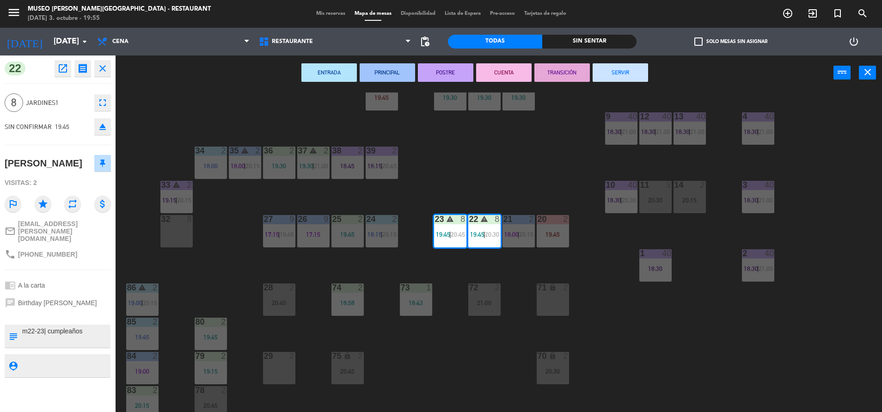
click at [520, 190] on div "44 5 20:30 49 2 19:15 54 warning 3 19:45 | 20:00 64 2 18:15 | 20:45 48 8 17:15 …" at bounding box center [503, 253] width 758 height 322
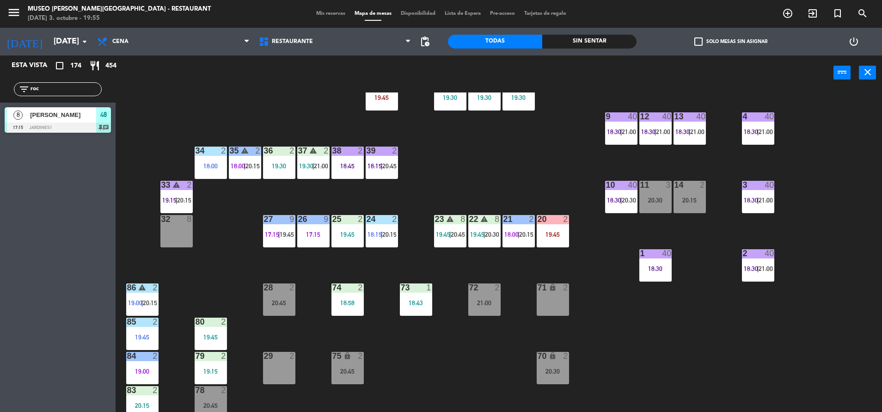
scroll to position [343, 0]
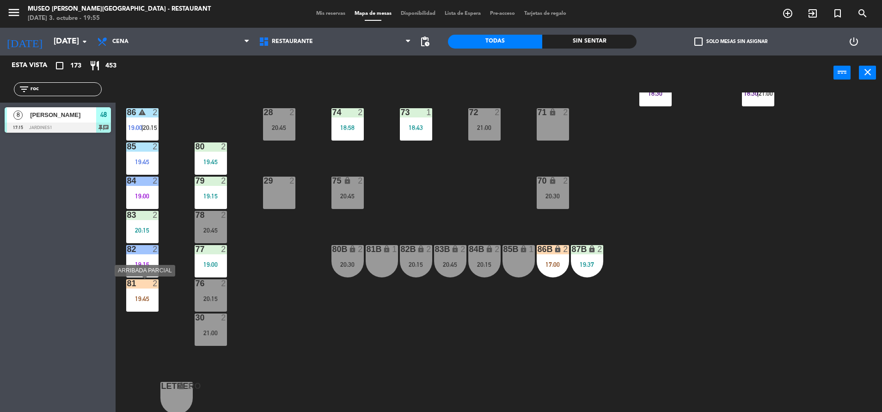
click at [154, 291] on div "81 2 19:45" at bounding box center [142, 295] width 32 height 32
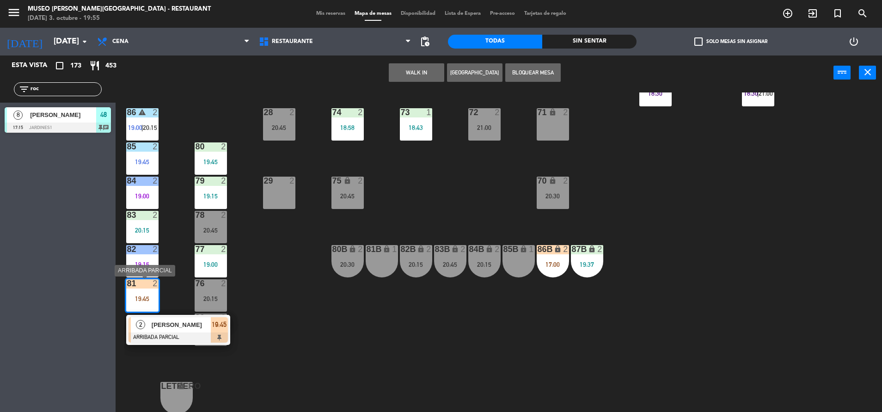
click at [199, 340] on div at bounding box center [177, 337] width 99 height 10
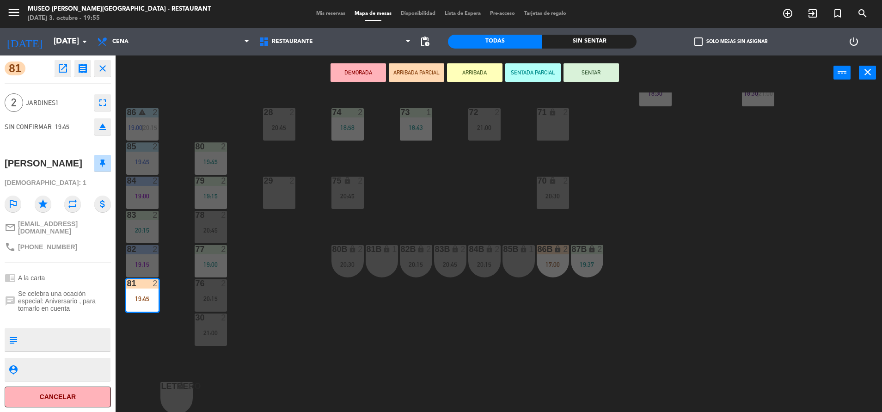
click at [82, 330] on textarea at bounding box center [65, 339] width 88 height 19
click at [45, 338] on textarea at bounding box center [65, 339] width 88 height 19
type textarea "m81|"
click at [36, 274] on span "A la carta" at bounding box center [31, 277] width 27 height 7
click at [587, 83] on div "DEMORADA ARRIBADA PARCIAL ARRIBADA SENTADA PARCIAL SENTAR power_input close" at bounding box center [475, 72] width 718 height 35
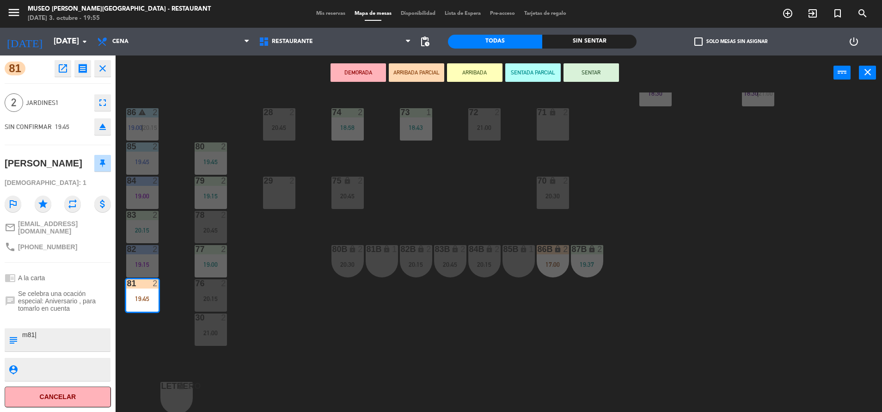
click at [587, 80] on button "SENTAR" at bounding box center [590, 72] width 55 height 18
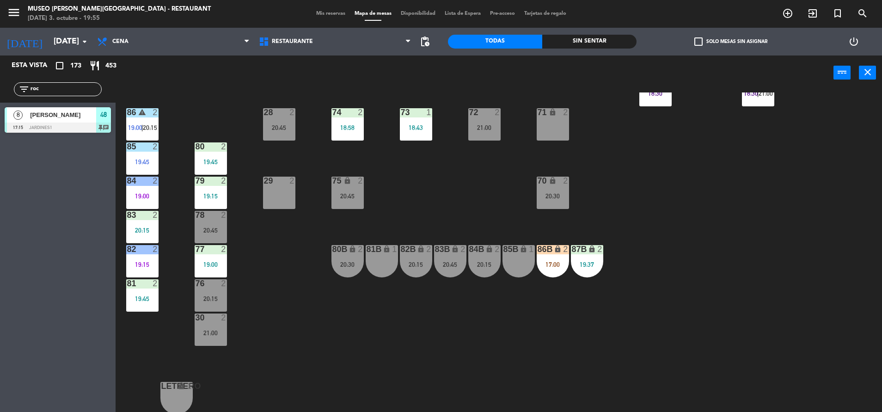
click at [137, 293] on div "81 2 19:45" at bounding box center [142, 295] width 32 height 32
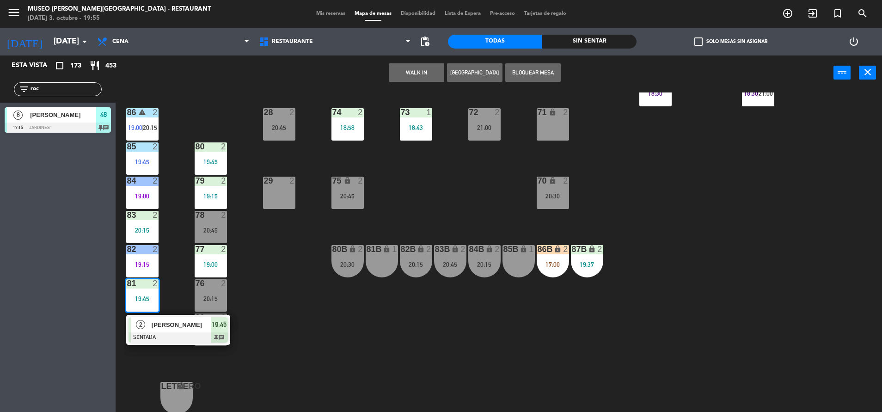
click at [176, 322] on span "[PERSON_NAME]" at bounding box center [181, 325] width 59 height 10
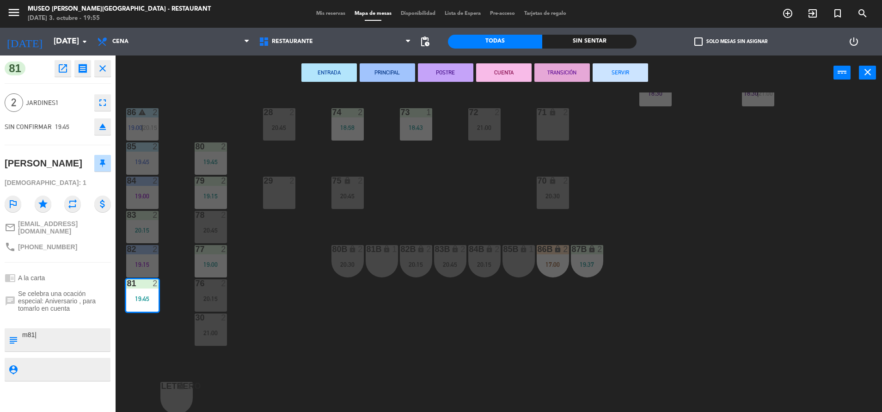
click at [392, 340] on div "44 5 20:30 49 2 19:15 54 warning 3 19:45 | 20:00 64 2 18:15 | 20:45 48 8 17:15 …" at bounding box center [503, 253] width 758 height 322
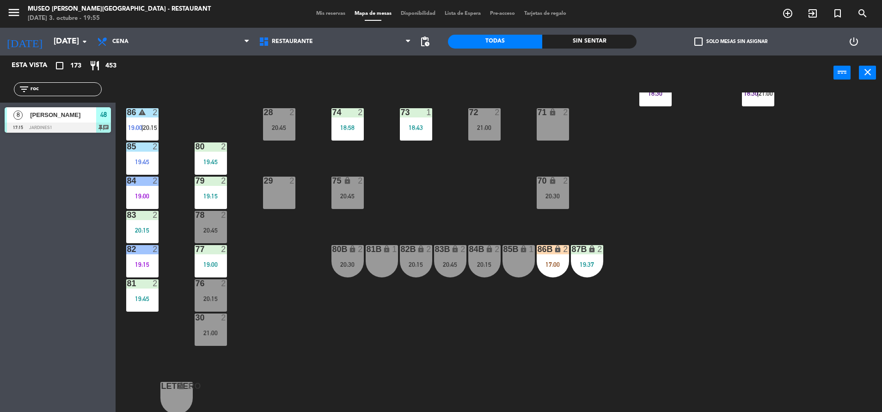
click at [553, 199] on div "20:30" at bounding box center [553, 196] width 32 height 6
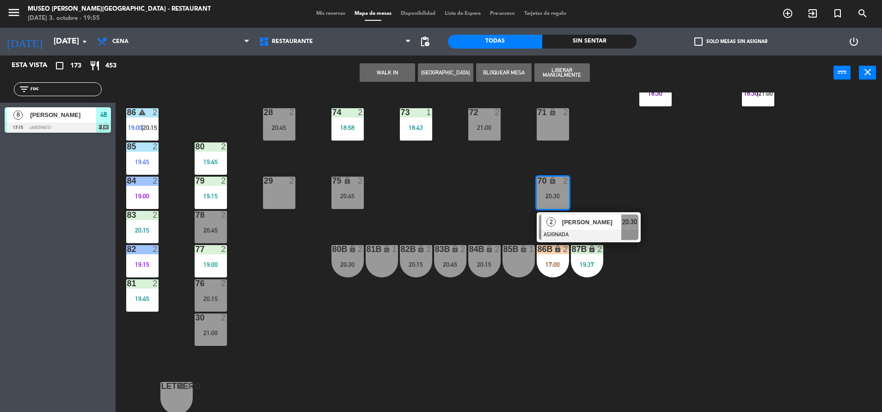
click at [398, 258] on div "44 5 20:30 49 2 19:15 54 warning 3 19:45 | 20:00 64 2 18:15 | 20:45 48 8 17:15 …" at bounding box center [503, 253] width 758 height 322
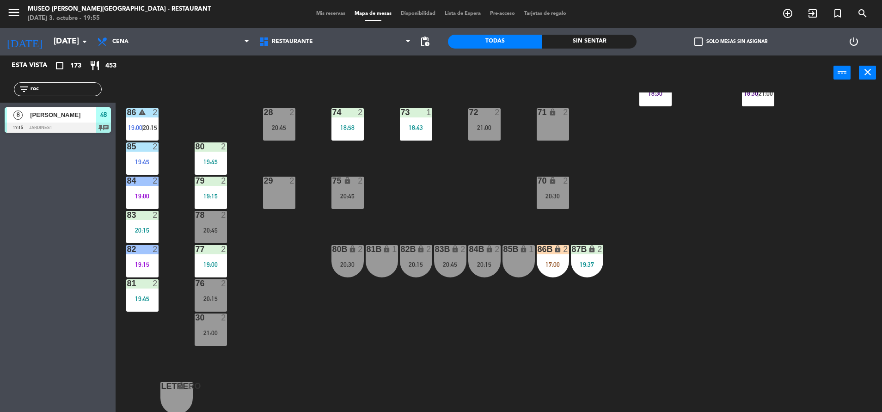
click at [453, 173] on div "44 5 20:30 49 2 19:15 54 warning 3 19:45 | 20:00 64 2 18:15 | 20:45 48 8 17:15 …" at bounding box center [503, 253] width 758 height 322
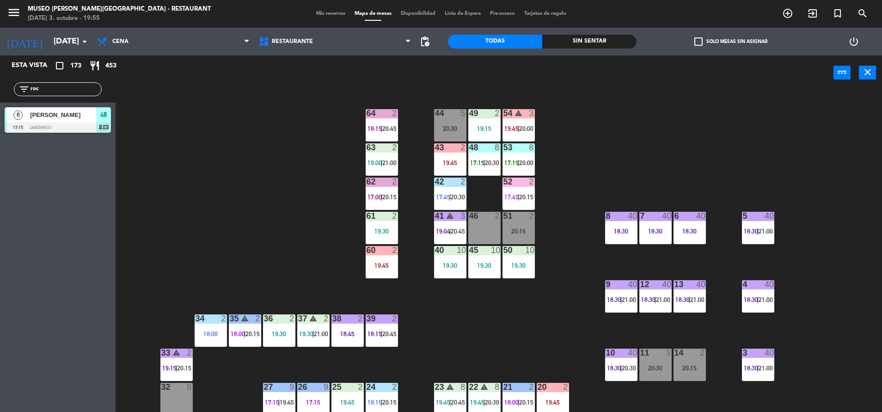
click at [388, 113] on div at bounding box center [381, 113] width 15 height 8
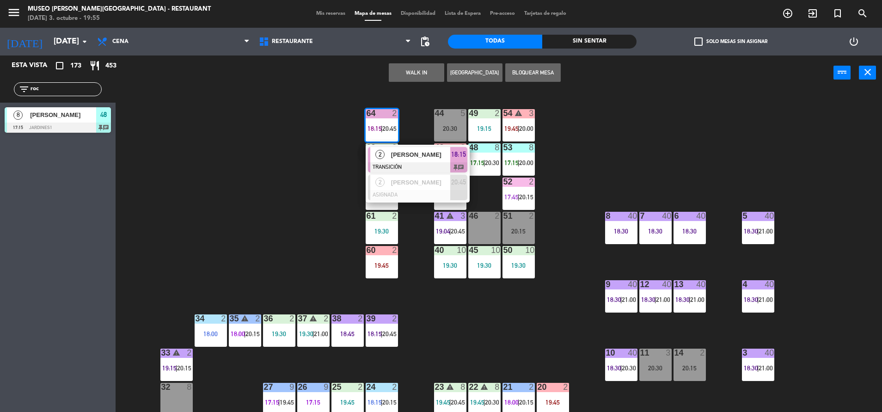
click at [443, 177] on span "Xiomara debarbiere" at bounding box center [420, 182] width 59 height 10
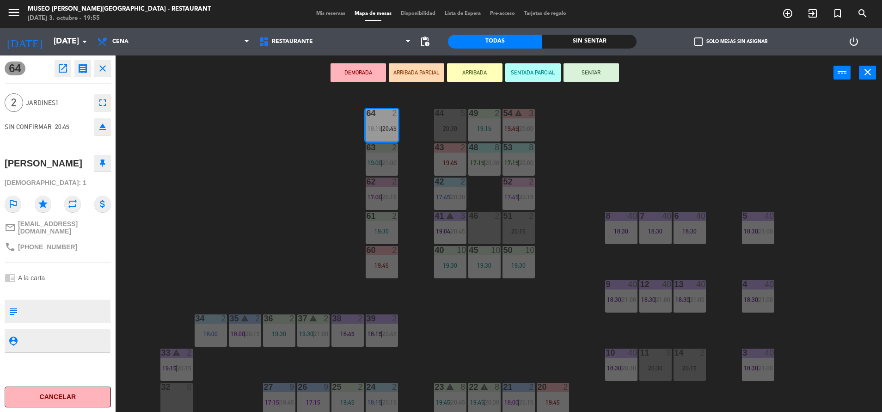
click at [419, 148] on div "44 5 20:30 49 2 19:15 54 warning 3 19:45 | 20:00 64 2 18:15 | 20:45 48 8 17:15 …" at bounding box center [503, 253] width 758 height 322
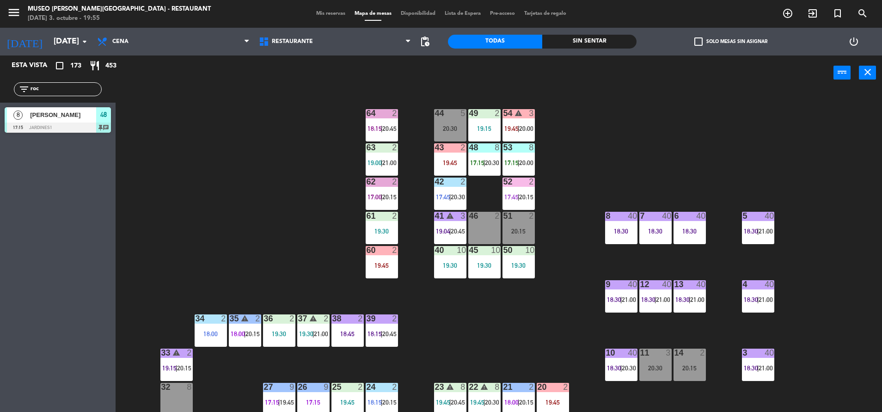
click at [391, 126] on span "20:45" at bounding box center [389, 128] width 14 height 7
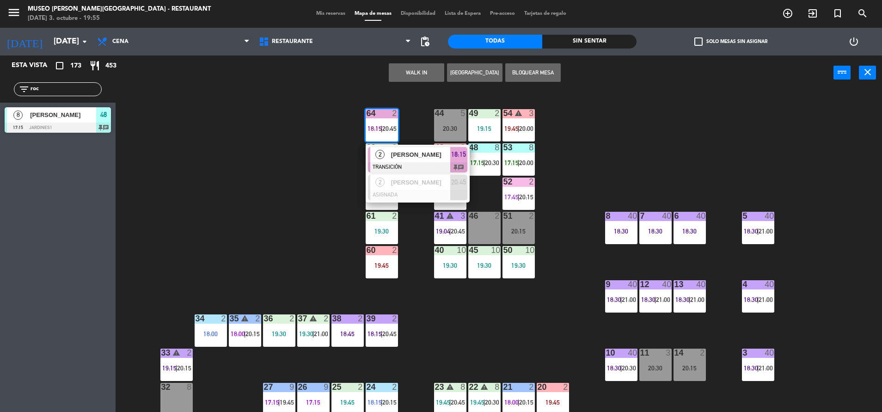
click at [420, 155] on span "[PERSON_NAME]" at bounding box center [420, 155] width 59 height 10
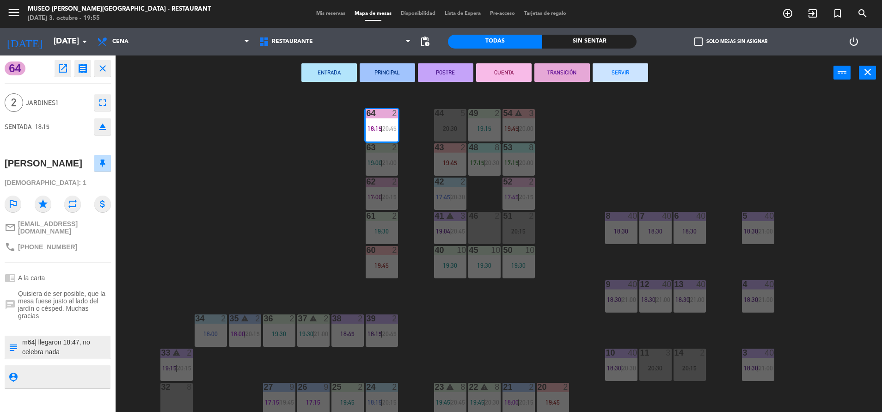
click at [553, 69] on button "TRANSICIÓN" at bounding box center [561, 72] width 55 height 18
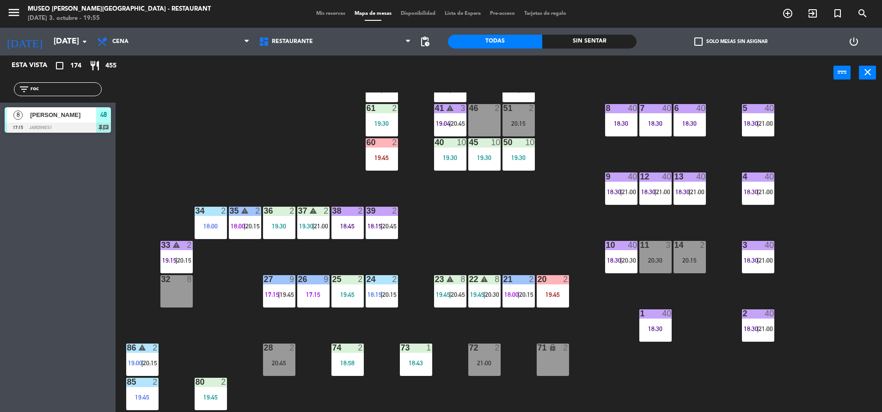
scroll to position [109, 0]
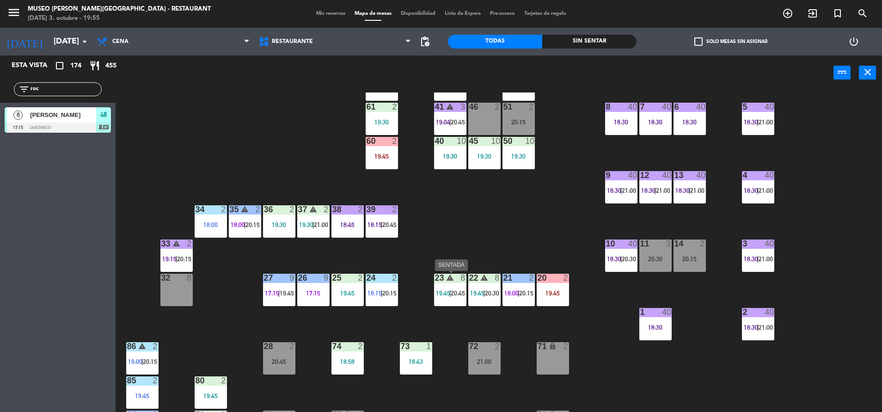
click at [457, 274] on div "warning" at bounding box center [449, 278] width 15 height 9
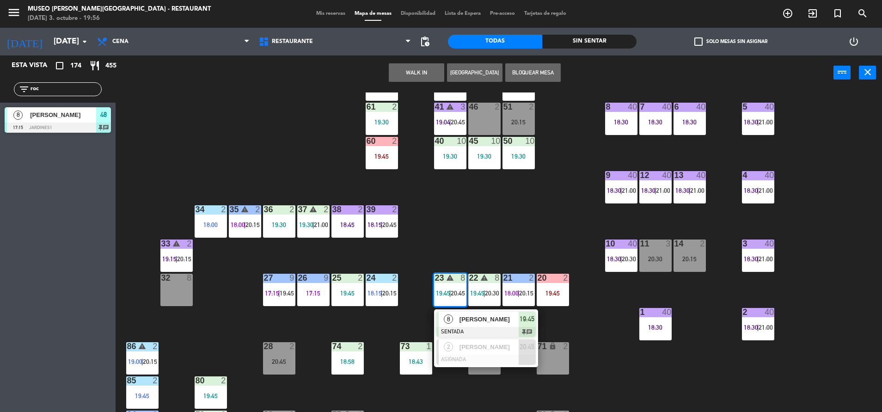
click at [453, 249] on div "44 5 20:30 49 2 19:15 54 warning 3 19:45 | 20:00 64 2 18:15 | 20:45 48 8 17:15 …" at bounding box center [503, 253] width 758 height 322
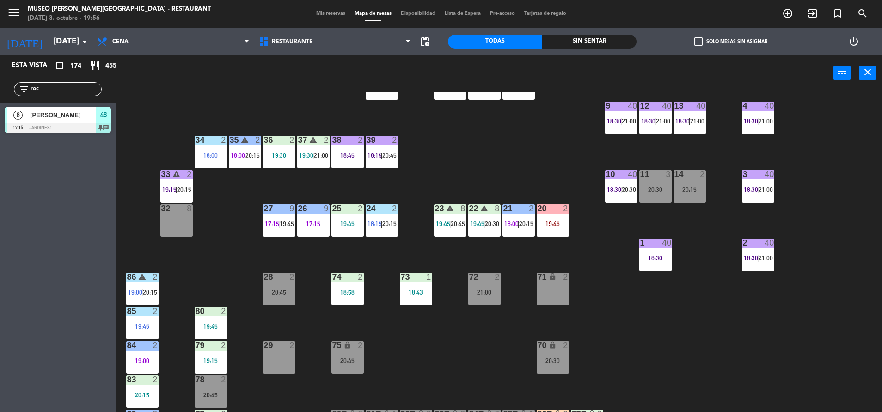
scroll to position [167, 0]
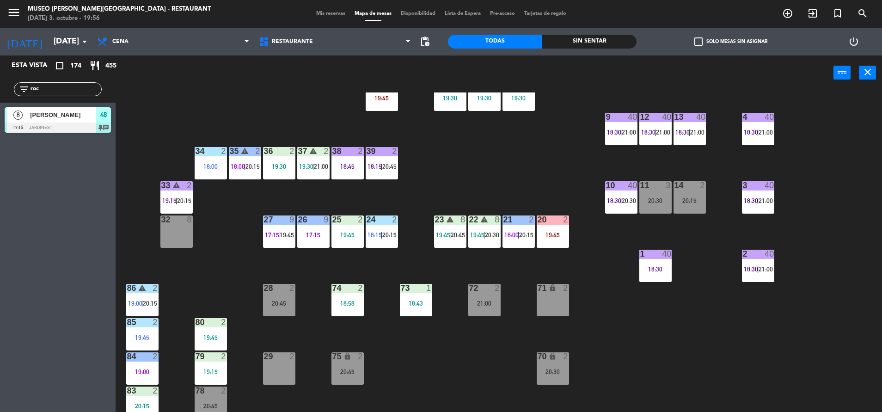
click at [454, 234] on span "20:45" at bounding box center [458, 234] width 14 height 7
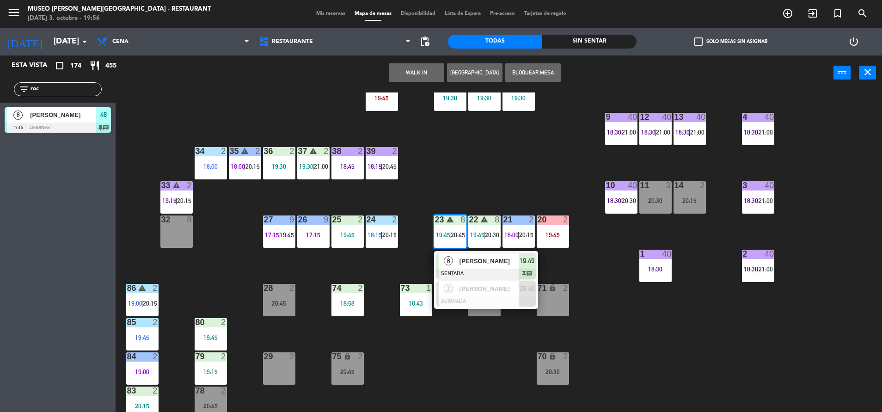
click at [472, 177] on div "44 5 20:30 49 2 19:15 54 warning 3 19:45 | 20:00 64 2 18:15 | 20:45 48 8 17:15 …" at bounding box center [503, 253] width 758 height 322
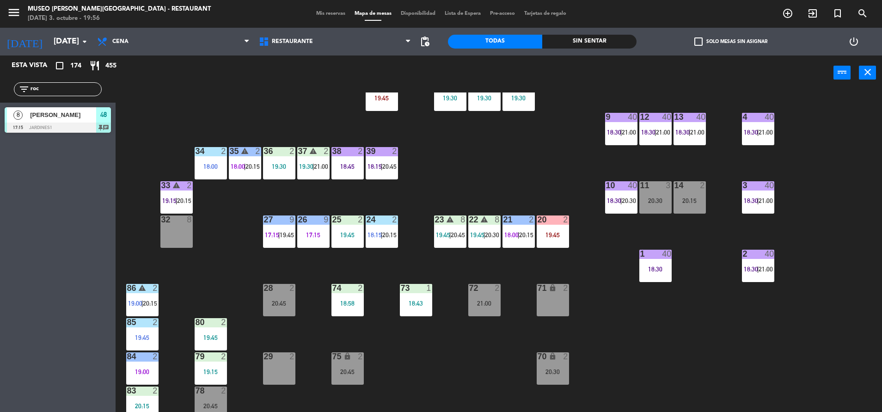
click at [274, 226] on div "27 9 17:15 | 19:45" at bounding box center [279, 231] width 32 height 32
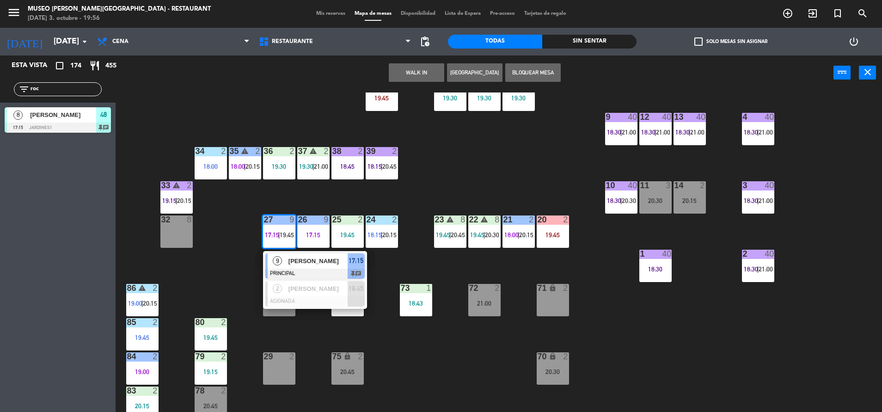
click at [425, 341] on div "44 5 20:30 49 2 19:15 54 warning 3 19:45 | 20:00 64 2 18:15 | 20:45 48 8 17:15 …" at bounding box center [503, 253] width 758 height 322
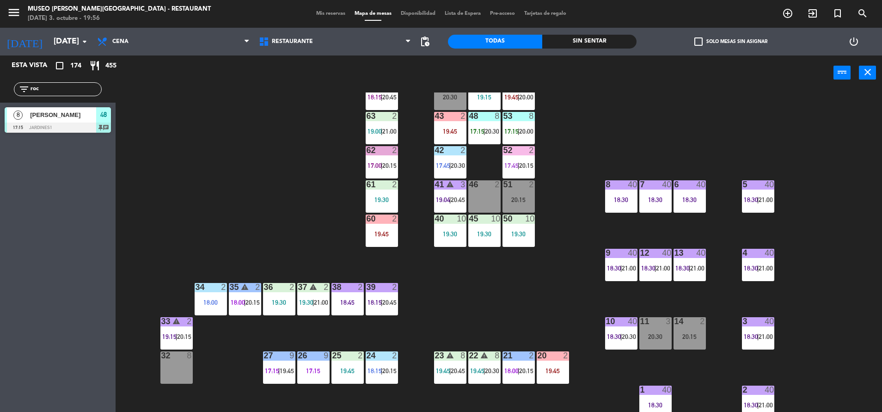
scroll to position [0, 0]
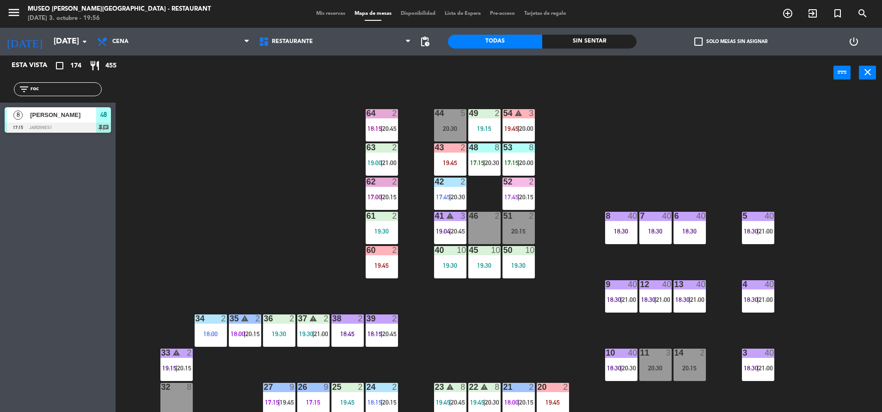
click at [462, 156] on div "43 2 19:45" at bounding box center [450, 159] width 32 height 32
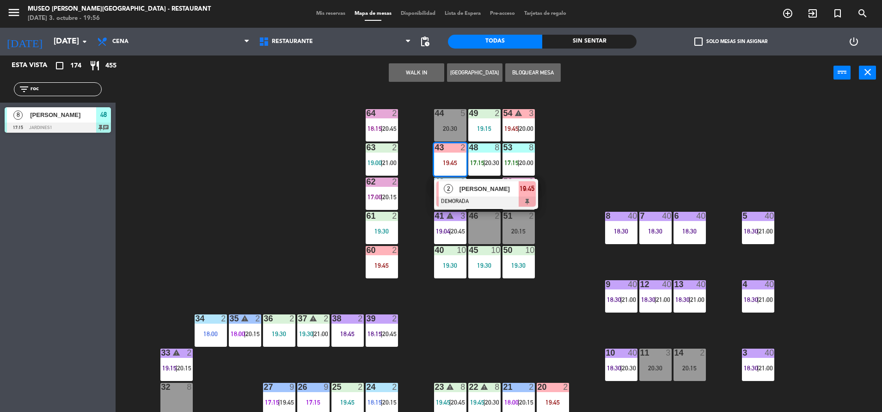
click at [579, 169] on div "44 5 20:30 49 2 19:15 54 warning 3 19:45 | 20:00 64 2 18:15 | 20:45 48 8 17:15 …" at bounding box center [503, 253] width 758 height 322
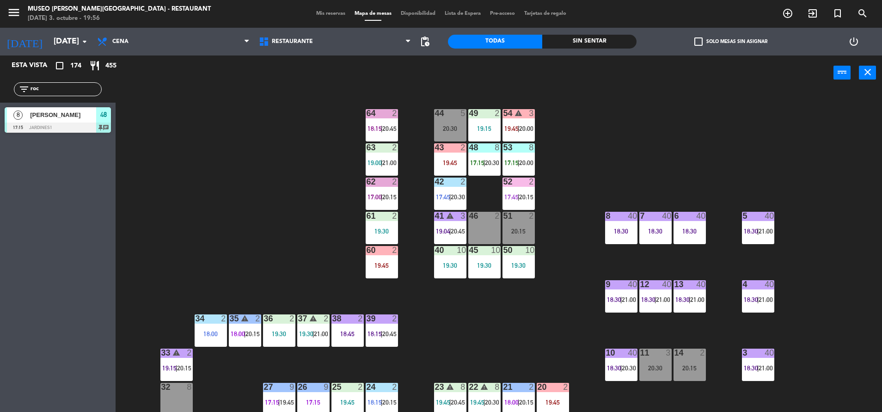
click at [463, 162] on div "19:45" at bounding box center [450, 162] width 32 height 6
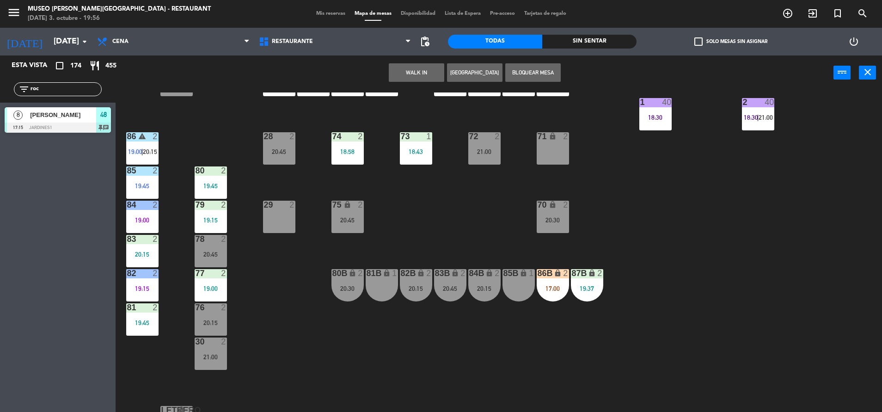
scroll to position [343, 0]
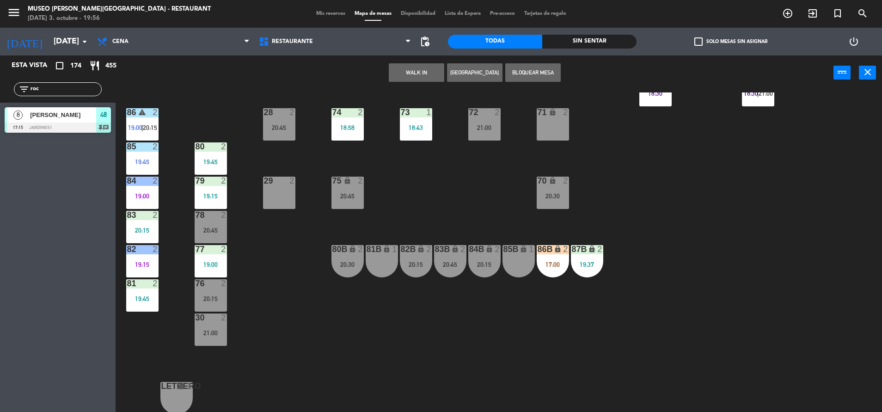
click at [377, 252] on div "lock" at bounding box center [381, 249] width 15 height 9
click at [436, 67] on button "Mover" at bounding box center [445, 72] width 55 height 18
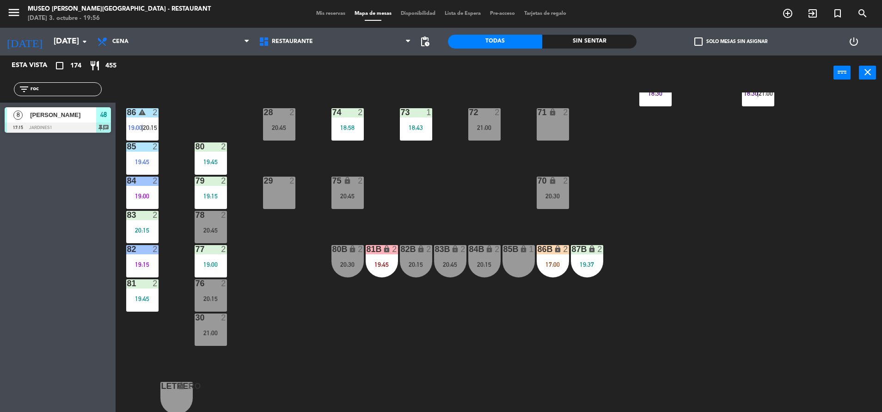
scroll to position [0, 0]
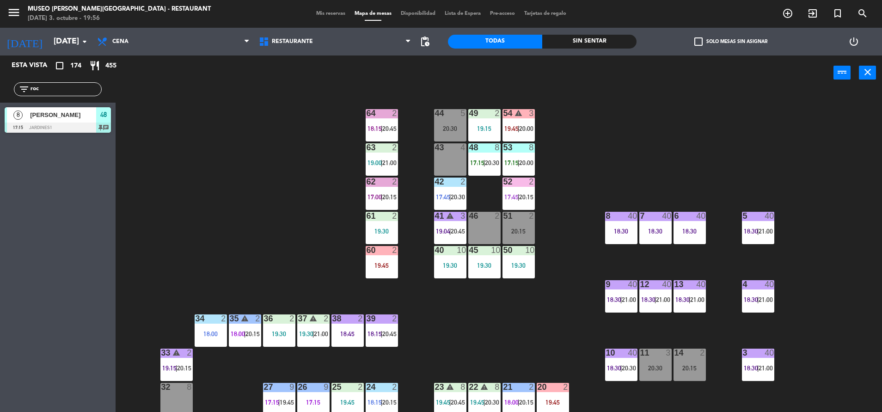
click at [377, 269] on div "60 2 19:45" at bounding box center [382, 262] width 32 height 32
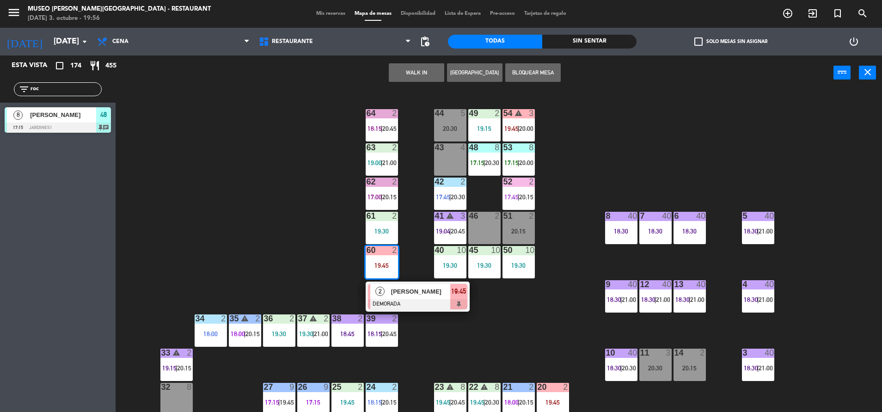
scroll to position [343, 0]
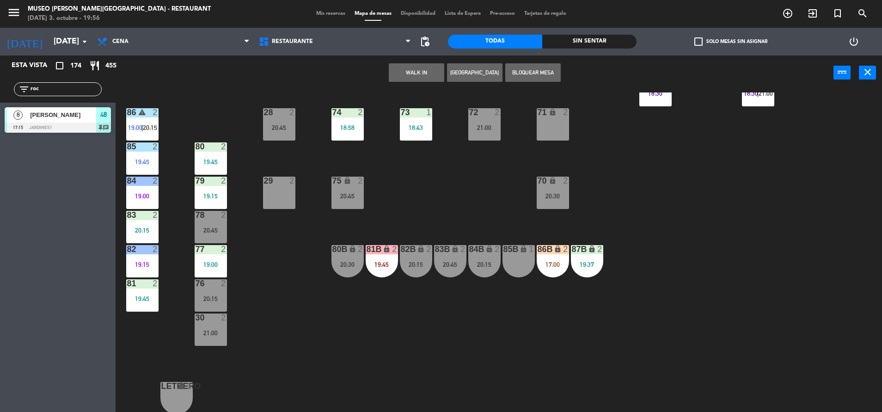
click at [415, 267] on div "20:15" at bounding box center [416, 264] width 32 height 6
click at [447, 77] on button "Cambiar" at bounding box center [445, 72] width 55 height 18
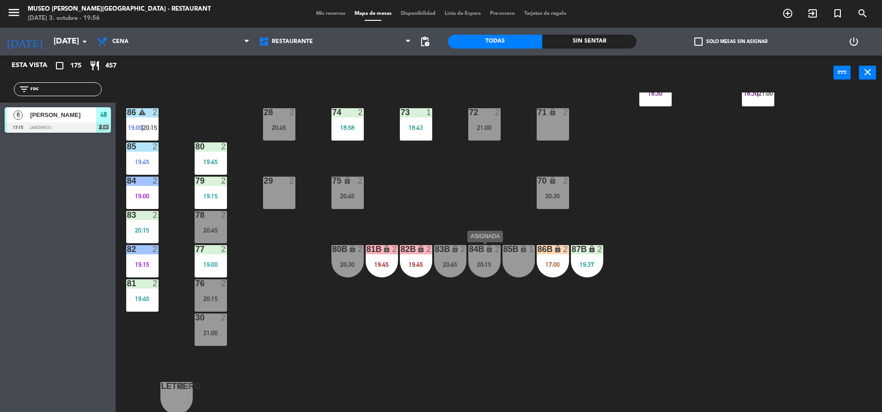
click at [483, 262] on div "20:15" at bounding box center [484, 264] width 32 height 6
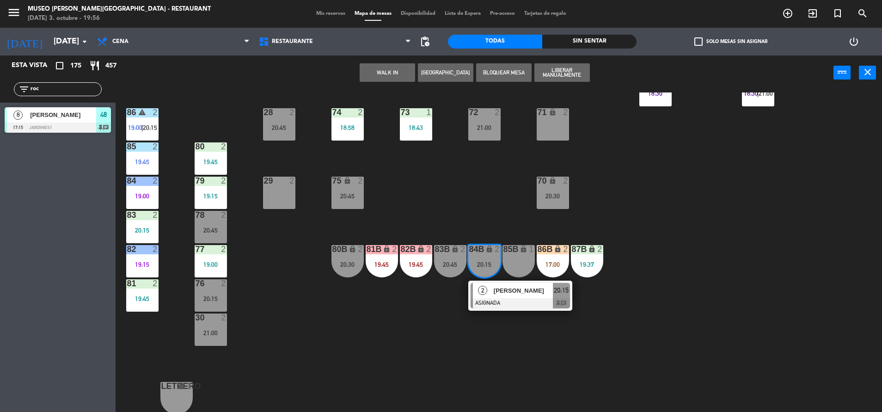
scroll to position [0, 0]
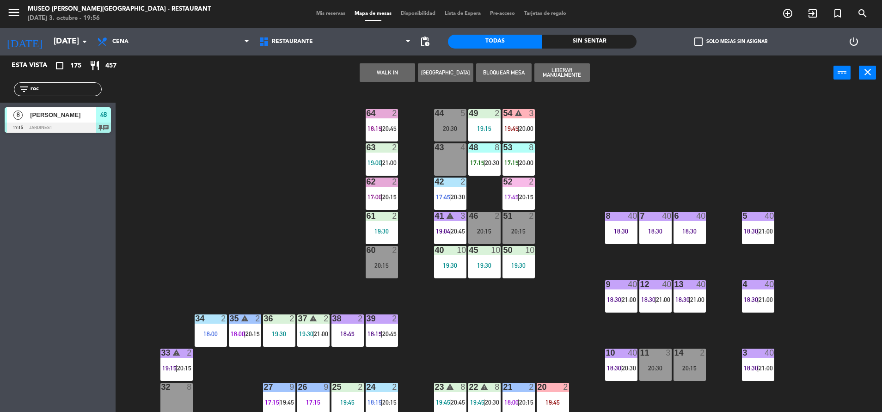
click at [462, 155] on div "43 4" at bounding box center [450, 159] width 32 height 32
click at [435, 68] on button "Mover" at bounding box center [445, 72] width 55 height 18
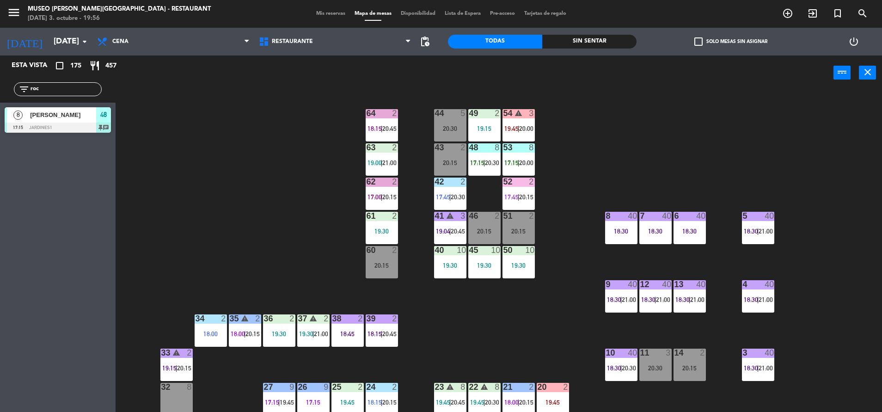
click at [512, 135] on div "54 warning 3 19:45 | 20:00" at bounding box center [518, 125] width 32 height 32
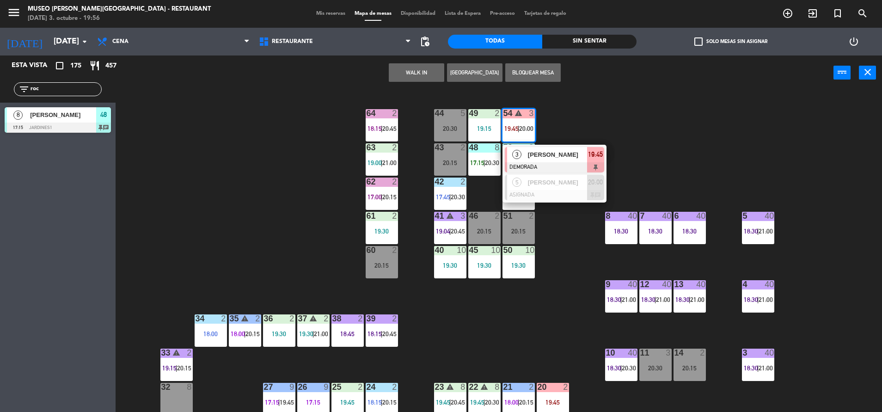
scroll to position [343, 0]
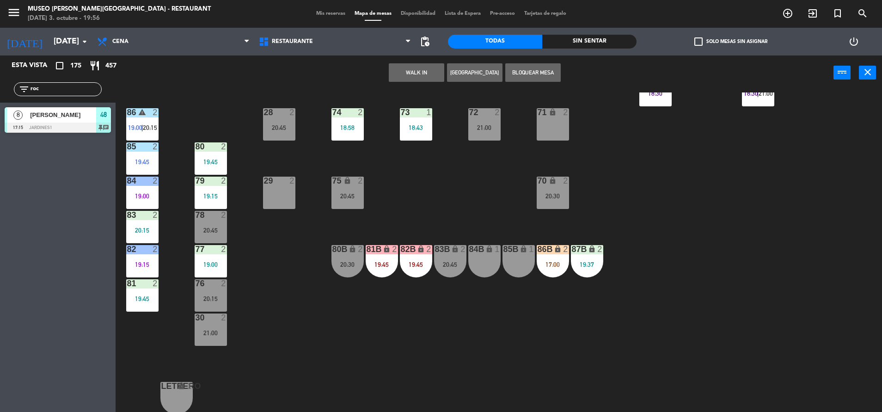
click at [483, 263] on div "84B lock 1" at bounding box center [484, 261] width 32 height 32
click at [437, 76] on button "Mover" at bounding box center [445, 72] width 55 height 18
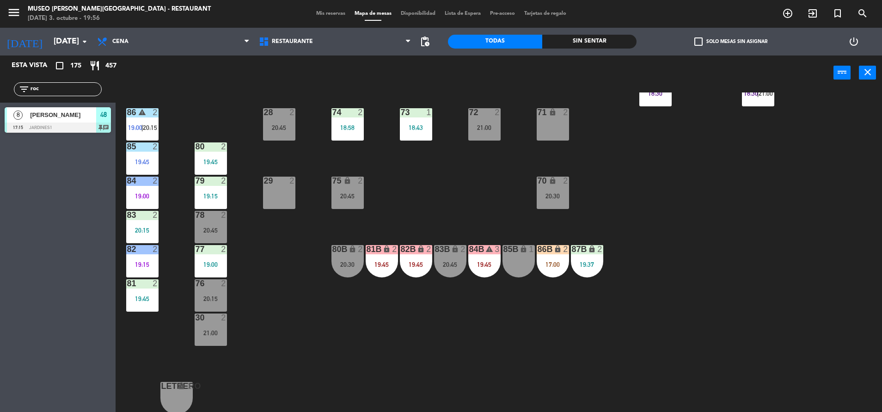
click at [559, 275] on div "86B lock 2 17:00" at bounding box center [553, 261] width 32 height 32
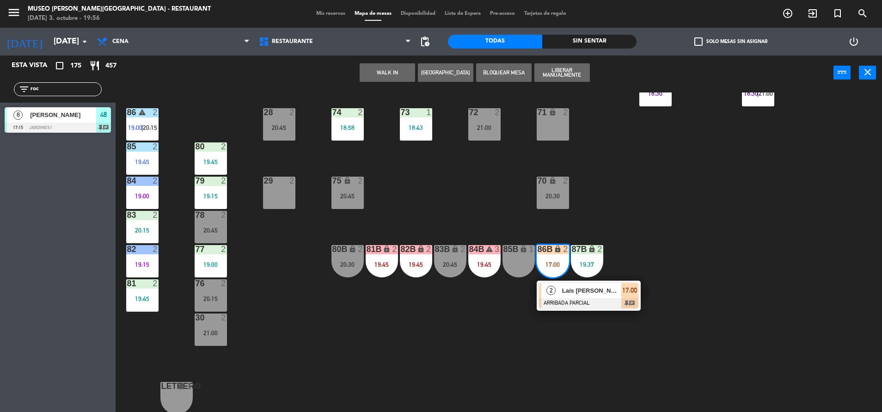
click at [566, 287] on span "Laís [PERSON_NAME] [PERSON_NAME]" at bounding box center [591, 291] width 59 height 10
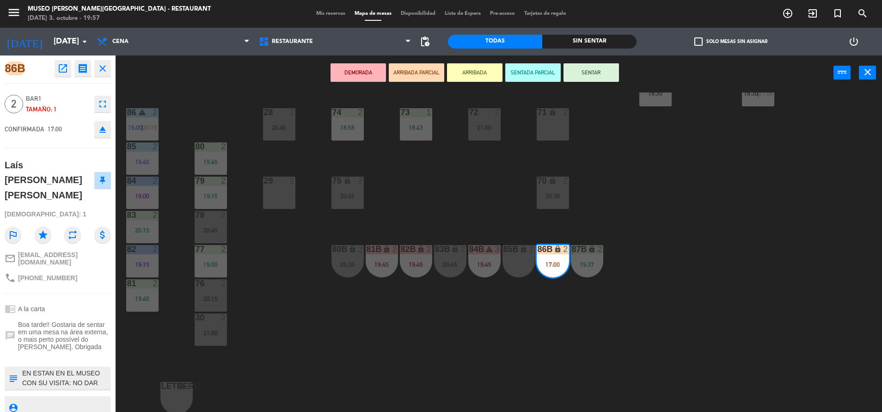
click at [82, 368] on textarea at bounding box center [65, 377] width 88 height 19
click at [72, 368] on textarea at bounding box center [65, 377] width 88 height 19
type textarea "EN ESTAN EN EL MUSEO CON SU VISITA: NO DAR NO SHOW - REGRESAN A LAS 6:00PM - se…"
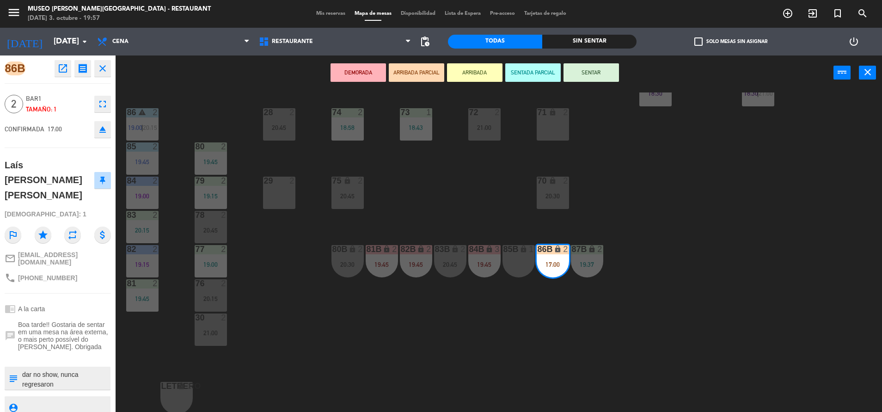
click at [68, 354] on div at bounding box center [58, 357] width 106 height 6
click at [78, 354] on div at bounding box center [58, 357] width 106 height 6
click at [104, 125] on icon "eject" at bounding box center [102, 129] width 11 height 11
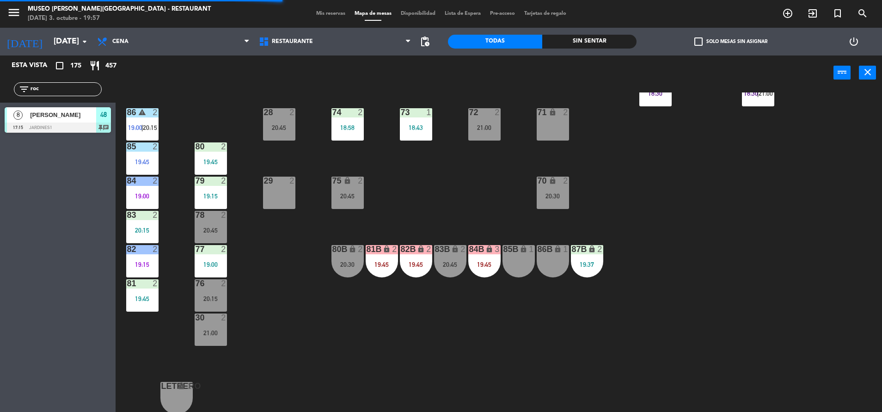
drag, startPoint x: 75, startPoint y: 93, endPoint x: 0, endPoint y: 84, distance: 75.4
click at [0, 84] on html "close × Museo Larco Café - Restaurant × chrome_reader_mode Listado de Reservas …" at bounding box center [441, 206] width 882 height 412
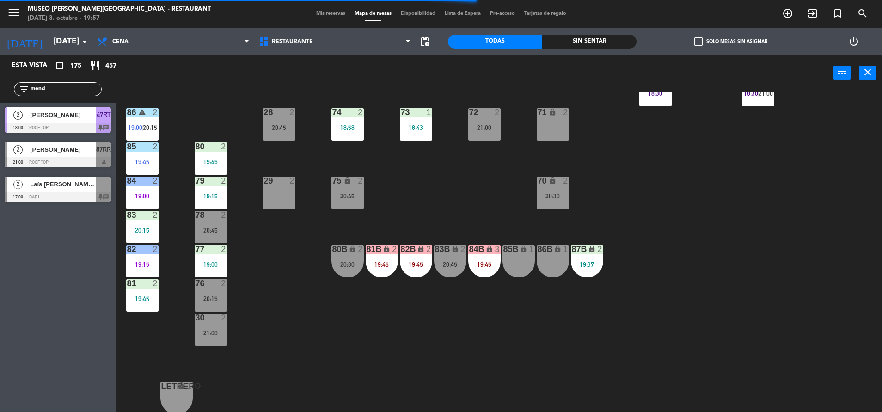
type input "mend"
click at [283, 303] on div "44 5 20:30 49 2 19:15 54 5 20:00 64 2 18:15 | 20:45 48 8 17:15 | 20:30 53 8 17:…" at bounding box center [503, 253] width 758 height 322
click at [89, 185] on span "Laís [PERSON_NAME] [PERSON_NAME]" at bounding box center [63, 184] width 66 height 10
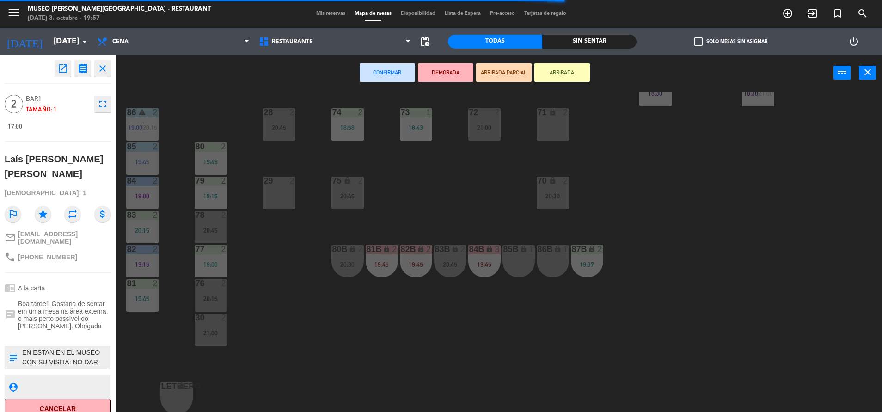
click at [63, 73] on icon "open_in_new" at bounding box center [62, 68] width 11 height 11
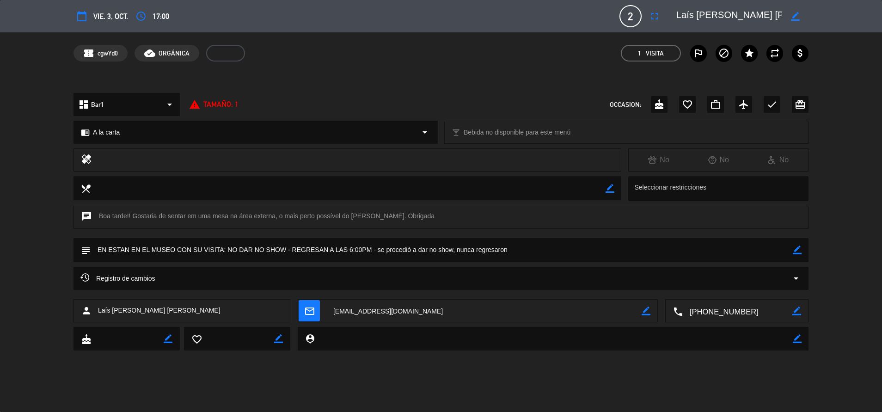
click at [392, 95] on div "dashboard Bar1 arrow_drop_down report_problem Tamaño: 1 OCCASION: cake favorite…" at bounding box center [440, 104] width 735 height 23
